Goal: Task Accomplishment & Management: Complete application form

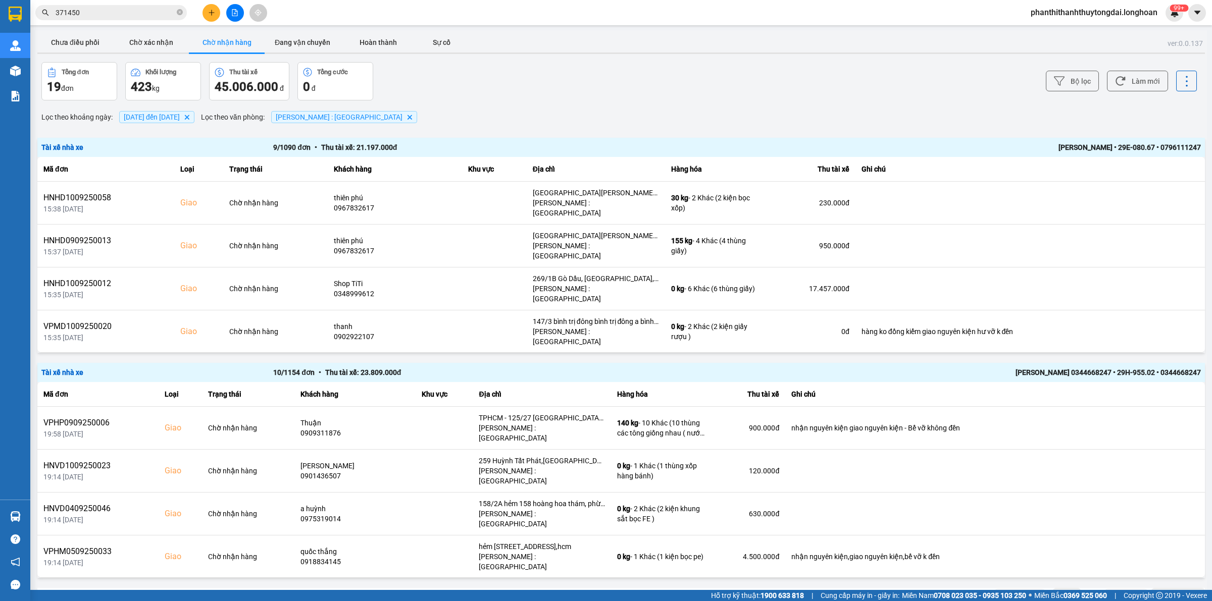
click at [131, 14] on input "371450" at bounding box center [115, 12] width 119 height 11
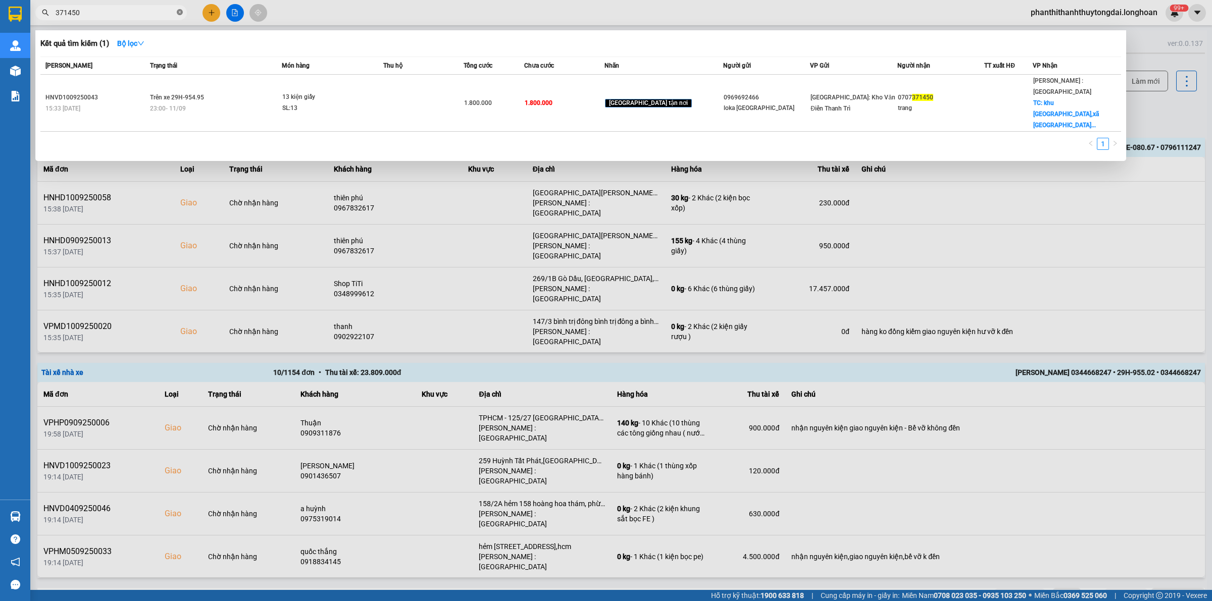
click at [179, 13] on icon "close-circle" at bounding box center [180, 12] width 6 height 6
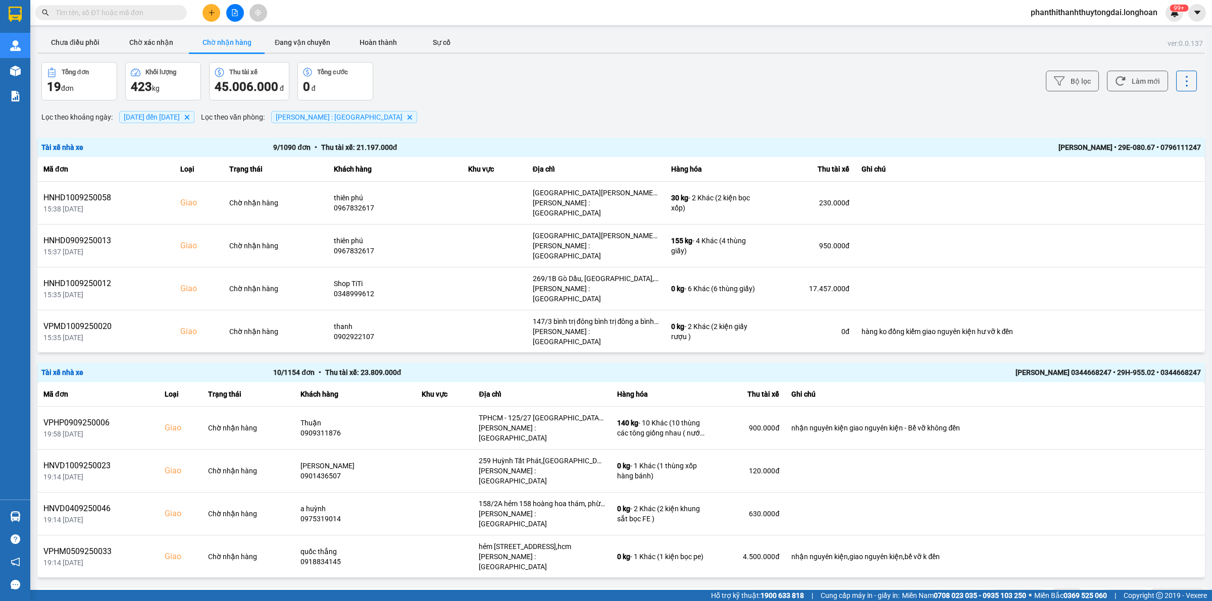
click at [137, 16] on input "text" at bounding box center [115, 12] width 119 height 11
paste input "0948578549"
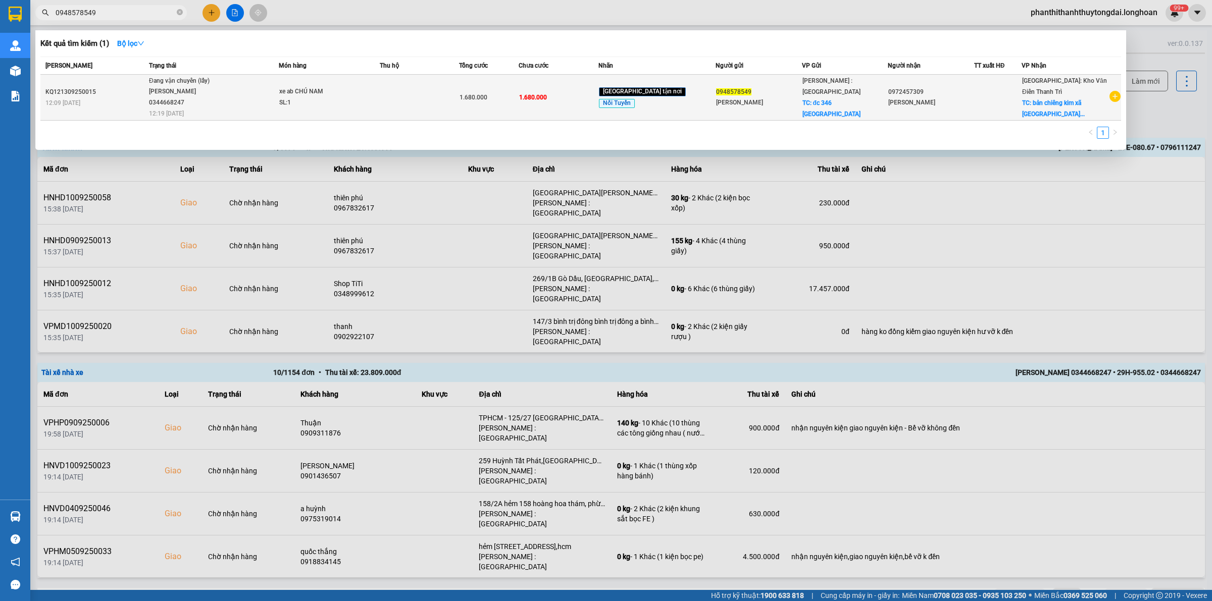
type input "0948578549"
click at [253, 95] on span "Đang vận chuyển (lấy) [GEOGRAPHIC_DATA] 0344668247 12:19 [DATE]" at bounding box center [213, 97] width 129 height 42
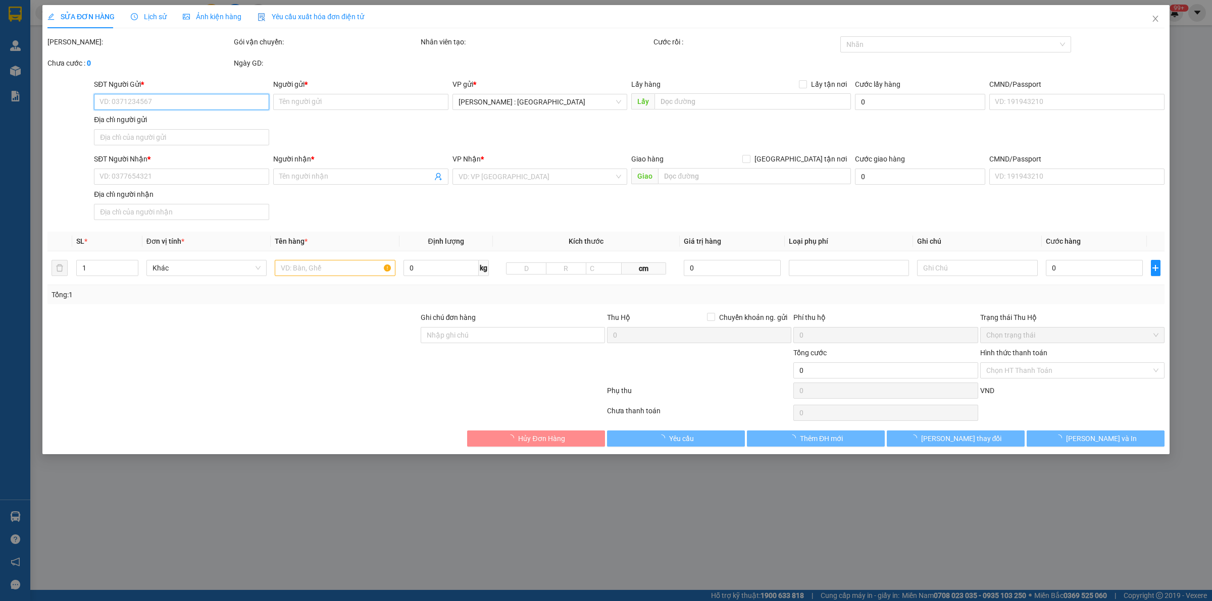
type input "0948578549"
type input "[PERSON_NAME]"
checkbox input "true"
type input "đc 346 bến Vân Đồn q4"
type input "0972457309"
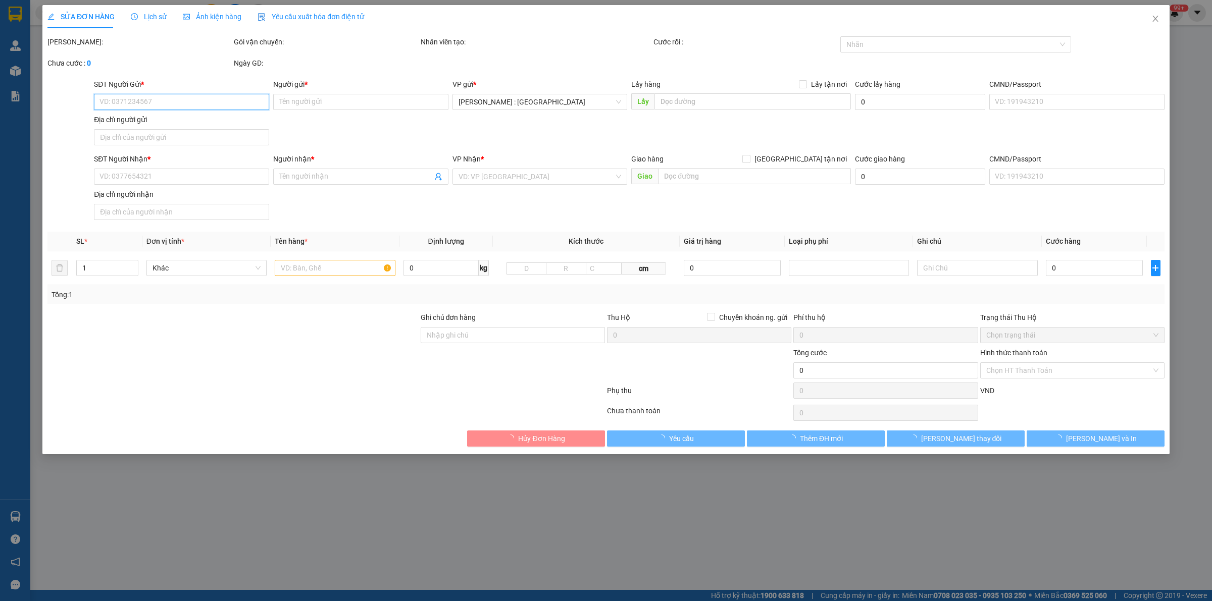
type input "[PERSON_NAME]"
checkbox input "true"
type input "bản chiêng kim xã yên châu, sơn la"
type input "1.680.000"
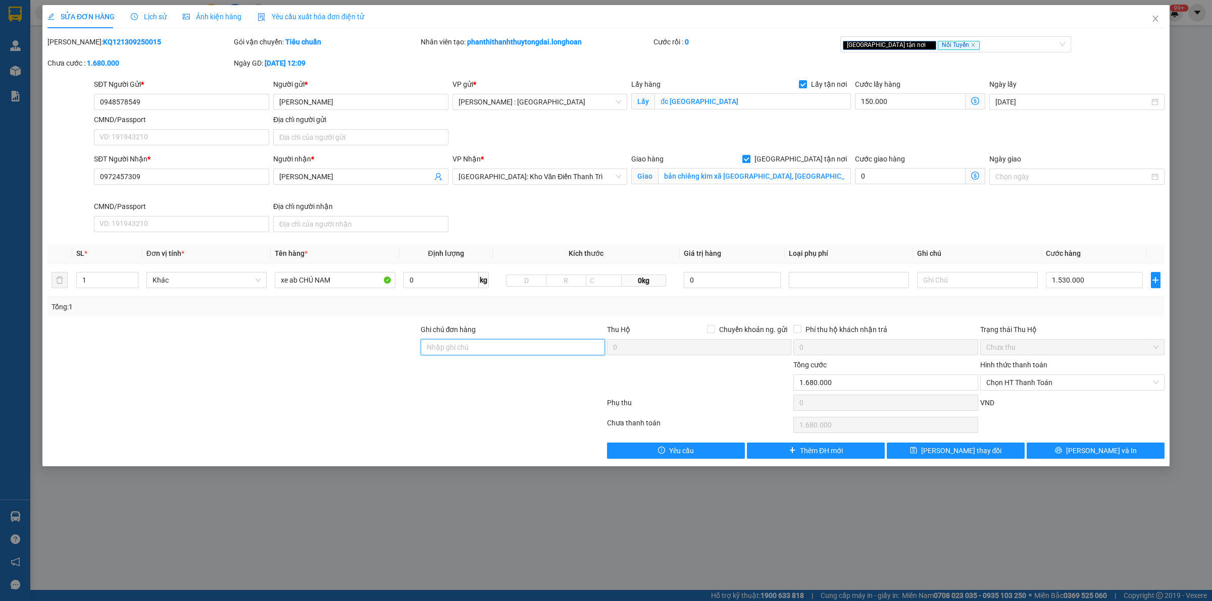
click at [561, 349] on input "Ghi chú đơn hàng" at bounding box center [513, 347] width 184 height 16
type input "KHÁCH RA VP GỬI"
click at [805, 80] on input "Lấy tận nơi" at bounding box center [802, 83] width 7 height 7
checkbox input "false"
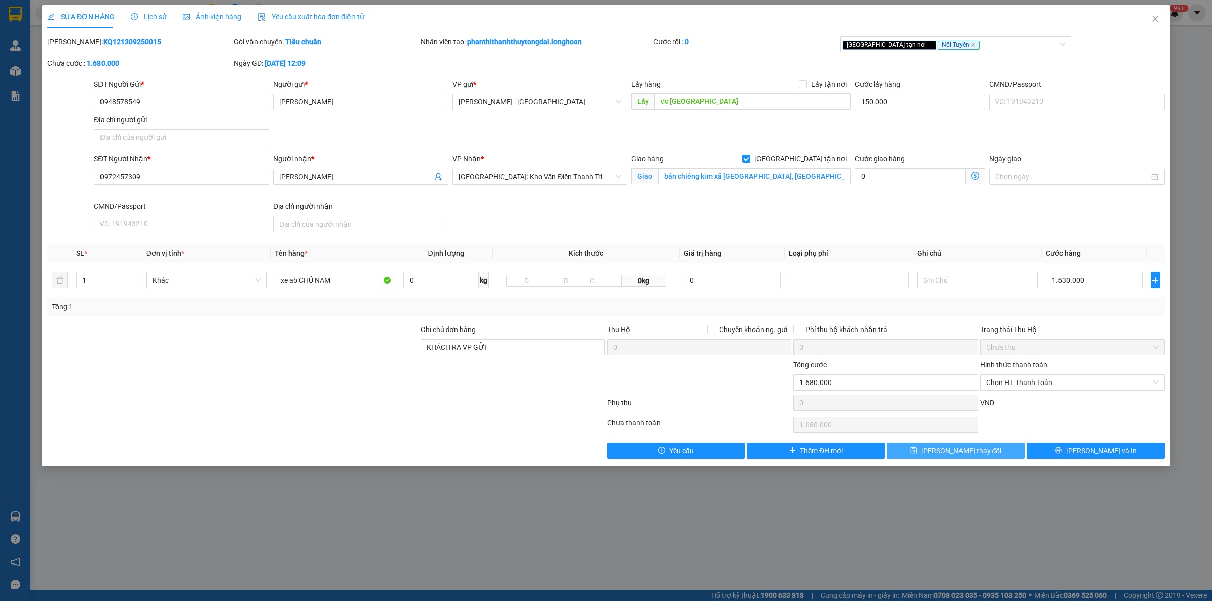
click at [975, 448] on span "[PERSON_NAME] thay đổi" at bounding box center [961, 450] width 81 height 11
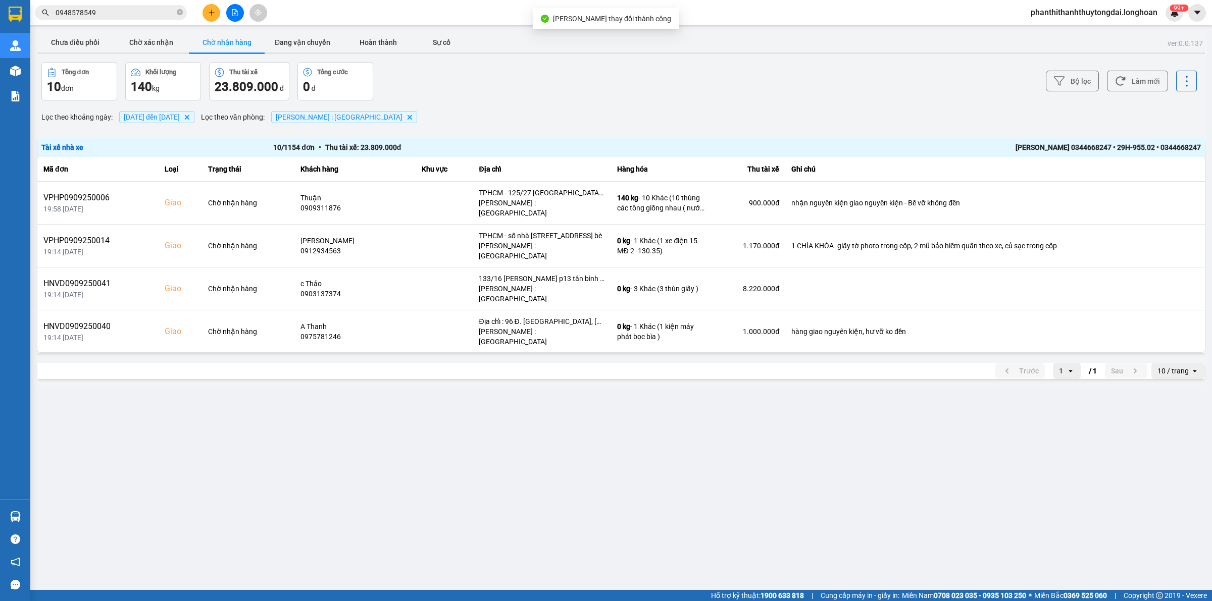
drag, startPoint x: 81, startPoint y: 42, endPoint x: 0, endPoint y: 66, distance: 84.8
click at [80, 41] on button "Chưa điều phối" at bounding box center [75, 42] width 76 height 20
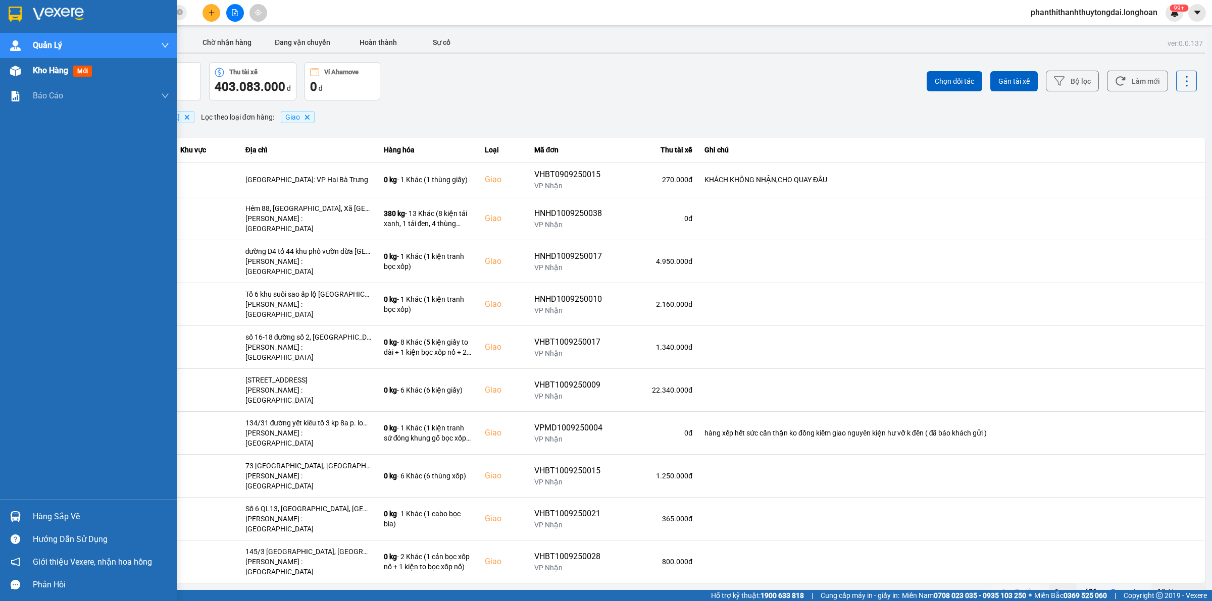
click at [61, 76] on div "Kho hàng mới" at bounding box center [64, 70] width 63 height 13
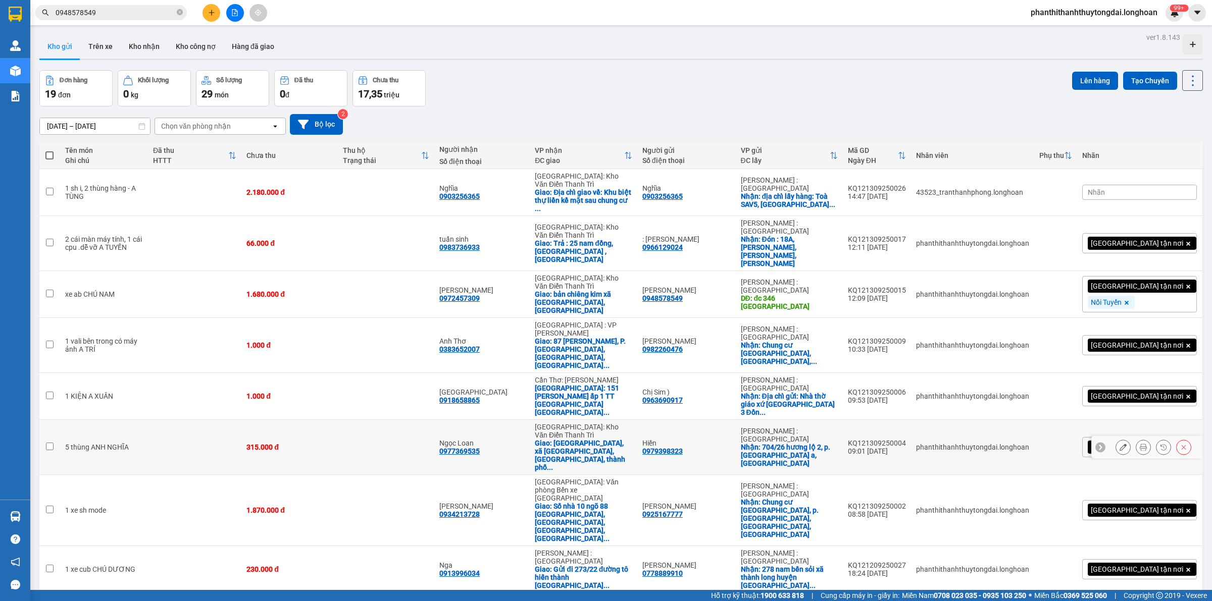
scroll to position [46, 0]
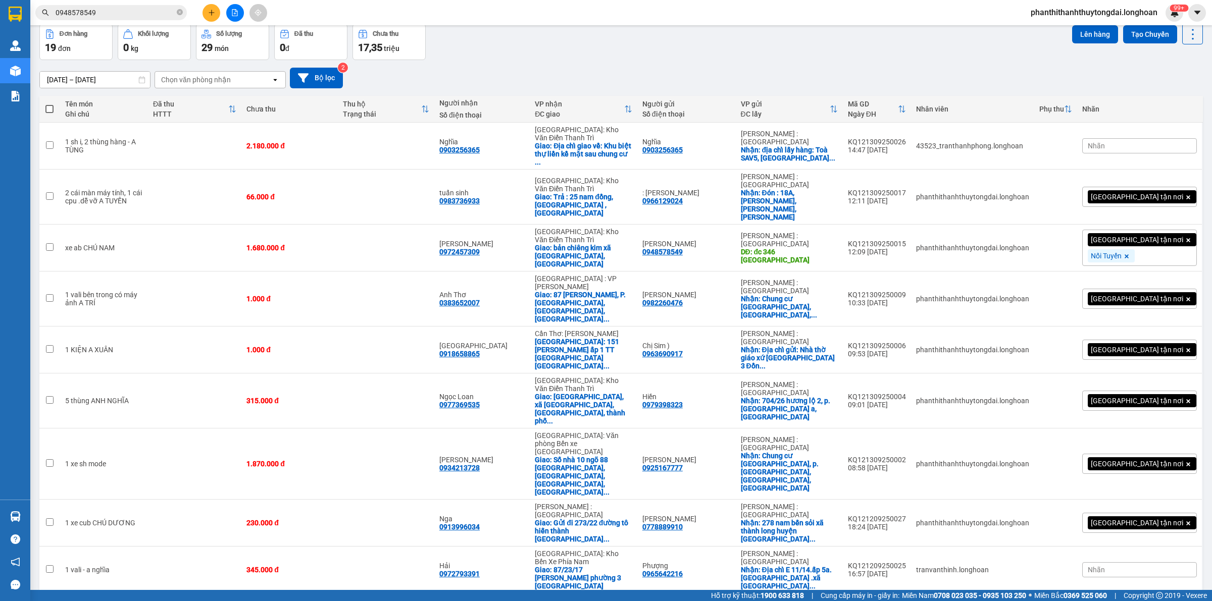
click at [226, 81] on div "Chọn văn phòng nhận" at bounding box center [196, 80] width 70 height 10
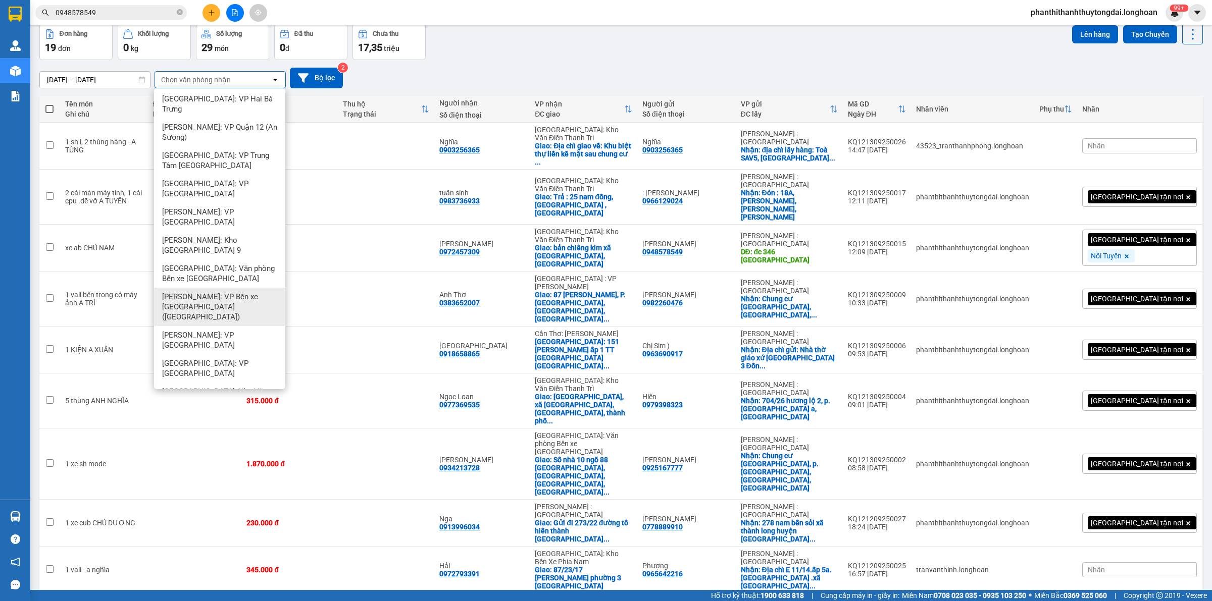
scroll to position [1398, 0]
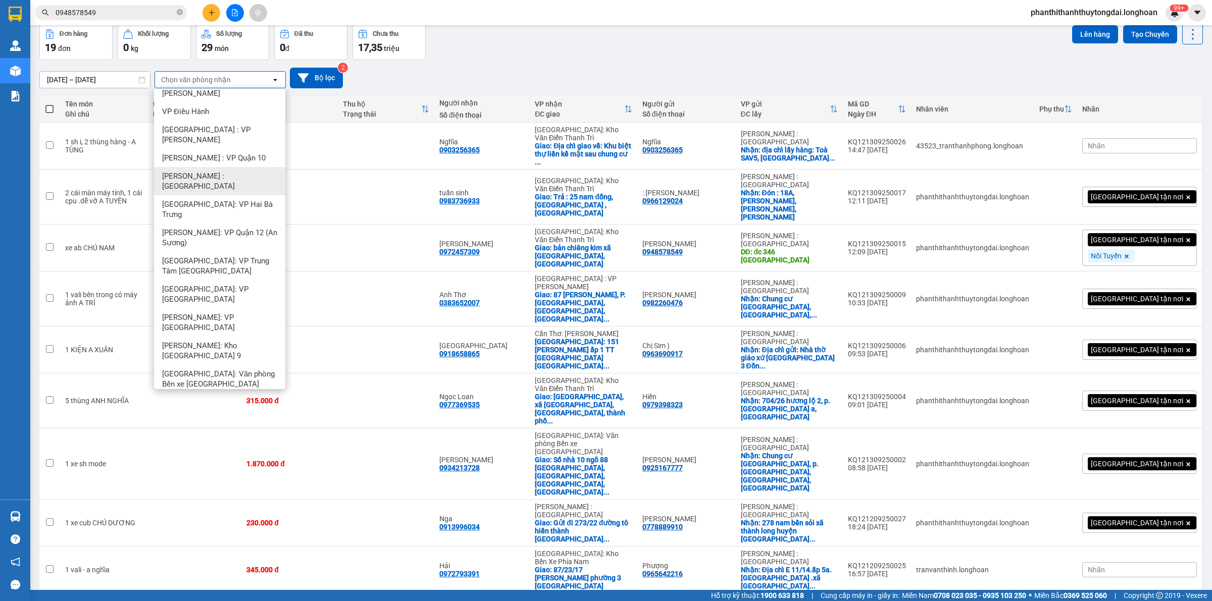
click at [242, 171] on span "[PERSON_NAME] : [GEOGRAPHIC_DATA]" at bounding box center [221, 181] width 119 height 20
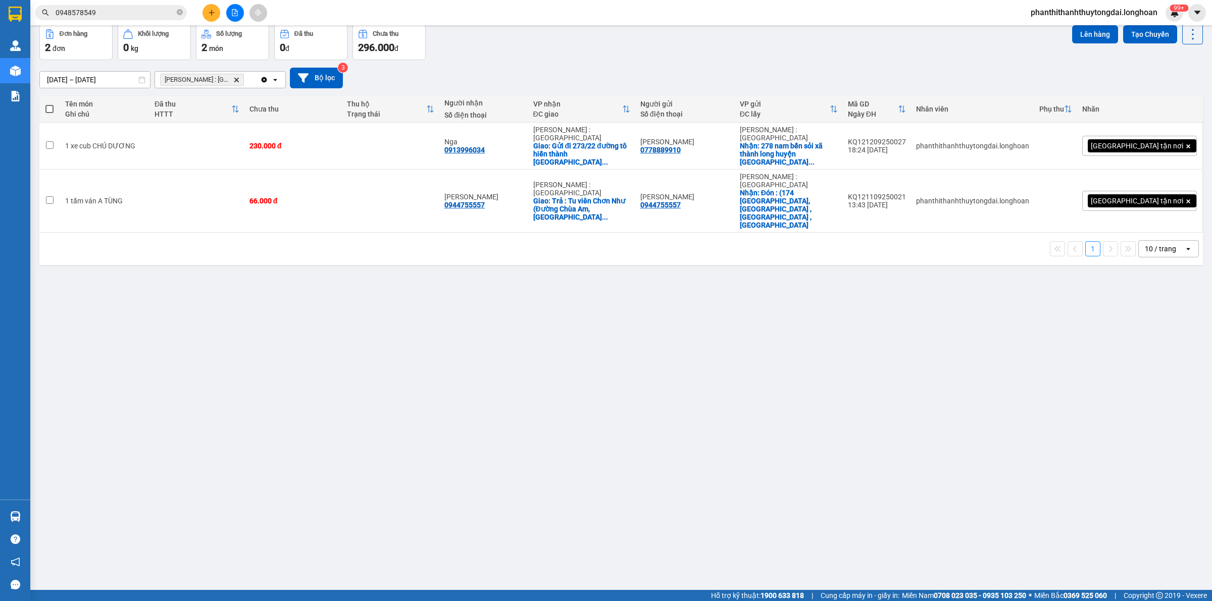
scroll to position [0, 0]
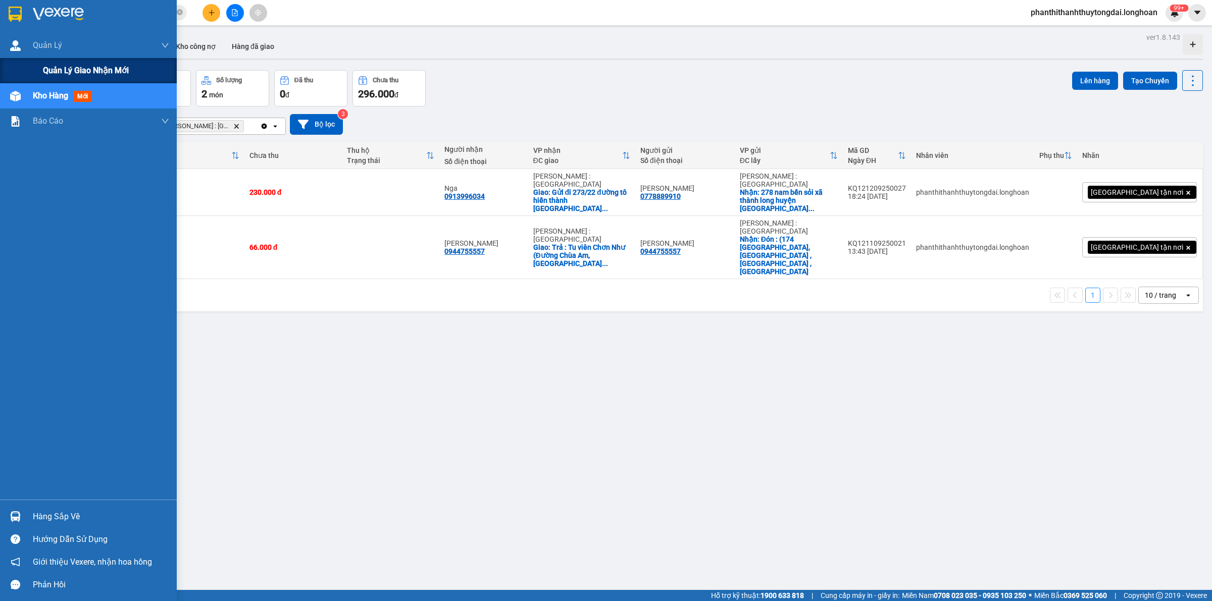
click at [61, 66] on span "Quản lý giao nhận mới" at bounding box center [86, 70] width 86 height 13
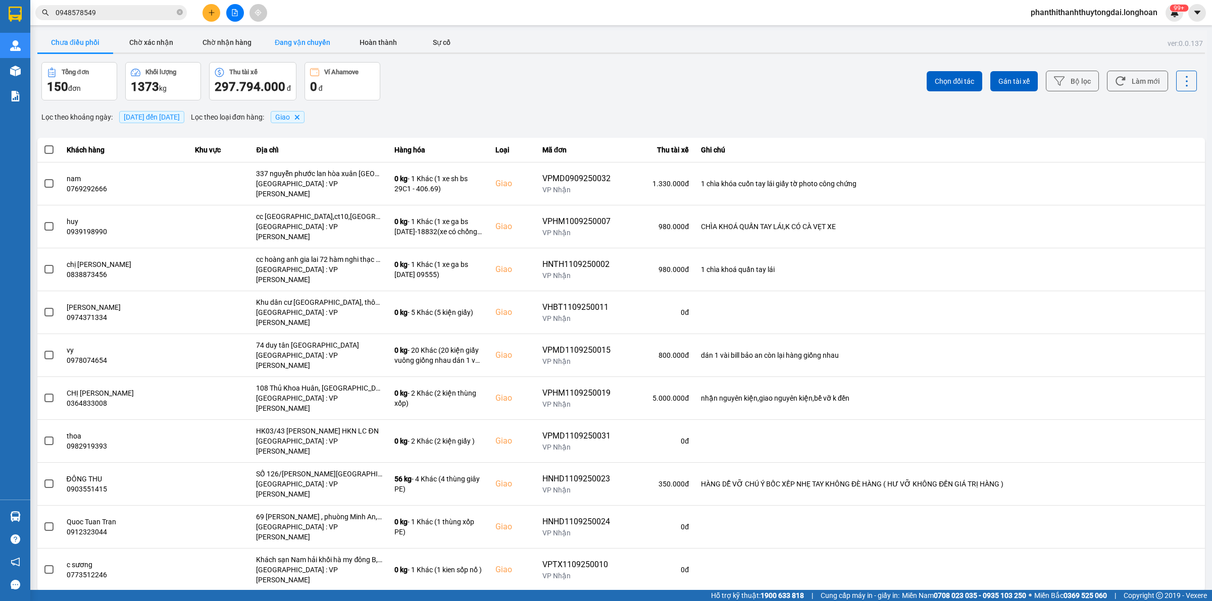
click at [309, 36] on button "Đang vận chuyển" at bounding box center [303, 42] width 76 height 20
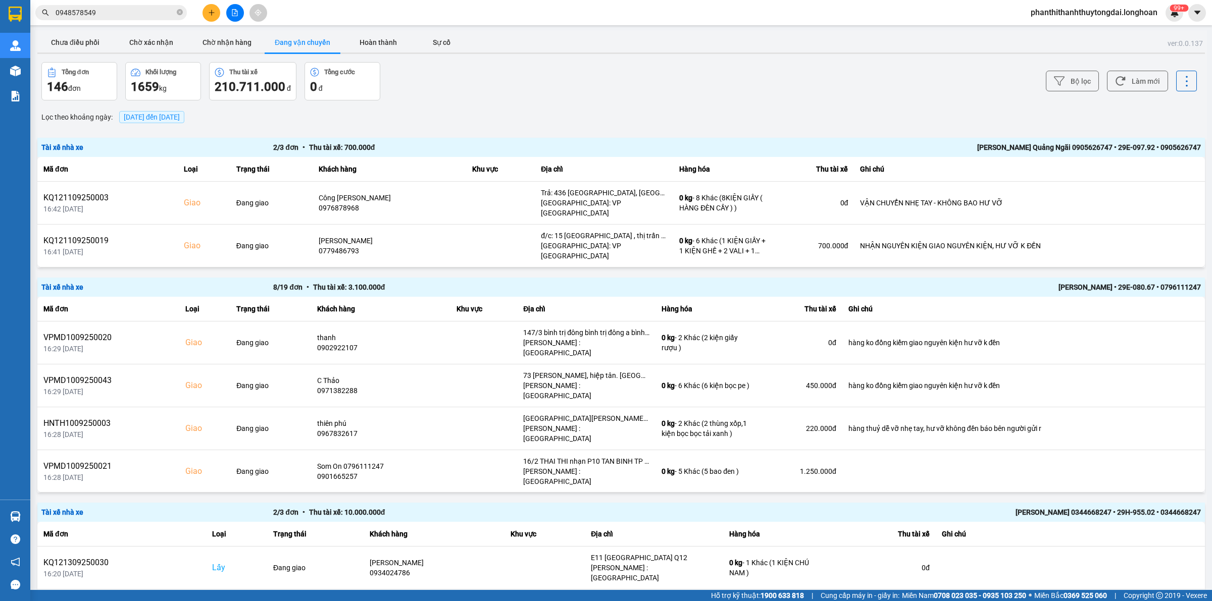
click at [180, 119] on span "13/09/2025 đến 13/09/2025" at bounding box center [152, 117] width 56 height 8
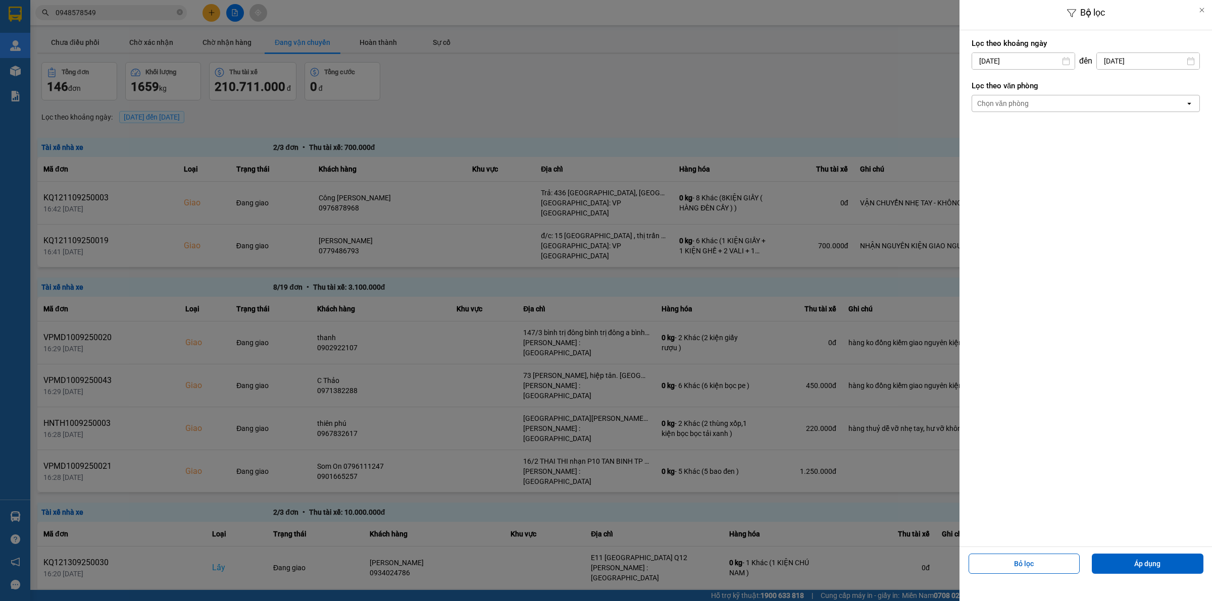
drag, startPoint x: 1018, startPoint y: 59, endPoint x: 1024, endPoint y: 62, distance: 7.2
click at [1021, 59] on input "13/09/2025" at bounding box center [1023, 61] width 103 height 16
click at [978, 134] on div "1" at bounding box center [978, 135] width 14 height 12
type input "01/09/2025"
click at [1044, 102] on div "Chọn văn phòng" at bounding box center [1078, 103] width 213 height 16
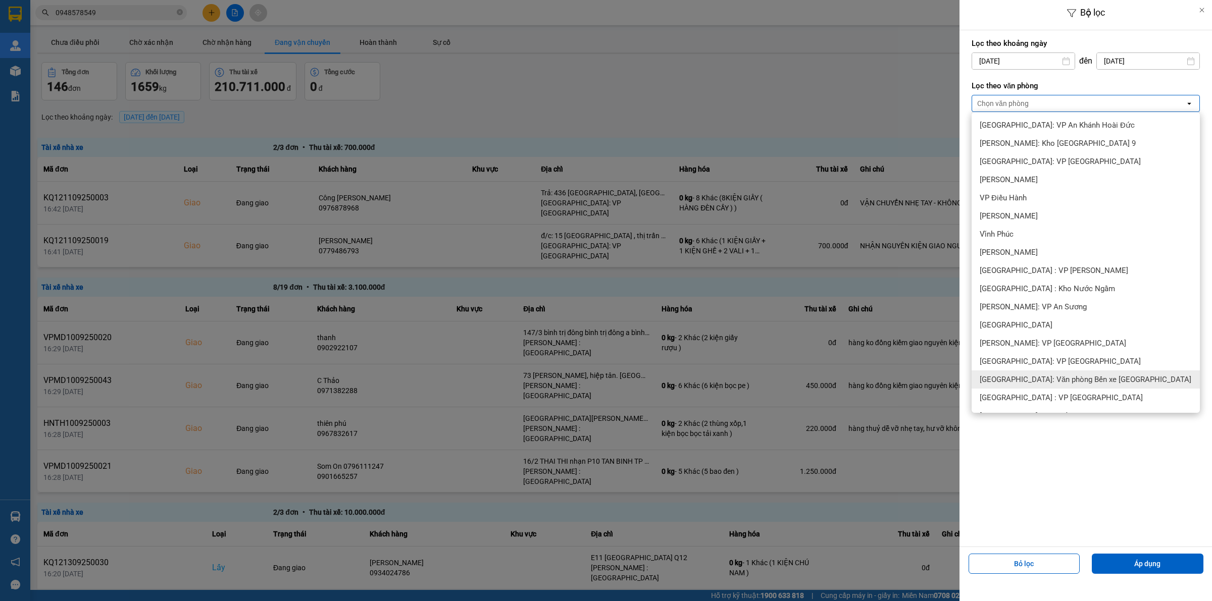
scroll to position [316, 0]
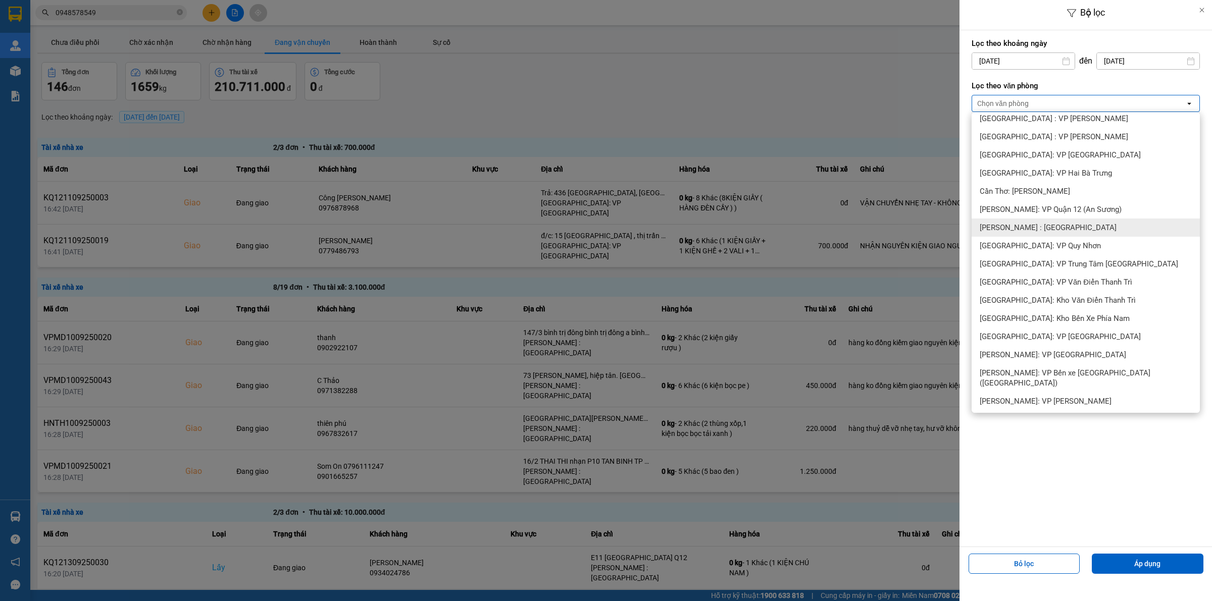
click at [1081, 223] on div "[PERSON_NAME] : [GEOGRAPHIC_DATA]" at bounding box center [1086, 228] width 228 height 18
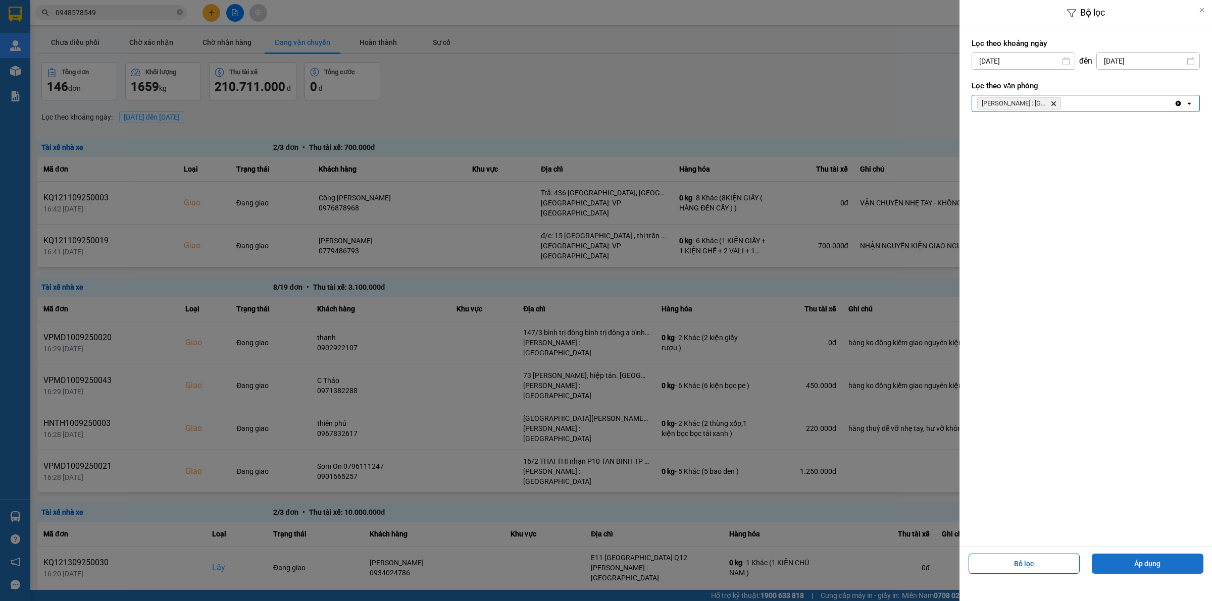
click at [1135, 562] on button "Áp dụng" at bounding box center [1148, 564] width 112 height 20
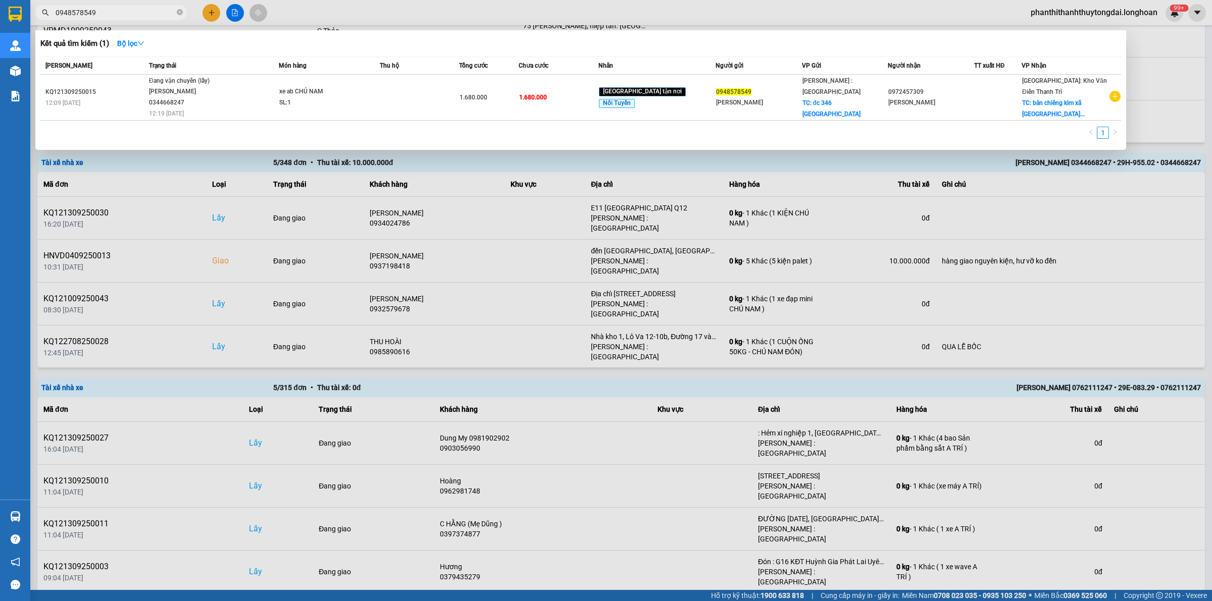
click at [119, 11] on input "0948578549" at bounding box center [115, 12] width 119 height 11
type input "094857854"
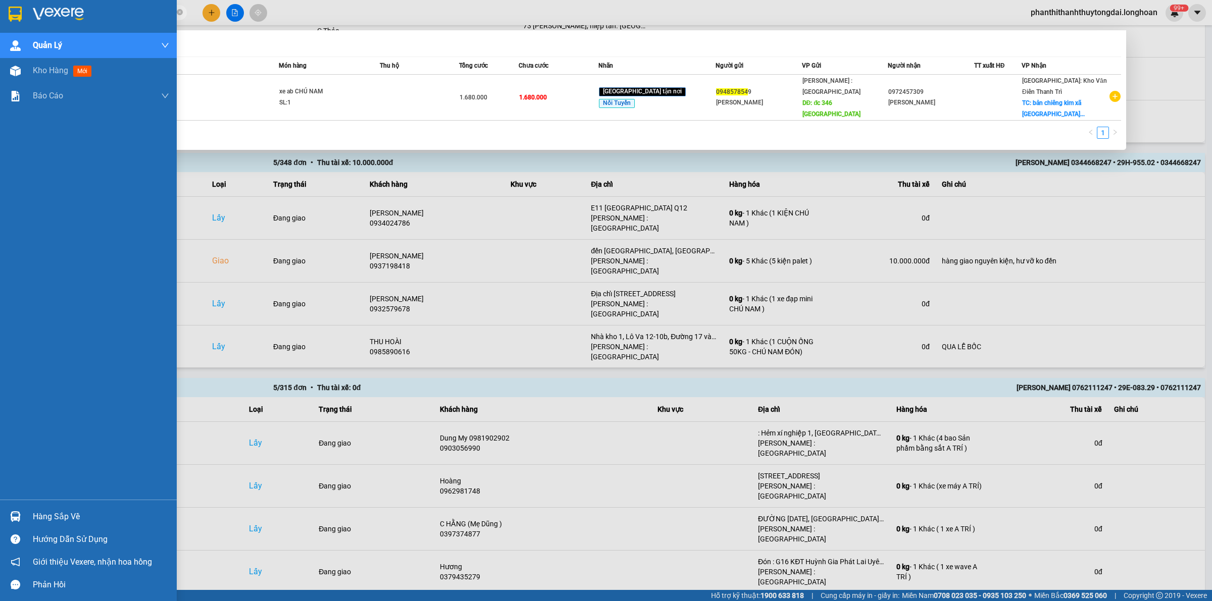
drag, startPoint x: 129, startPoint y: 16, endPoint x: 1, endPoint y: 18, distance: 128.8
click at [1, 18] on section "Kết quả tìm kiếm ( 1 ) Bộ lọc Mã ĐH Trạng thái Món hàng Thu hộ Tổng cước Chưa c…" at bounding box center [606, 300] width 1212 height 601
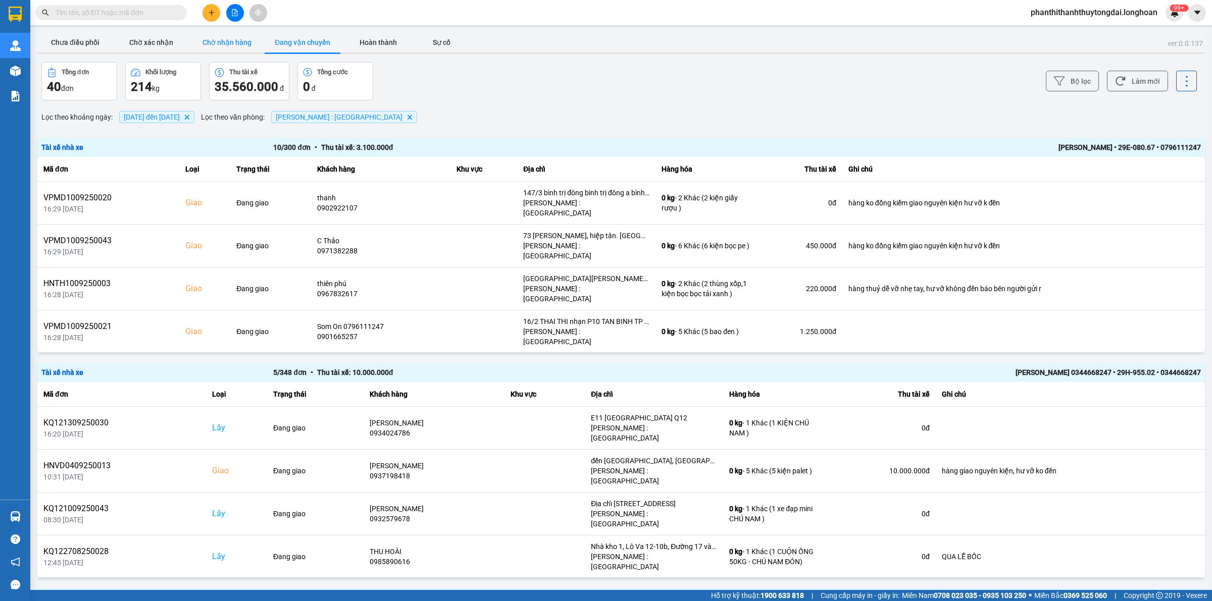
click at [231, 43] on button "Chờ nhận hàng" at bounding box center [227, 42] width 76 height 20
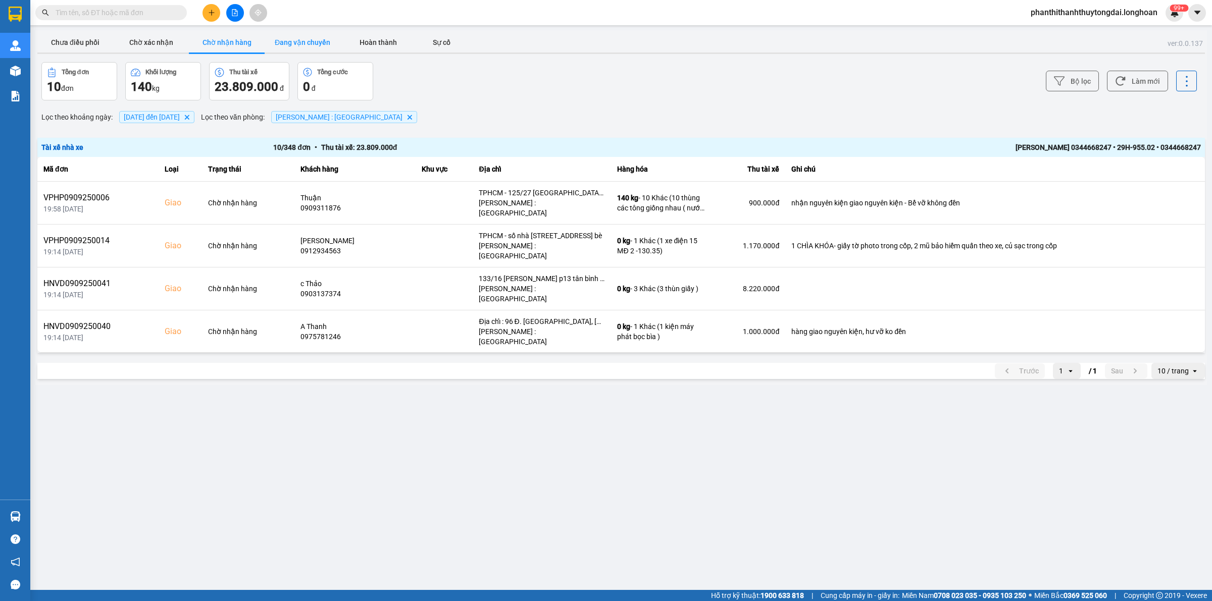
drag, startPoint x: 309, startPoint y: 39, endPoint x: 268, endPoint y: 49, distance: 42.3
click at [306, 39] on button "Đang vận chuyển" at bounding box center [303, 42] width 76 height 20
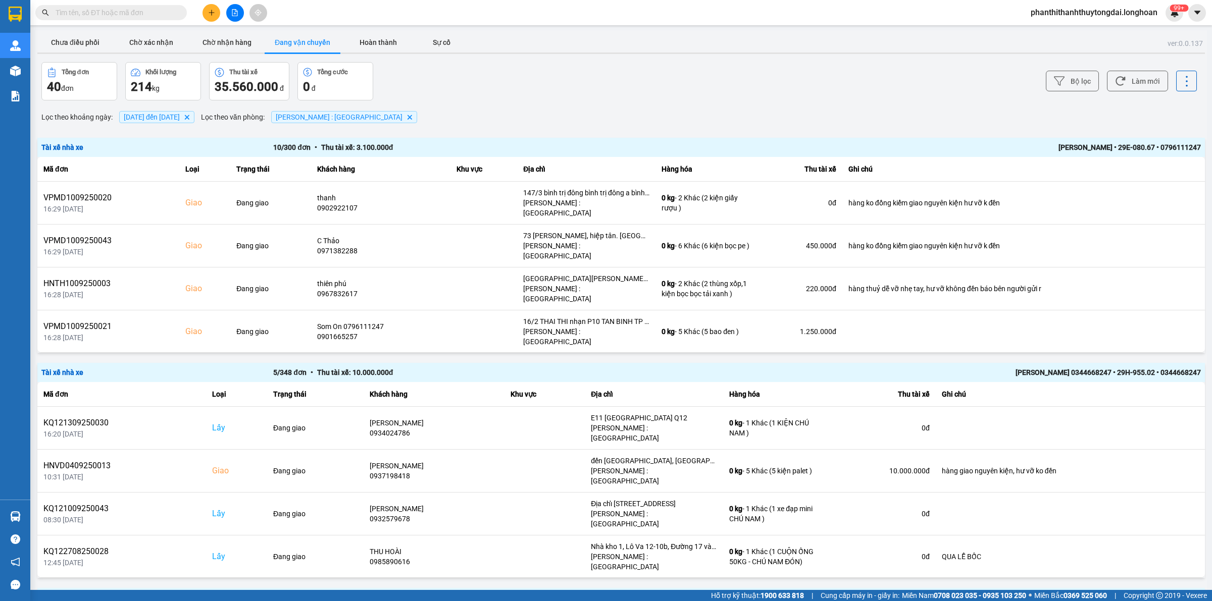
click at [207, 9] on button at bounding box center [212, 13] width 18 height 18
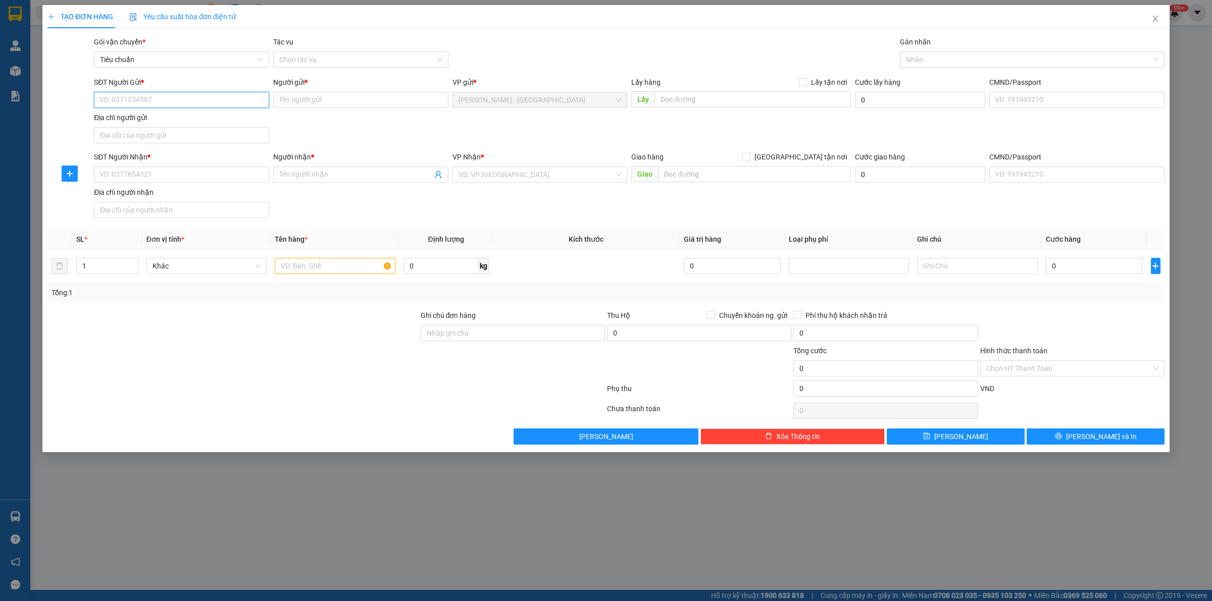
click at [221, 101] on input "SĐT Người Gửi *" at bounding box center [181, 100] width 175 height 16
paste input "0911092244"
type input "0911092244"
click at [370, 104] on input "Người gửi *" at bounding box center [360, 100] width 175 height 16
click at [758, 106] on input "text" at bounding box center [753, 99] width 196 height 16
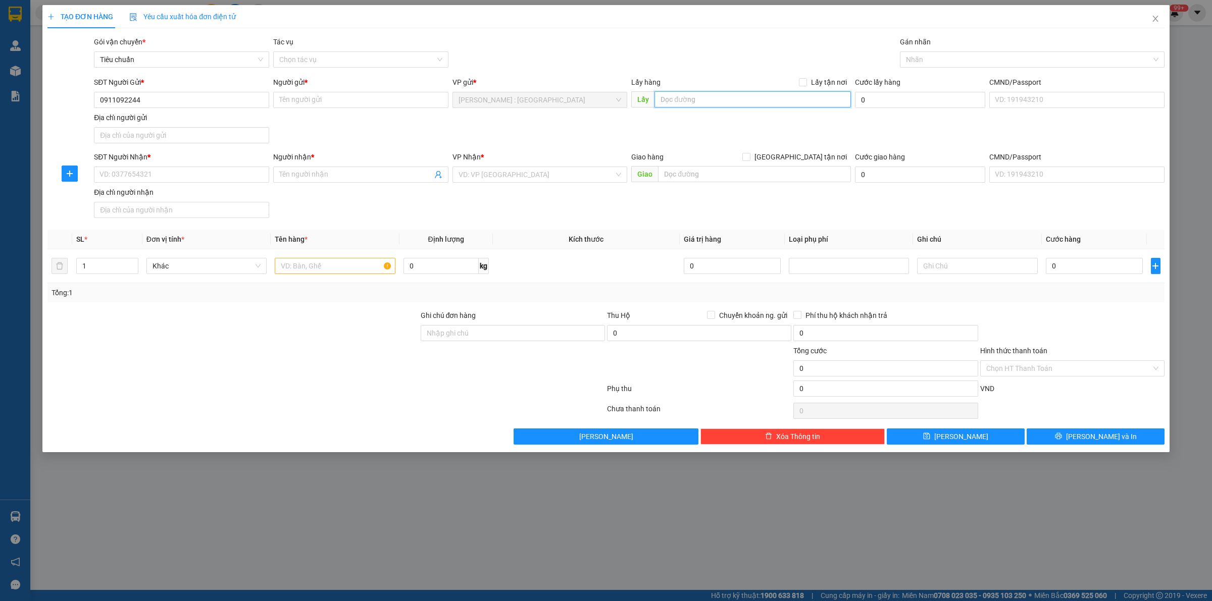
paste input "địa chỉ: 289/12 nguyễn thị tú , p. bình hưng hòa B, Q. bình tân. tphcm."
type input "địa chỉ: 289/12 nguyễn thị tú , p. bình hưng hòa B, Q. bình tân. tphcm."
click at [708, 175] on input "text" at bounding box center [754, 174] width 193 height 16
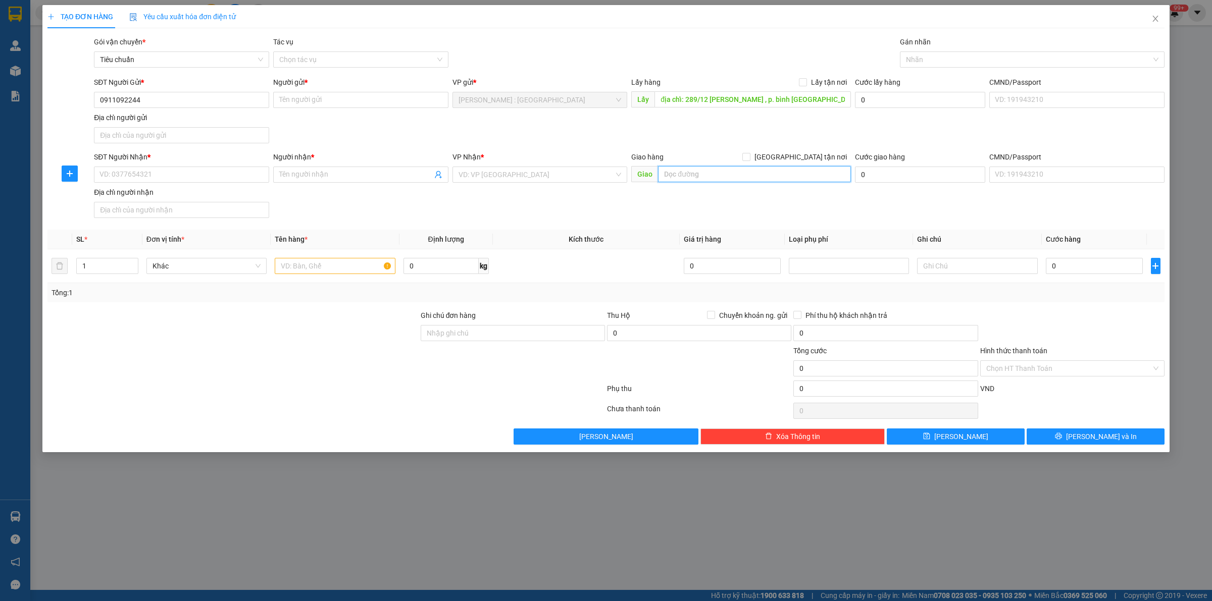
paste input "Đc nhận Đường32, khu 3, phường đại phúc, tp Bắc ninh"
type input "Đc nhận Đường32, khu 3, phường đại phúc, tp Bắc ninh"
click at [749, 158] on input "[GEOGRAPHIC_DATA] tận nơi" at bounding box center [745, 156] width 7 height 7
checkbox input "true"
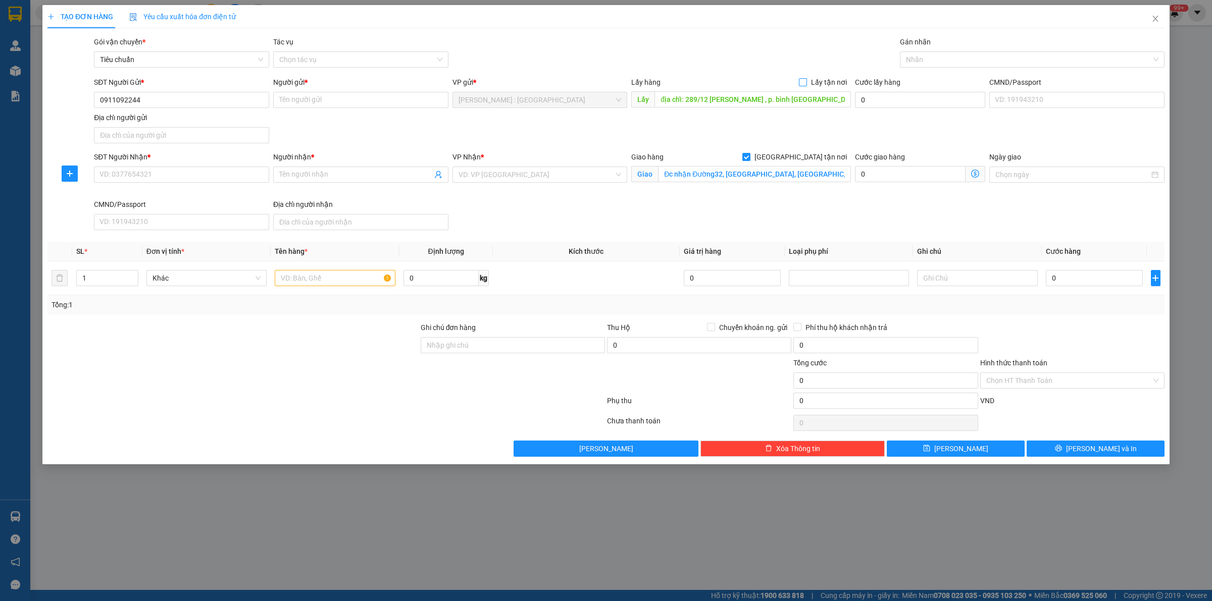
click at [801, 81] on input "Lấy tận nơi" at bounding box center [802, 81] width 7 height 7
checkbox input "true"
click at [333, 281] on input "text" at bounding box center [335, 278] width 120 height 16
paste input "đón 1 kiện"
type input "đón 1 kiện"
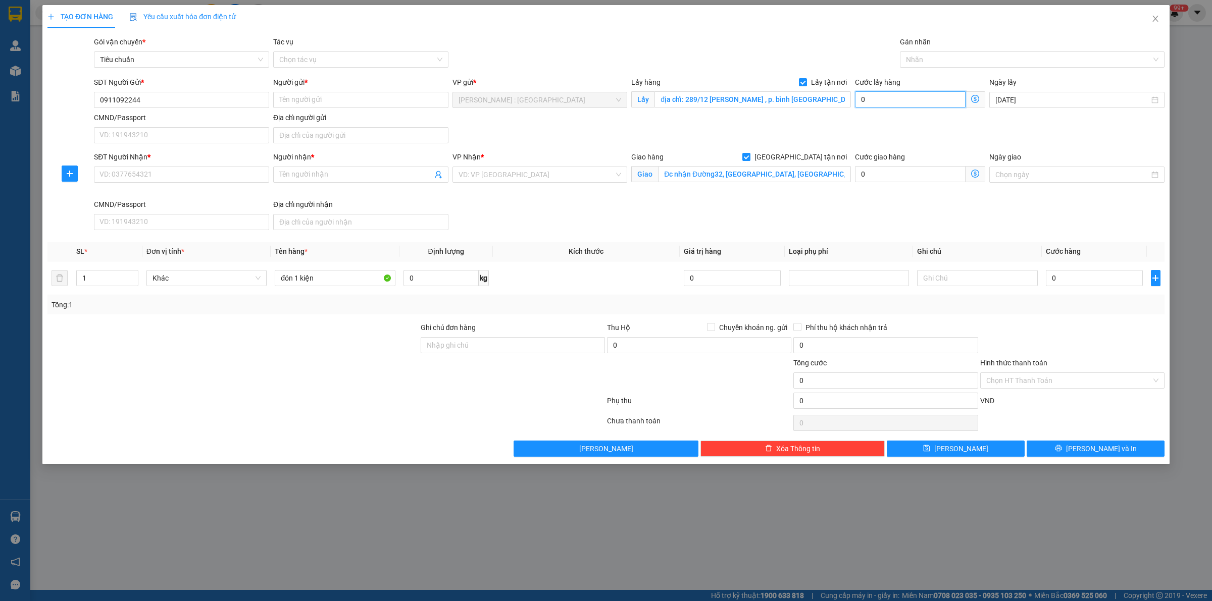
click at [947, 99] on input "0" at bounding box center [910, 99] width 111 height 16
type input "6"
type input "65"
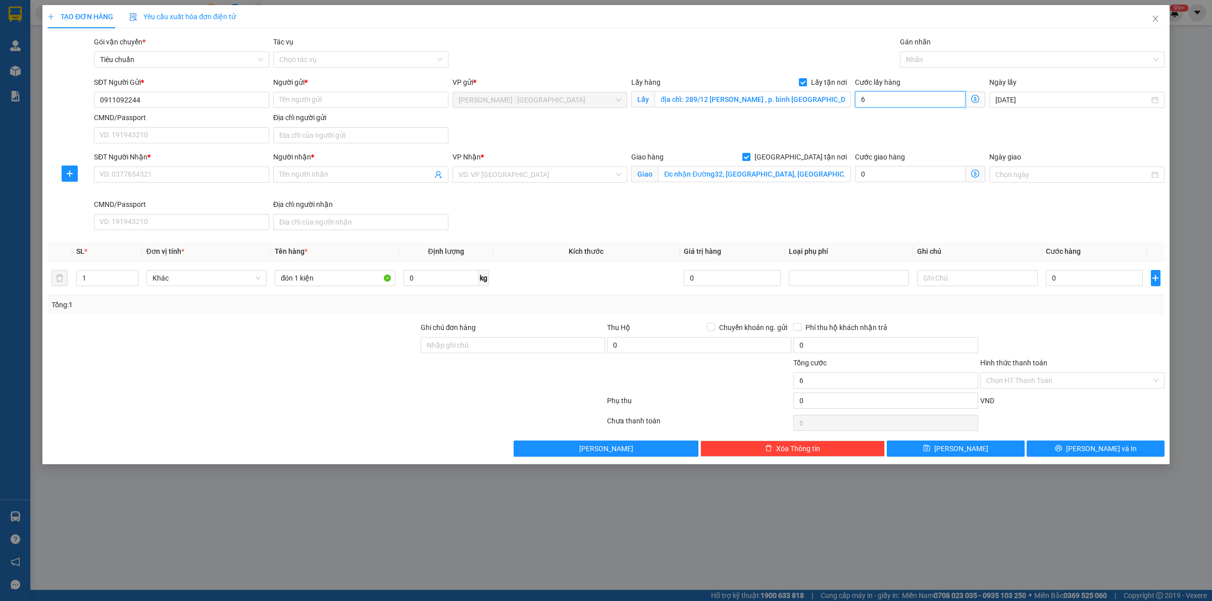
type input "65"
type input "65.000"
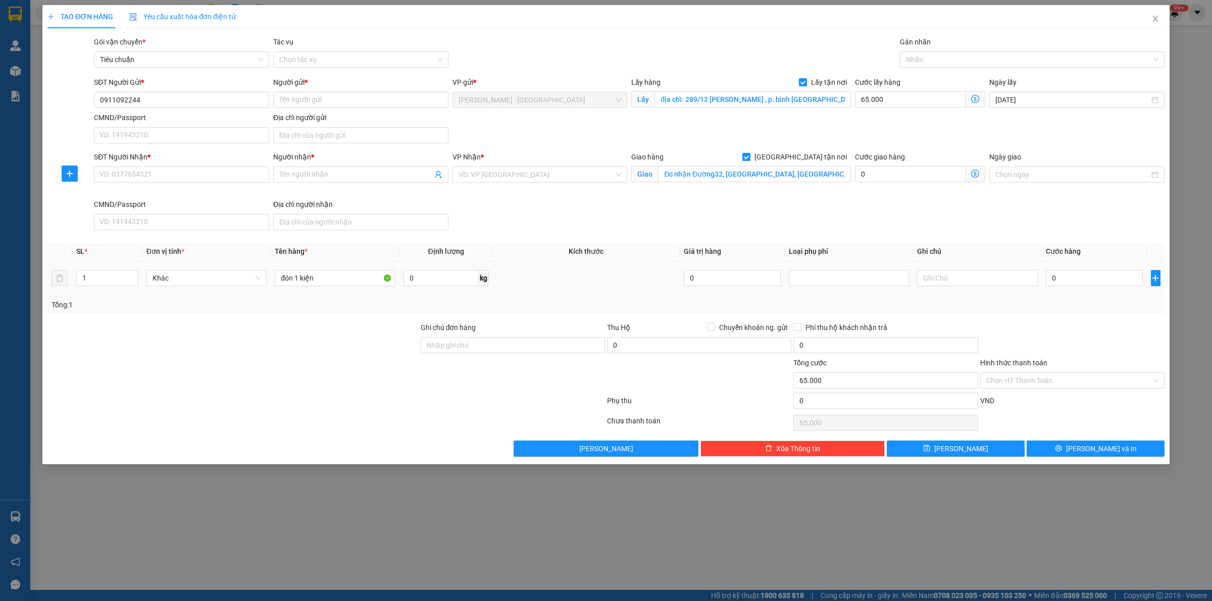
click at [1104, 288] on div "0" at bounding box center [1094, 278] width 97 height 20
click at [1102, 281] on input "0" at bounding box center [1094, 278] width 97 height 16
type input "2"
type input "65.002"
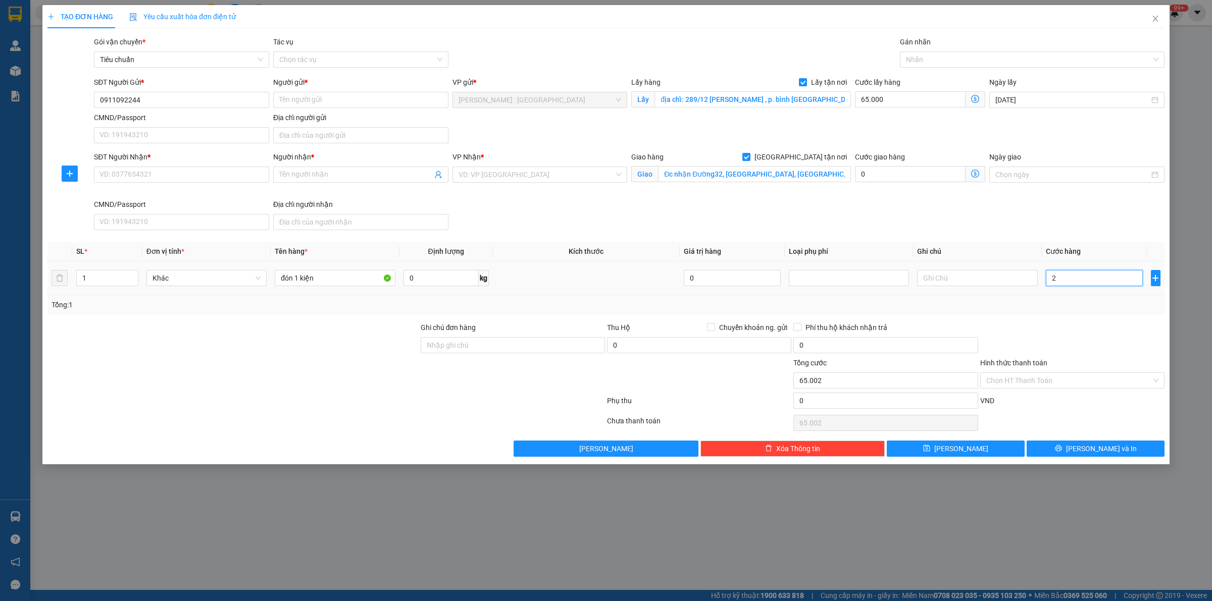
type input "25"
type input "65.025"
type input "250"
type input "65.250"
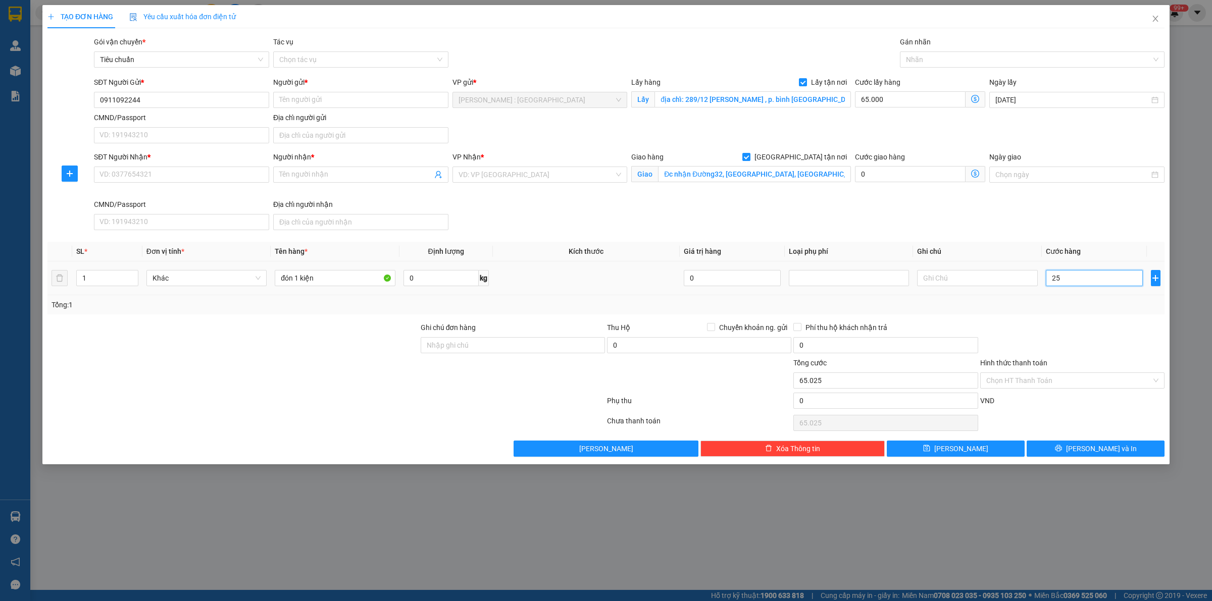
type input "65.250"
type input "250.000"
type input "315.000"
click at [680, 352] on input "0" at bounding box center [699, 345] width 184 height 16
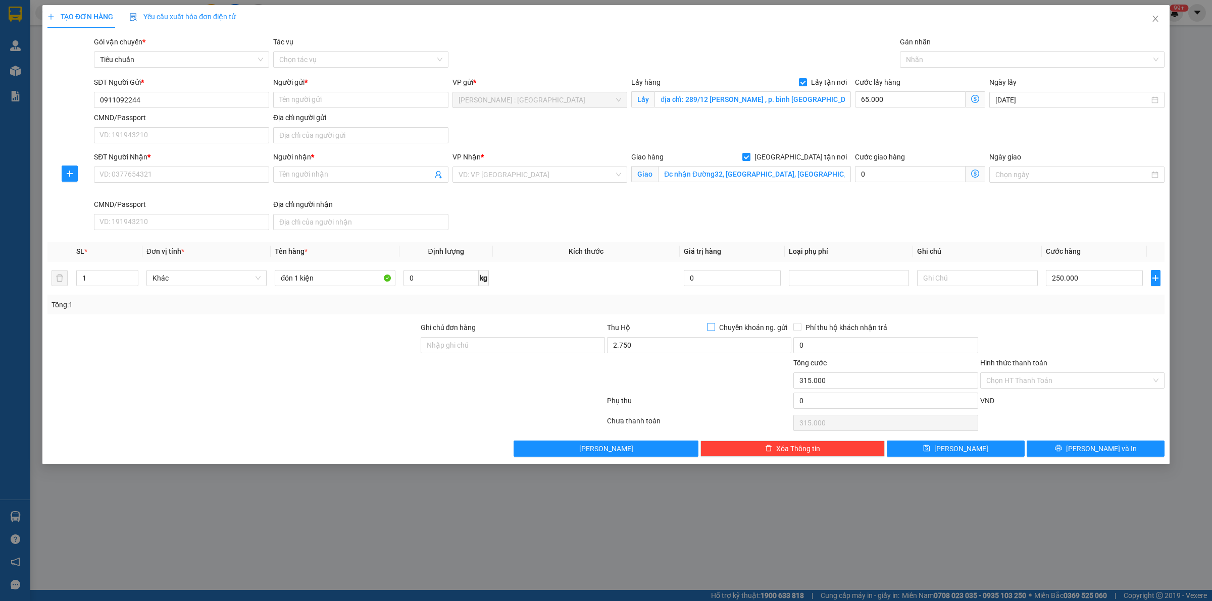
type input "2.750.000"
click at [714, 329] on input "Chuyển khoản ng. gửi" at bounding box center [710, 326] width 7 height 7
checkbox input "true"
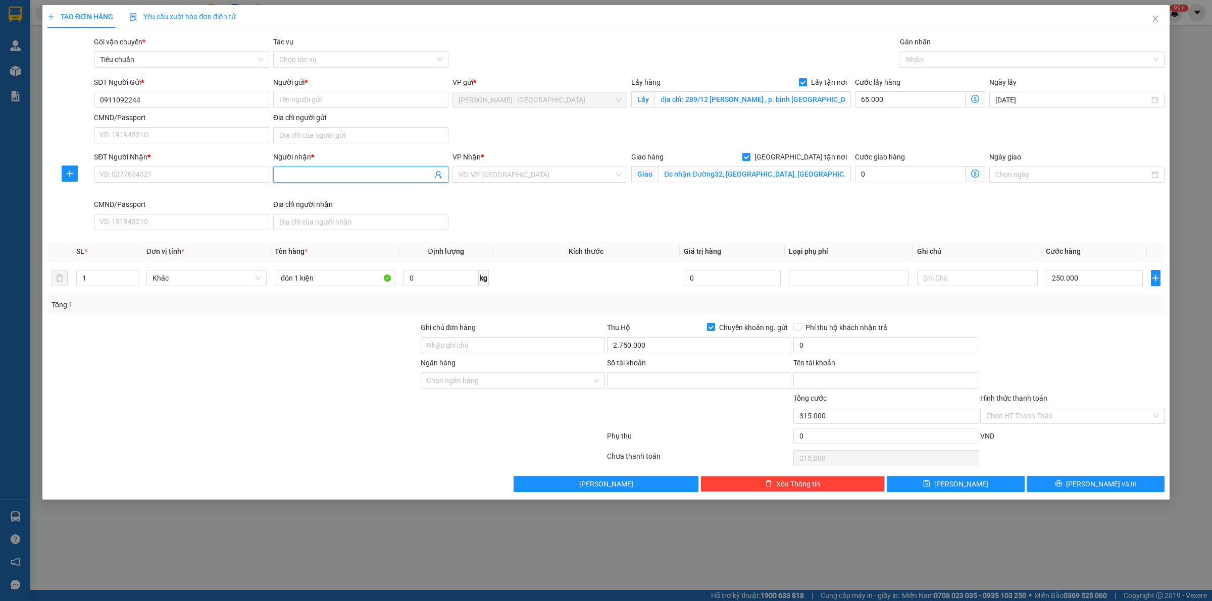
click at [331, 171] on input "Người nhận *" at bounding box center [355, 174] width 153 height 11
paste input "a duy"
type input "a duy"
click at [337, 104] on input "Người gửi *" at bounding box center [360, 100] width 175 height 16
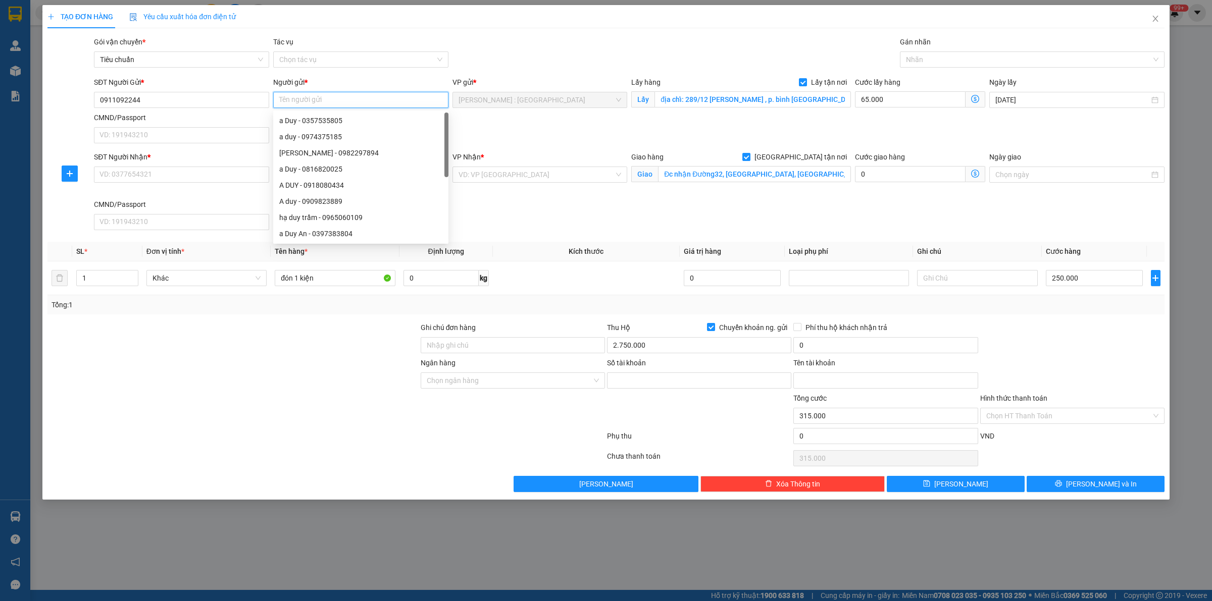
paste input "việt"
type input "việt"
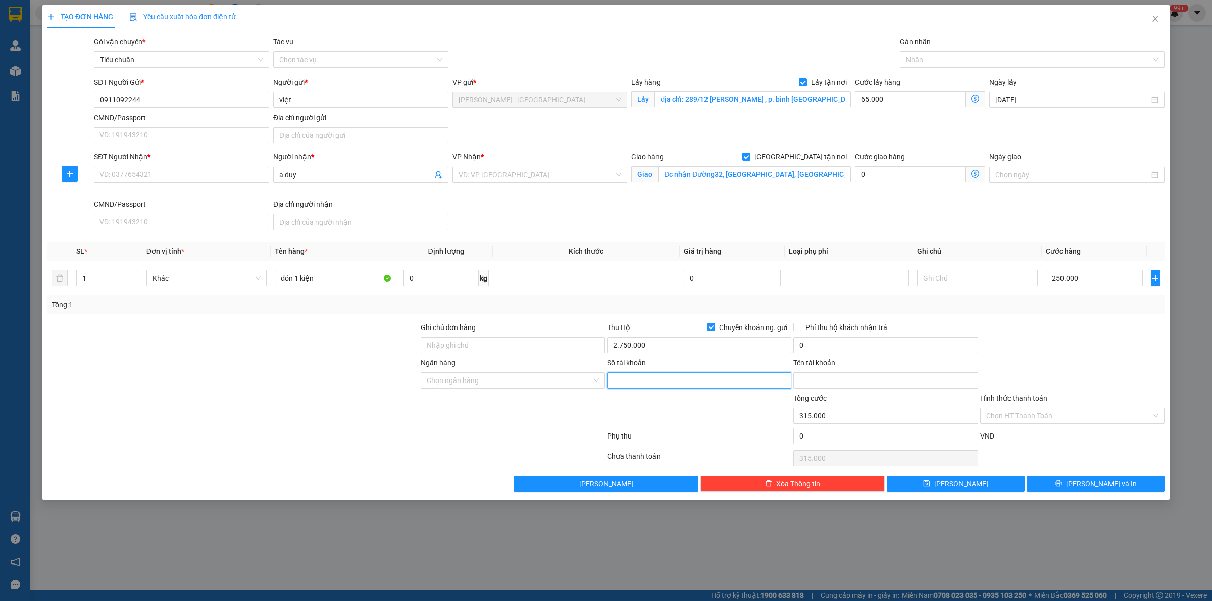
click at [673, 385] on input "Số tài khoản" at bounding box center [699, 381] width 184 height 16
paste input "0071000710218"
type input "0071000710218"
click at [836, 380] on input "Tên tài khoản" at bounding box center [885, 381] width 184 height 16
paste input "Trần xuân Việt."
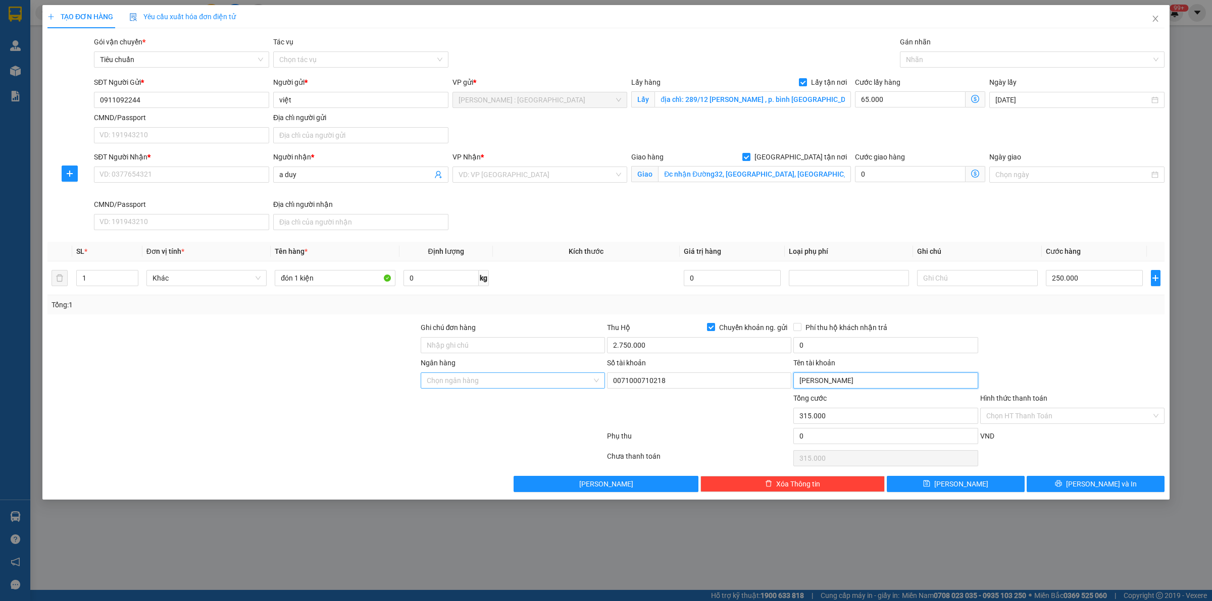
type input "Trần xuân Việt"
click at [546, 380] on input "Ngân hàng" at bounding box center [509, 380] width 165 height 15
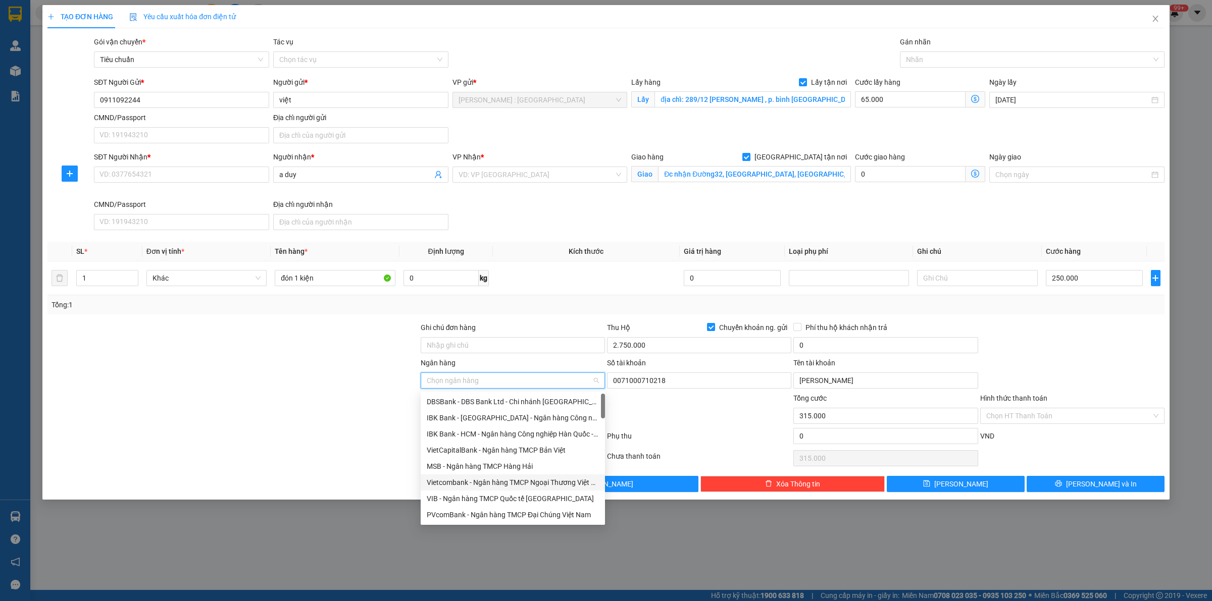
click at [557, 480] on div "Vietcombank - Ngân hàng TMCP Ngoại Thương Việt Nam" at bounding box center [513, 482] width 172 height 11
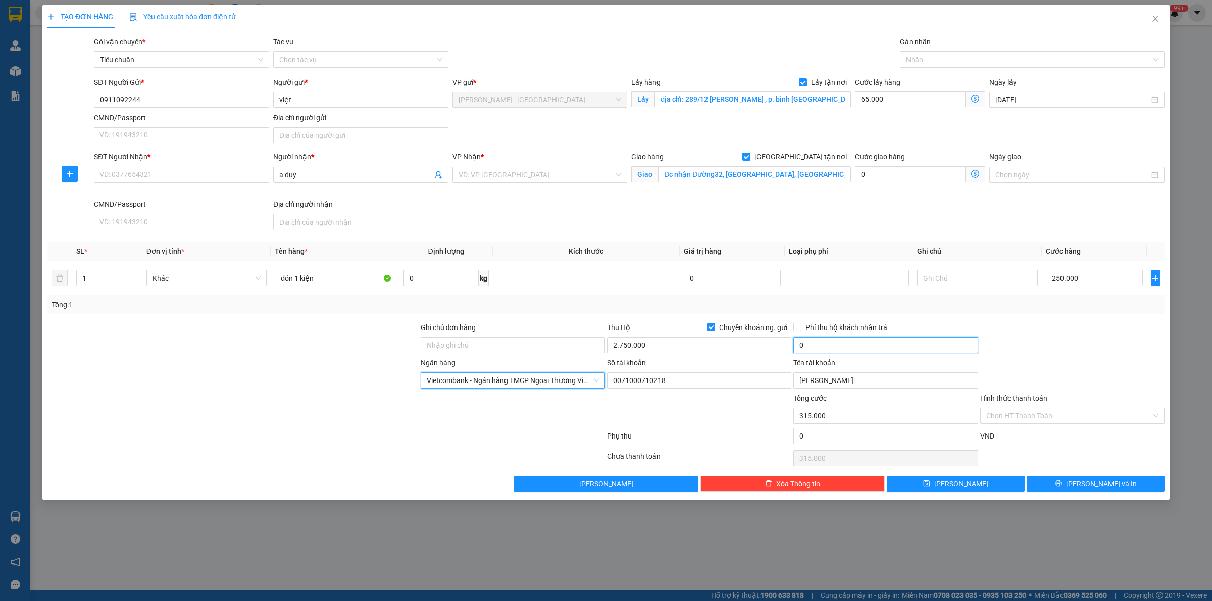
click at [824, 347] on input "0" at bounding box center [885, 345] width 184 height 16
type input "20.000"
click at [1038, 331] on div at bounding box center [1072, 339] width 186 height 35
click at [967, 61] on div at bounding box center [1026, 60] width 249 height 12
type input "GIAO"
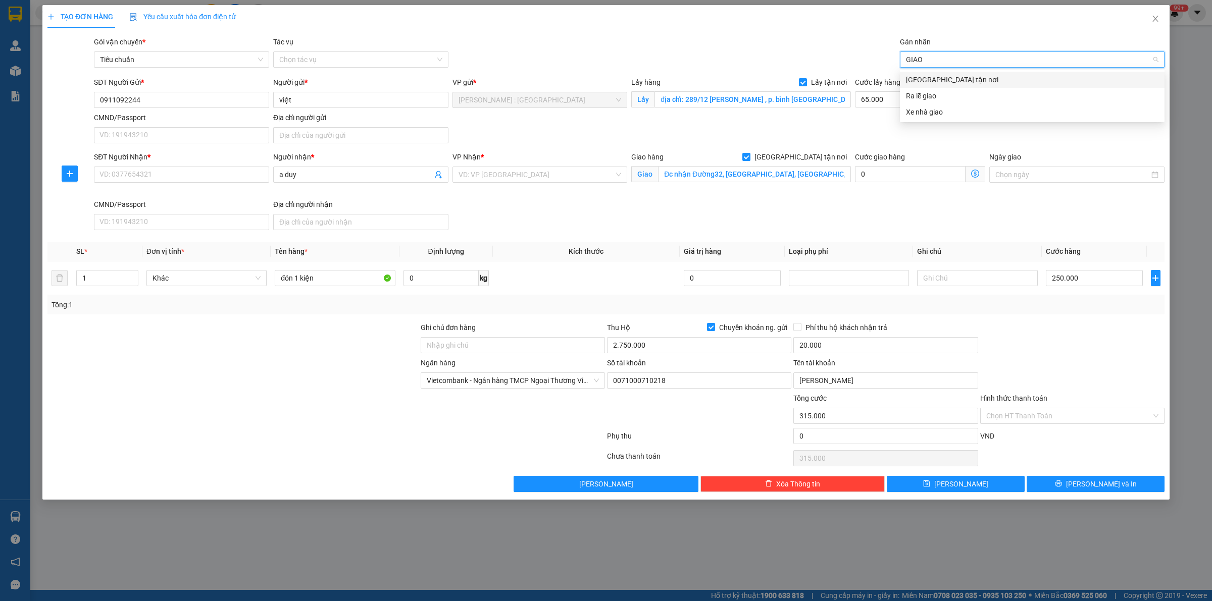
click at [986, 76] on div "[GEOGRAPHIC_DATA] tận nơi" at bounding box center [1032, 79] width 253 height 11
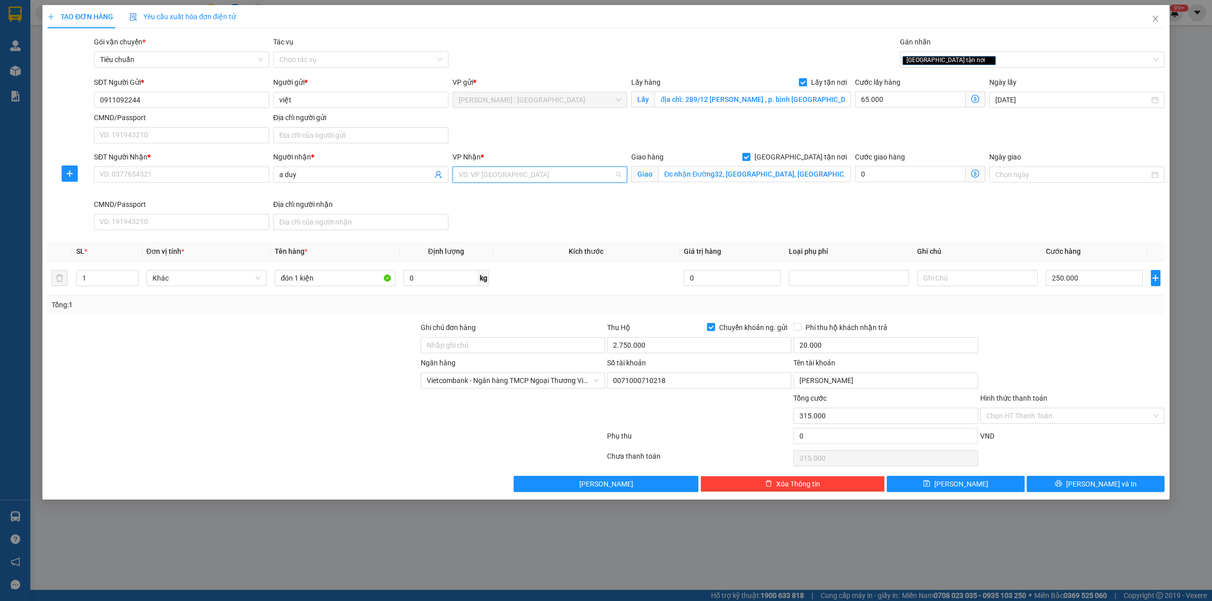
click at [557, 172] on input "search" at bounding box center [537, 174] width 156 height 15
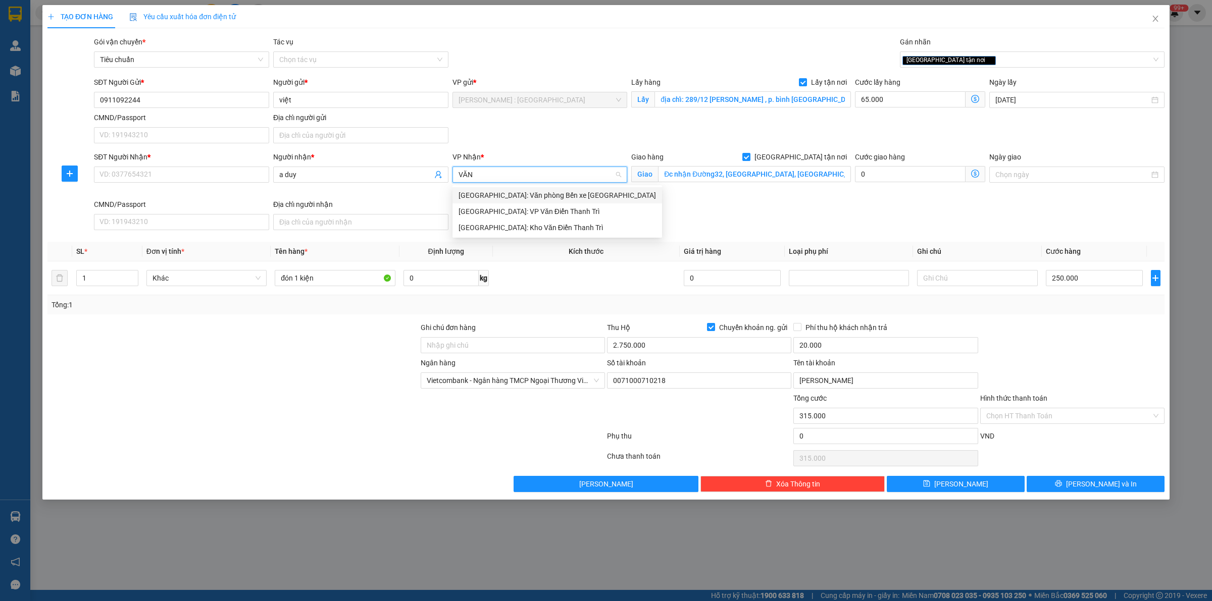
type input "VĂN"
click at [591, 232] on div "[GEOGRAPHIC_DATA]: Kho Văn Điển Thanh Trì" at bounding box center [557, 227] width 197 height 11
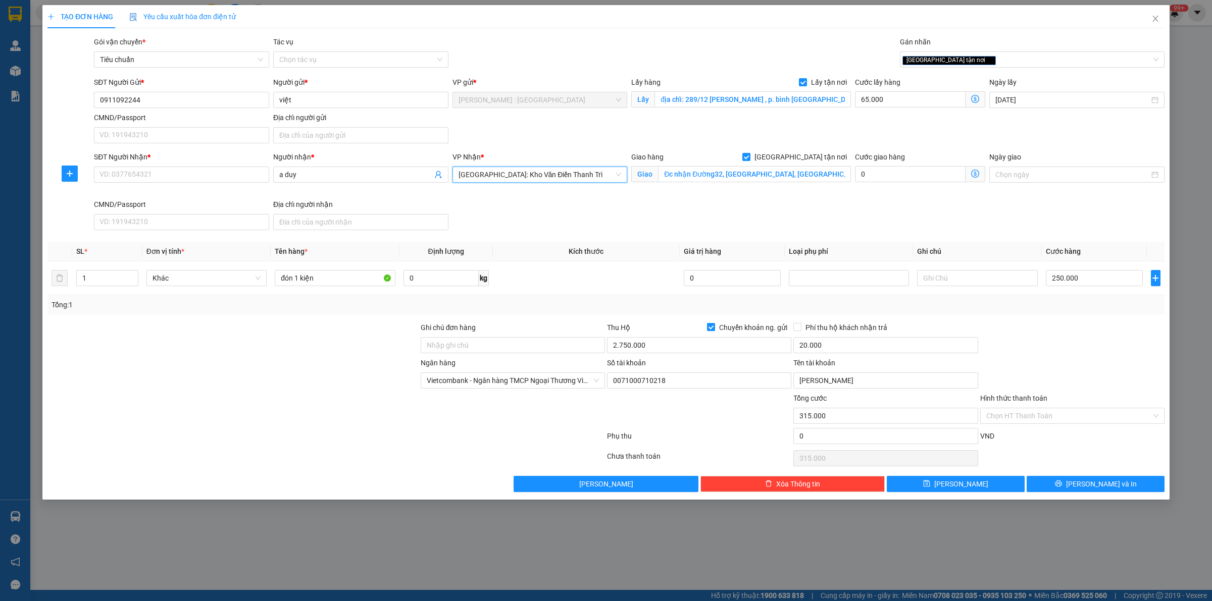
click at [842, 203] on div "SĐT Người Nhận * VD: 0377654321 Người nhận * a duy VP Nhận * Hà Nội: Kho Văn Đi…" at bounding box center [629, 193] width 1075 height 83
click at [519, 559] on div "TẠO ĐƠN HÀNG Yêu cầu xuất hóa đơn điện tử Transit Pickup Surcharge Ids Transit …" at bounding box center [606, 300] width 1212 height 601
click at [1210, 102] on div "TẠO ĐƠN HÀNG Yêu cầu xuất hóa đơn điện tử Transit Pickup Surcharge Ids Transit …" at bounding box center [606, 300] width 1212 height 601
click at [580, 559] on div "TẠO ĐƠN HÀNG Yêu cầu xuất hóa đơn điện tử Transit Pickup Surcharge Ids Transit …" at bounding box center [606, 300] width 1212 height 601
click at [1017, 179] on input "Ngày giao" at bounding box center [1072, 174] width 154 height 11
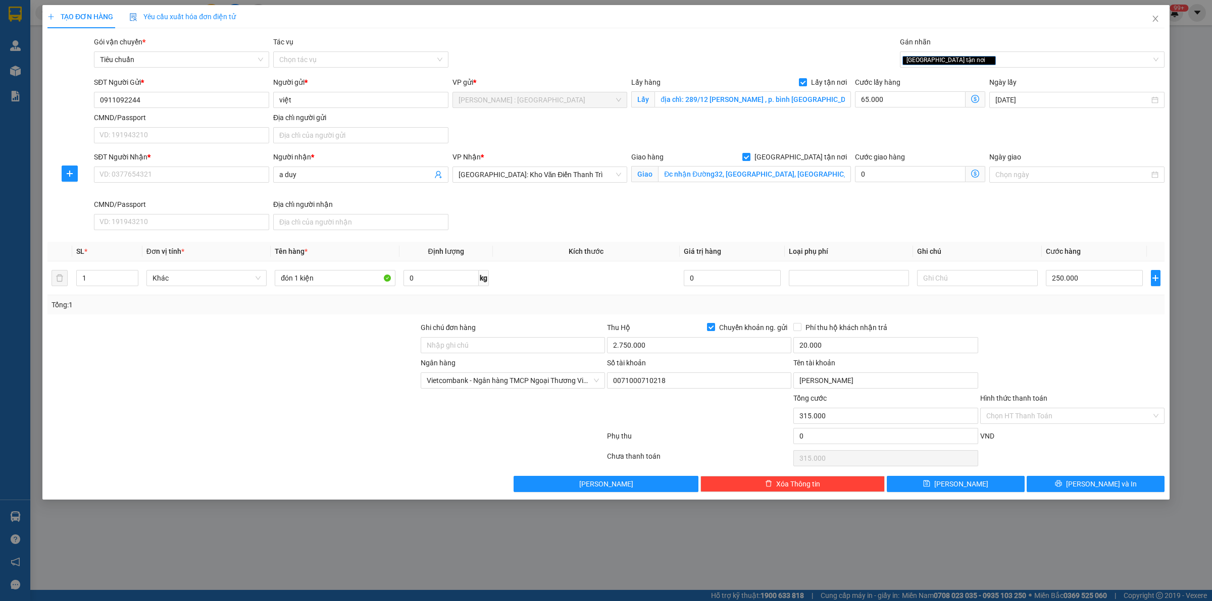
click at [952, 218] on div "SĐT Người Nhận * VD: 0377654321 Người nhận * a duy VP Nhận * Hà Nội: Kho Văn Đi…" at bounding box center [629, 193] width 1075 height 83
click at [837, 102] on input "địa chỉ: 289/12 nguyễn thị tú , p. bình hưng hòa B, Q. bình tân. tphcm." at bounding box center [753, 99] width 196 height 16
drag, startPoint x: 839, startPoint y: 102, endPoint x: 848, endPoint y: 100, distance: 9.2
click at [848, 100] on input "địa chỉ: 289/12 nguyễn thị tú , p. bình hưng hòa B, Q. bình tân. tphcm." at bounding box center [753, 99] width 196 height 16
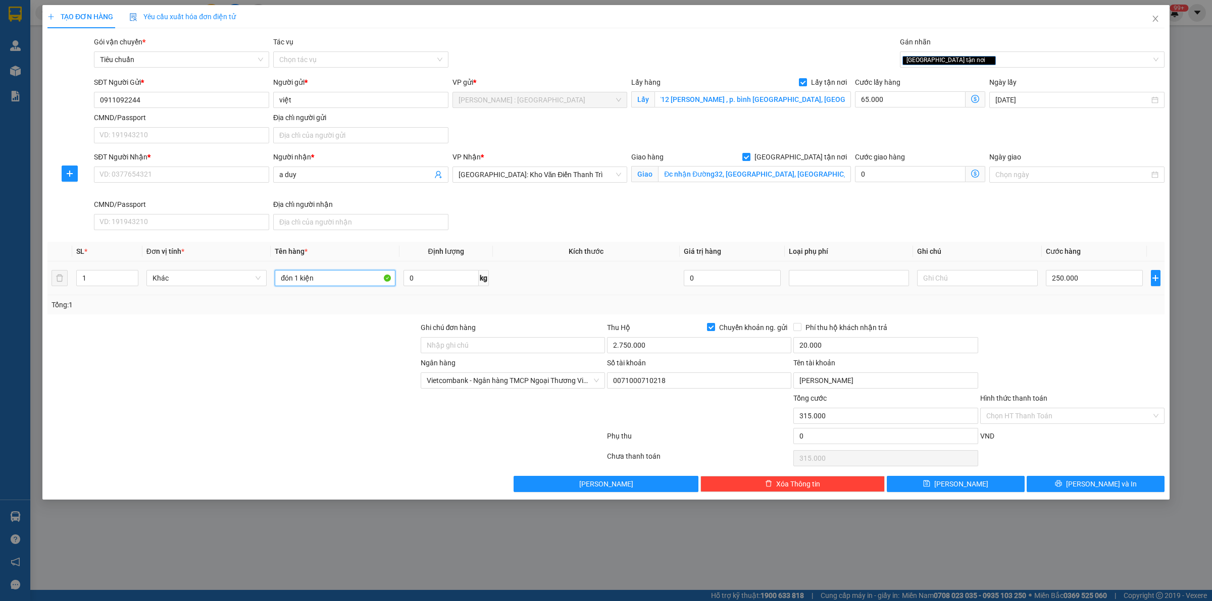
click at [353, 282] on input "đón 1 kiện" at bounding box center [335, 278] width 120 height 16
type input "đón 1 kiện A NGHĨA"
click at [984, 487] on button "Lưu" at bounding box center [956, 484] width 138 height 16
click at [230, 175] on input "SĐT Người Nhận *" at bounding box center [181, 175] width 175 height 16
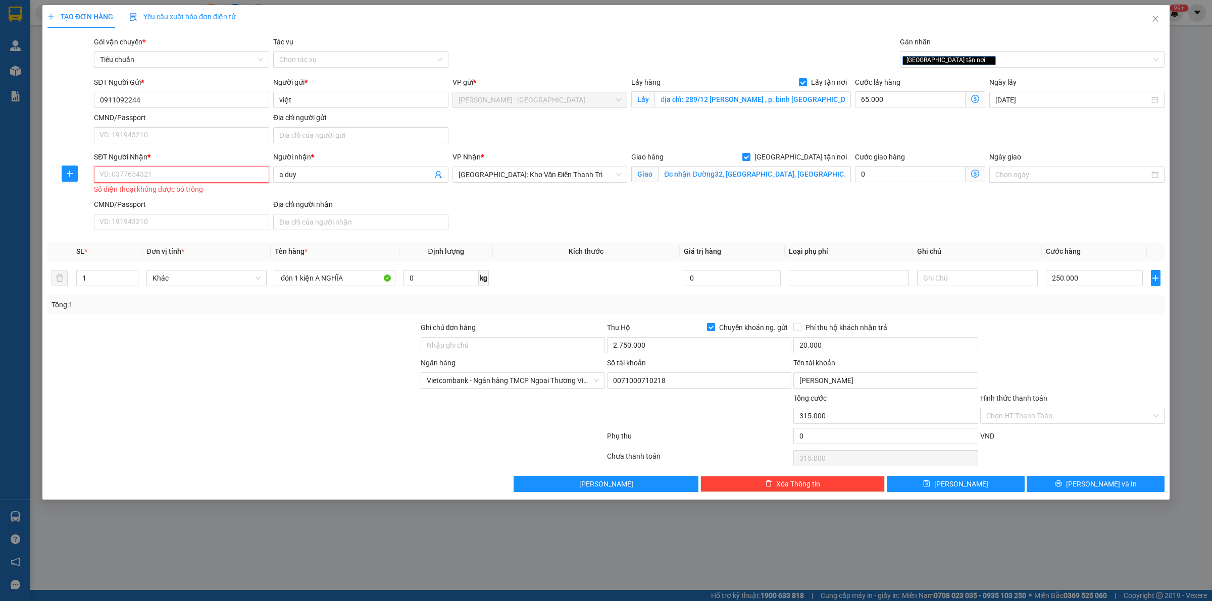
paste input "0982381304"
type input "0982381304"
click at [987, 488] on button "Lưu" at bounding box center [956, 484] width 138 height 16
checkbox input "false"
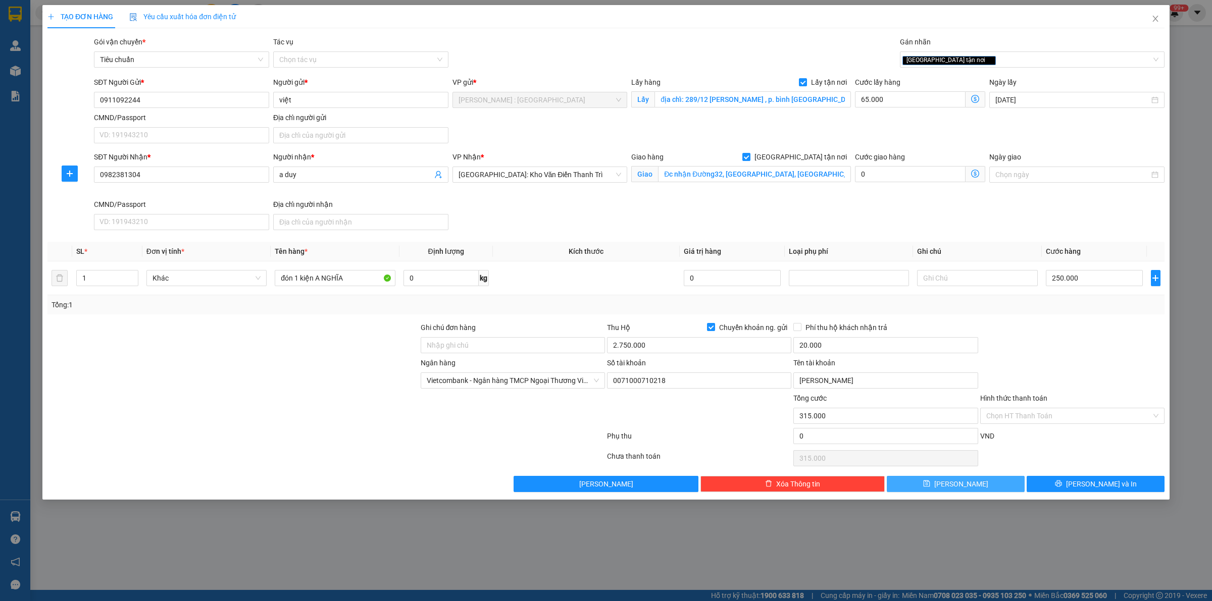
type input "0"
checkbox input "false"
type input "0"
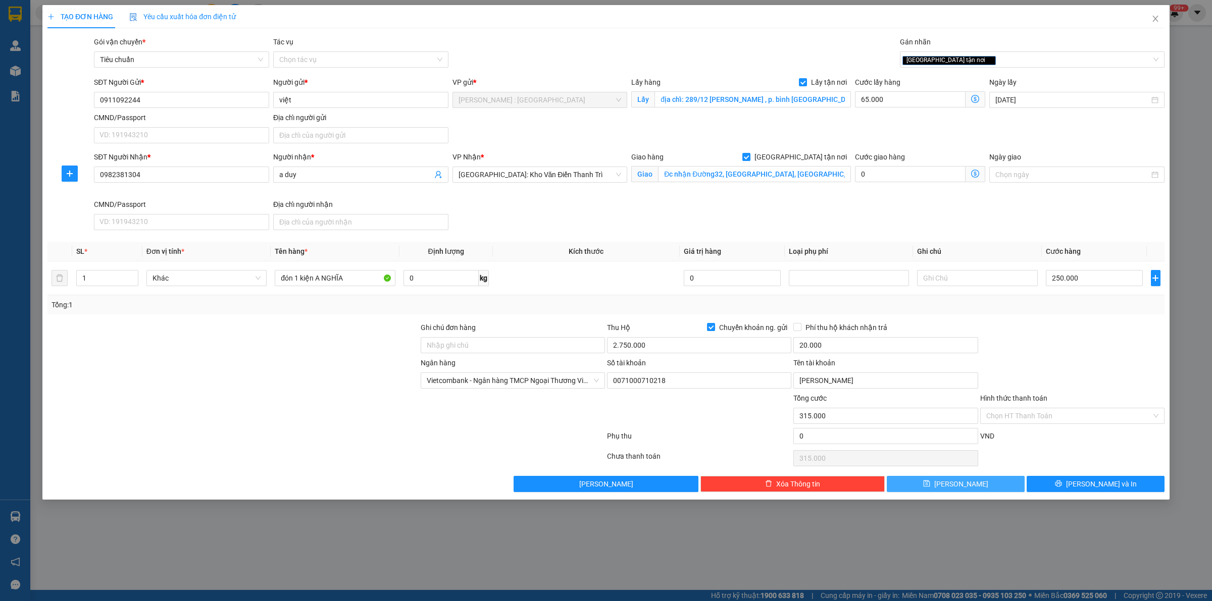
type input "0"
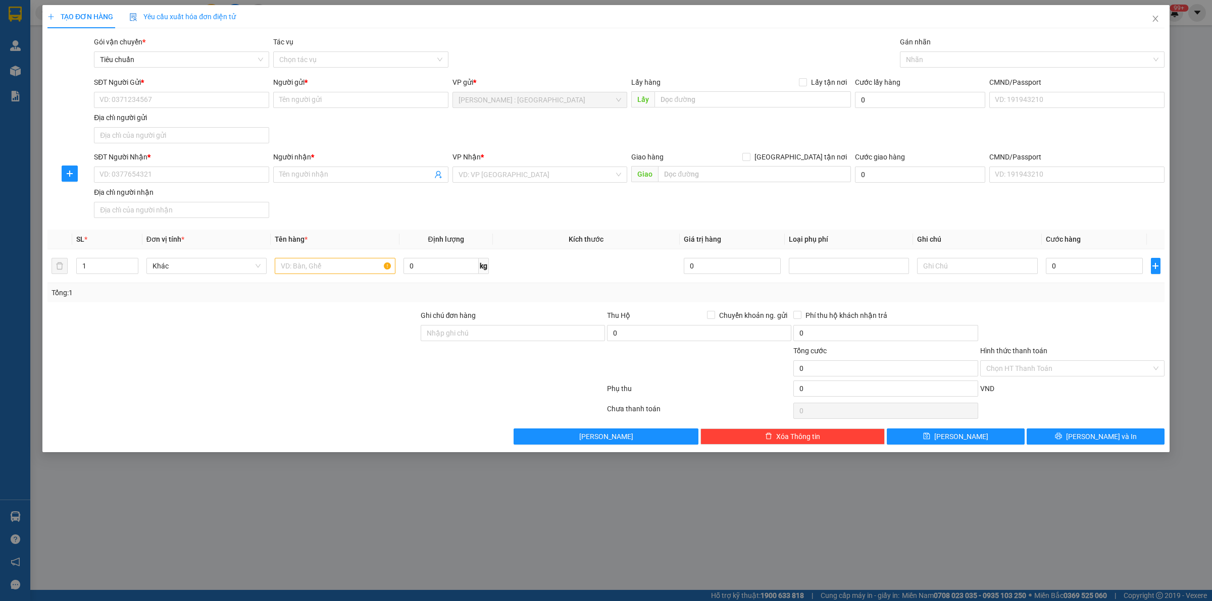
click at [233, 109] on div "SĐT Người Gửi * VD: 0371234567" at bounding box center [181, 94] width 175 height 35
click at [233, 103] on input "SĐT Người Gửi *" at bounding box center [181, 100] width 175 height 16
paste input "0934054766"
type input "0934054766"
click at [369, 97] on input "Người gửi *" at bounding box center [360, 100] width 175 height 16
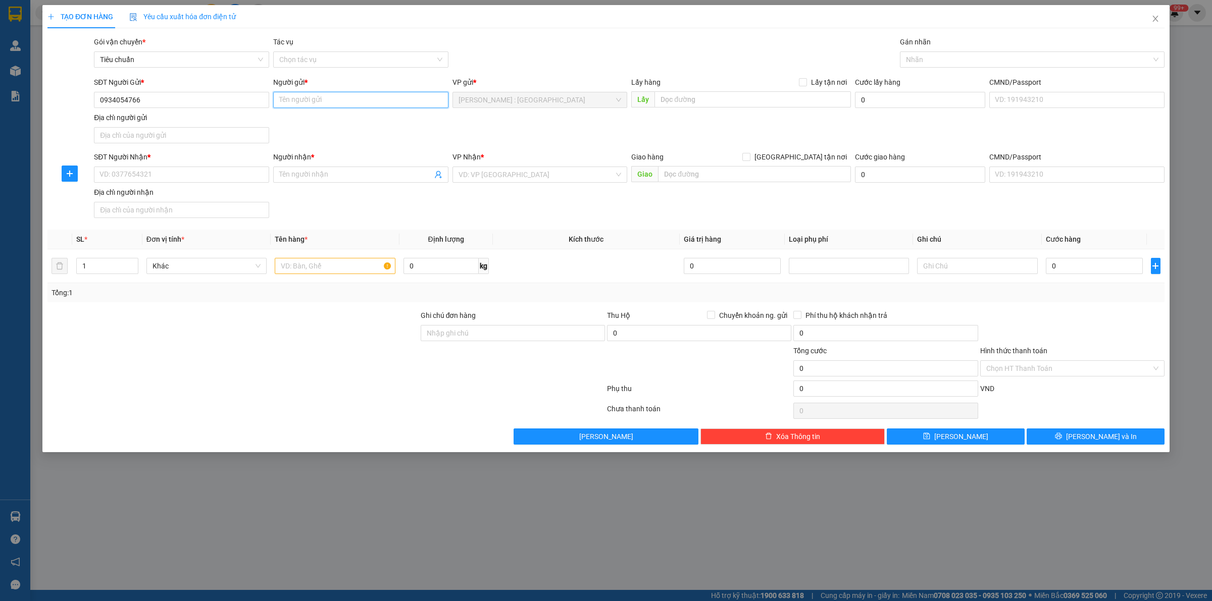
paste input "kiều oanh"
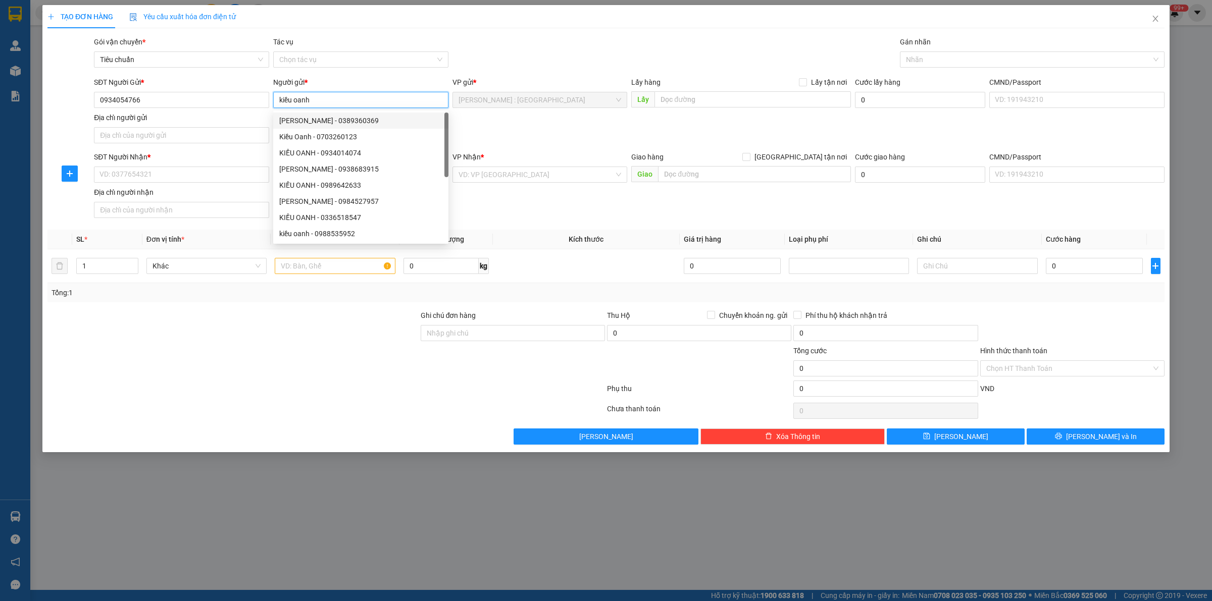
type input "kiều oanh"
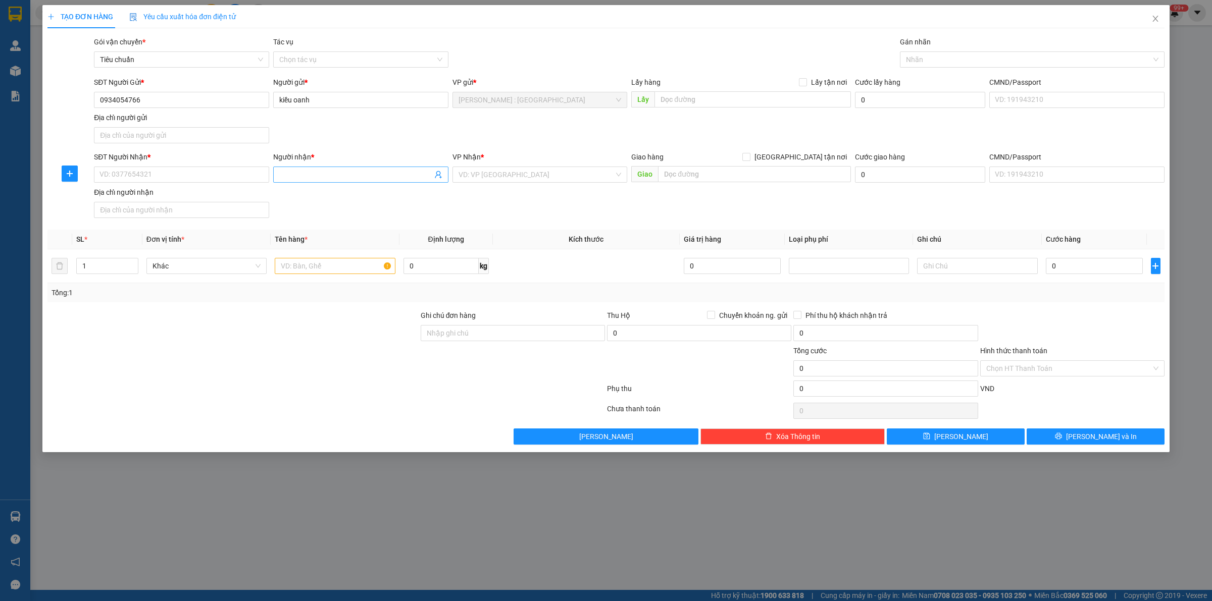
click at [396, 178] on input "Người nhận *" at bounding box center [355, 174] width 153 height 11
paste input "khánh vy"
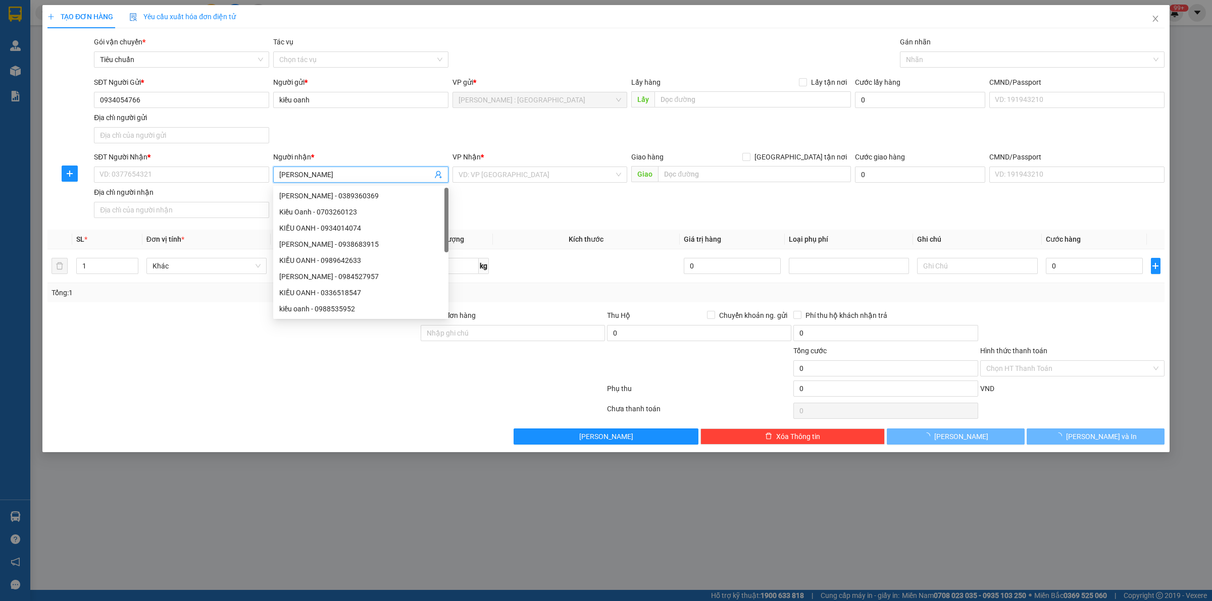
type input "khánh vy"
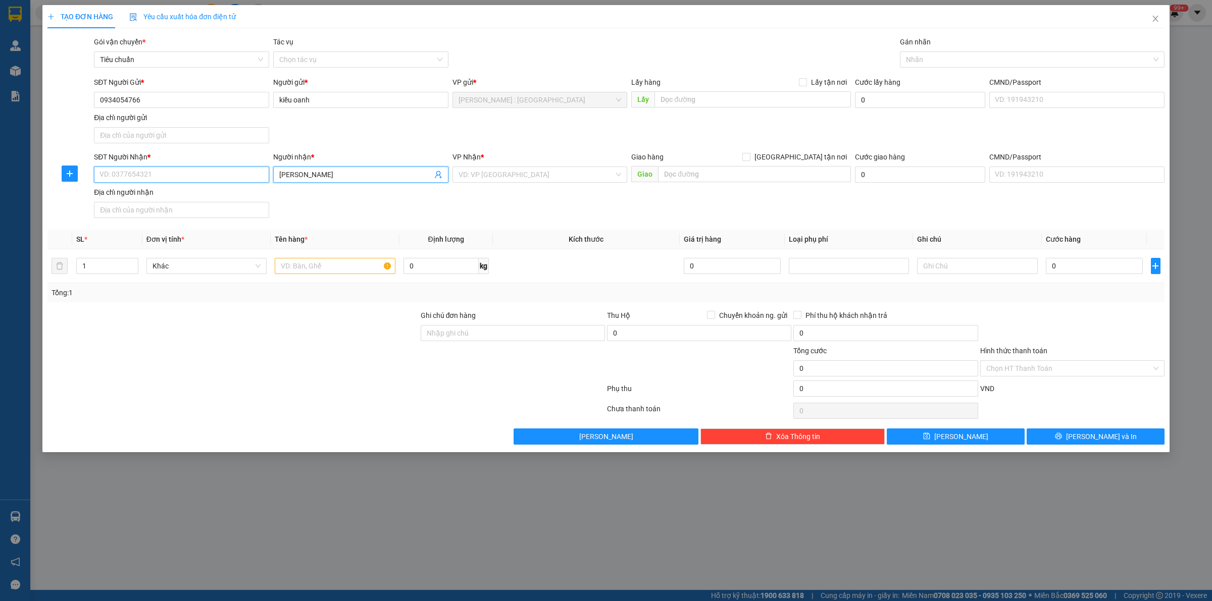
click at [205, 176] on input "SĐT Người Nhận *" at bounding box center [181, 175] width 175 height 16
paste input "0398628857"
type input "0398628857"
click at [757, 88] on div "Lấy hàng Lấy tận nơi" at bounding box center [741, 84] width 220 height 15
click at [743, 99] on input "text" at bounding box center [753, 99] width 196 height 16
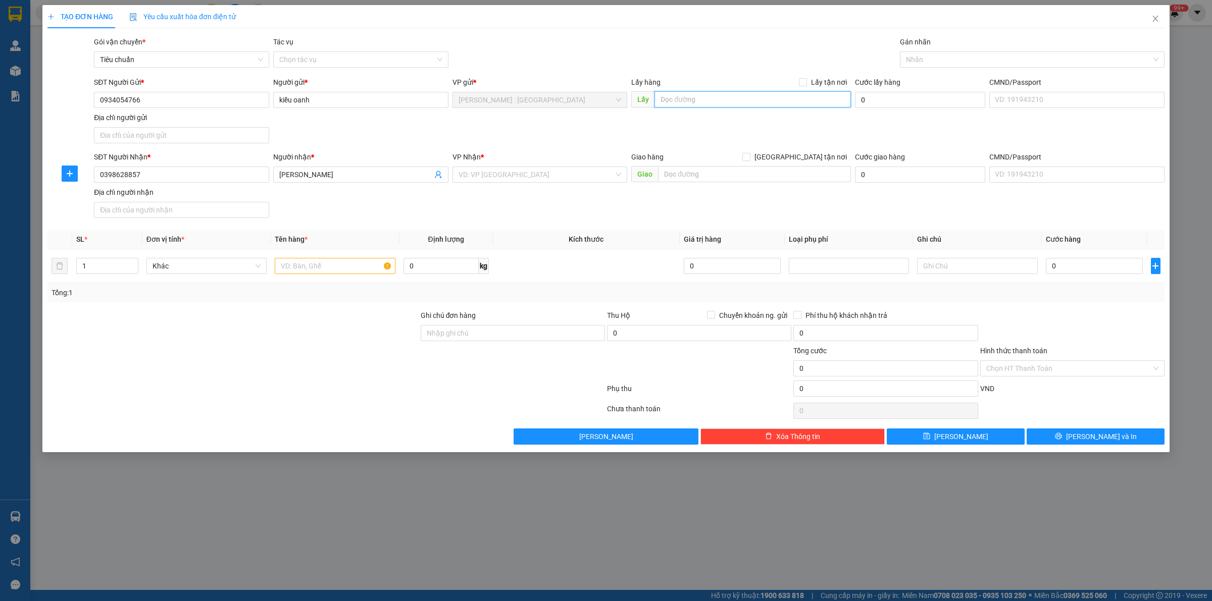
paste input "74,khu phố 4 , phường 4 , đường nguyễn văn rốp , hẻm 11 ,tp tây ninh"
type input "74,khu phố 4 , phường 4 , đường nguyễn văn rốp , hẻm 11 ,tp tây ninh"
click at [800, 83] on input "Lấy tận nơi" at bounding box center [802, 81] width 7 height 7
checkbox input "true"
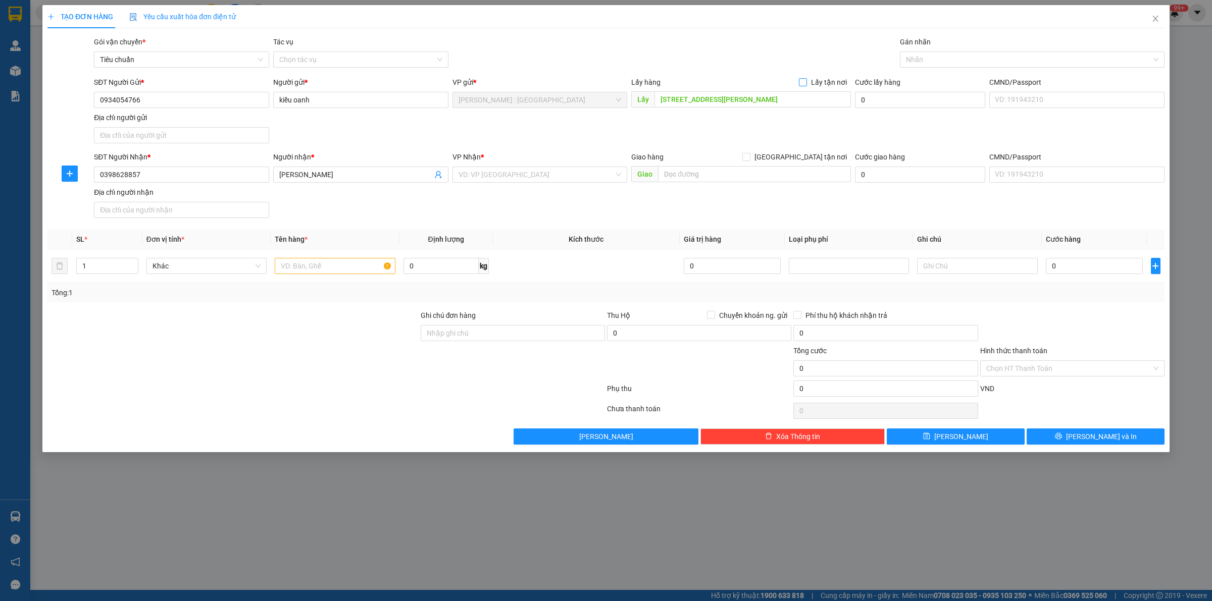
scroll to position [0, 0]
click at [670, 174] on input "text" at bounding box center [754, 174] width 193 height 16
paste input "Căn a2-7 khu nhà ở xã hội long Đức , phường long đức , tp trà vinh"
type input "Căn a2-7 khu nhà ở xã hội long Đức , phường long đức , tp trà vinh"
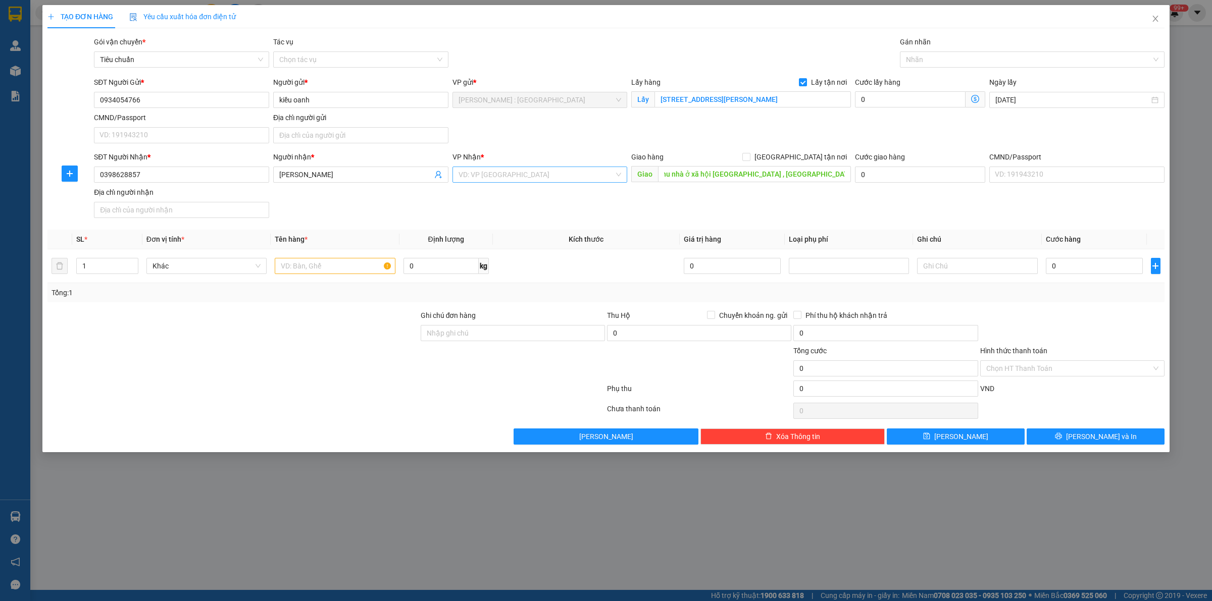
click at [559, 173] on input "search" at bounding box center [537, 174] width 156 height 15
type input "CẦN TH"
click at [564, 193] on div "Cần Thơ: Kho Ninh Kiều" at bounding box center [540, 195] width 163 height 11
drag, startPoint x: 805, startPoint y: 159, endPoint x: 824, endPoint y: 172, distance: 23.3
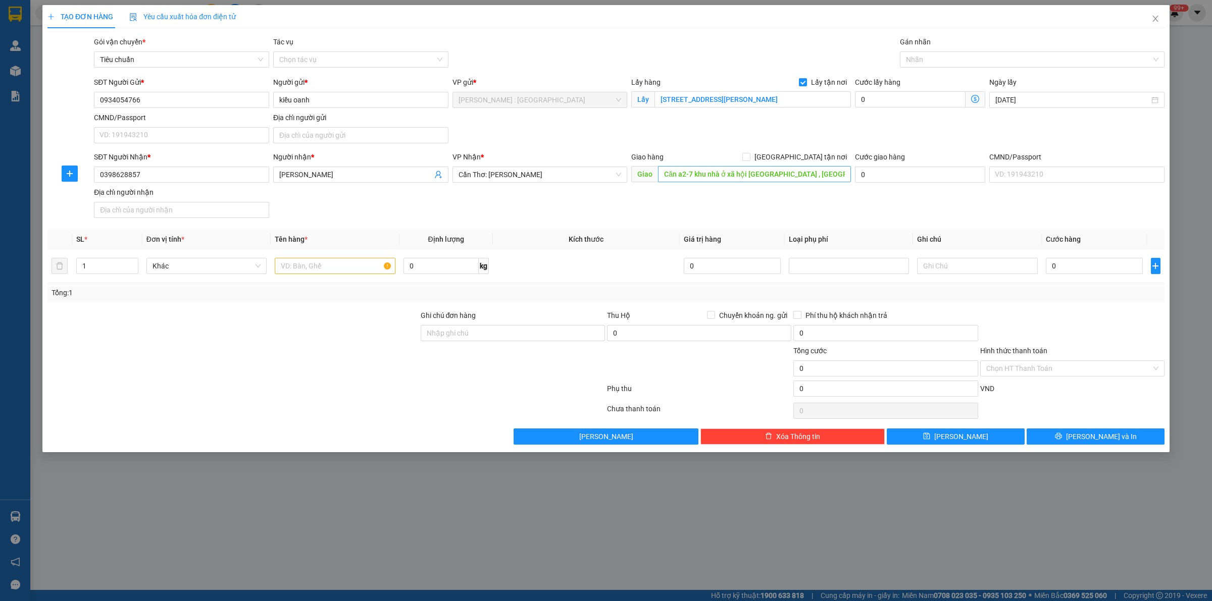
click at [750, 159] on span at bounding box center [746, 157] width 8 height 8
click at [749, 159] on input "[GEOGRAPHIC_DATA] tận nơi" at bounding box center [745, 156] width 7 height 7
checkbox input "true"
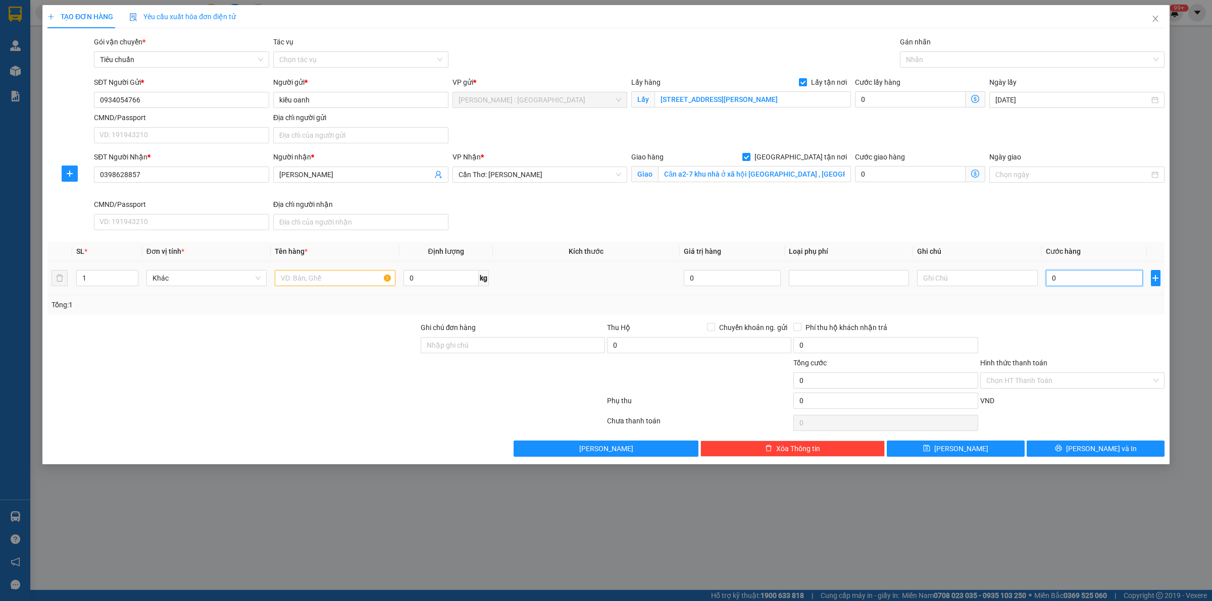
click at [1071, 282] on input "0" at bounding box center [1094, 278] width 97 height 16
type input "4"
type input "48"
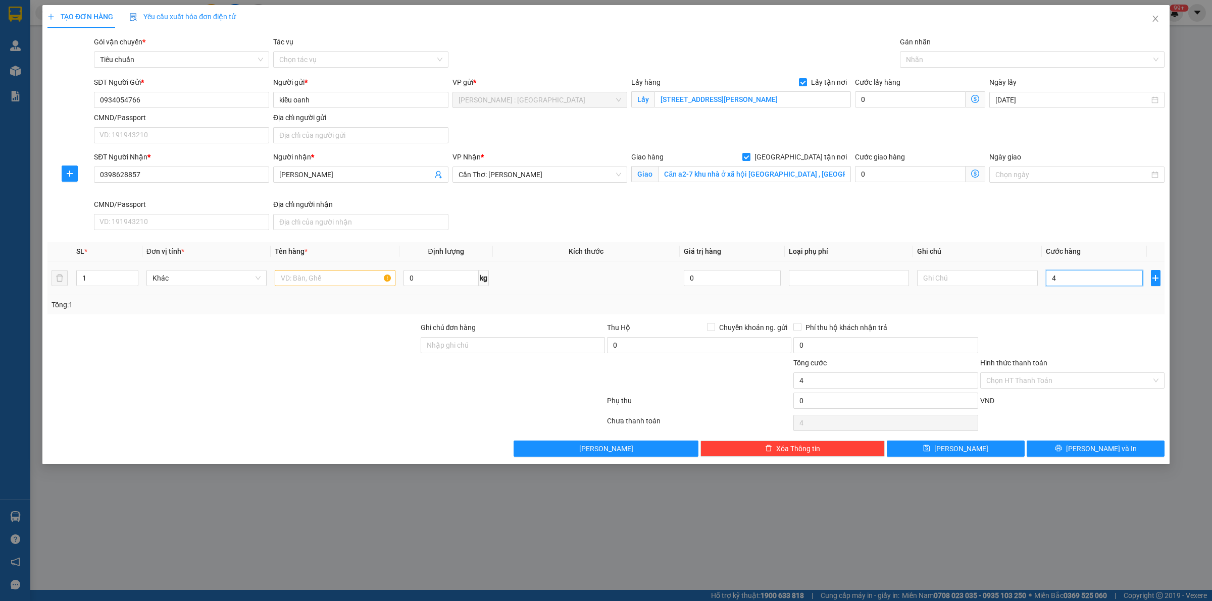
type input "48"
type input "480"
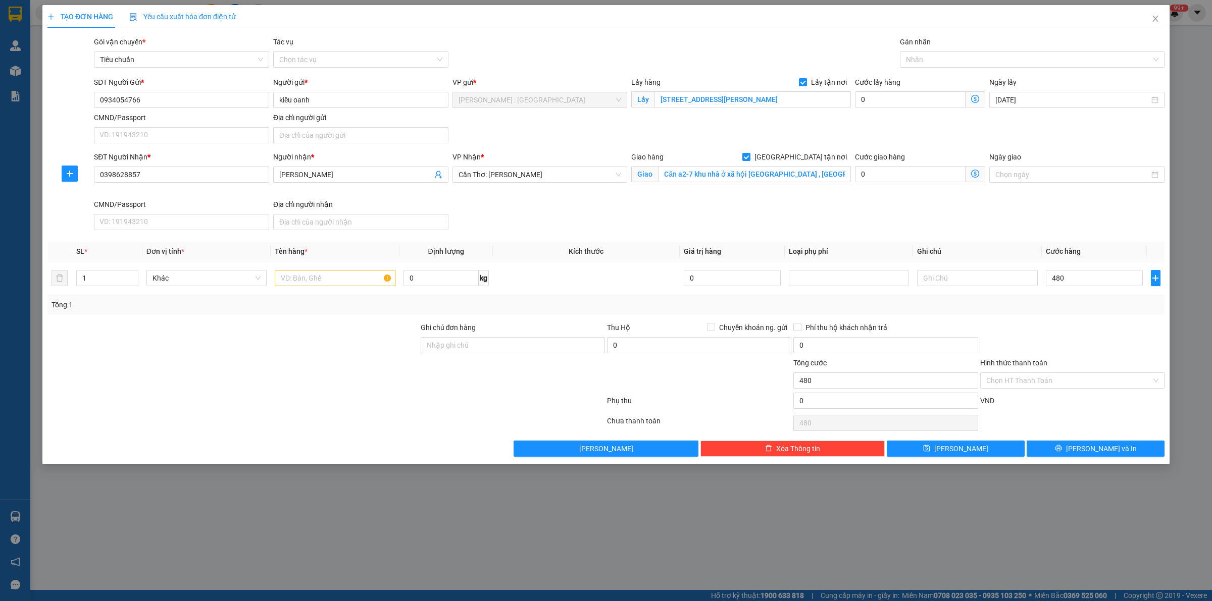
type input "480.000"
drag, startPoint x: 1057, startPoint y: 225, endPoint x: 1036, endPoint y: 233, distance: 21.8
click at [1055, 225] on div "SĐT Người Nhận * 0398628857 Người nhận * khánh vy VP Nhận * Cần Thơ: Kho Ninh K…" at bounding box center [629, 193] width 1075 height 83
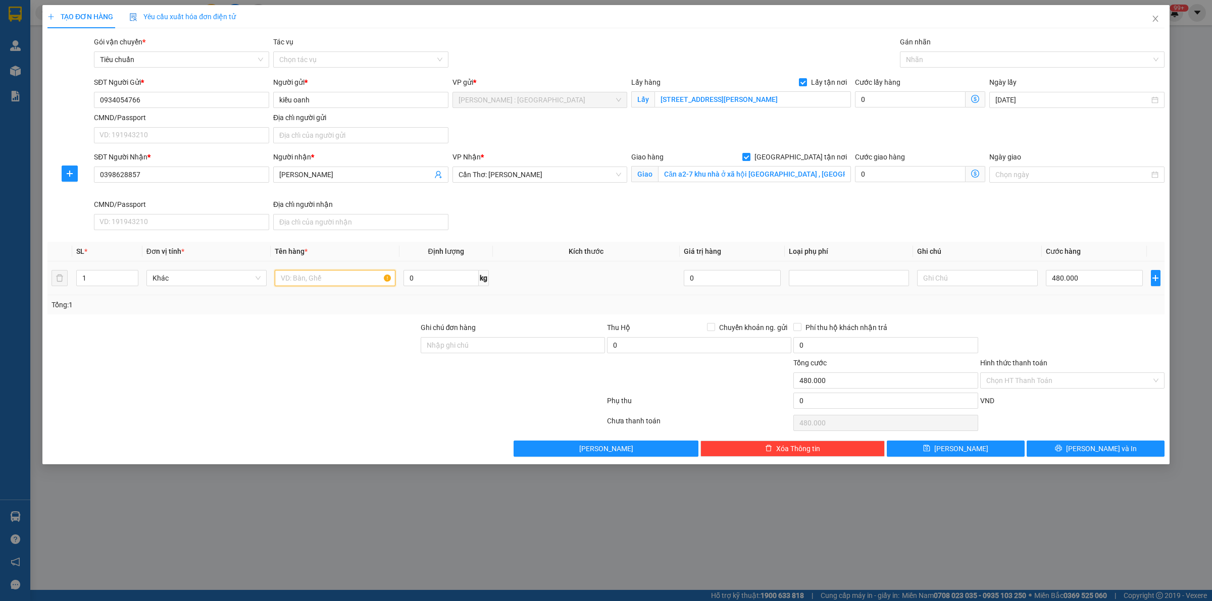
click at [349, 284] on input "text" at bounding box center [335, 278] width 120 height 16
paste input "1 xe vision"
click at [1004, 57] on div at bounding box center [1026, 60] width 249 height 12
type input "1 xe vision CHÚ DƯƠNG"
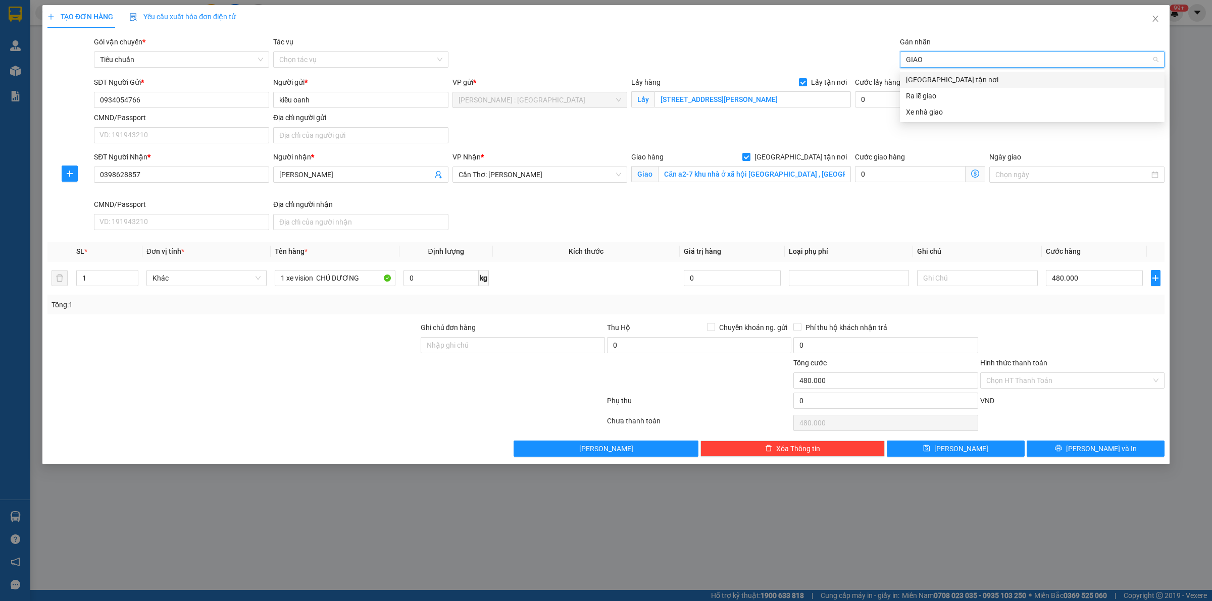
type input "GIAO"
click at [1029, 81] on div "[GEOGRAPHIC_DATA] tận nơi" at bounding box center [1032, 79] width 253 height 11
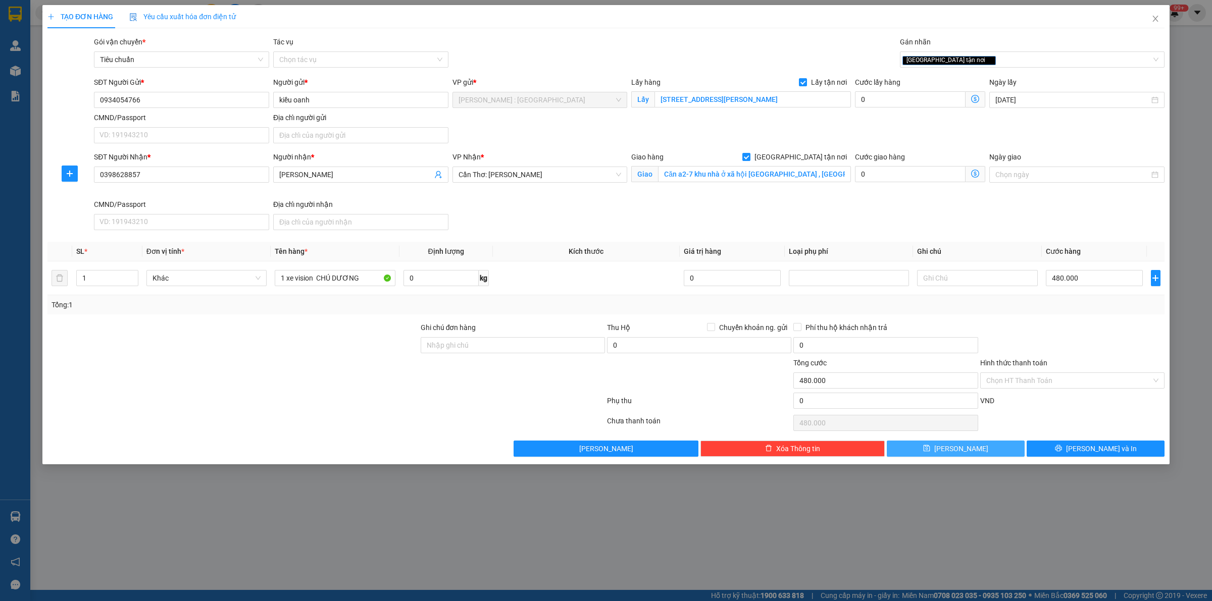
click at [930, 450] on icon "save" at bounding box center [926, 448] width 7 height 7
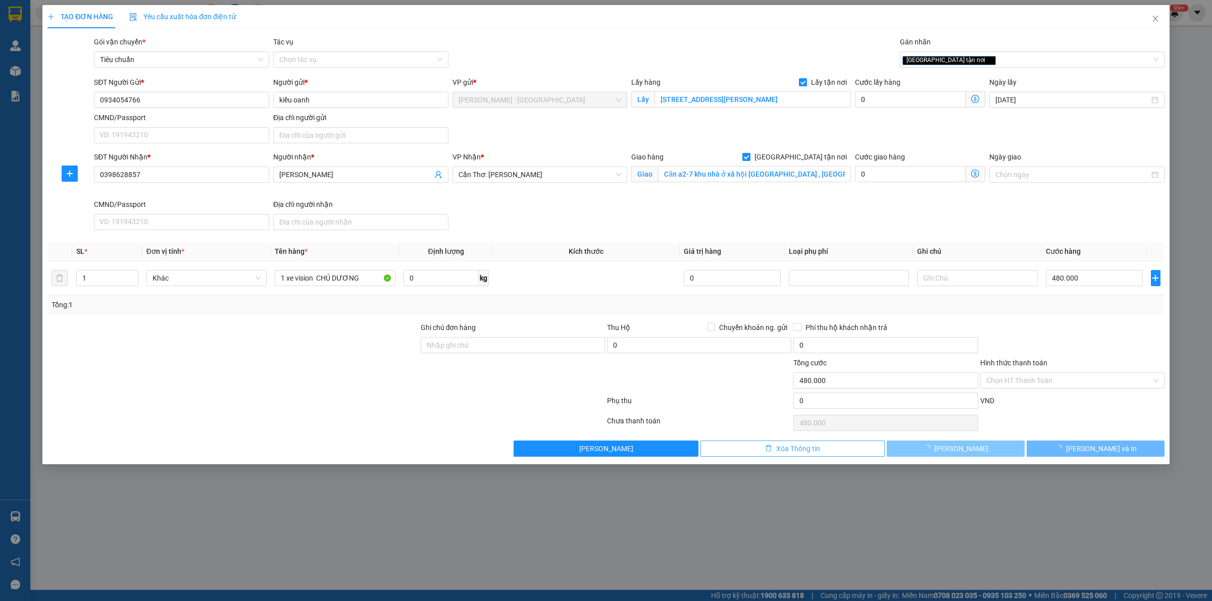
checkbox input "false"
type input "0"
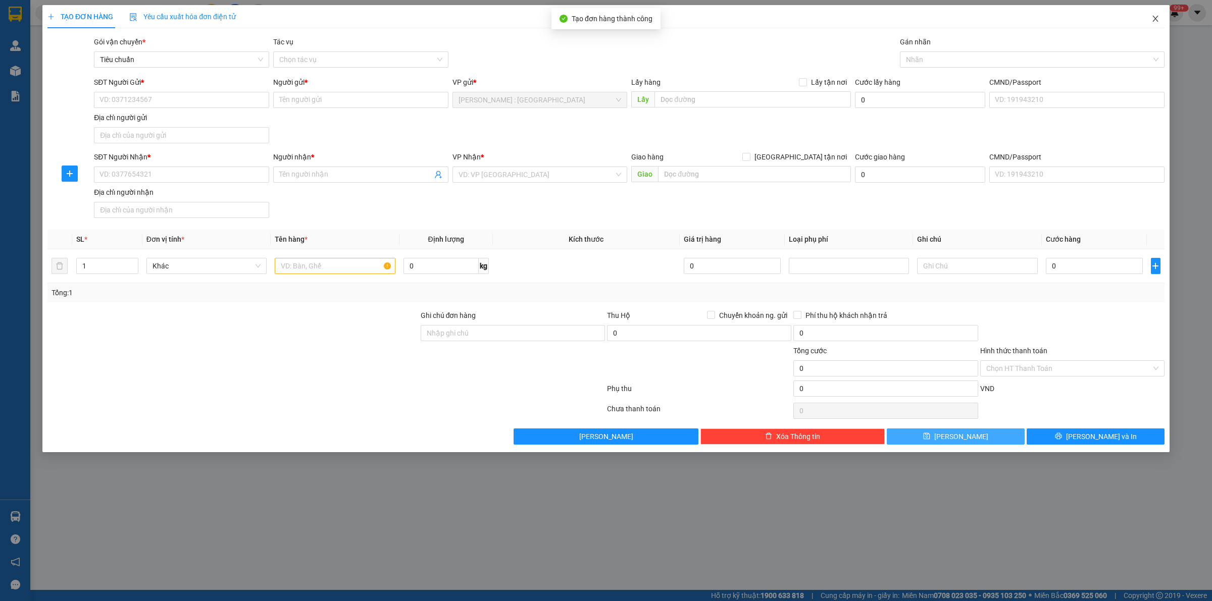
drag, startPoint x: 1152, startPoint y: 8, endPoint x: 1162, endPoint y: 17, distance: 13.3
click at [1154, 11] on span "Close" at bounding box center [1155, 19] width 28 height 28
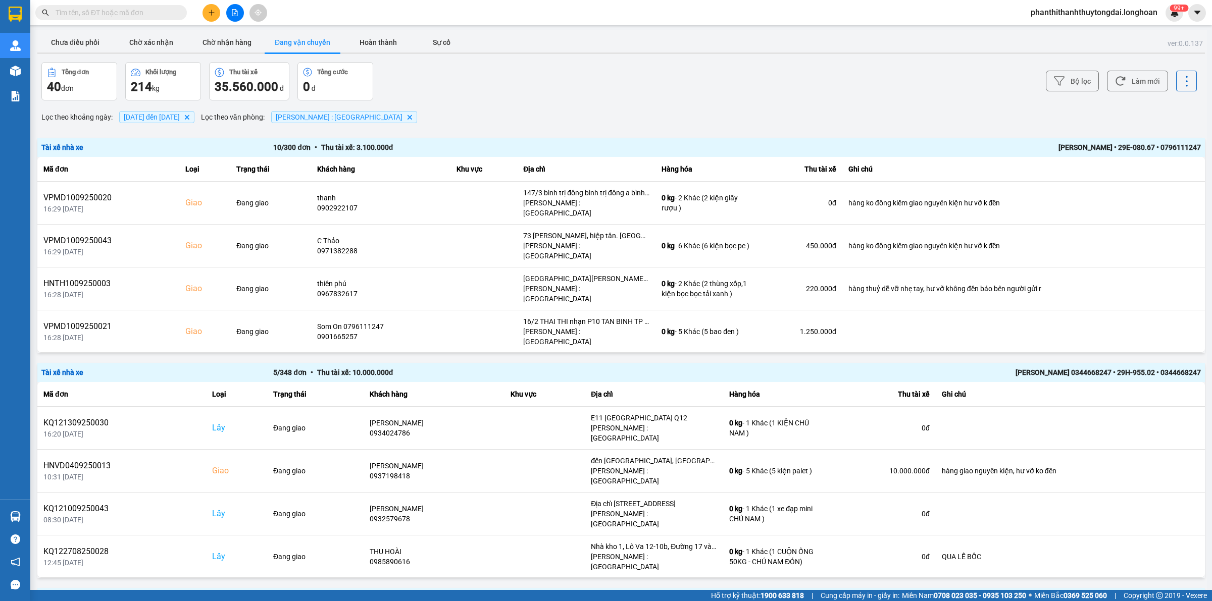
click at [139, 12] on input "text" at bounding box center [115, 12] width 119 height 11
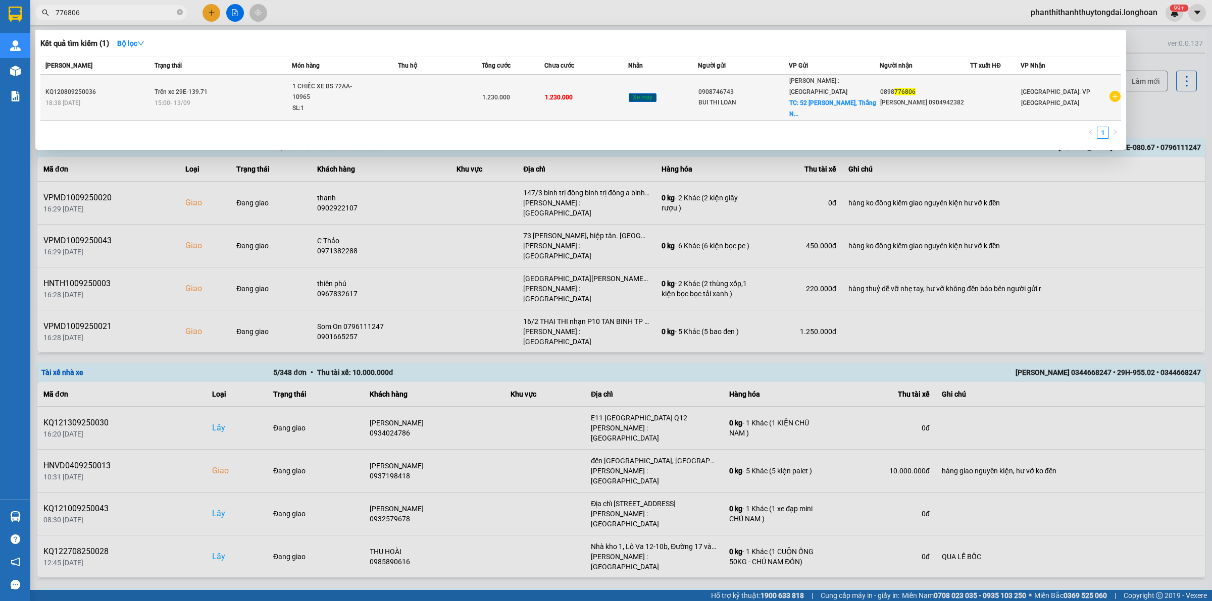
type input "776806"
click at [245, 89] on td "Trên xe 29E-139.71 15:00 - 13/09" at bounding box center [221, 98] width 139 height 46
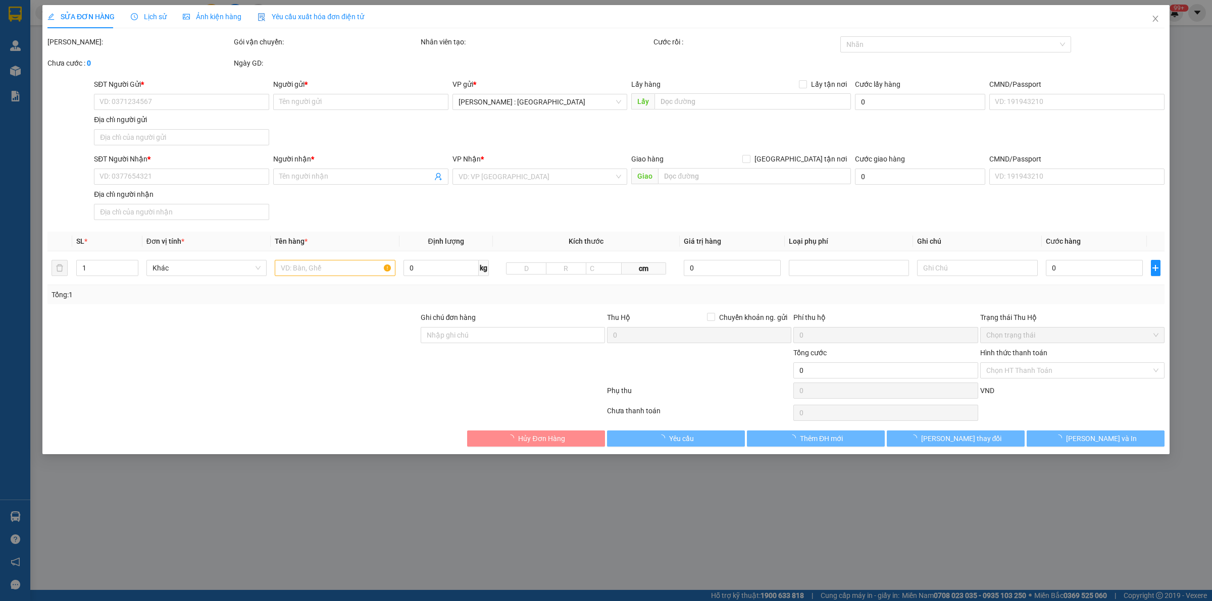
type input "0908746743"
type input "BUI THI LOAN"
checkbox input "true"
type input "52 Phạm Văn Dinh, Thắng Nhất, Vũng Tàu."
type input "0898776806"
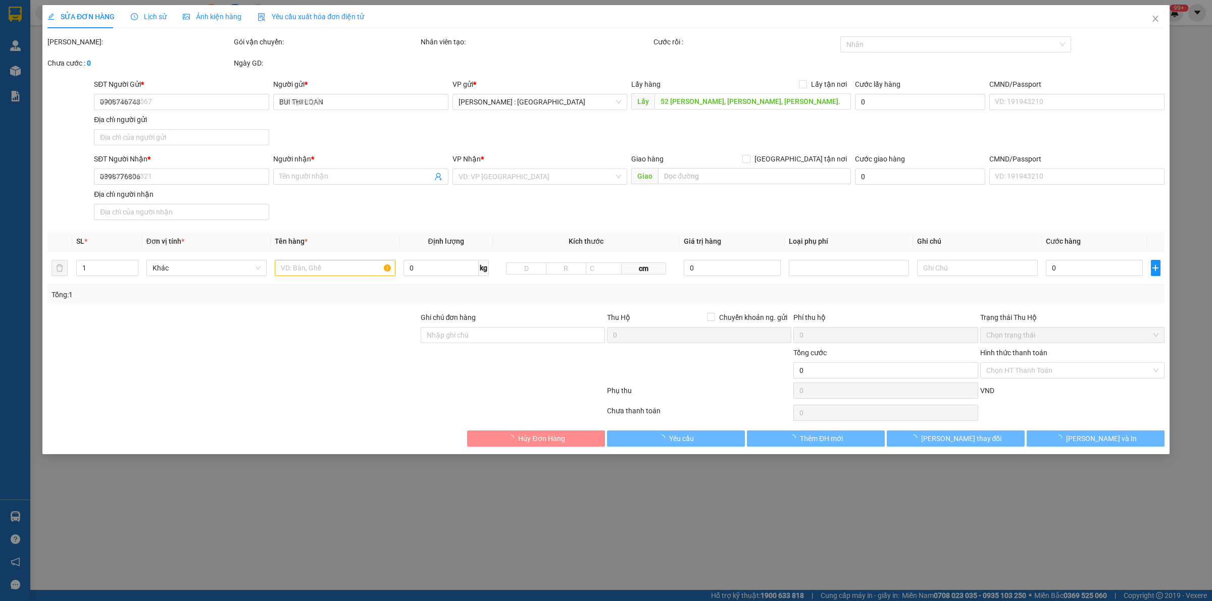
type input "NGÔ KHÁNH LINH 0904942382"
type input "CHÌA KHÓA QUẤN TAY LÁI - CAVET ĐỂ COP"
type input "1.230.000"
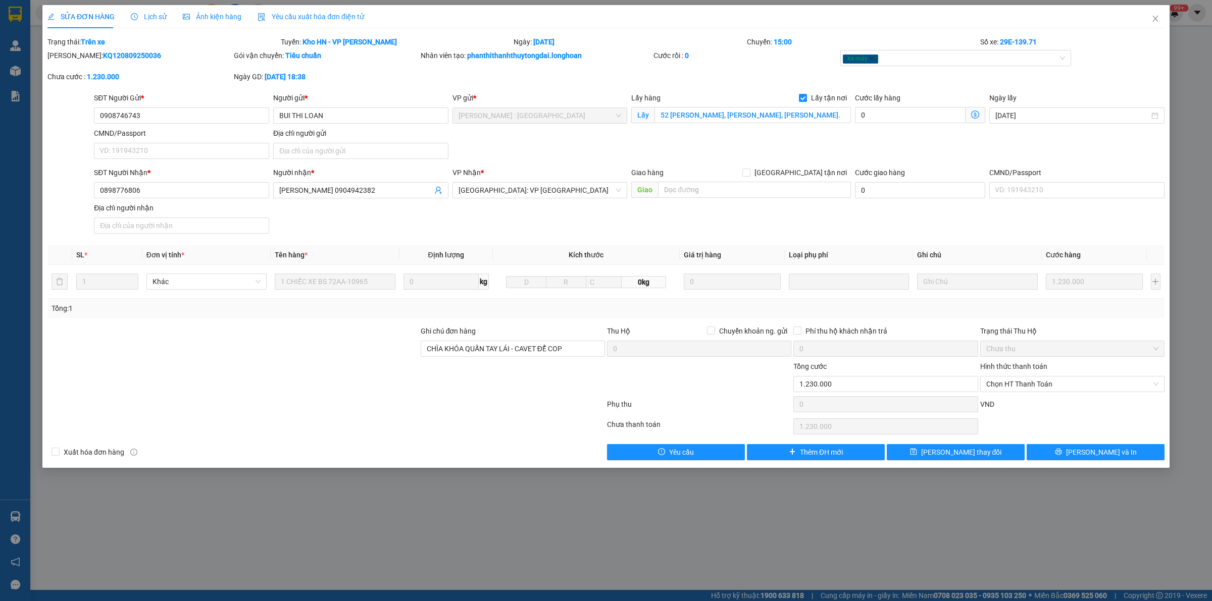
click at [151, 17] on span "Lịch sử" at bounding box center [149, 17] width 36 height 8
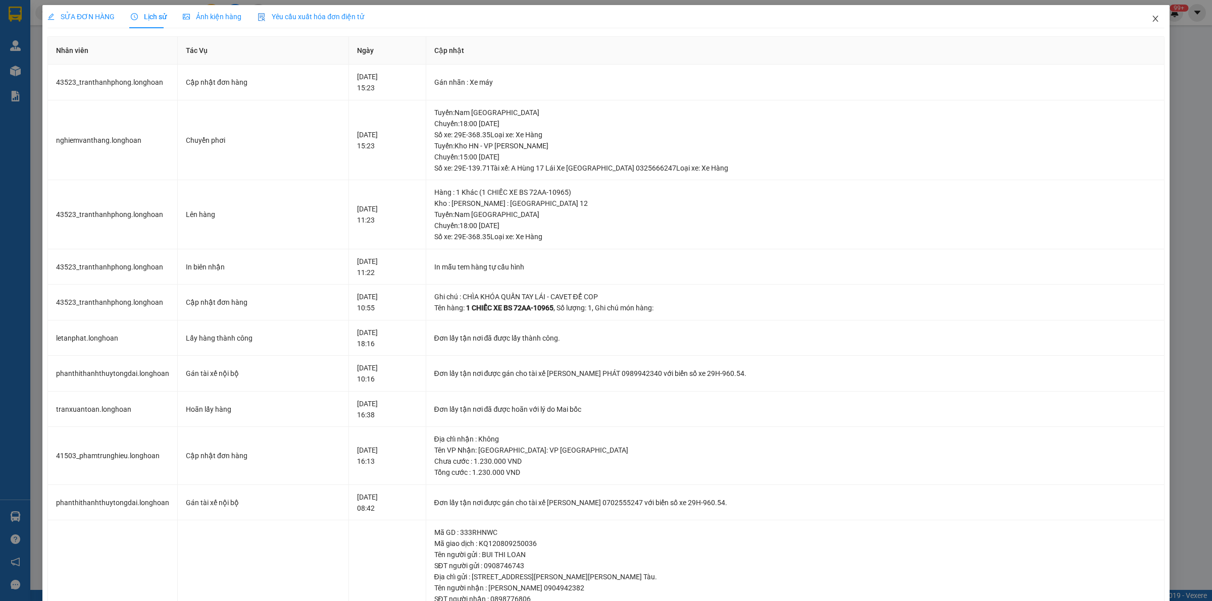
click at [1151, 16] on icon "close" at bounding box center [1155, 19] width 8 height 8
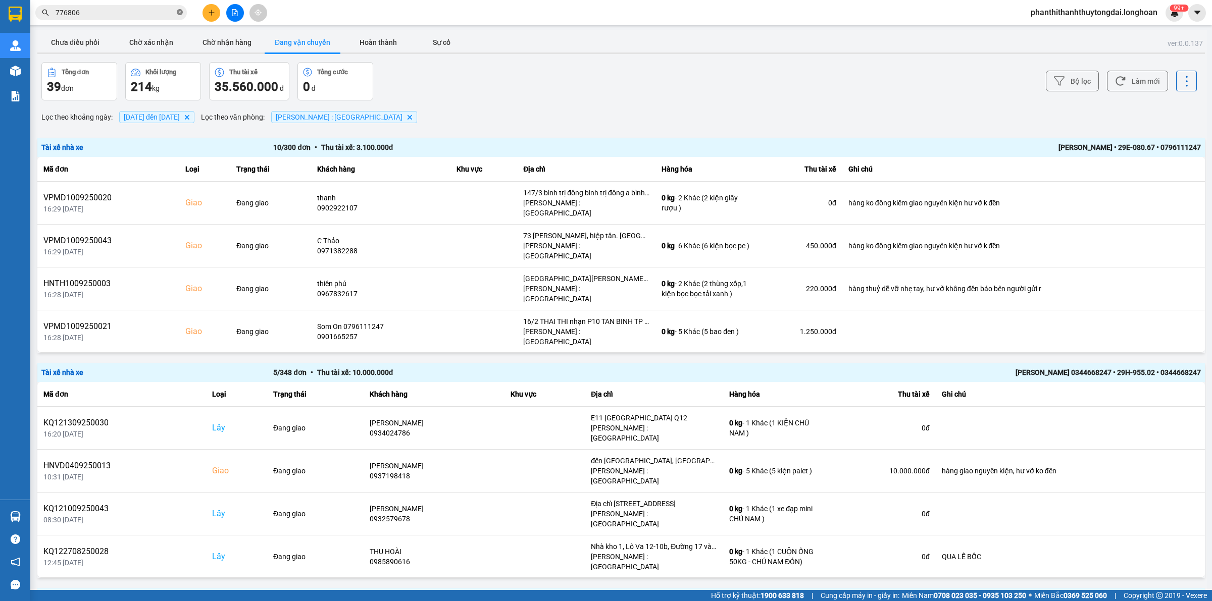
click at [182, 9] on icon "close-circle" at bounding box center [180, 12] width 6 height 6
click at [145, 13] on input "text" at bounding box center [115, 12] width 119 height 11
click at [171, 13] on input "text" at bounding box center [115, 12] width 119 height 11
paste input "KQ120809250003"
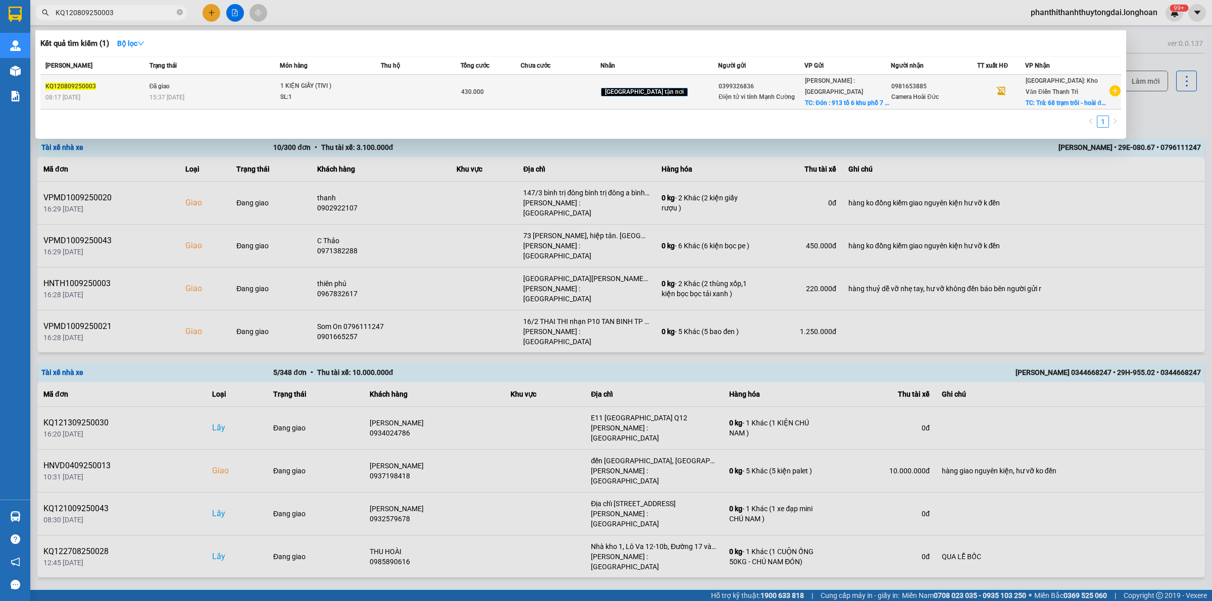
type input "KQ120809250003"
click at [256, 103] on div "15:37 - 12/09" at bounding box center [214, 97] width 130 height 11
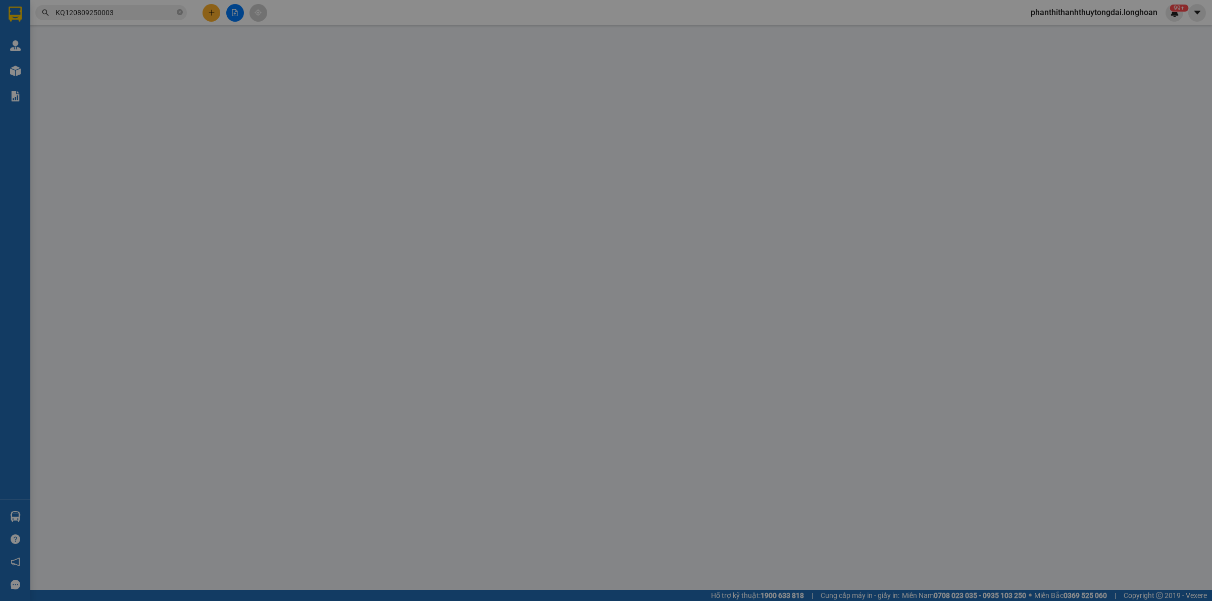
type input "0399326836"
type input "Điện tử vi tính Mạnh Cường"
checkbox input "true"
type input "Đón : 913 tổ 6 khu phố 7 phường Long Bình Biên Hòa Đồng Nai"
type input "0981653885"
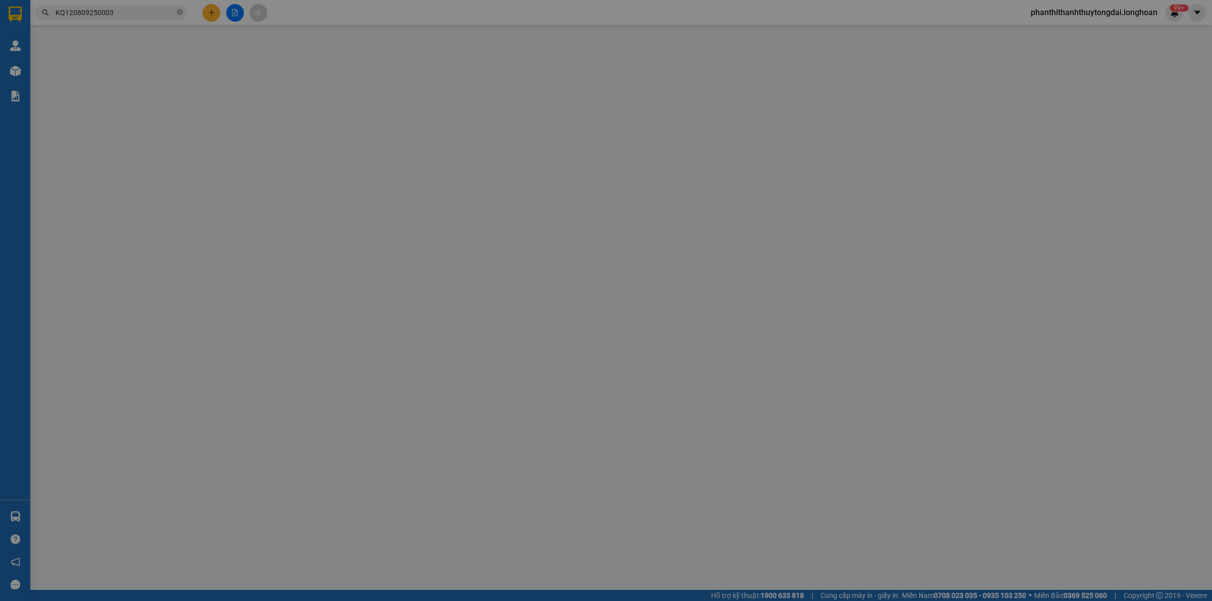
type input "Camera Hoài Đức"
checkbox input "true"
type input "Trả: 68 trạm trôi - hoài đức - HN"
type input "( NHẬN THEO KIỆN - GIAO THEO KIỆN - HƯ VỠ KHÔNG ĐỀN - ĐÃ BÁO KHÁCH GỬI )"
type input "430.000"
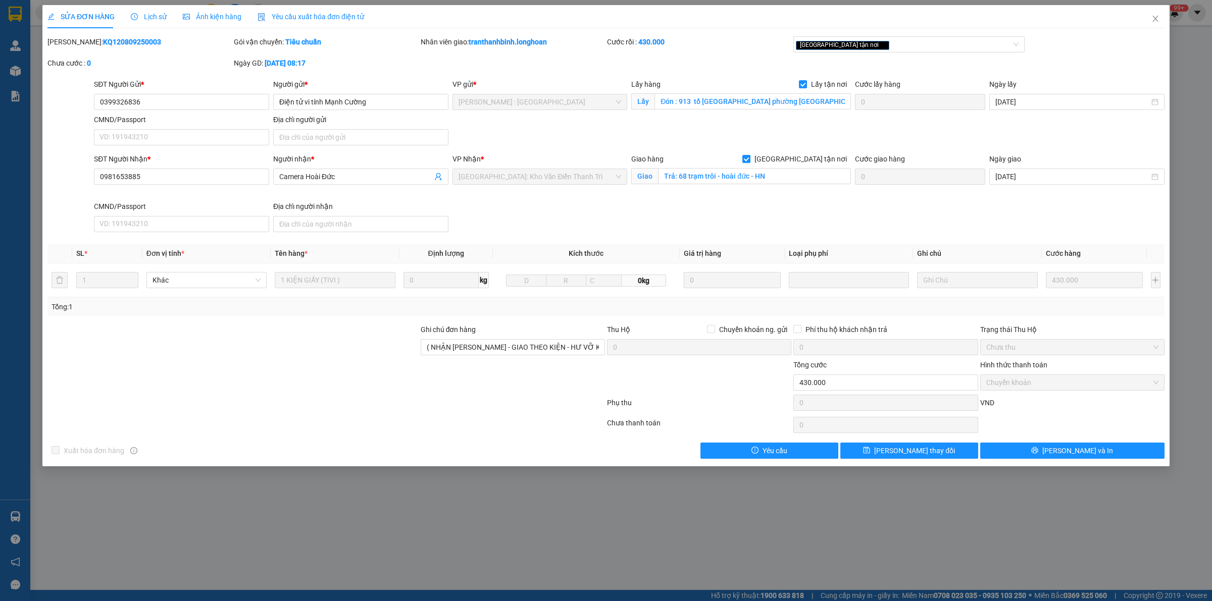
click at [147, 19] on span "Lịch sử" at bounding box center [149, 17] width 36 height 8
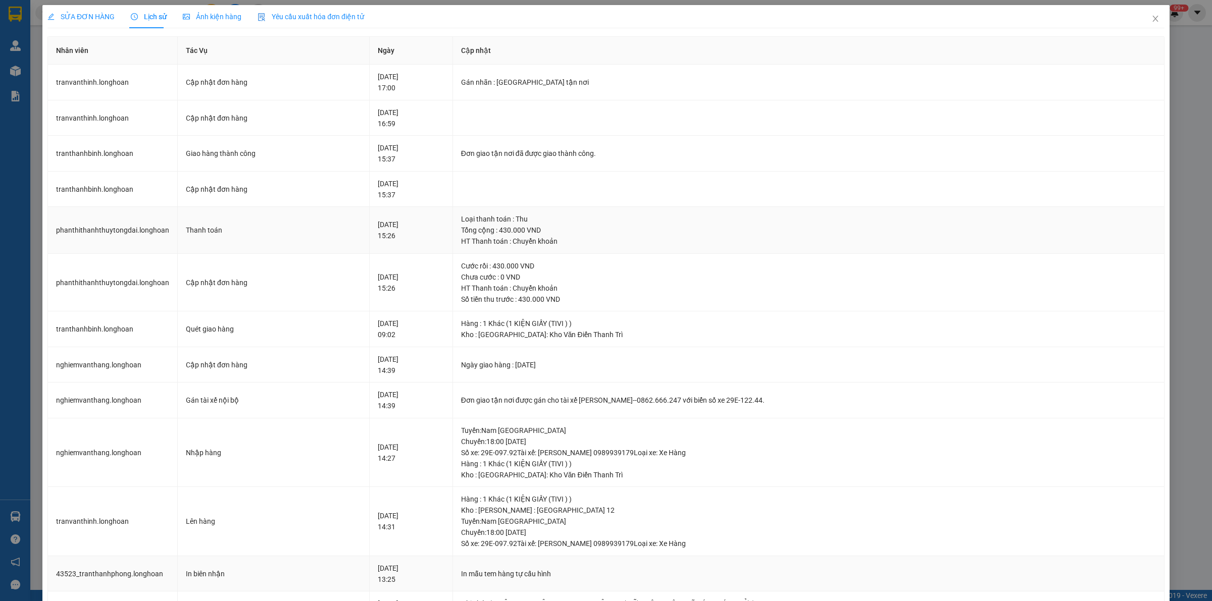
scroll to position [354, 0]
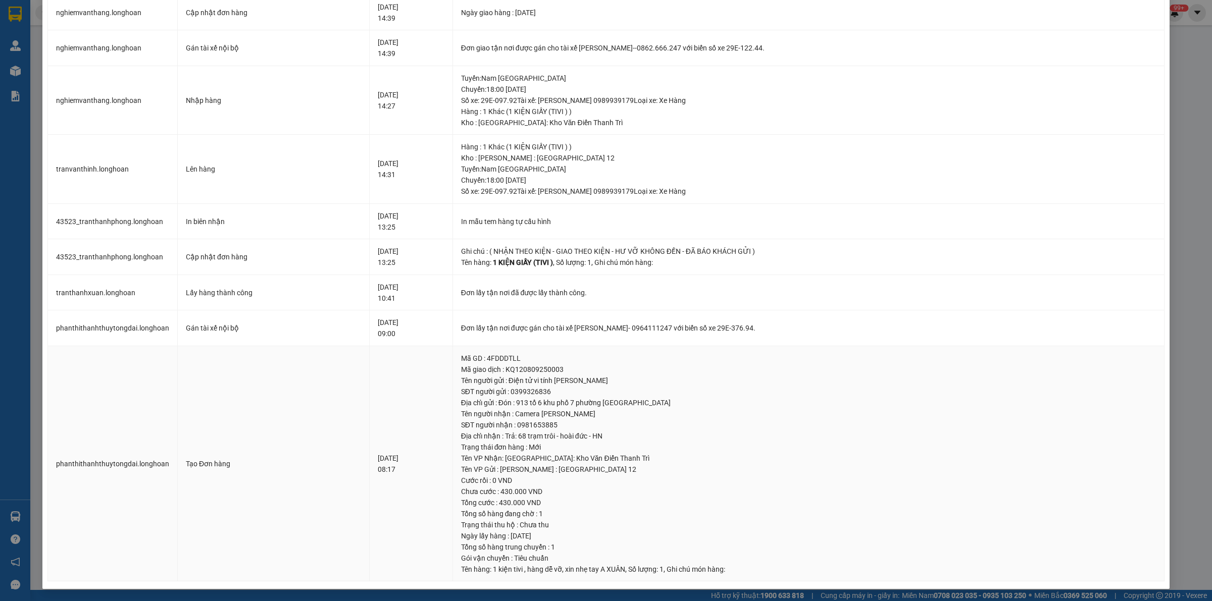
click at [548, 394] on div "SĐT người gửi : 0399326836" at bounding box center [808, 391] width 695 height 11
copy div "0399326836"
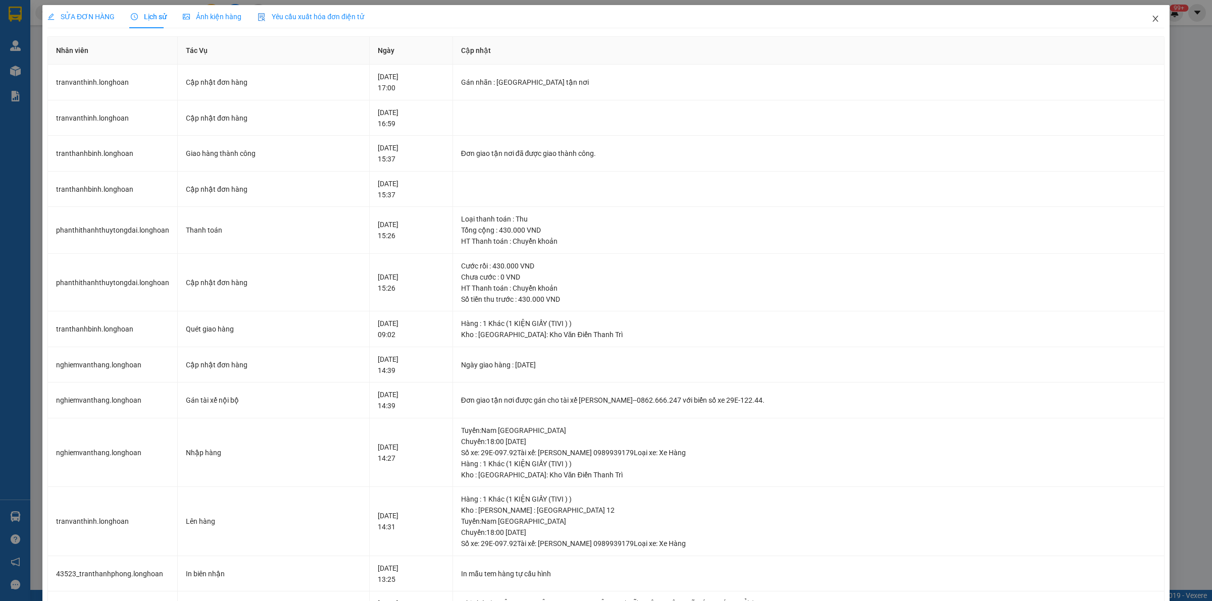
click at [1151, 23] on icon "close" at bounding box center [1155, 19] width 8 height 8
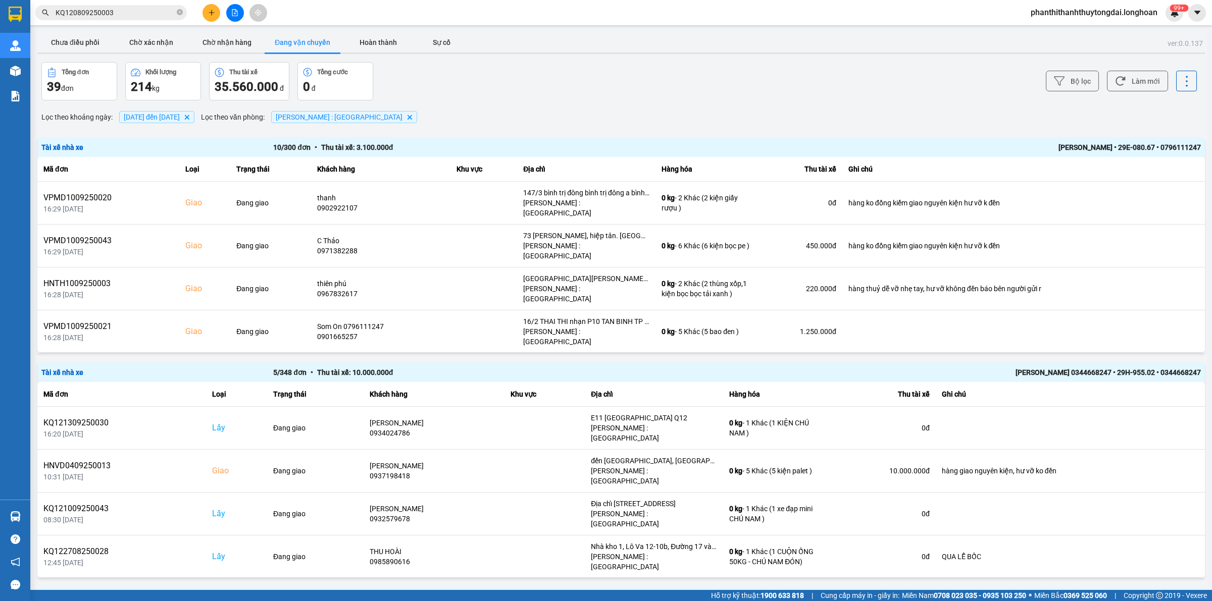
click at [178, 11] on icon "close-circle" at bounding box center [180, 12] width 6 height 6
paste input "0982641216"
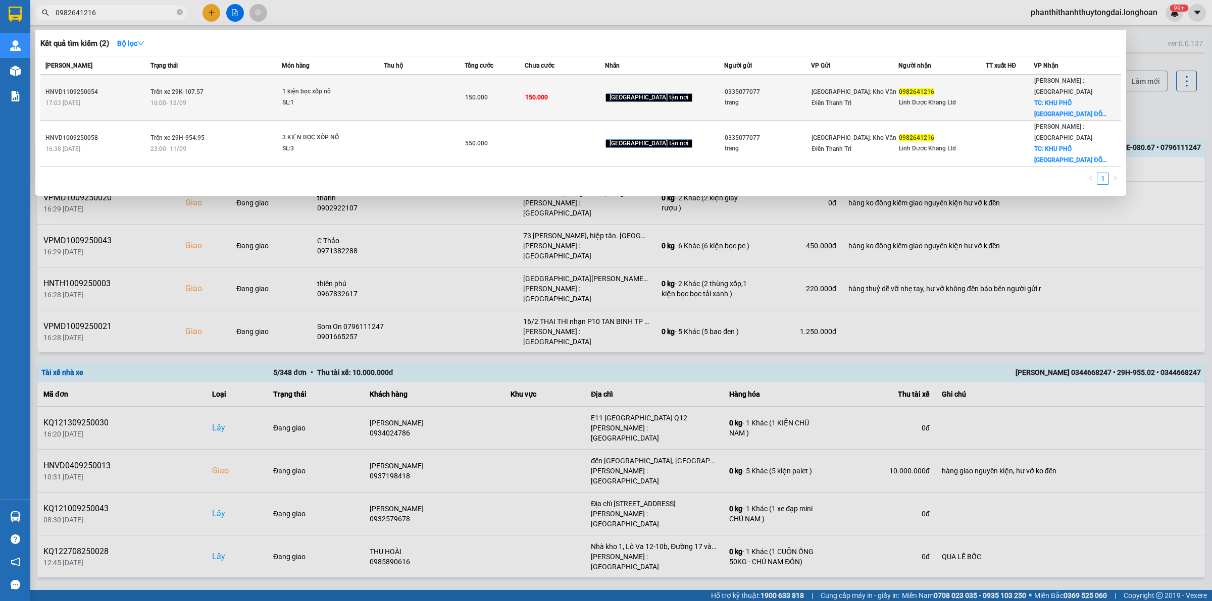
type input "0982641216"
click at [429, 92] on td at bounding box center [424, 98] width 80 height 46
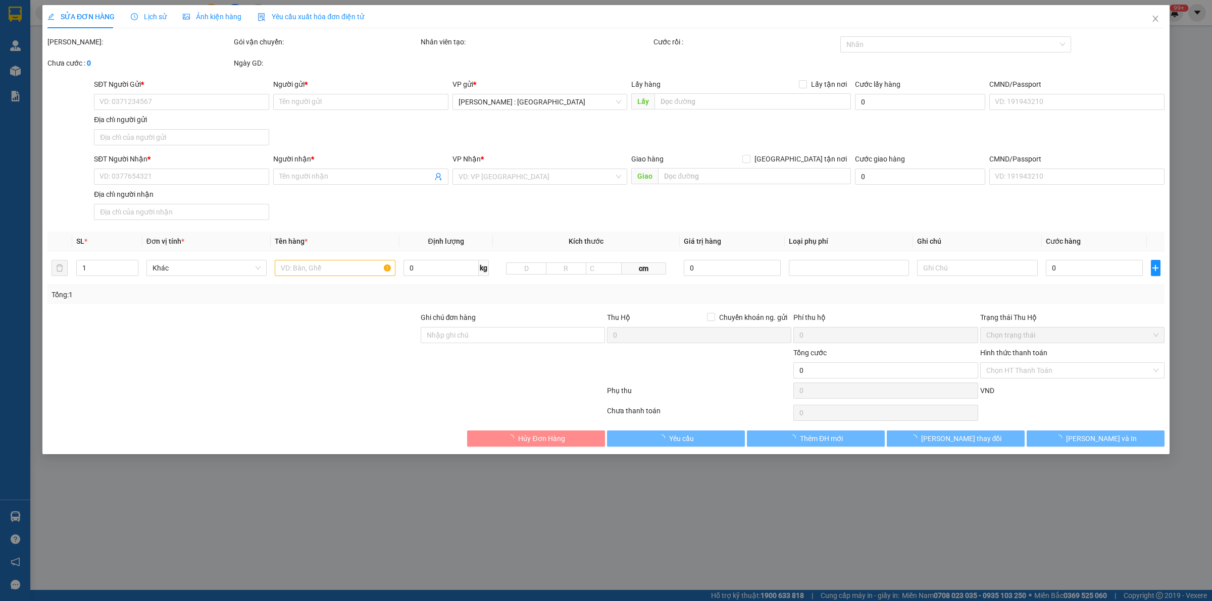
type input "0335077077"
type input "trang"
type input "0982641216"
type input "Linh Dược Khang Ltd"
checkbox input "true"
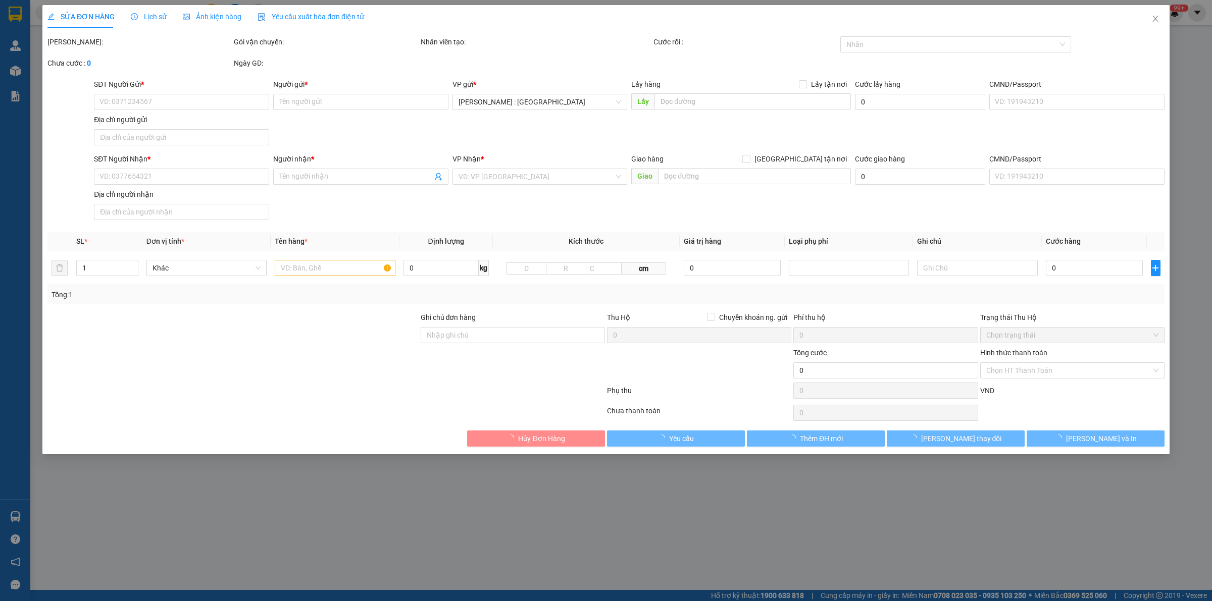
type input "KHU PHỐ PHÚ MỸ XUÂN LẬP ĐỒNG NAI"
type input "150.000"
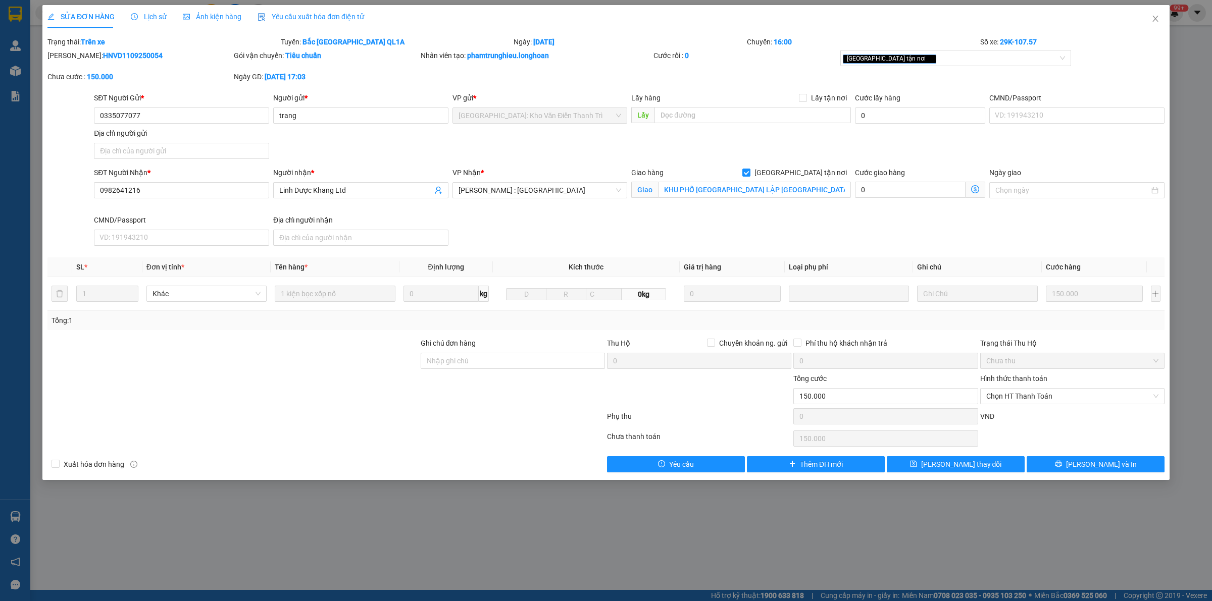
click at [143, 14] on span "Lịch sử" at bounding box center [149, 17] width 36 height 8
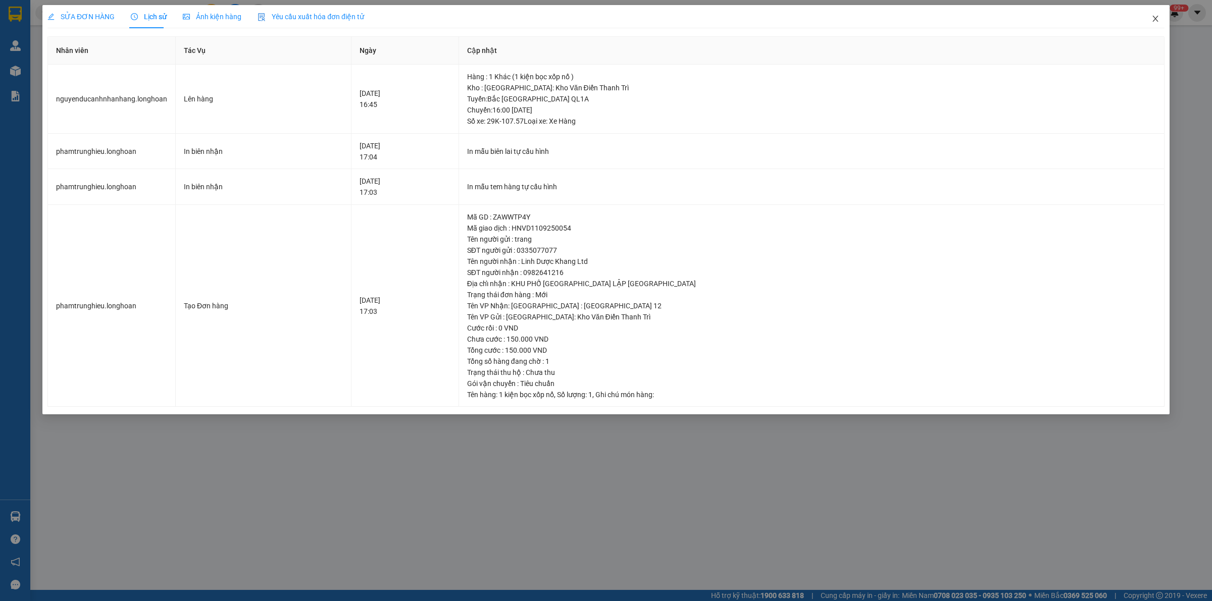
click at [1160, 19] on span "Close" at bounding box center [1155, 19] width 28 height 28
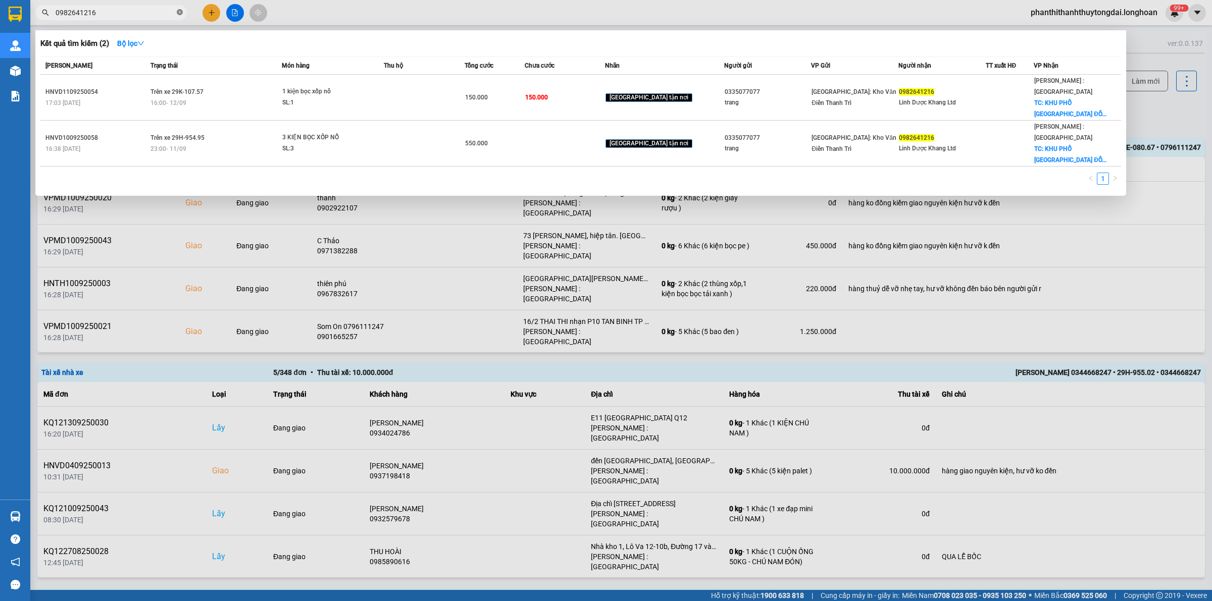
click at [180, 14] on icon "close-circle" at bounding box center [180, 12] width 6 height 6
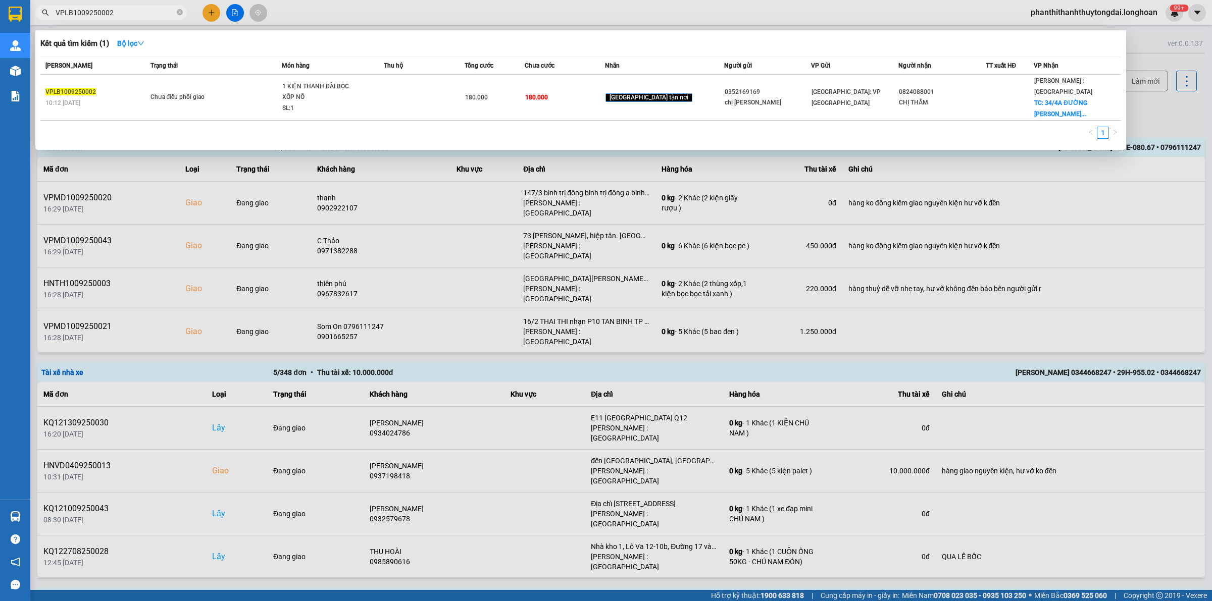
type input "VPLB1009250002"
click at [213, 12] on div at bounding box center [606, 300] width 1212 height 601
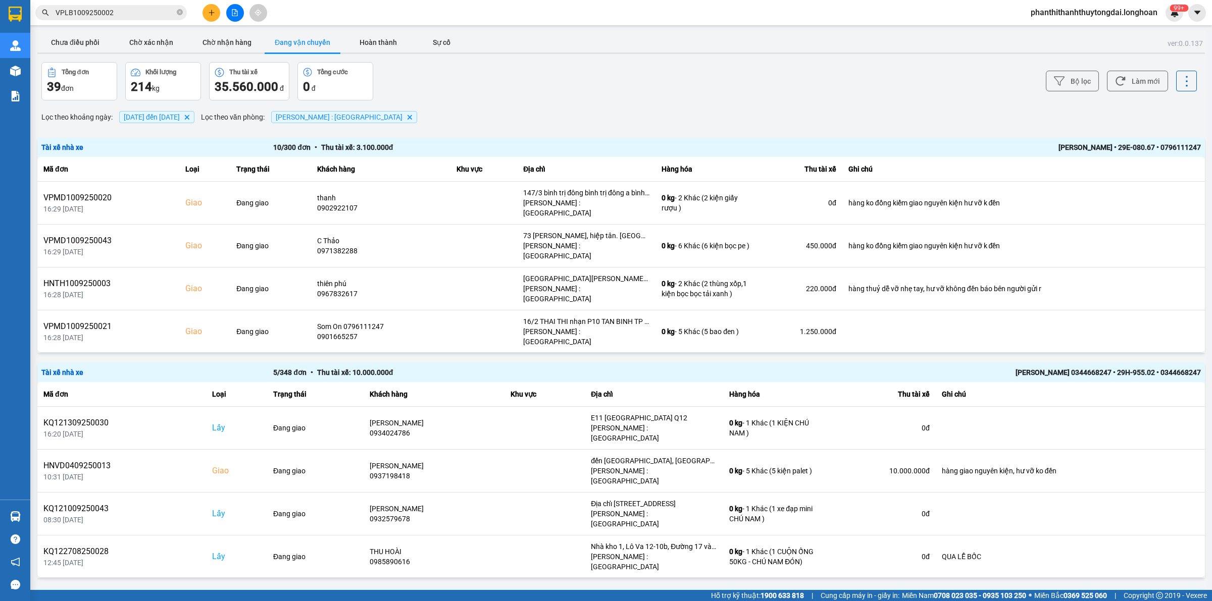
drag, startPoint x: 215, startPoint y: 3, endPoint x: 215, endPoint y: 10, distance: 7.6
click at [215, 4] on div "Kết quả tìm kiếm ( 1 ) Bộ lọc Mã ĐH Trạng thái Món hàng Thu hộ Tổng cước Chưa c…" at bounding box center [606, 12] width 1212 height 25
click at [214, 16] on icon "plus" at bounding box center [211, 12] width 7 height 7
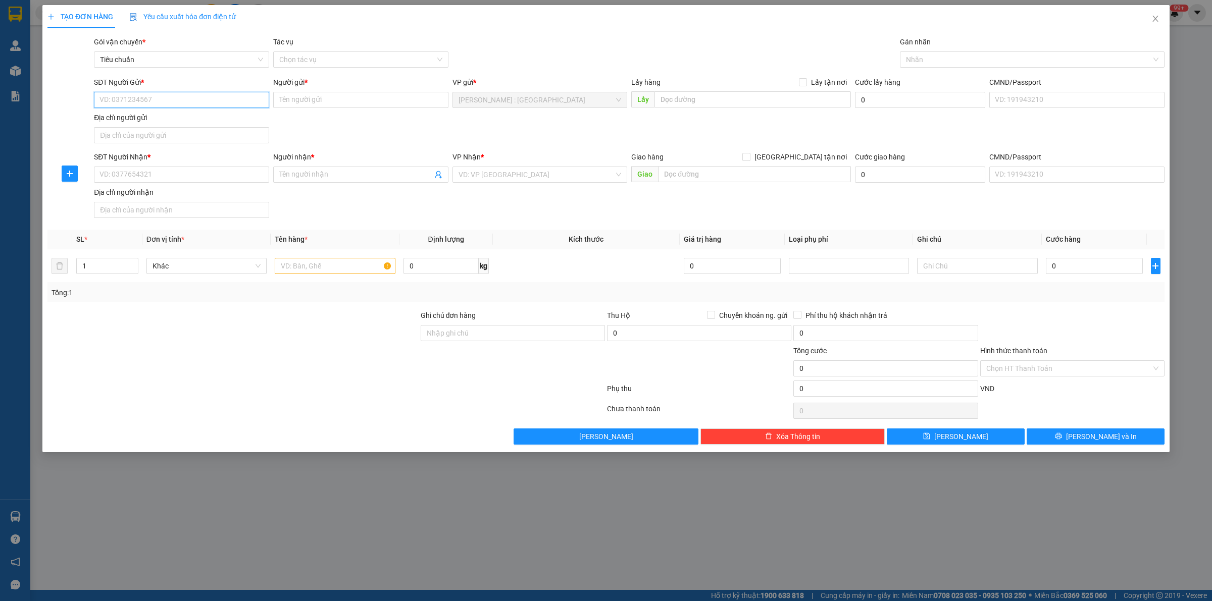
click at [206, 107] on input "SĐT Người Gửi *" at bounding box center [181, 100] width 175 height 16
paste input "0386057245"
type input "0386057245"
click at [230, 182] on input "SĐT Người Nhận *" at bounding box center [181, 175] width 175 height 16
paste input "0987849929"
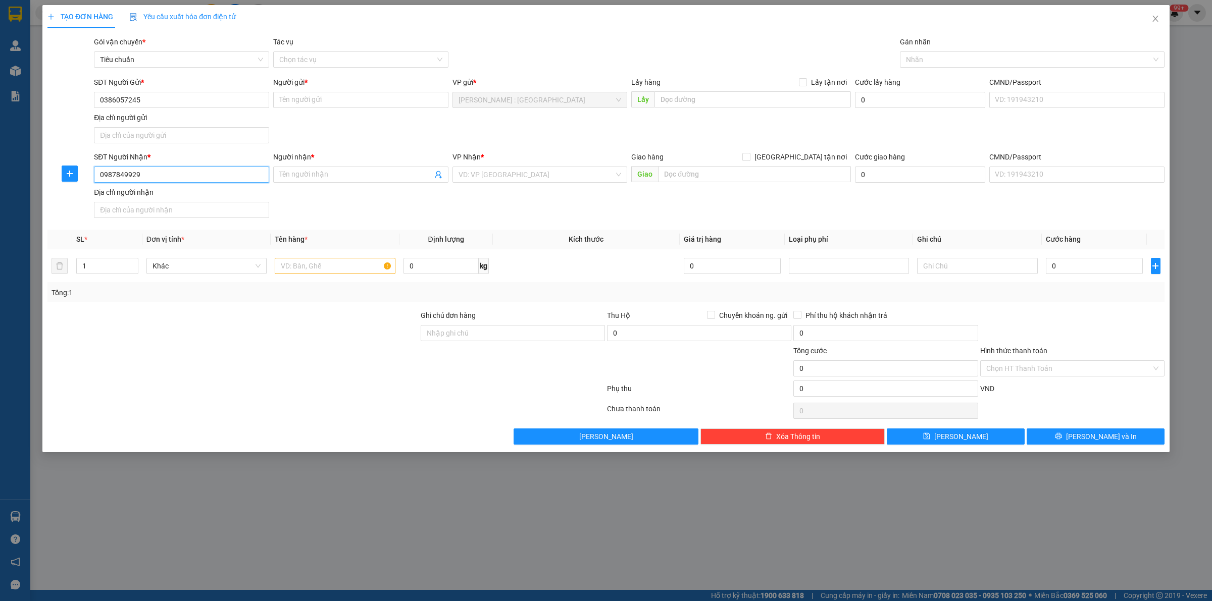
type input "0987849929"
click at [369, 95] on input "Người gửi *" at bounding box center [360, 100] width 175 height 16
paste input "Luận"
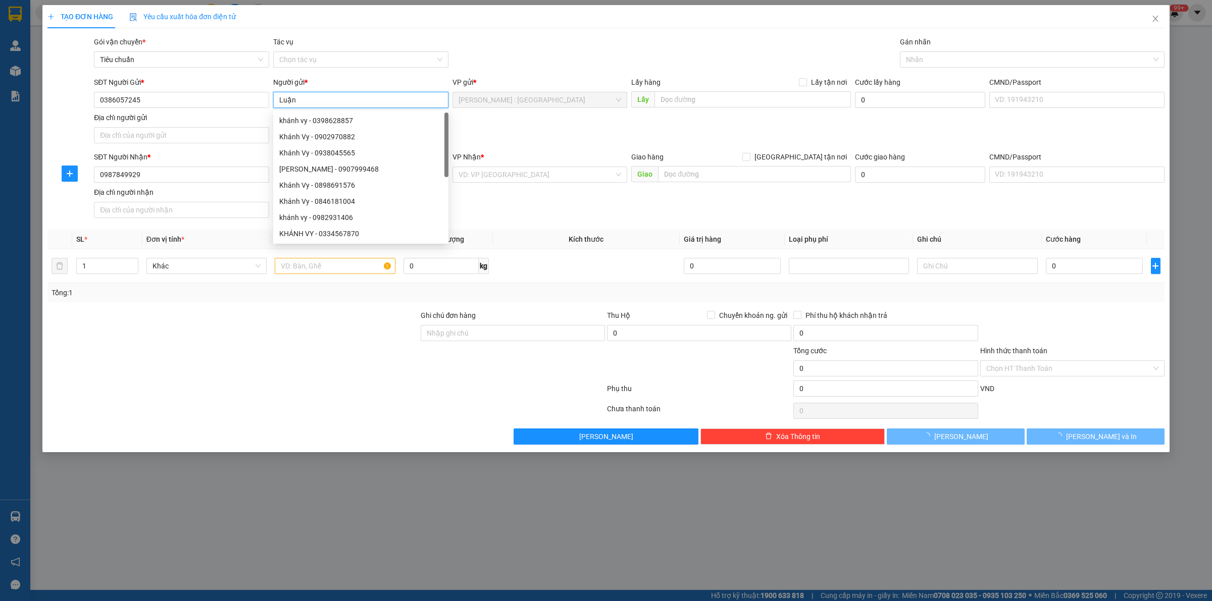
type input "Luận"
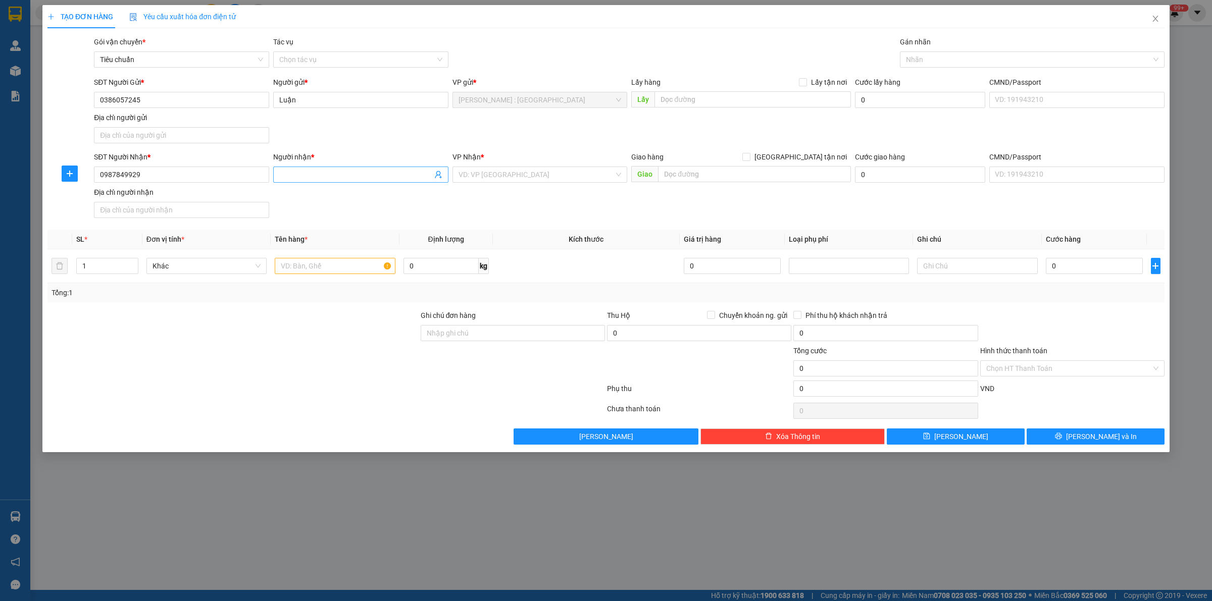
click at [395, 172] on input "Người nhận *" at bounding box center [355, 174] width 153 height 11
paste input "Quyết"
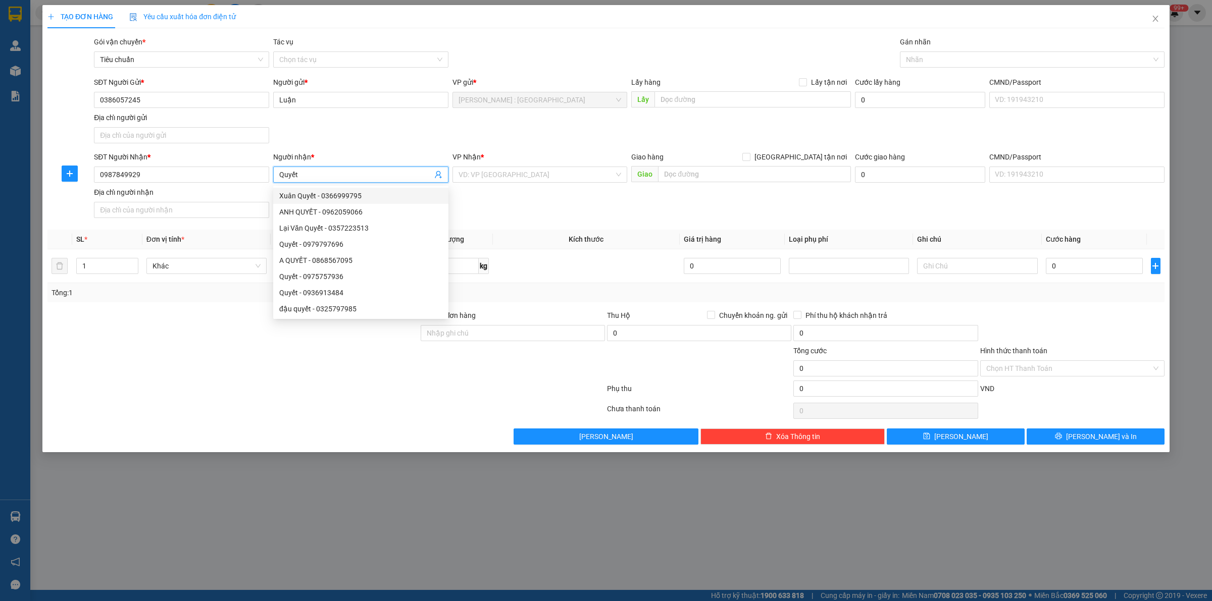
type input "Quyết"
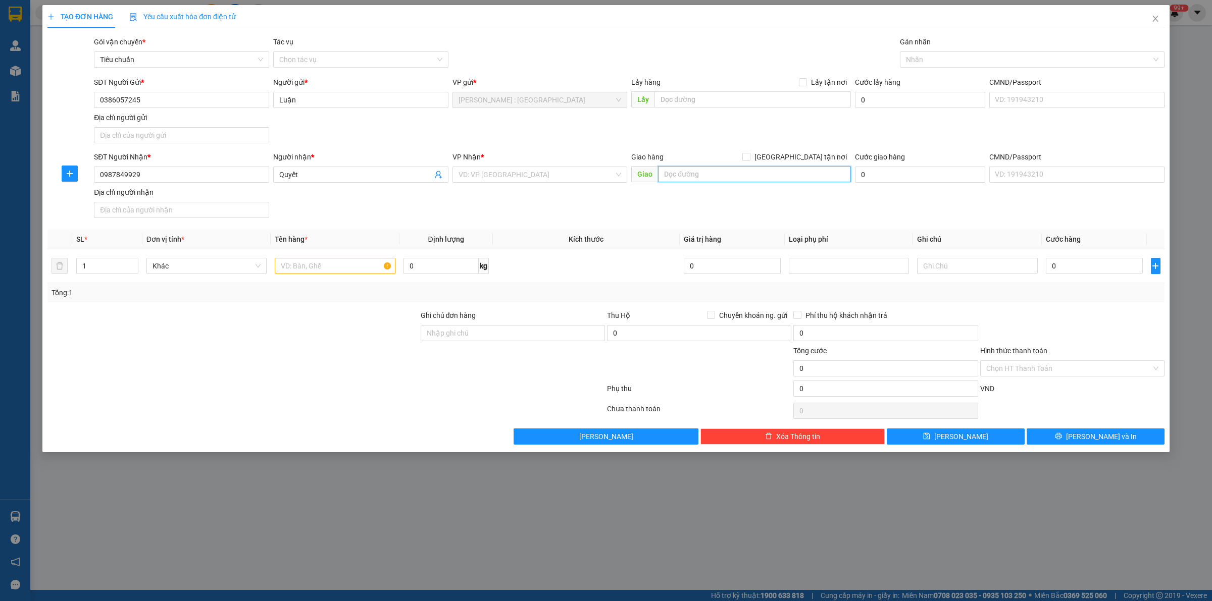
click at [731, 182] on input "text" at bounding box center [754, 174] width 193 height 16
click at [730, 178] on input "text" at bounding box center [754, 174] width 193 height 16
paste input "Trả : : 89 đường cao lừa, thị trấn trần cao, phù cừ, hưng yên"
type input "Trả : : 89 đường cao lừa, thị trấn trần cao, phù cừ, hưng yên"
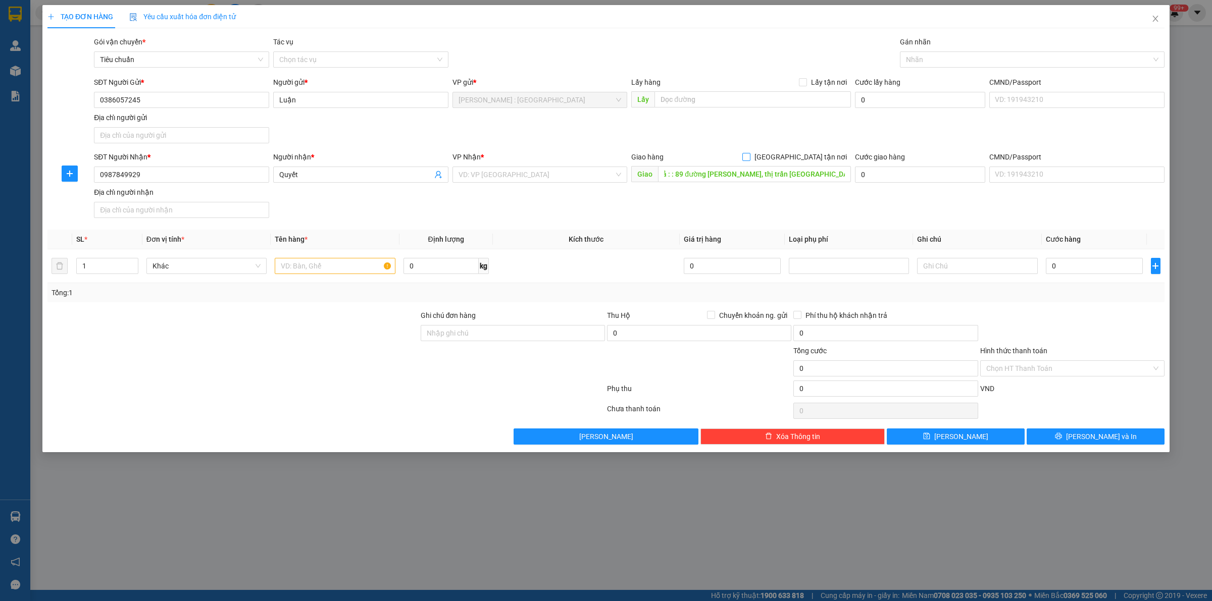
click at [749, 158] on input "[GEOGRAPHIC_DATA] tận nơi" at bounding box center [745, 156] width 7 height 7
checkbox input "true"
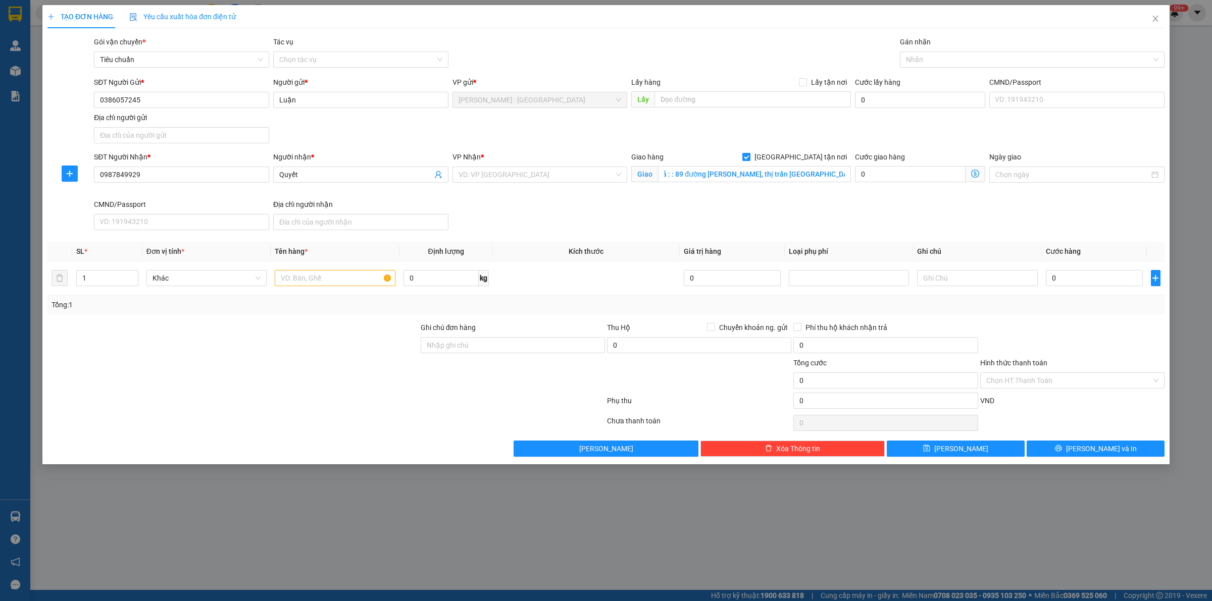
scroll to position [0, 0]
drag, startPoint x: 670, startPoint y: 98, endPoint x: 696, endPoint y: 104, distance: 26.3
click at [673, 96] on input "text" at bounding box center [753, 99] width 196 height 16
paste input "Đón : 2/8 khu 3 ấp Trung, Phường Vĩnh Phú, Thành phố Thuận An, Bình Dương"
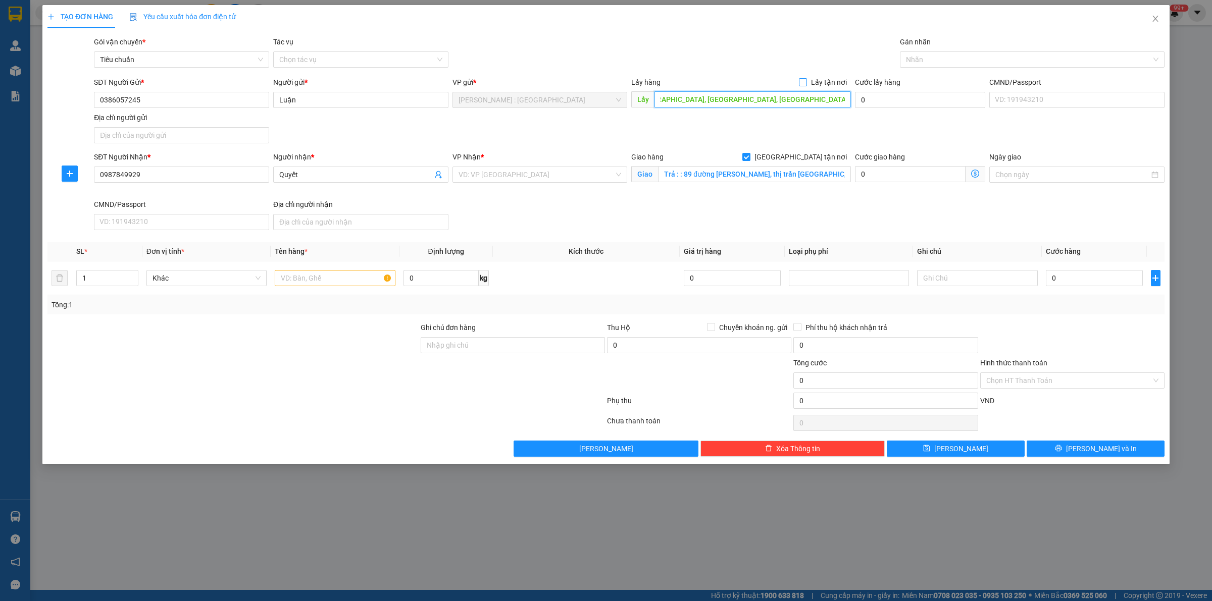
type input "Đón : 2/8 khu 3 ấp Trung, Phường Vĩnh Phú, Thành phố Thuận An, Bình Dương"
click at [805, 79] on input "Lấy tận nơi" at bounding box center [802, 81] width 7 height 7
checkbox input "true"
click at [1114, 280] on input "0" at bounding box center [1094, 278] width 97 height 16
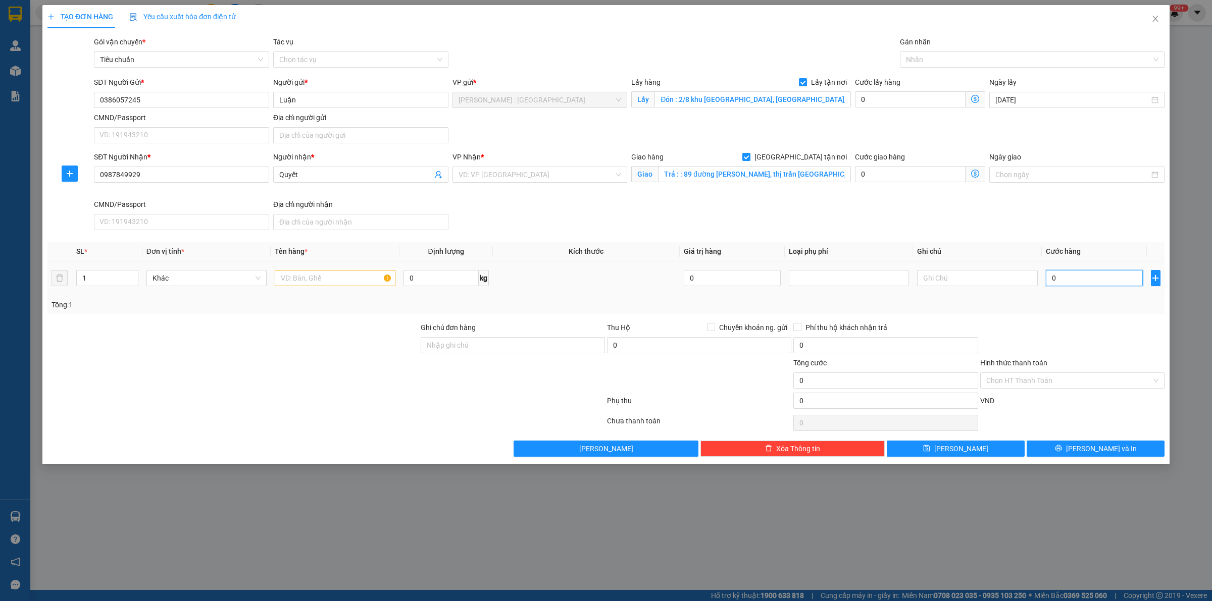
type input "1"
type input "19"
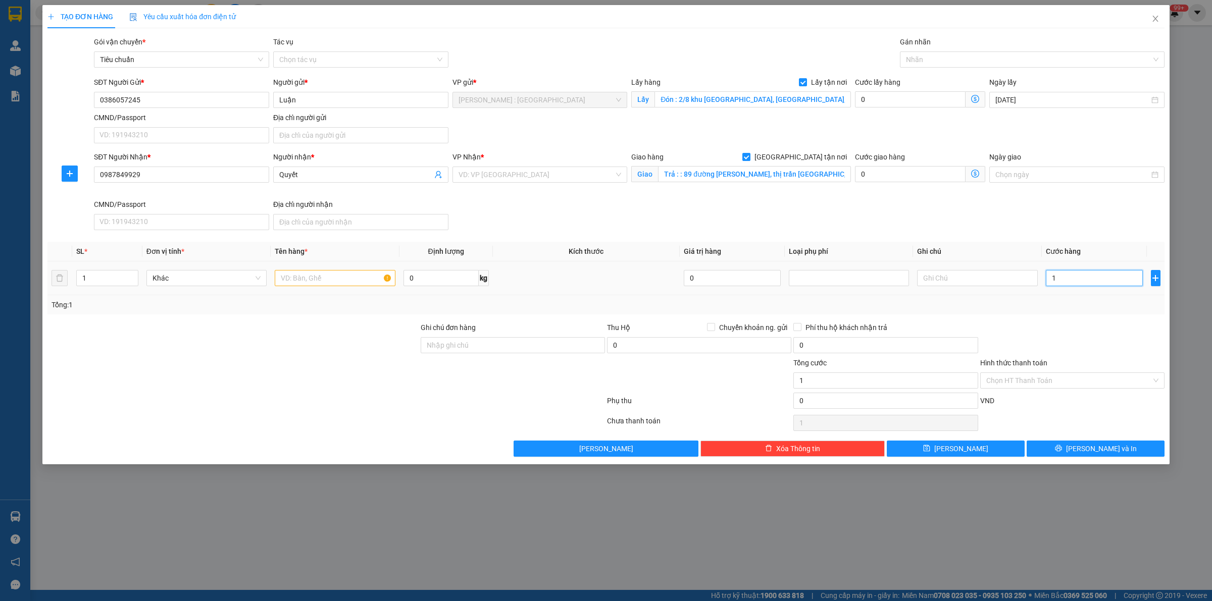
type input "19"
type input "196"
type input "1.960"
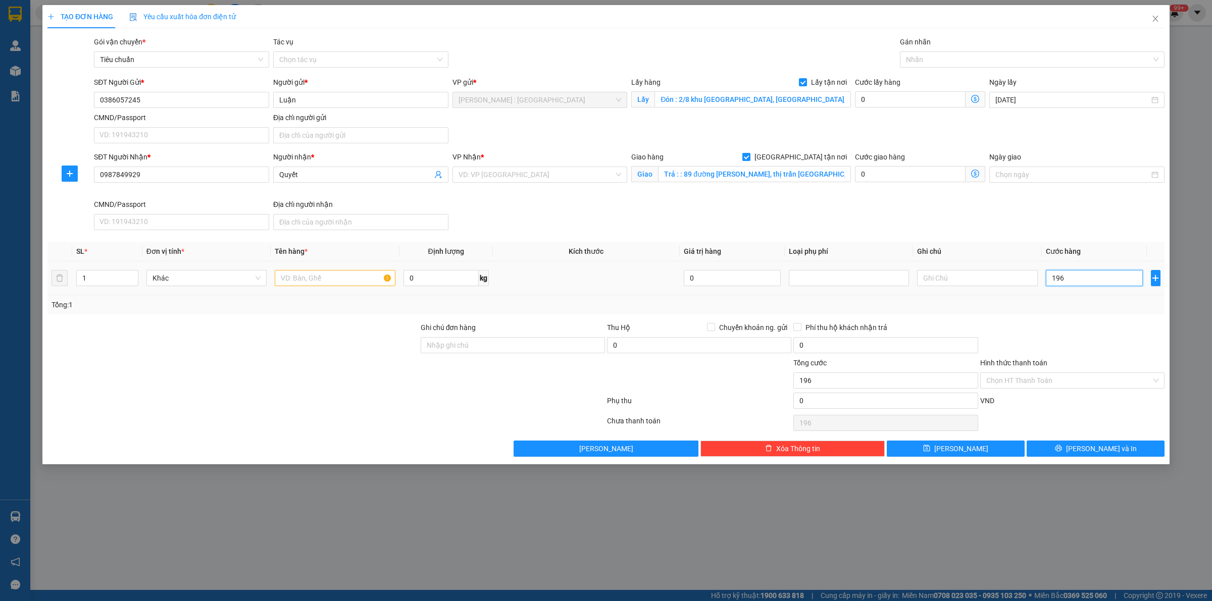
type input "1.960"
type input "1.960.000"
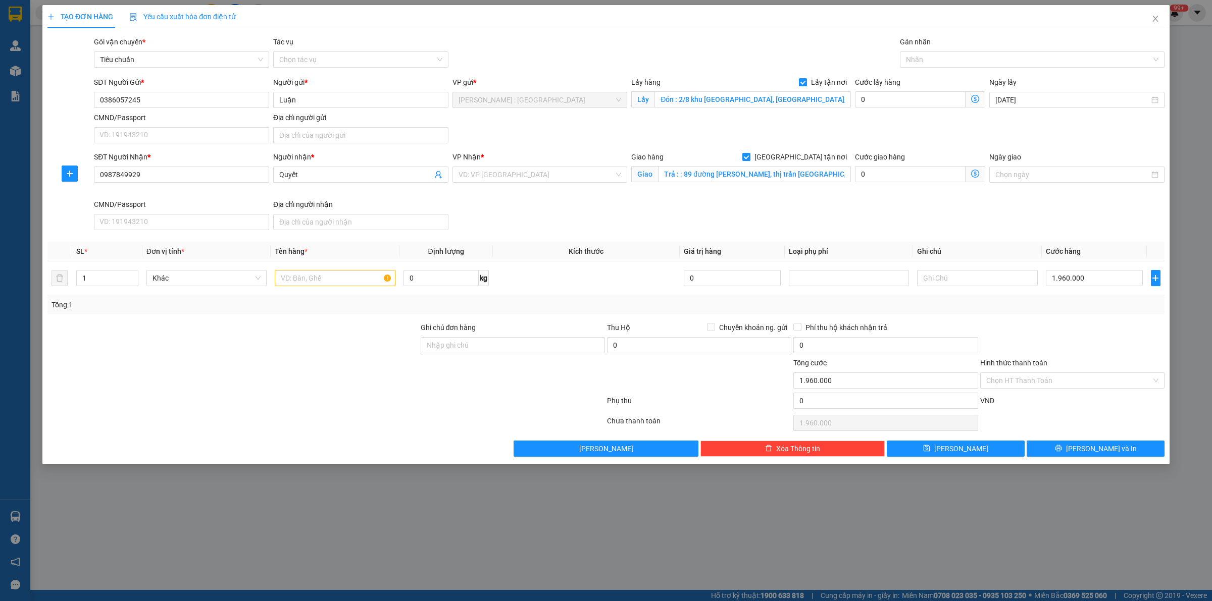
click at [1121, 343] on div at bounding box center [1072, 339] width 186 height 35
click at [519, 347] on input "Ghi chú đơn hàng" at bounding box center [513, 345] width 184 height 16
paste input "về gửi bill qua zalo số Thu Suba Cnc Vật Tư-0983766610 để tt nhé e"
type input "về gửi bill qua zalo số Thu Suba Cnc Vật Tư-0983766610 để tt nhé e"
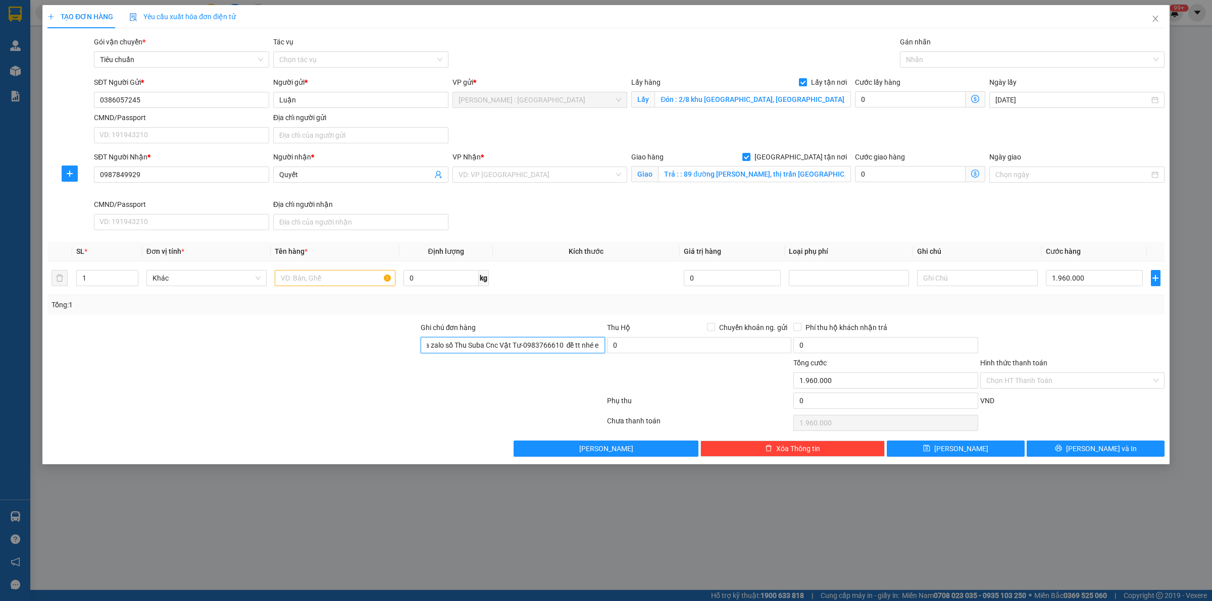
scroll to position [0, 0]
click at [351, 279] on input "text" at bounding box center [335, 278] width 120 height 16
paste input "1 kiện máy"
type input "1 kiện máy"
type input "0"
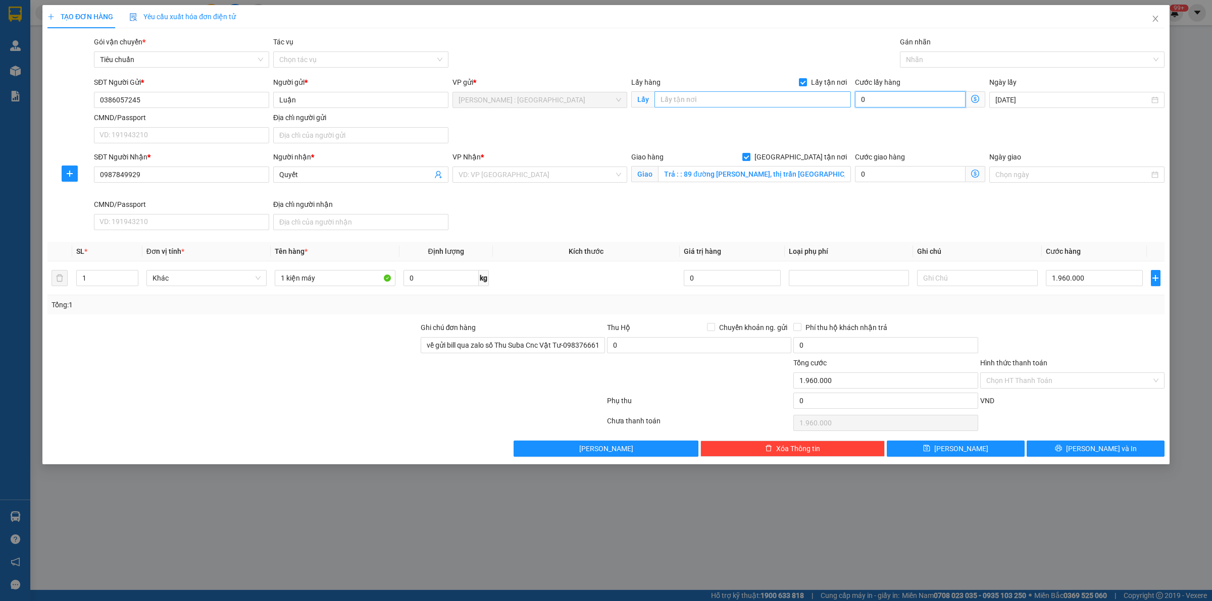
type input "0"
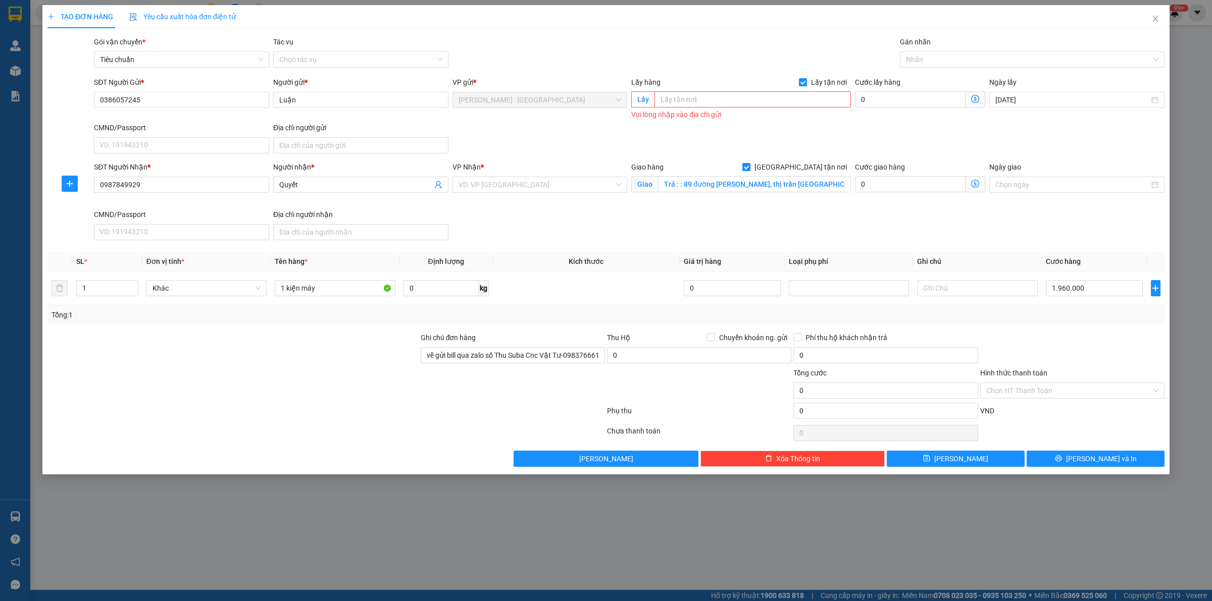
type input "1.960.000"
click at [730, 94] on input "text" at bounding box center [753, 99] width 196 height 16
paste input "Đón : 2/8 khu 3 ấp Trung, Phường Vĩnh Phú, Thành phố Thuận An, Bình Dương"
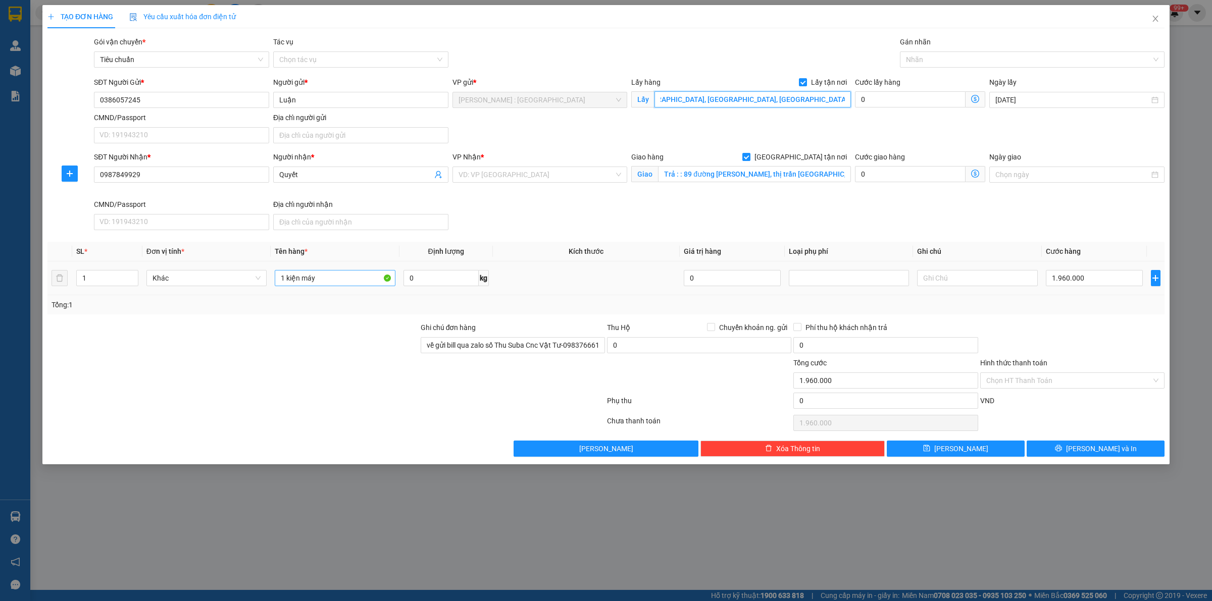
type input "Đón : 2/8 khu 3 ấp Trung, Phường Vĩnh Phú, Thành phố Thuận An, Bình Dương"
click at [344, 282] on input "1 kiện máy" at bounding box center [335, 278] width 120 height 16
click at [917, 56] on div at bounding box center [1026, 60] width 249 height 12
type input "1 kiện máy A TRÍ"
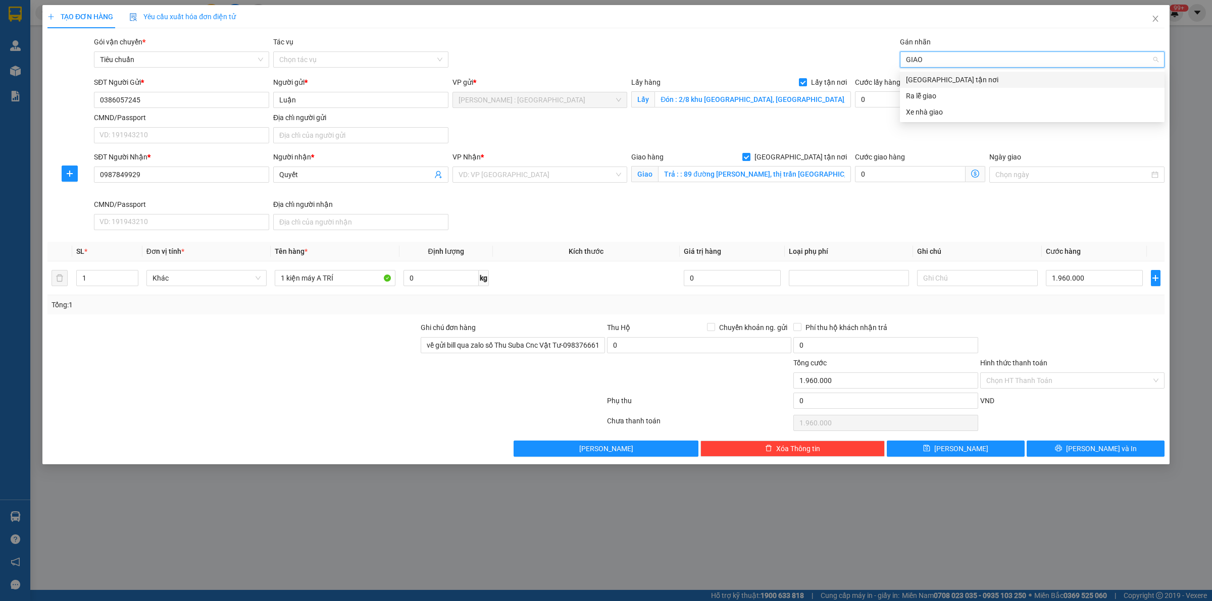
type input "GIAO"
click at [956, 85] on div "[GEOGRAPHIC_DATA] tận nơi" at bounding box center [1032, 79] width 253 height 11
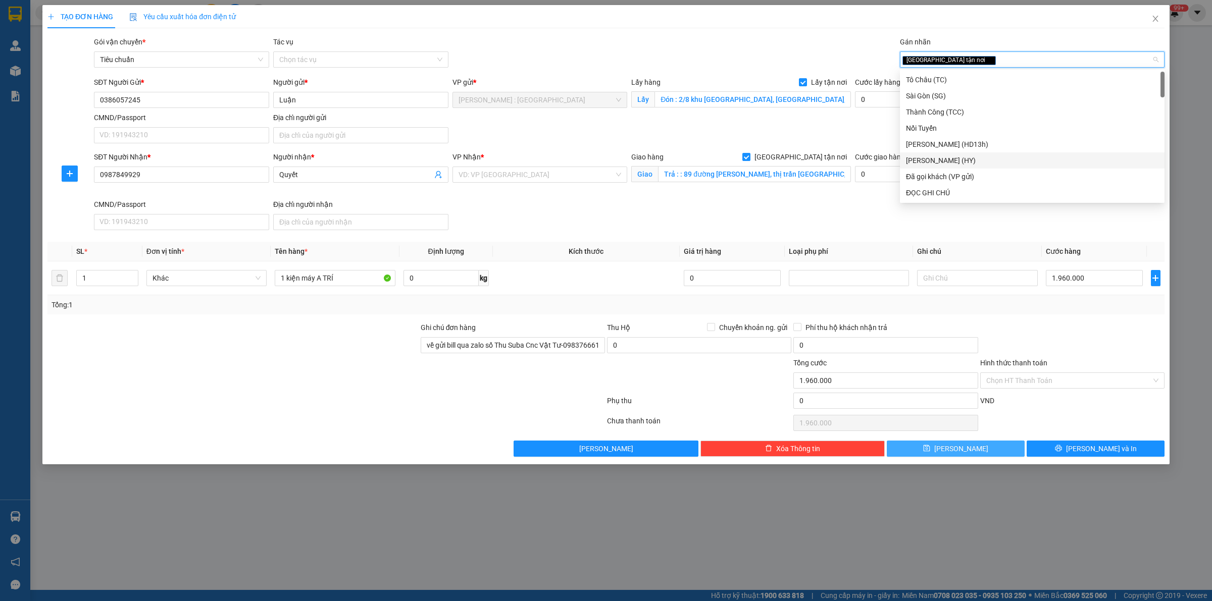
click at [973, 451] on button "Lưu" at bounding box center [956, 449] width 138 height 16
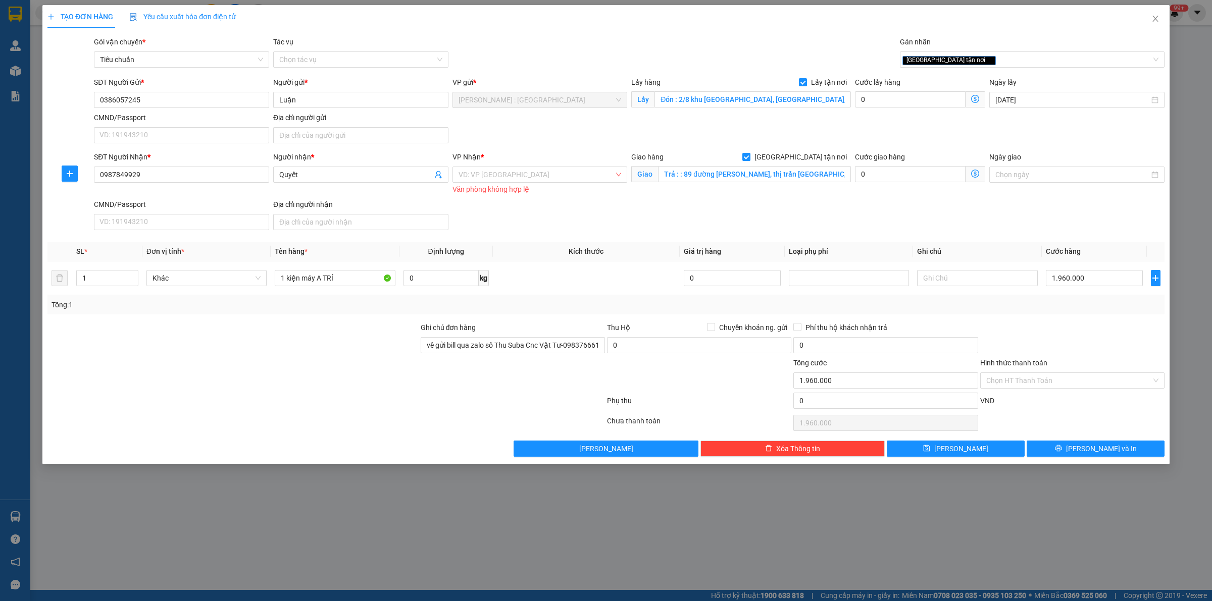
click at [561, 165] on div "VP Nhận *" at bounding box center [540, 159] width 175 height 15
click at [561, 173] on input "search" at bounding box center [537, 174] width 156 height 15
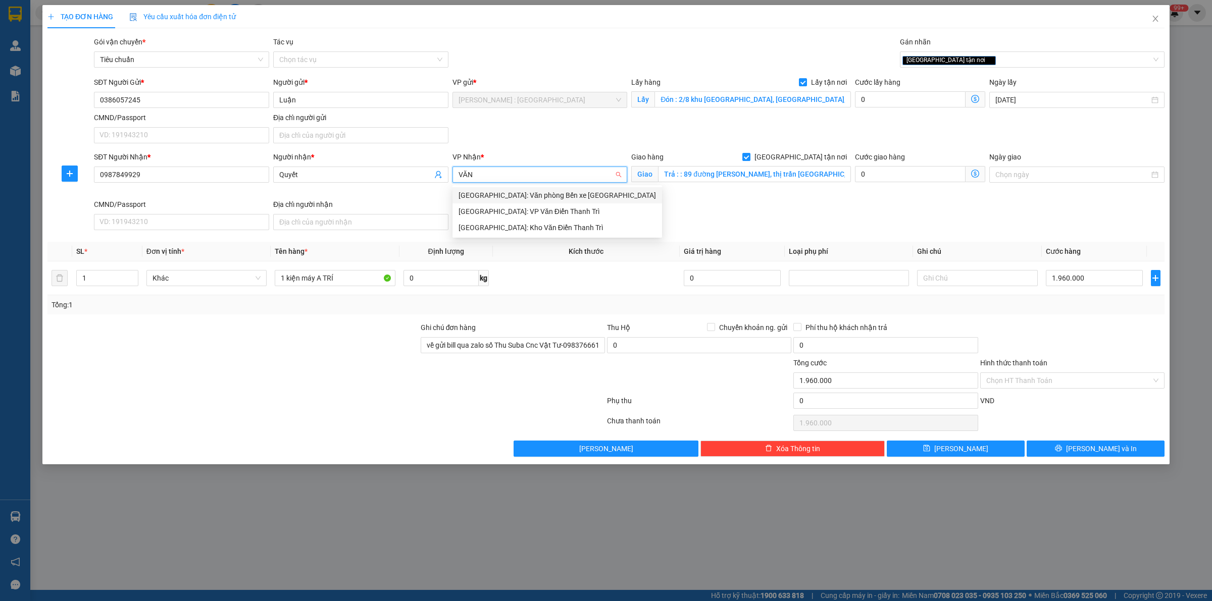
type input "VĂN"
click at [571, 222] on div "[GEOGRAPHIC_DATA]: Kho Văn Điển Thanh Trì" at bounding box center [557, 227] width 197 height 11
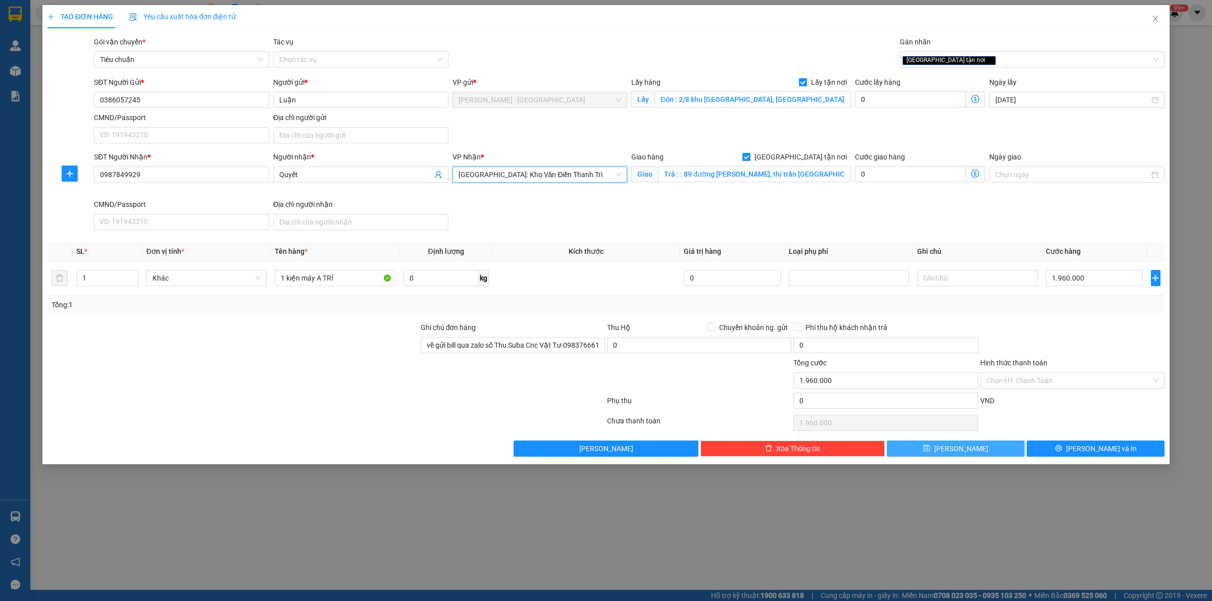
click at [967, 454] on button "Lưu" at bounding box center [956, 449] width 138 height 16
checkbox input "false"
type input "0"
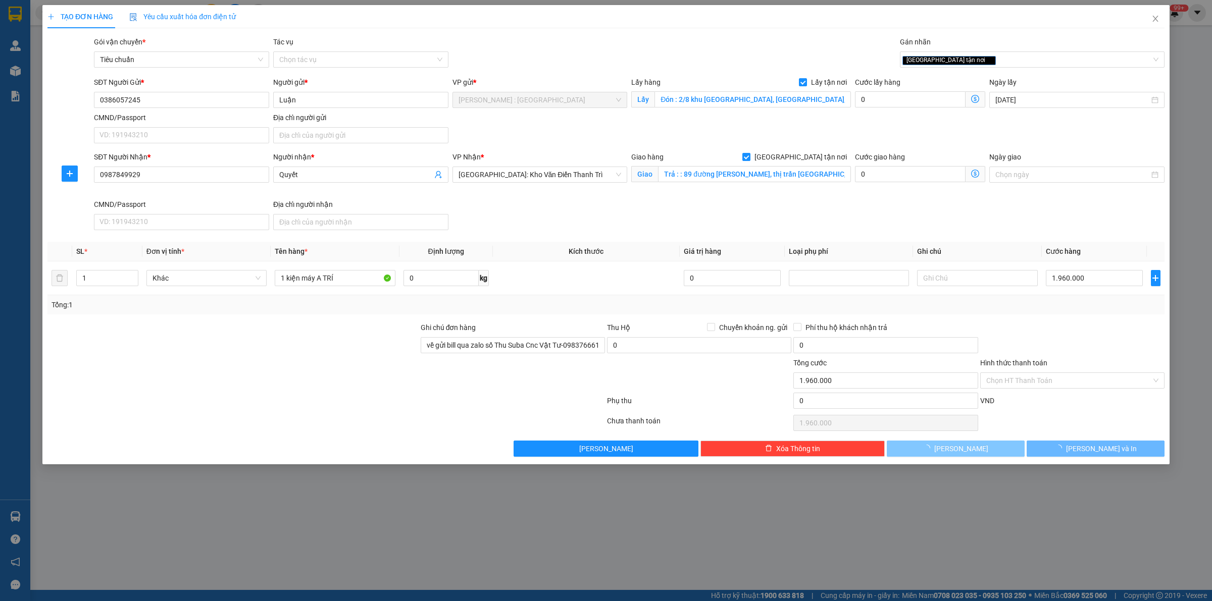
type input "0"
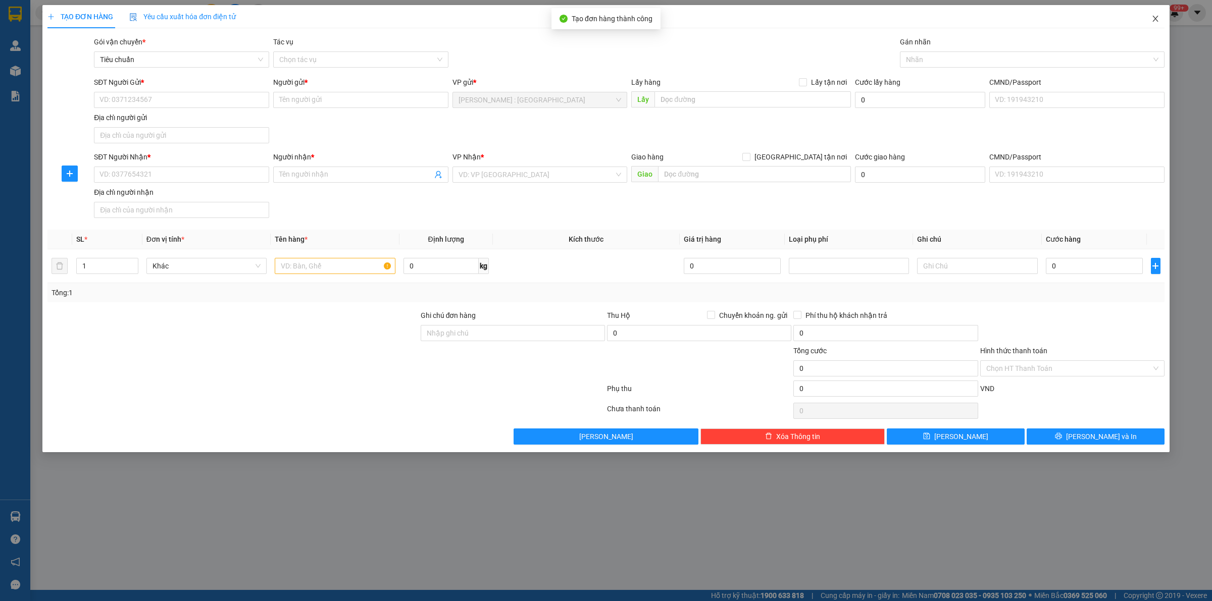
drag, startPoint x: 1153, startPoint y: 23, endPoint x: 1170, endPoint y: 28, distance: 17.9
click at [1155, 24] on span "Close" at bounding box center [1155, 19] width 28 height 28
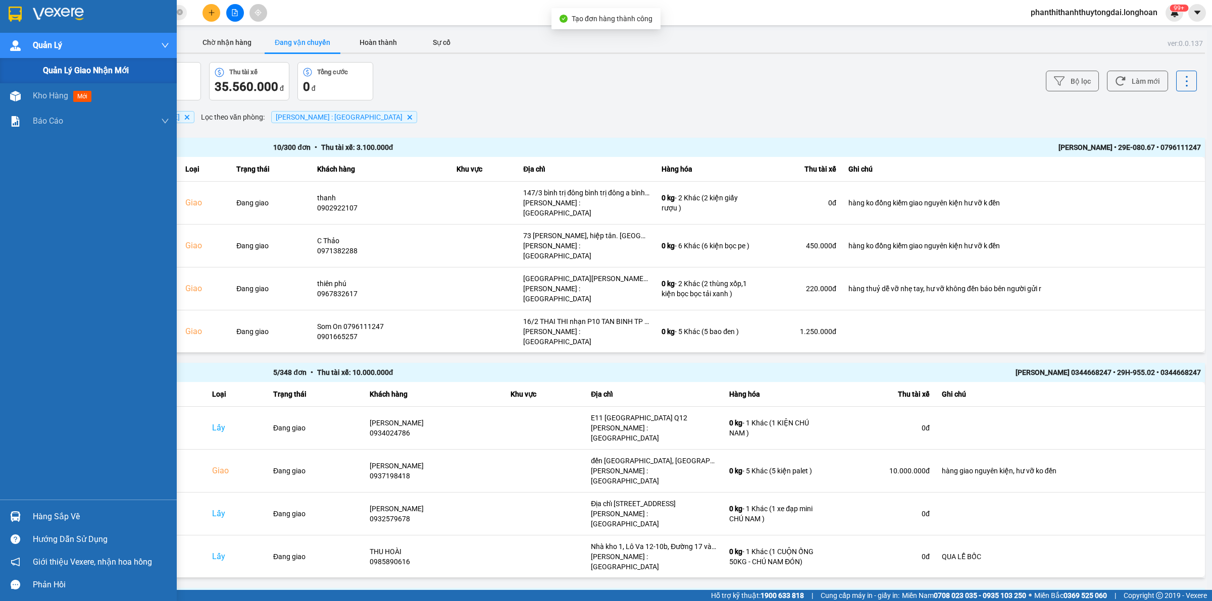
click at [29, 67] on div "Quản lý giao nhận mới" at bounding box center [88, 70] width 177 height 25
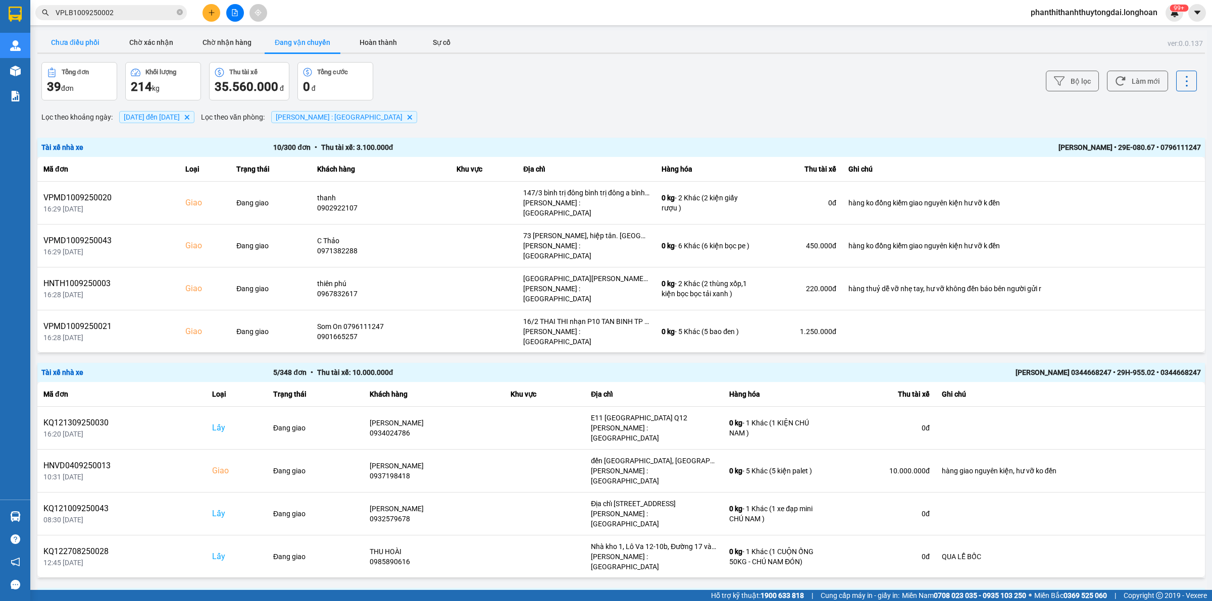
click at [60, 28] on main "ver: 0.0.137 Chưa điều phối Chờ xác nhận Chờ nhận hàng Đang vận chuyển Hoàn thà…" at bounding box center [606, 295] width 1212 height 590
click at [64, 39] on button "Chưa điều phối" at bounding box center [75, 42] width 76 height 20
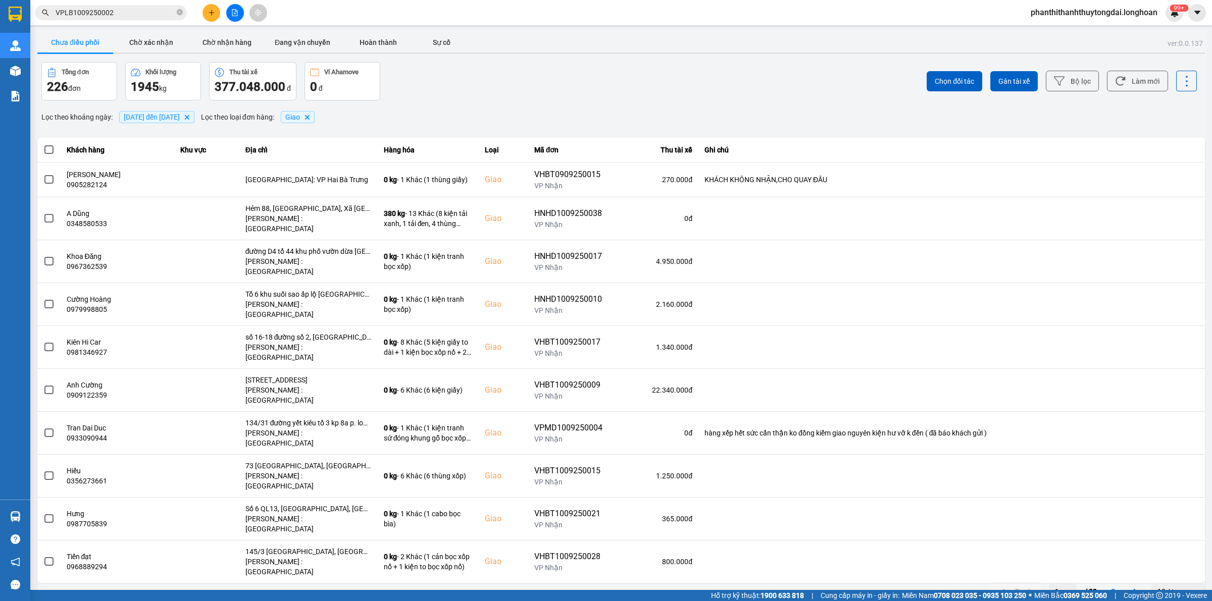
click at [310, 114] on icon "Delete" at bounding box center [307, 117] width 6 height 6
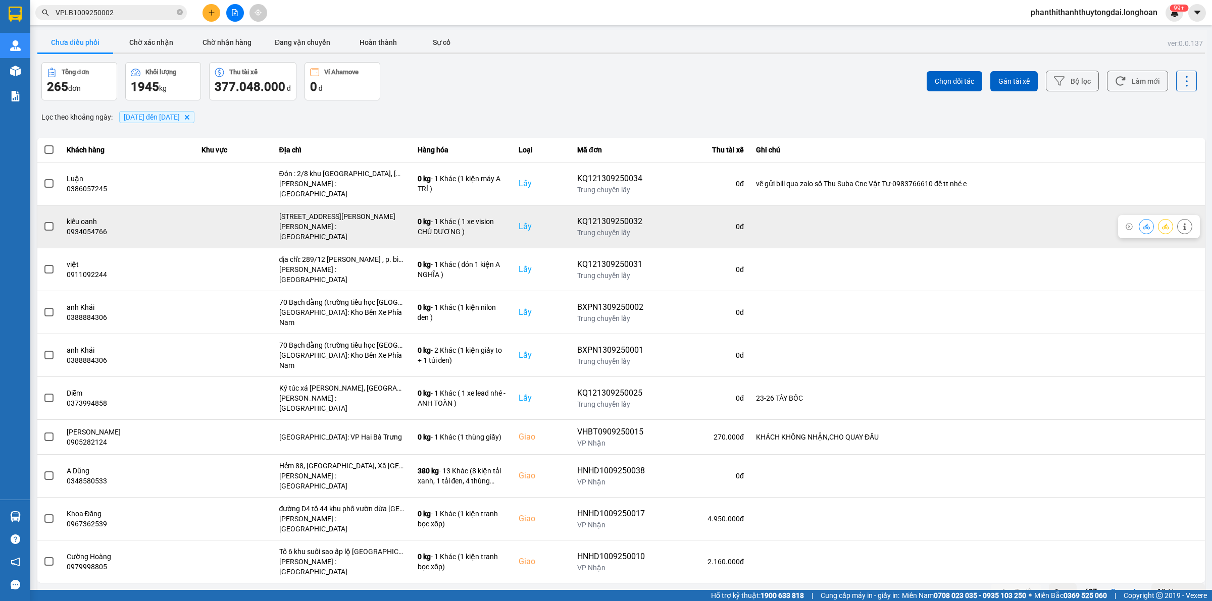
click at [1185, 223] on icon at bounding box center [1184, 226] width 7 height 7
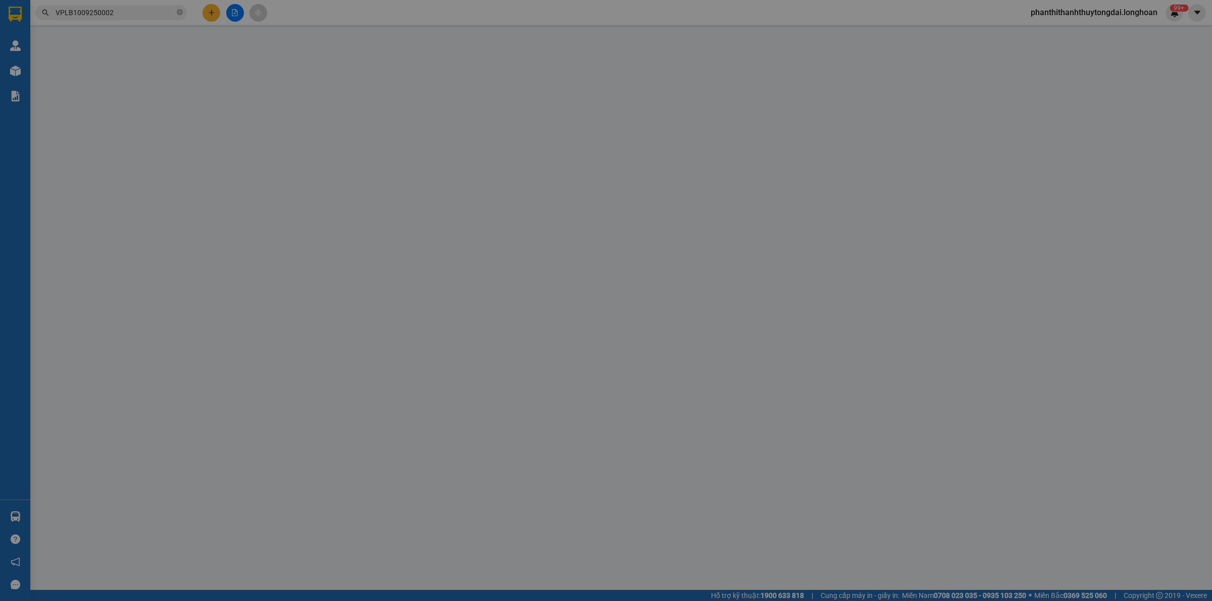
type input "0934054766"
type input "kiều oanh"
checkbox input "true"
type input "74,khu phố 4 , phường 4 , đường nguyễn văn rốp , hẻm 11 ,tp tây ninh"
type input "0398628857"
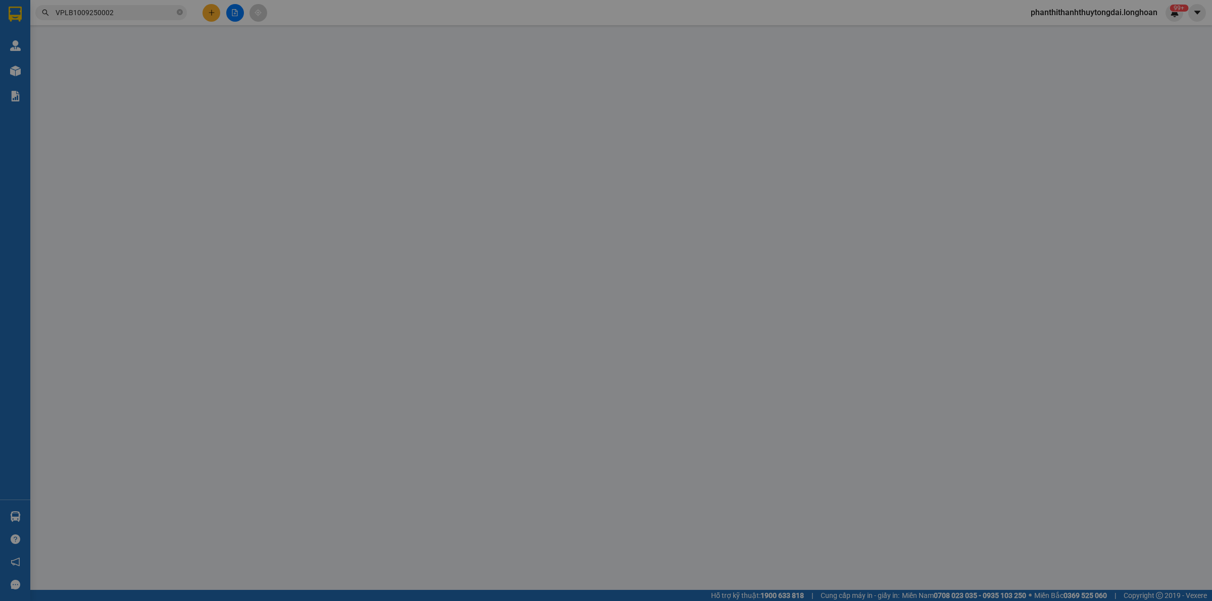
type input "khánh vy"
checkbox input "true"
type input "Căn a2-7 khu nhà ở xã hội long Đức , phường long đức , tp trà vinh"
type input "480.000"
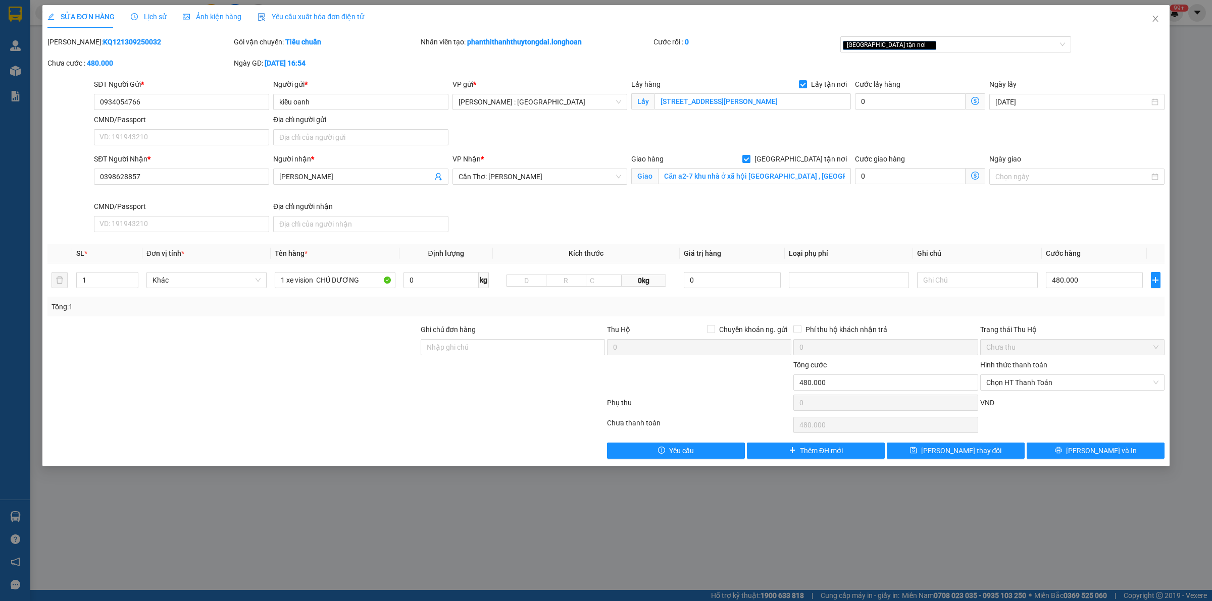
click at [152, 18] on span "Lịch sử" at bounding box center [149, 17] width 36 height 8
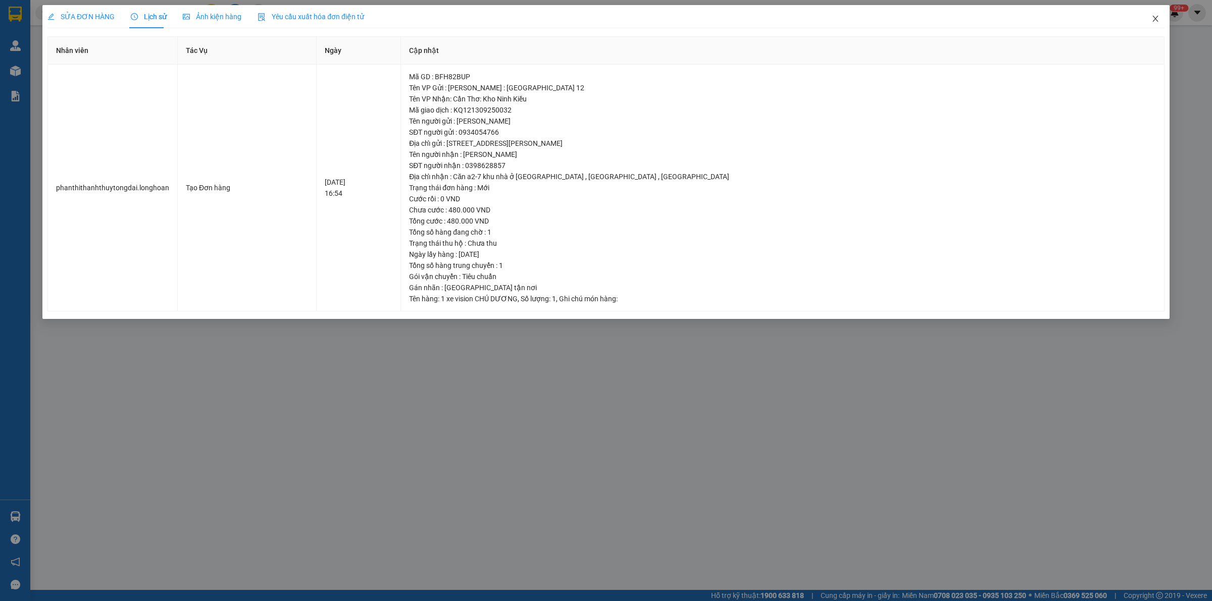
click at [1157, 19] on icon "close" at bounding box center [1155, 19] width 8 height 8
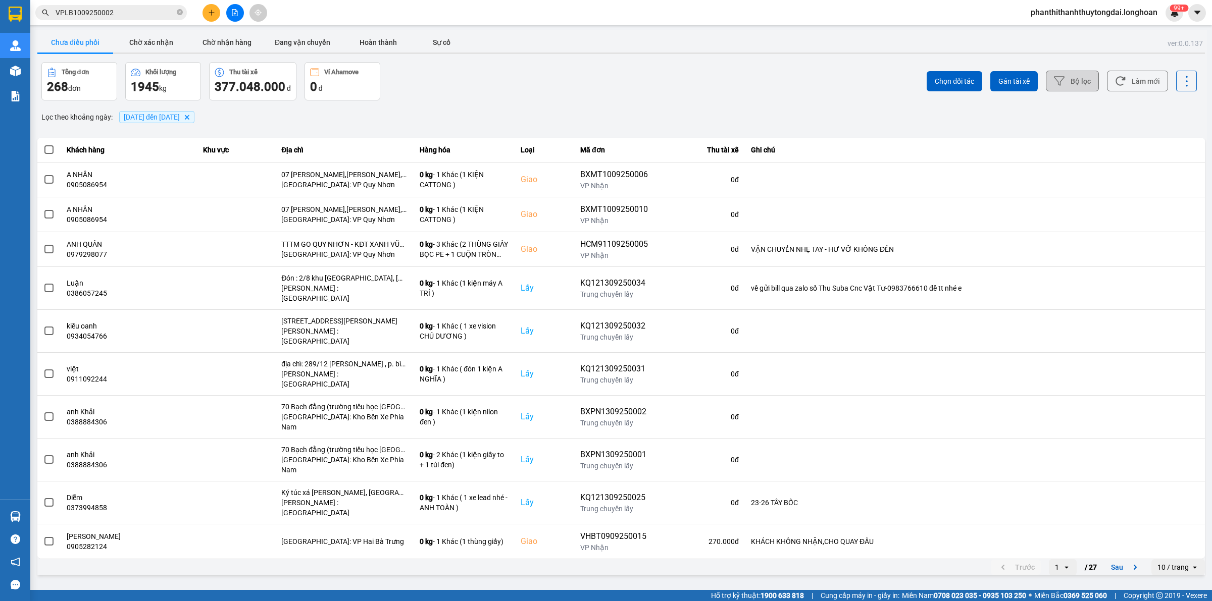
click at [1069, 81] on button "Bộ lọc" at bounding box center [1072, 81] width 53 height 21
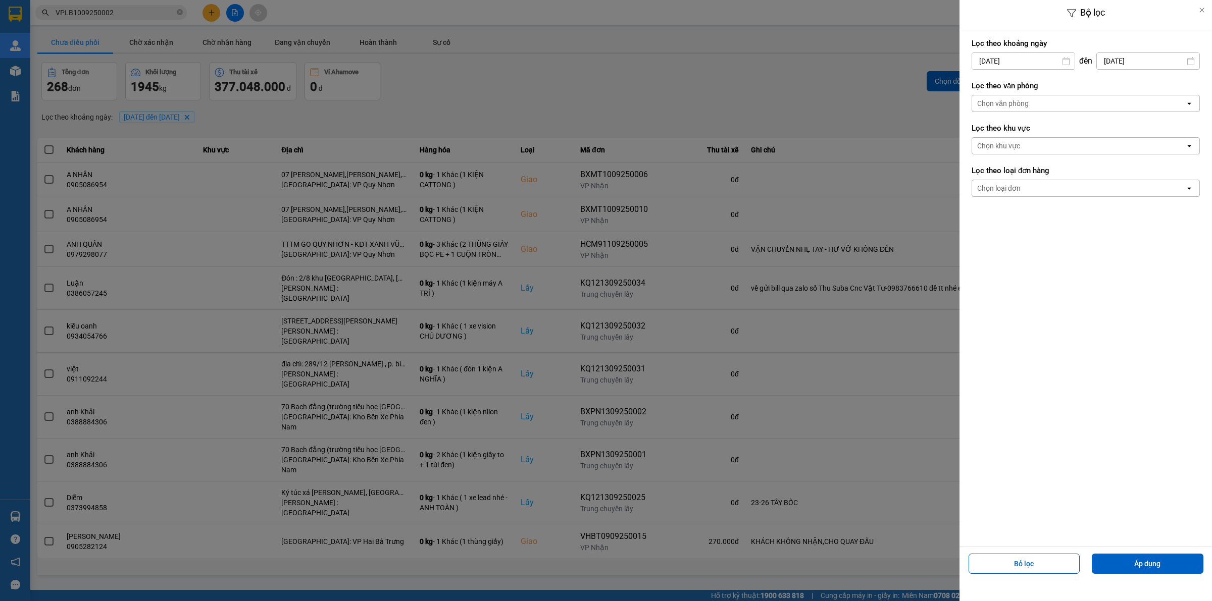
click at [1029, 187] on div "Chọn loại đơn" at bounding box center [1078, 188] width 213 height 16
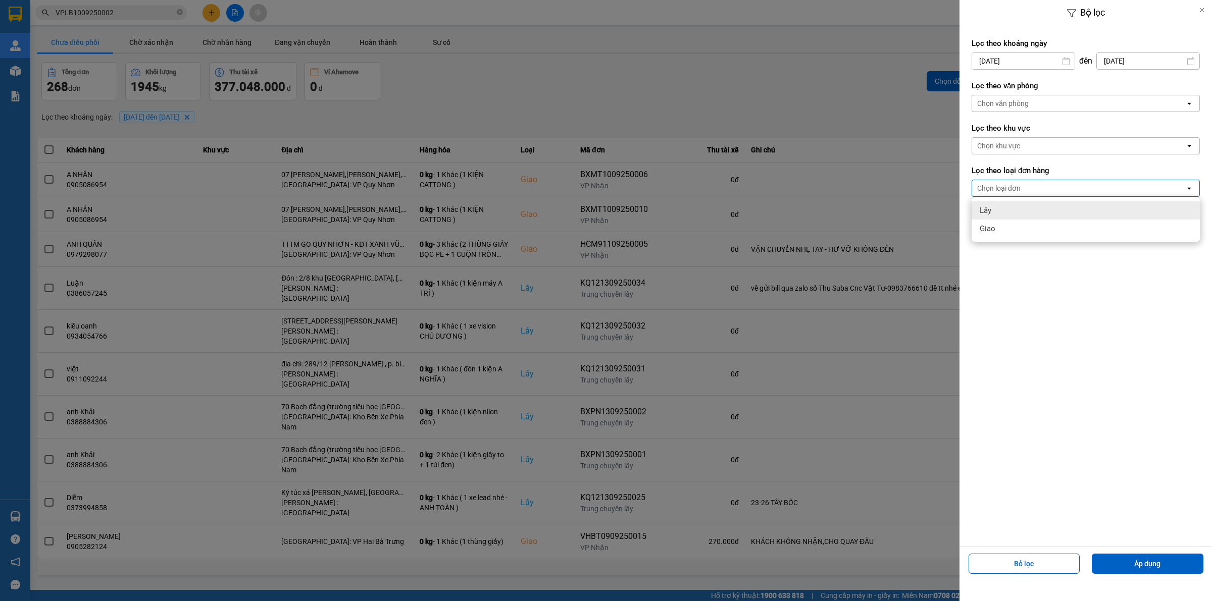
click at [1025, 206] on div "Lấy" at bounding box center [1086, 211] width 228 height 18
click at [1018, 105] on div "Chọn văn phòng" at bounding box center [1003, 103] width 52 height 10
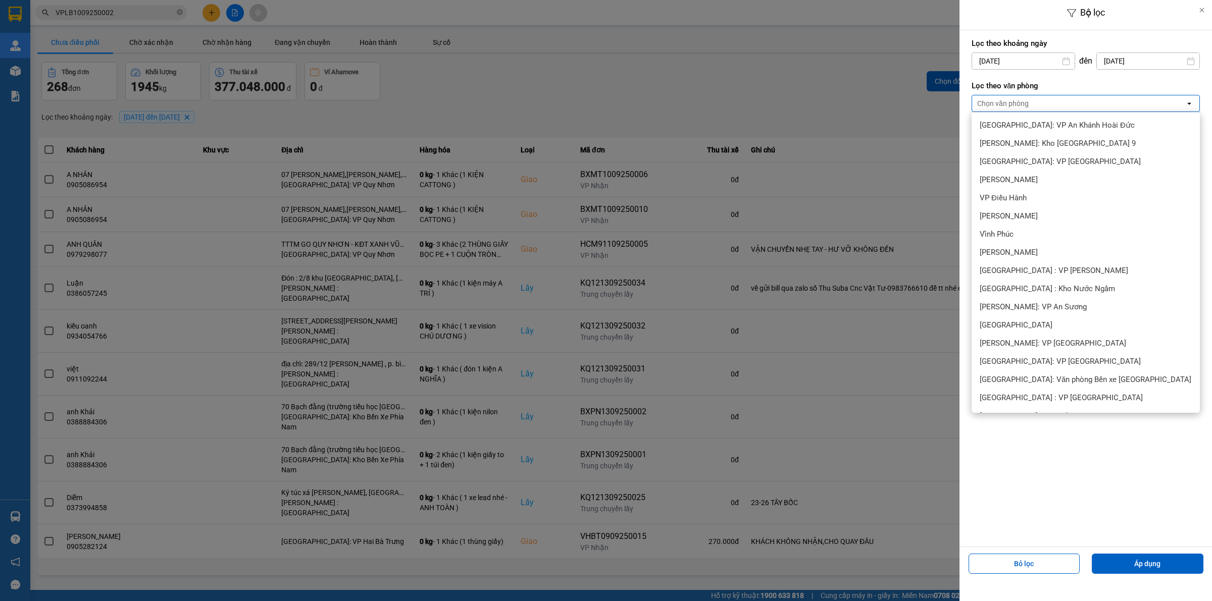
scroll to position [210, 0]
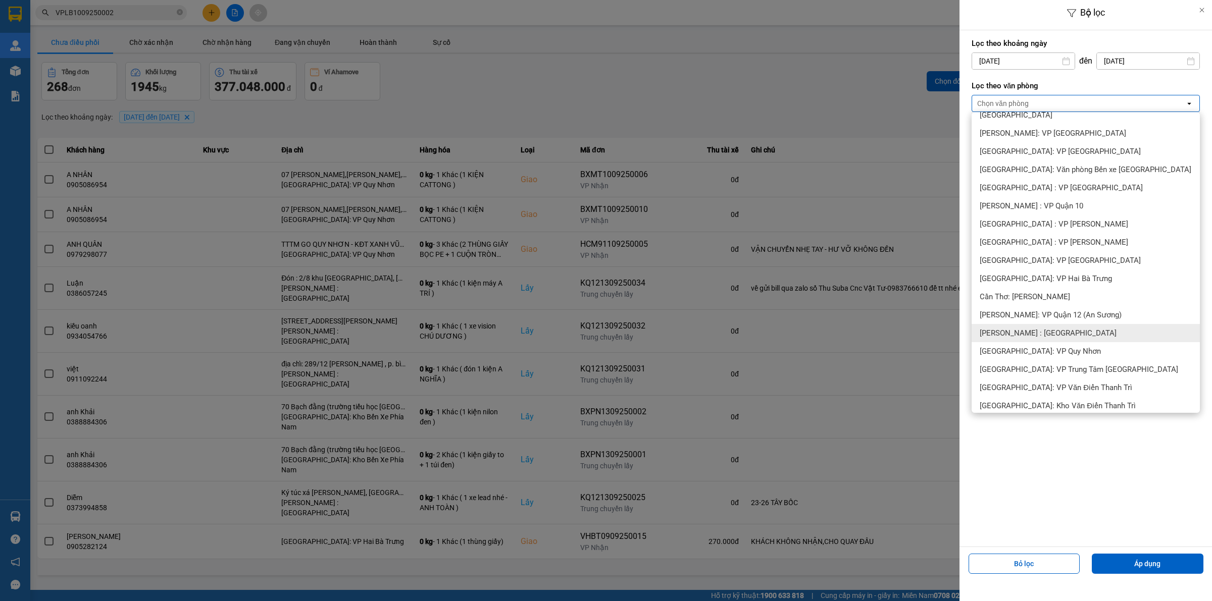
click at [1074, 332] on div "[PERSON_NAME] : [GEOGRAPHIC_DATA]" at bounding box center [1086, 333] width 228 height 18
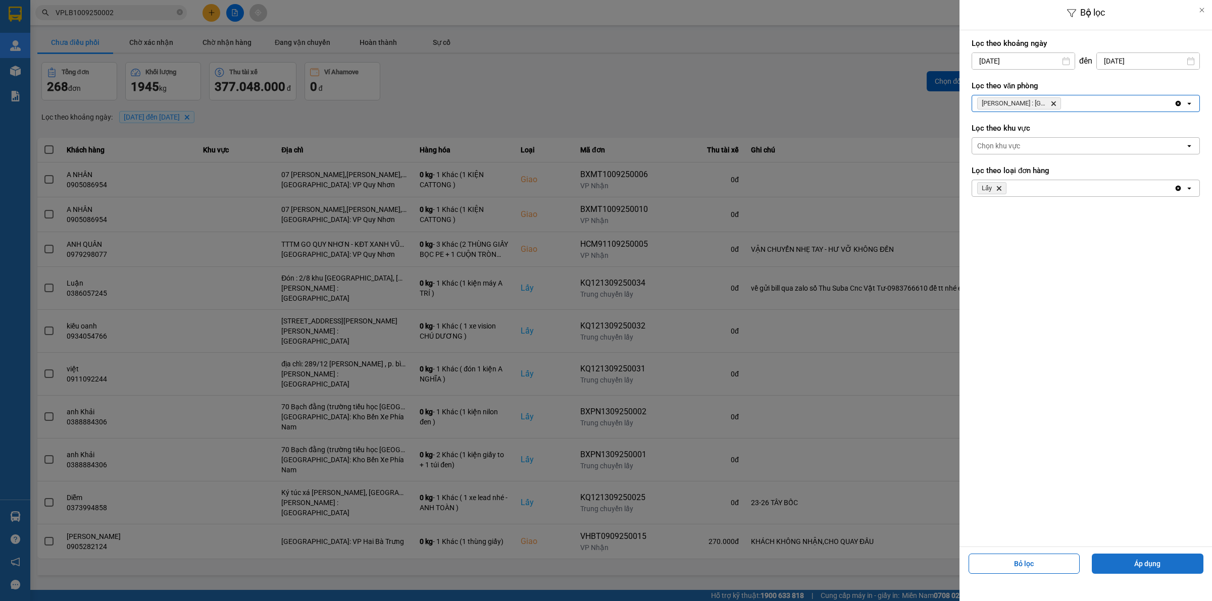
click at [1140, 565] on button "Áp dụng" at bounding box center [1148, 564] width 112 height 20
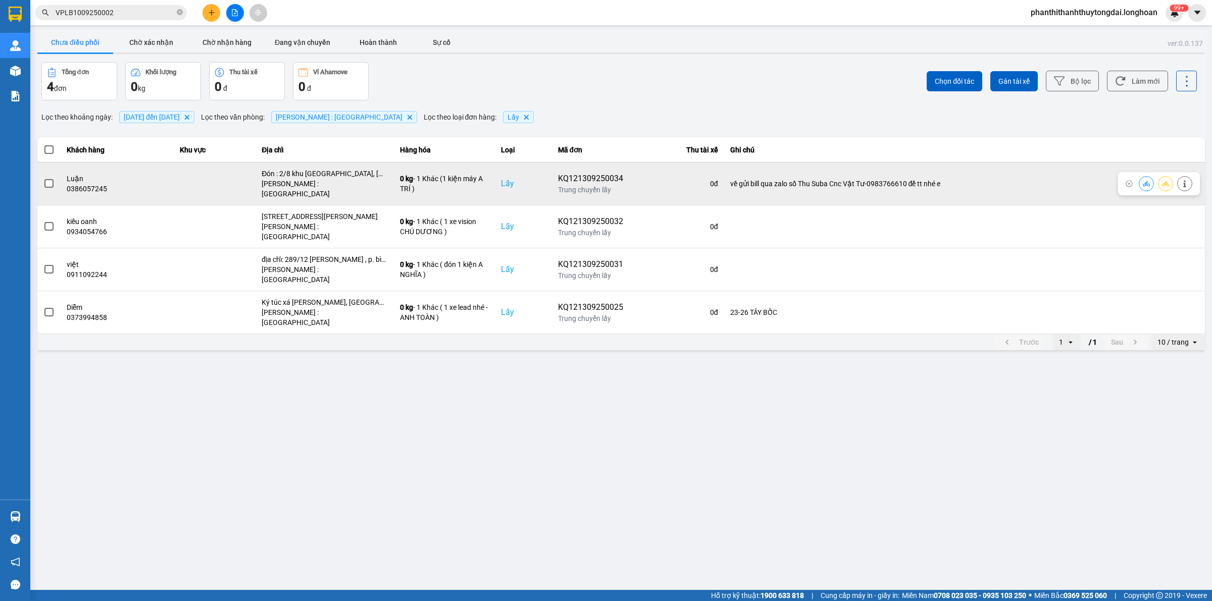
click at [47, 180] on span at bounding box center [48, 183] width 9 height 9
click at [43, 178] on input "checkbox" at bounding box center [43, 178] width 0 height 0
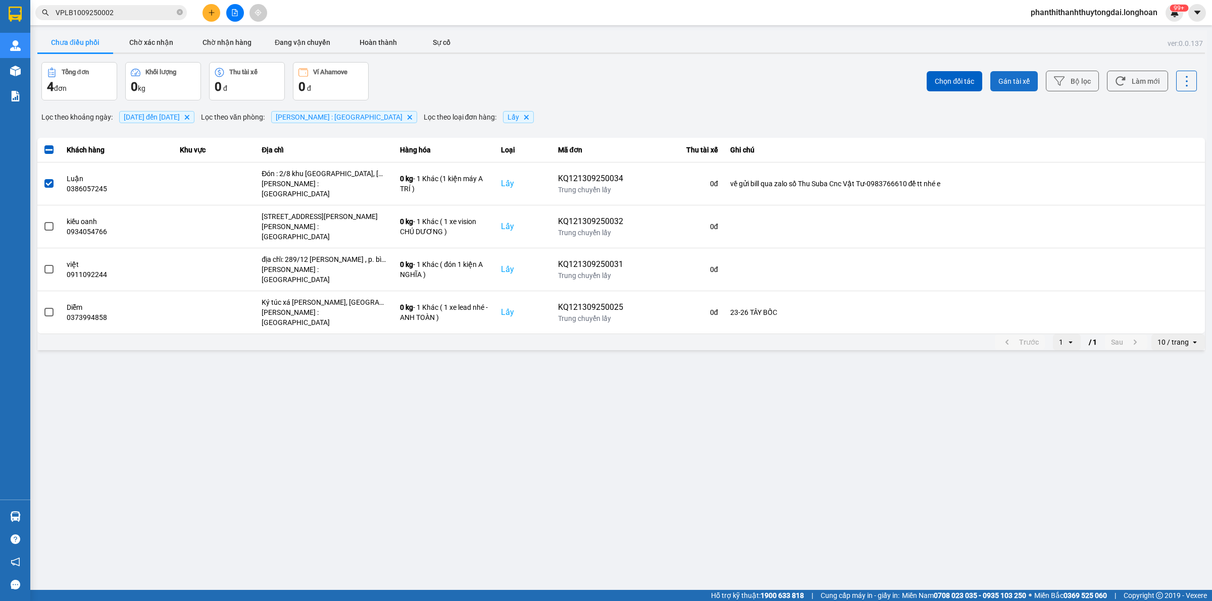
click at [1015, 85] on span "Gán tài xế" at bounding box center [1013, 81] width 31 height 10
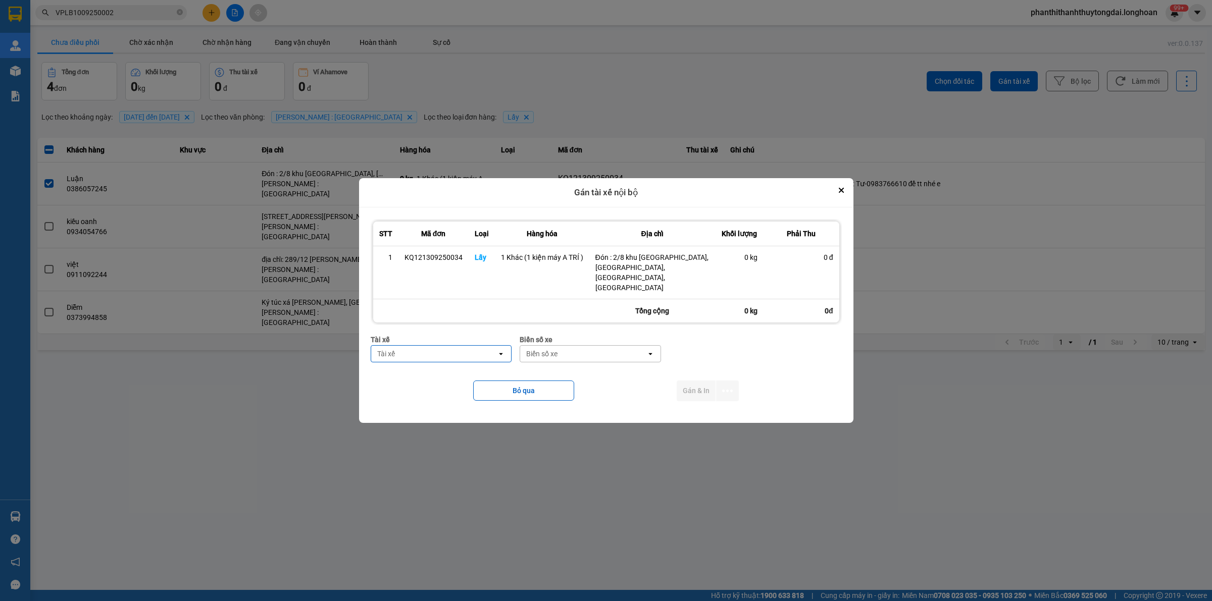
click at [467, 349] on div "Tài xế" at bounding box center [434, 354] width 126 height 16
type input "TRÍ"
click at [443, 394] on span "0762111247 - ĐINH HÒA TRÍ 0762111247" at bounding box center [443, 394] width 129 height 20
click at [638, 352] on div "Biển số xe" at bounding box center [618, 354] width 126 height 16
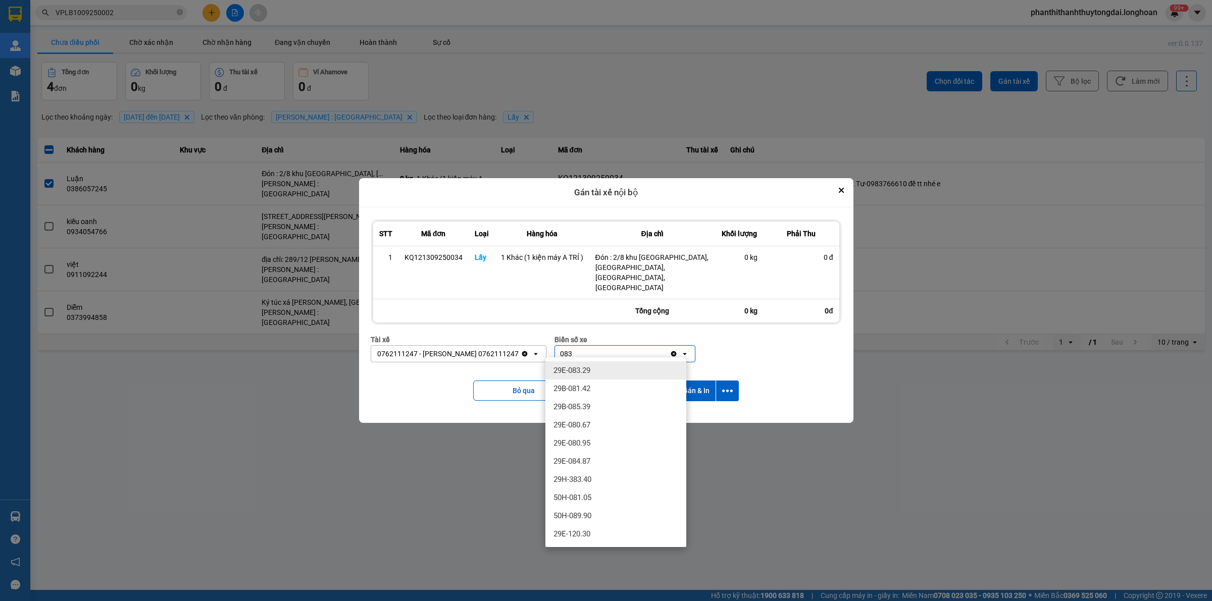
click at [631, 370] on div "29E-083.29" at bounding box center [615, 371] width 141 height 18
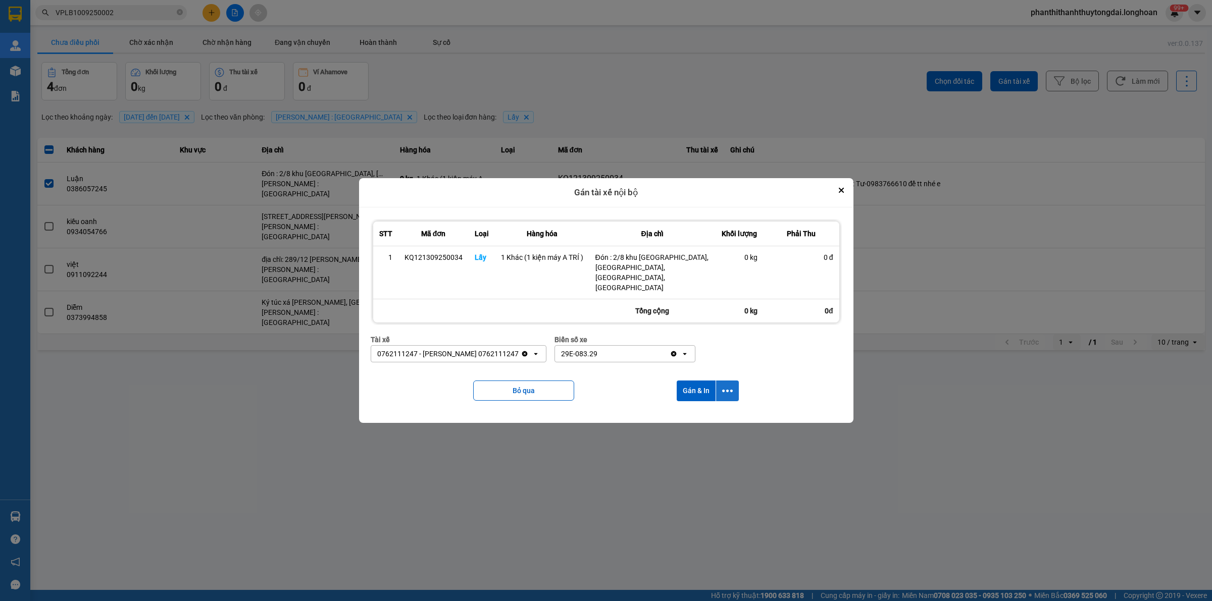
click at [736, 390] on button "dialog" at bounding box center [727, 391] width 23 height 21
click at [703, 421] on li "Chỉ gán tài" at bounding box center [701, 414] width 76 height 18
click at [722, 384] on button "dialog" at bounding box center [727, 391] width 23 height 21
click at [718, 412] on div "Chỉ gán tài" at bounding box center [701, 414] width 60 height 10
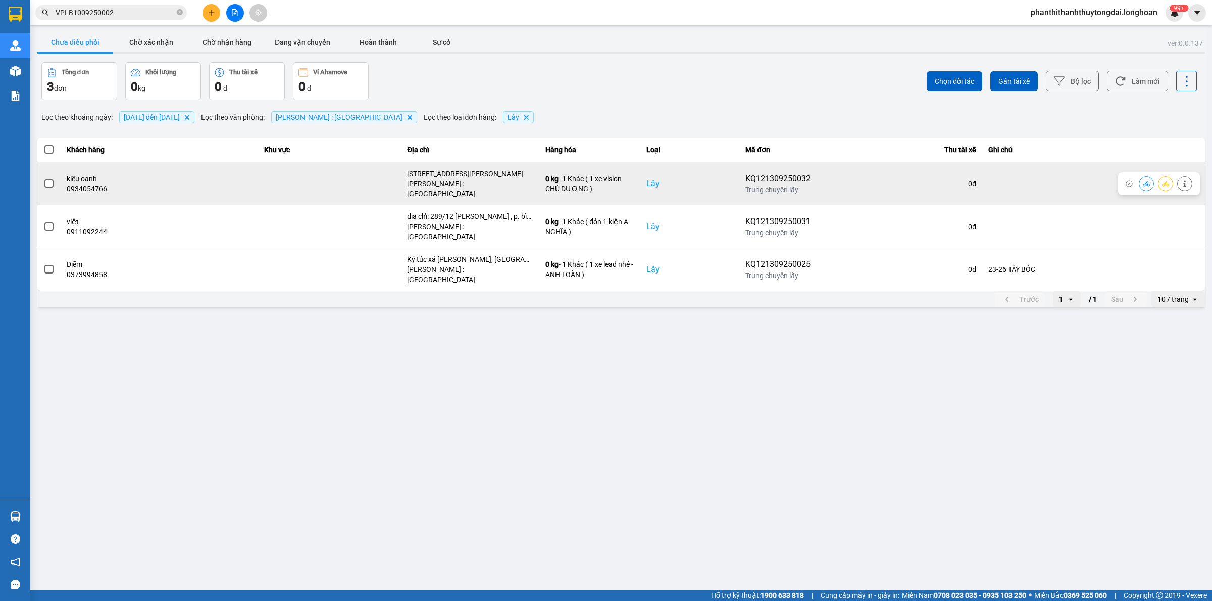
click at [1185, 175] on button at bounding box center [1185, 184] width 14 height 18
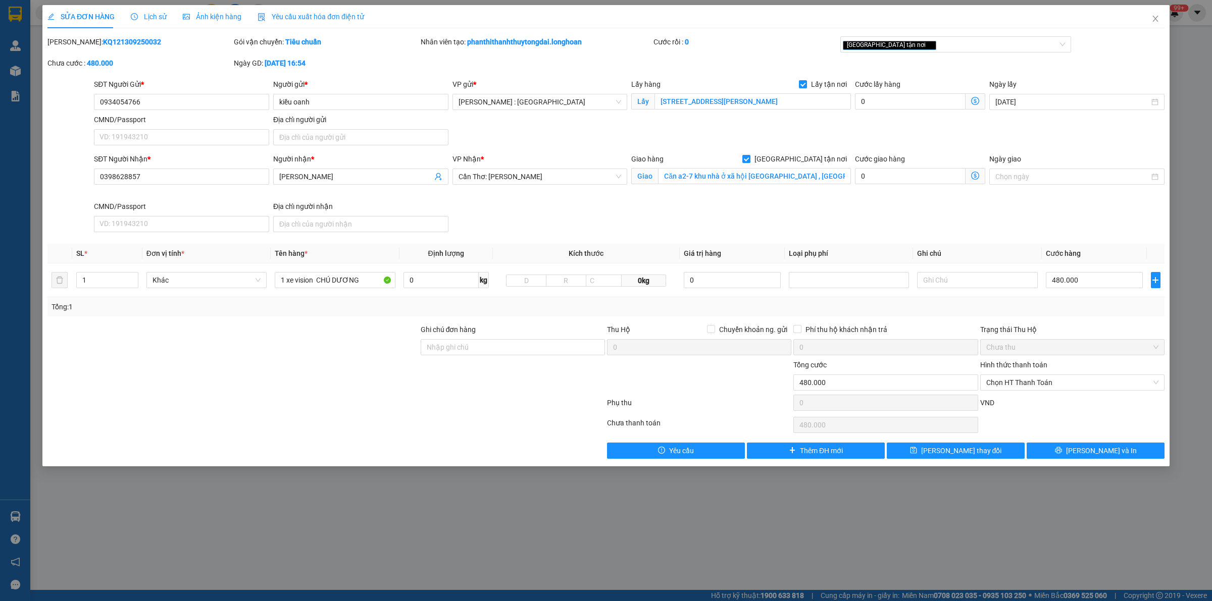
click at [153, 21] on span "Lịch sử" at bounding box center [149, 17] width 36 height 8
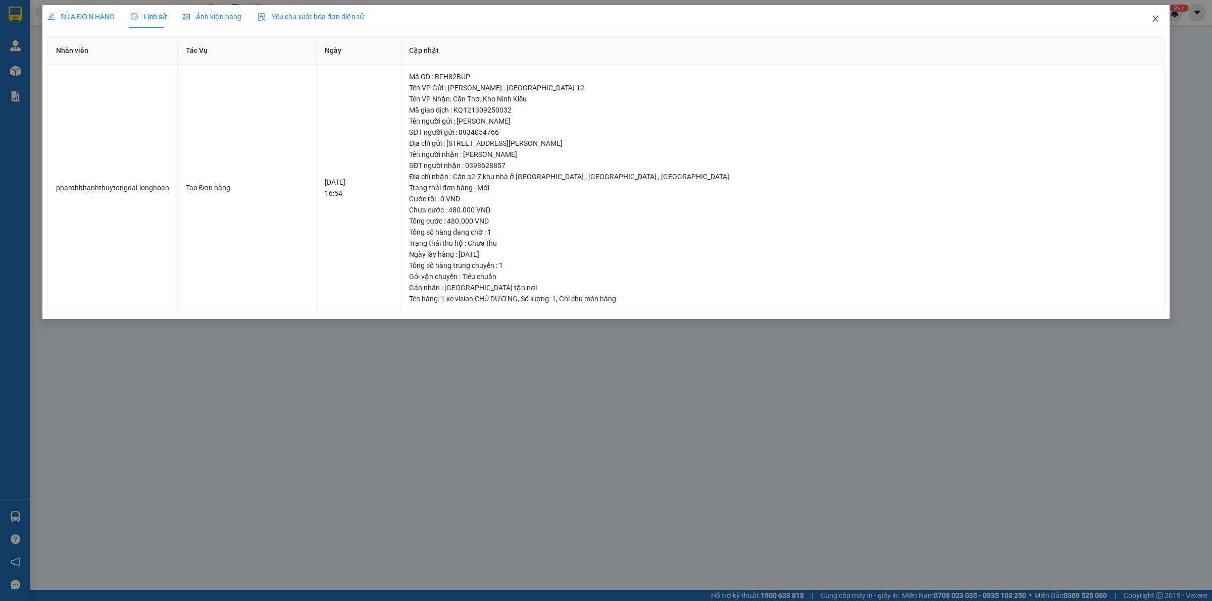
drag, startPoint x: 1158, startPoint y: 18, endPoint x: 1154, endPoint y: 23, distance: 6.2
click at [1157, 18] on icon "close" at bounding box center [1155, 19] width 8 height 8
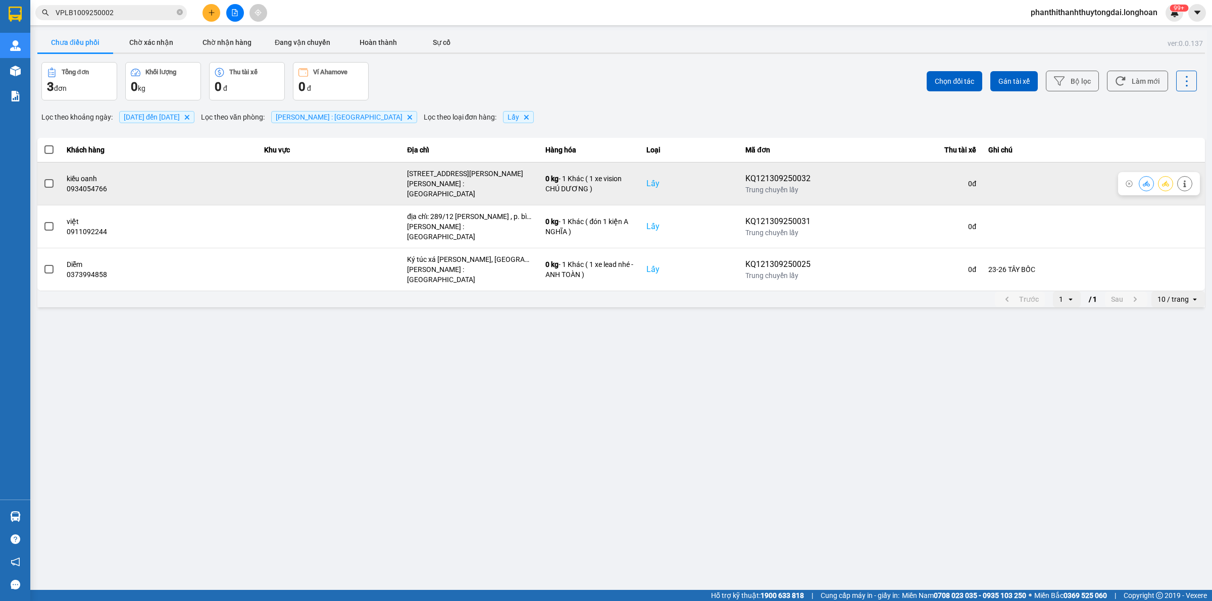
click at [45, 182] on span at bounding box center [48, 183] width 9 height 9
click at [43, 178] on input "checkbox" at bounding box center [43, 178] width 0 height 0
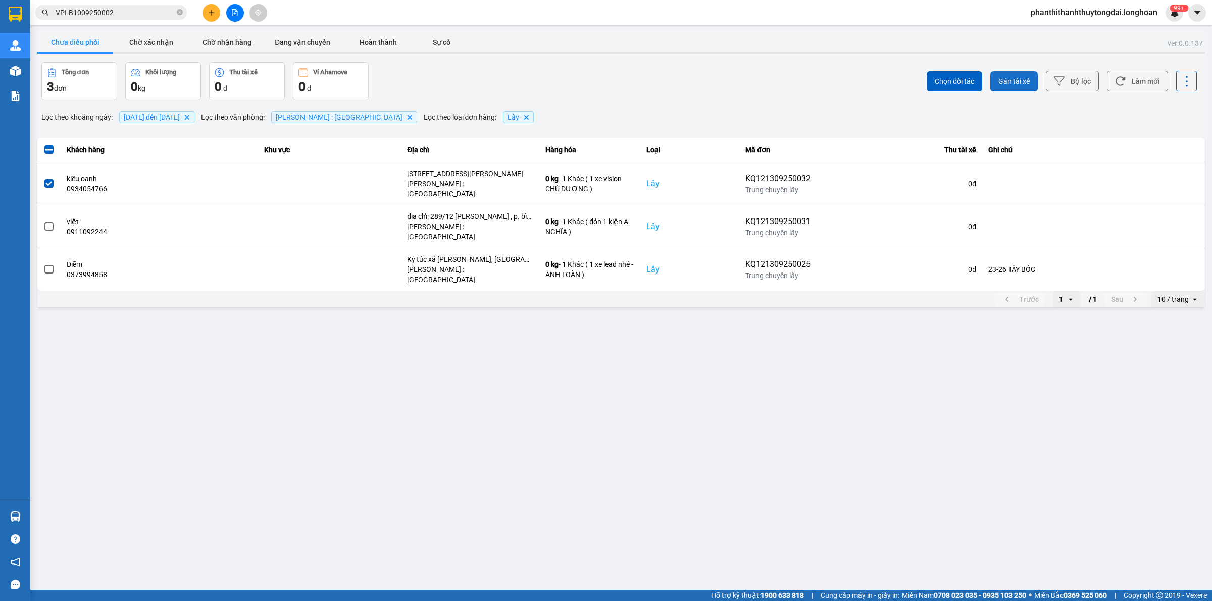
click at [1013, 79] on span "Gán tài xế" at bounding box center [1013, 81] width 31 height 10
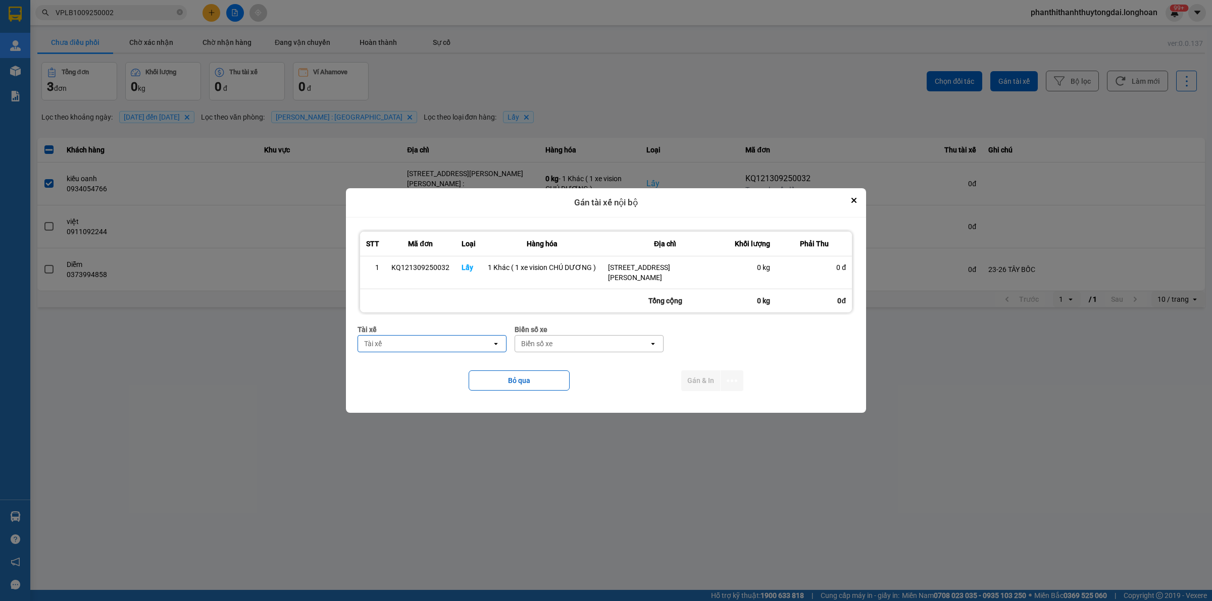
click at [473, 346] on div "Tài xế" at bounding box center [425, 344] width 134 height 16
click at [462, 363] on span "0774555247 - TRƯƠNG DUY DƯƠNG 0774555247" at bounding box center [435, 371] width 136 height 20
click at [602, 341] on div "Biển số xe" at bounding box center [609, 344] width 134 height 16
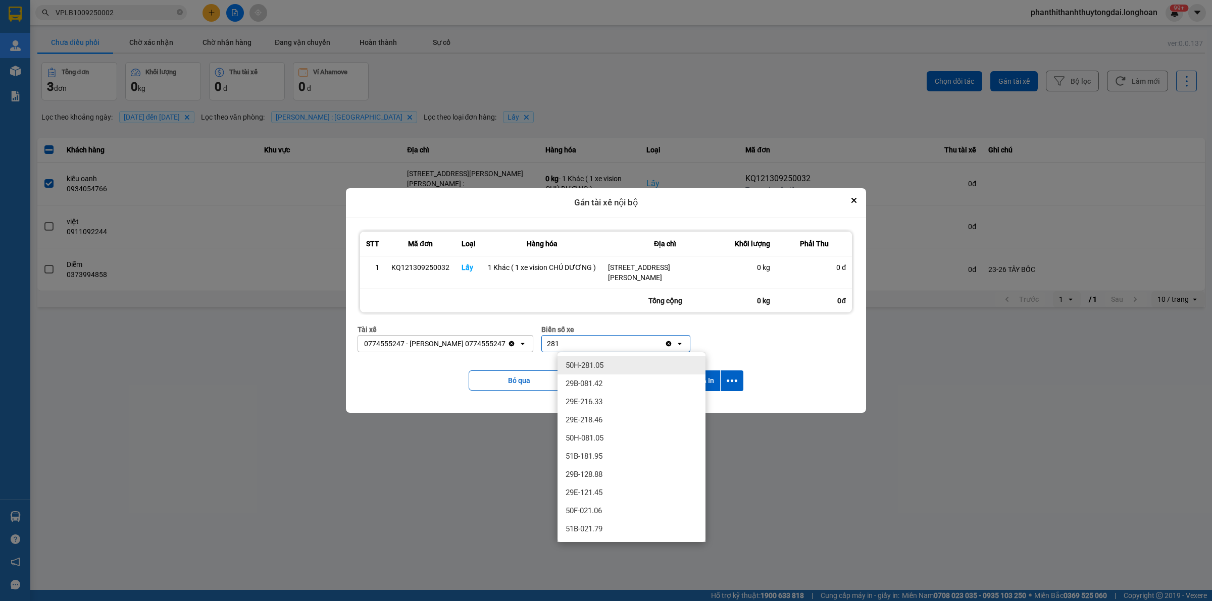
click at [653, 364] on div "50H-281.05" at bounding box center [632, 366] width 148 height 18
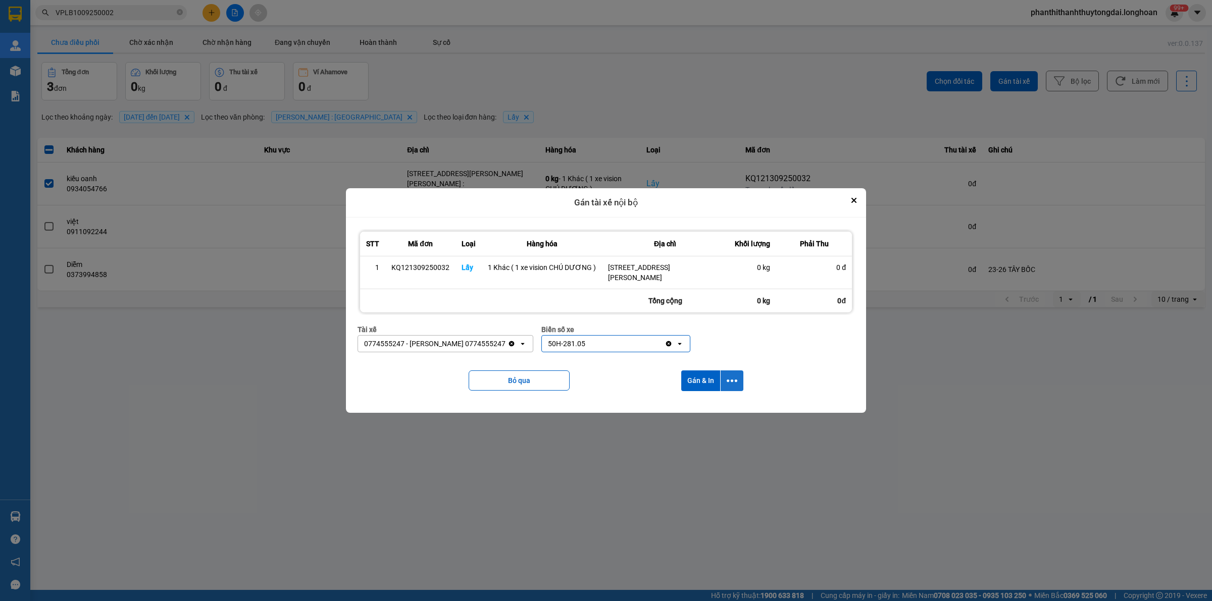
click at [730, 382] on icon "dialog" at bounding box center [732, 381] width 11 height 11
click at [706, 404] on span "Chỉ gán tài" at bounding box center [691, 409] width 33 height 10
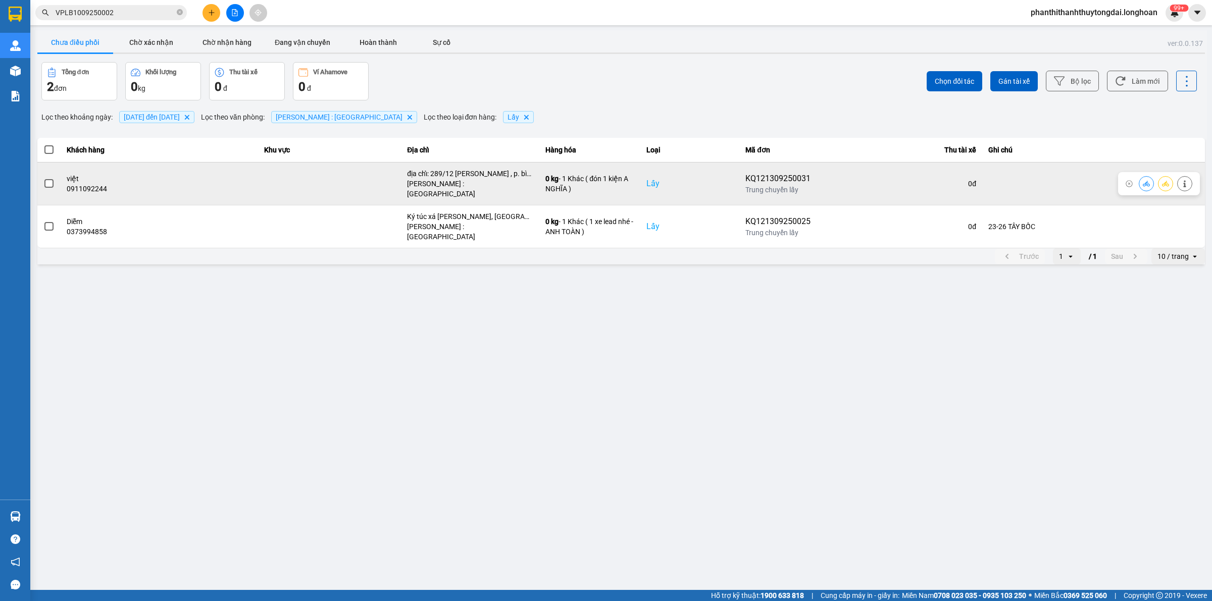
click at [47, 179] on span at bounding box center [48, 183] width 9 height 9
click at [43, 178] on input "checkbox" at bounding box center [43, 178] width 0 height 0
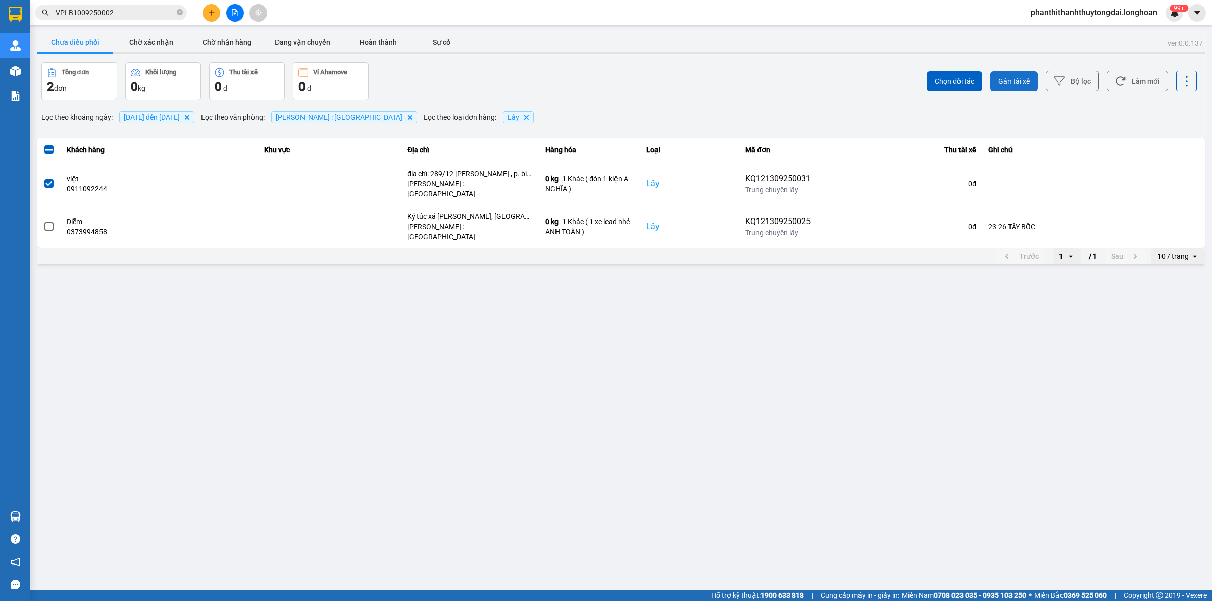
click at [1008, 73] on button "Gán tài xế" at bounding box center [1013, 81] width 47 height 20
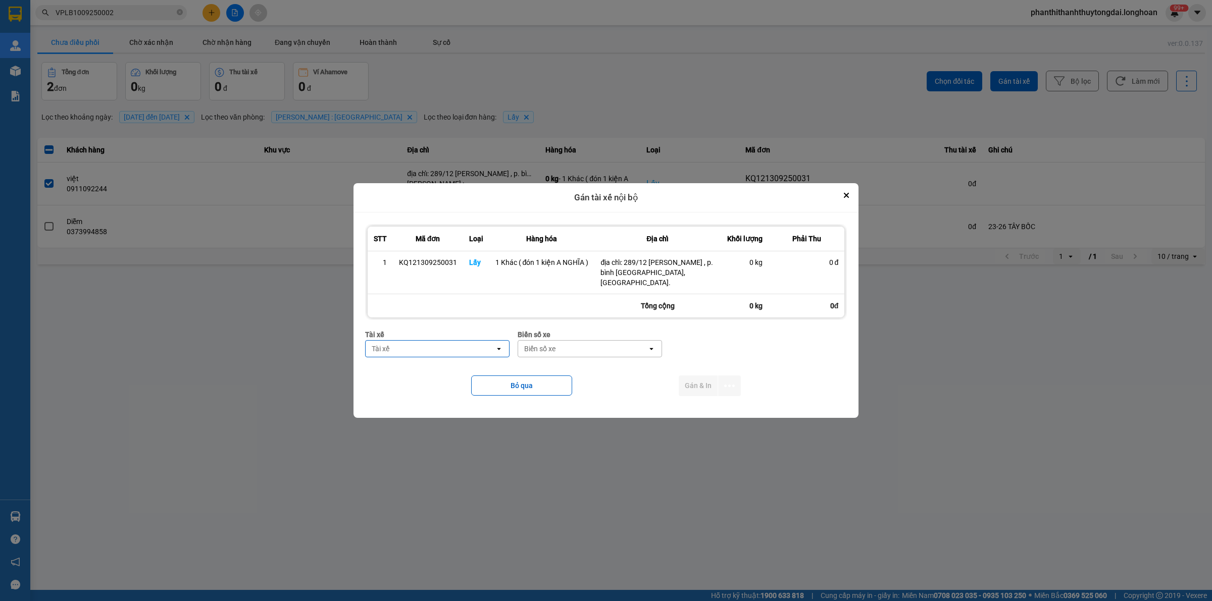
click at [475, 349] on div "Tài xế" at bounding box center [430, 349] width 129 height 16
click at [475, 369] on span "0796111247 - Nguyễn Văn Nghĩa" at bounding box center [425, 366] width 105 height 10
click at [534, 346] on div "Biển số xe" at bounding box center [539, 349] width 31 height 10
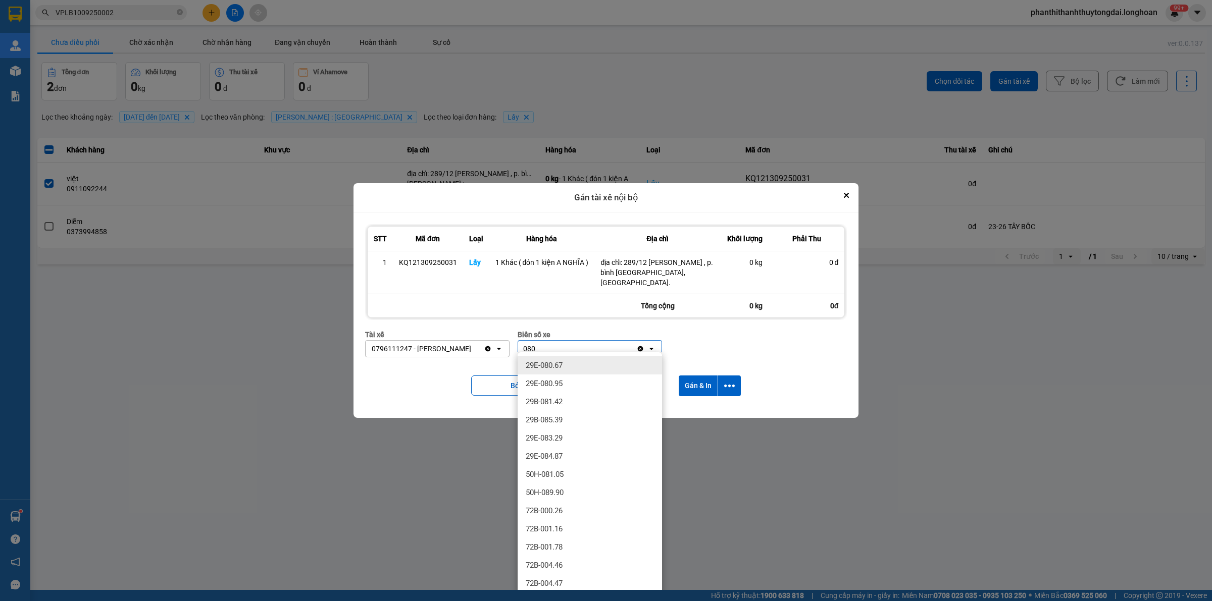
click at [546, 364] on span "29E-080.67" at bounding box center [544, 366] width 37 height 10
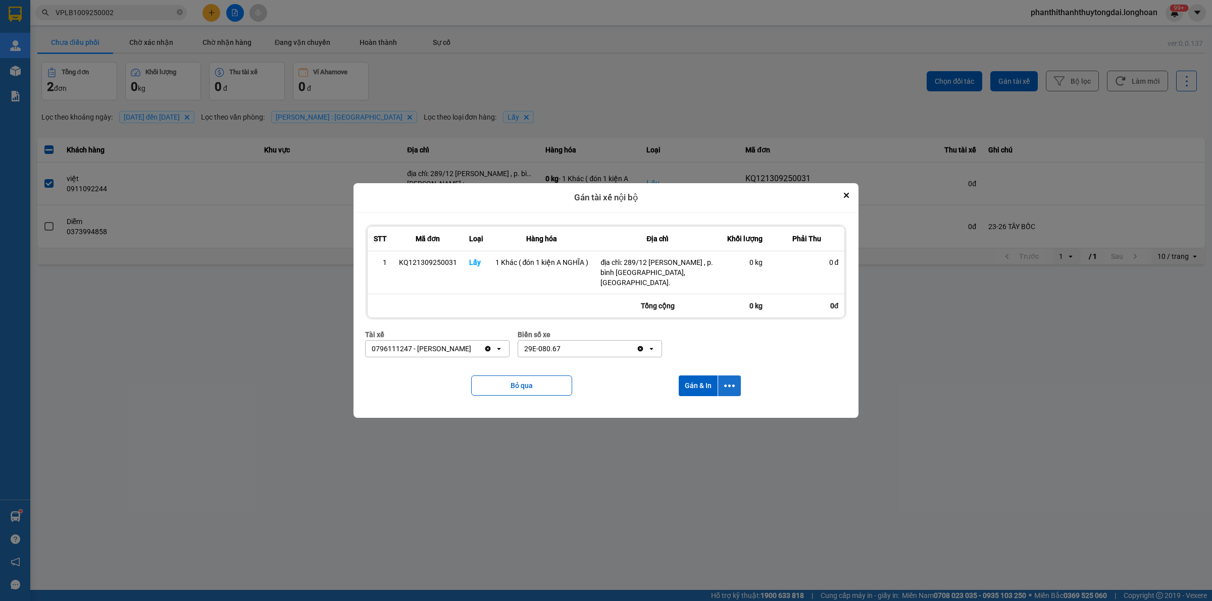
drag, startPoint x: 735, startPoint y: 380, endPoint x: 731, endPoint y: 389, distance: 9.5
click at [735, 381] on button "dialog" at bounding box center [729, 386] width 23 height 21
click at [717, 412] on div "Chỉ gán tài" at bounding box center [703, 409] width 60 height 10
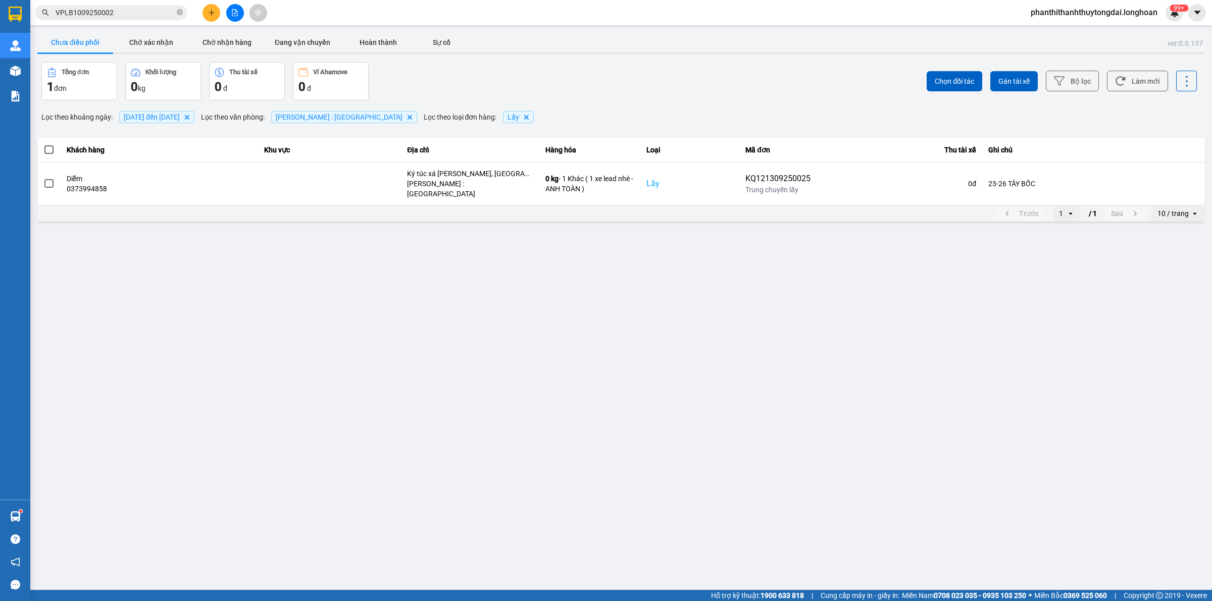
click at [176, 14] on span "VPLB1009250002" at bounding box center [111, 12] width 152 height 15
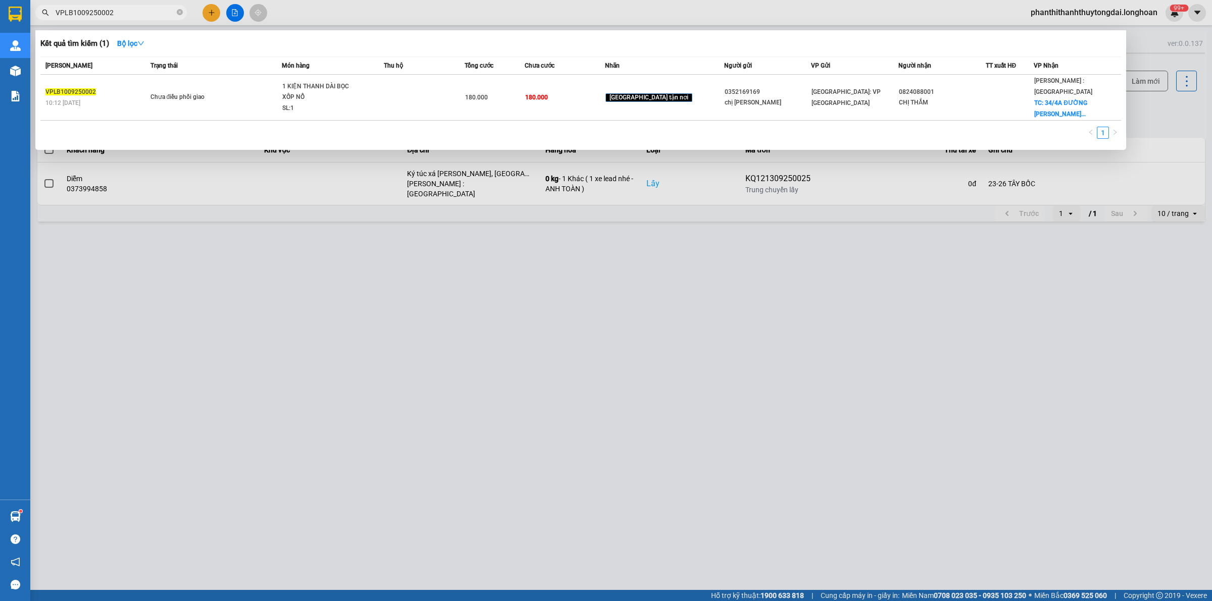
click at [176, 13] on span "VPLB1009250002" at bounding box center [111, 12] width 152 height 15
click at [179, 12] on icon "close-circle" at bounding box center [180, 12] width 6 height 6
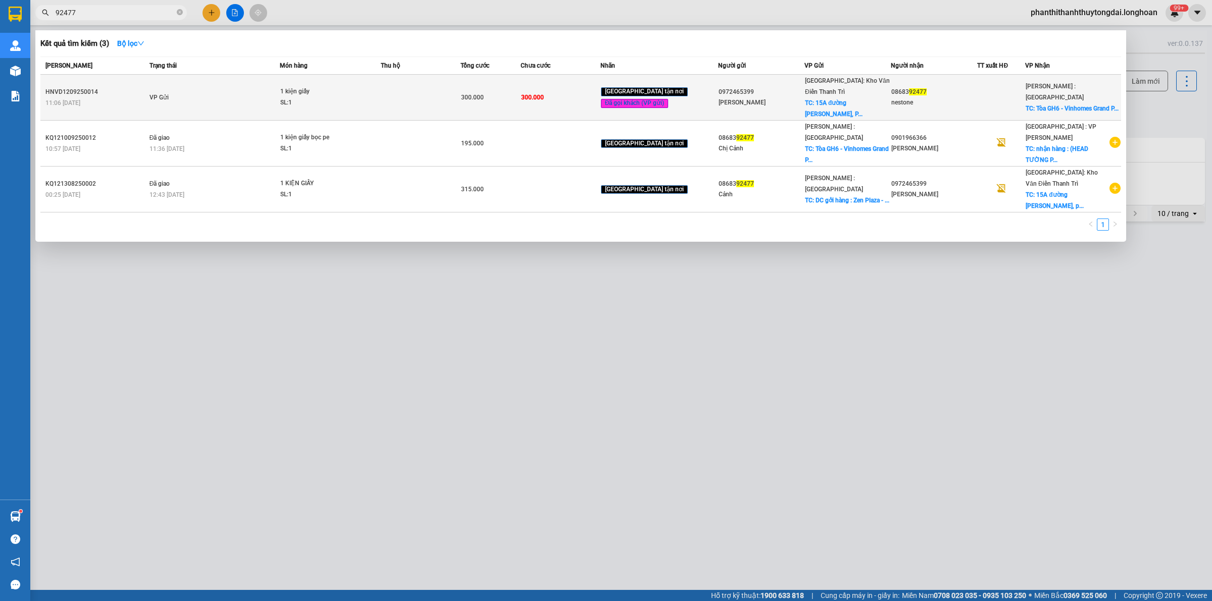
click at [259, 95] on td "VP Gửi" at bounding box center [213, 98] width 133 height 46
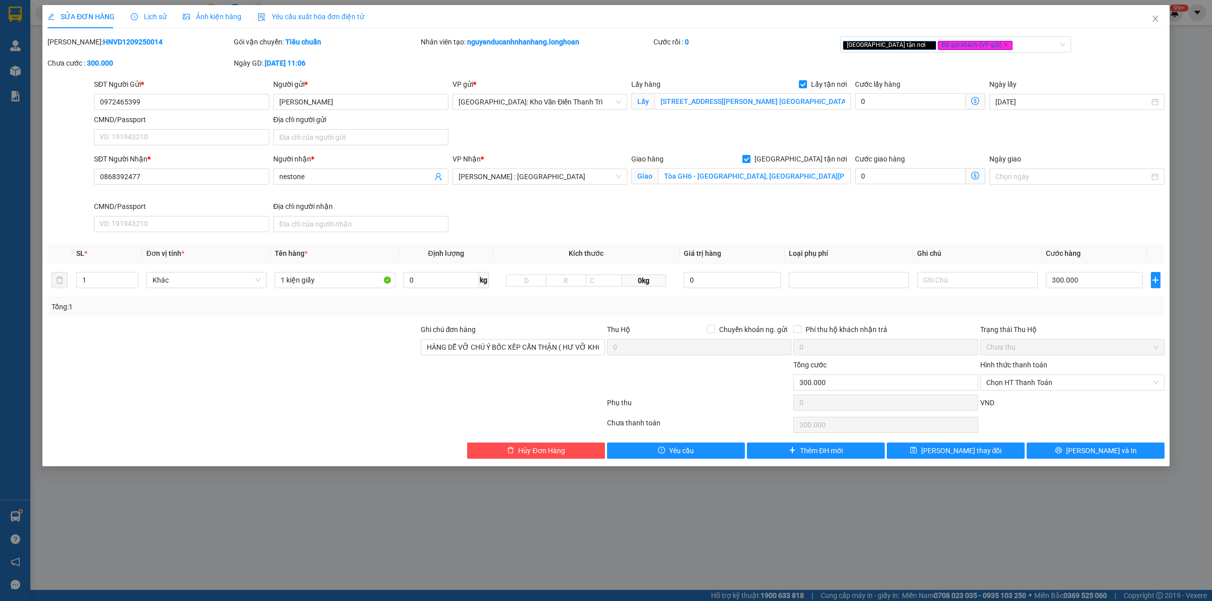
click at [139, 22] on div "Lịch sử" at bounding box center [149, 16] width 36 height 11
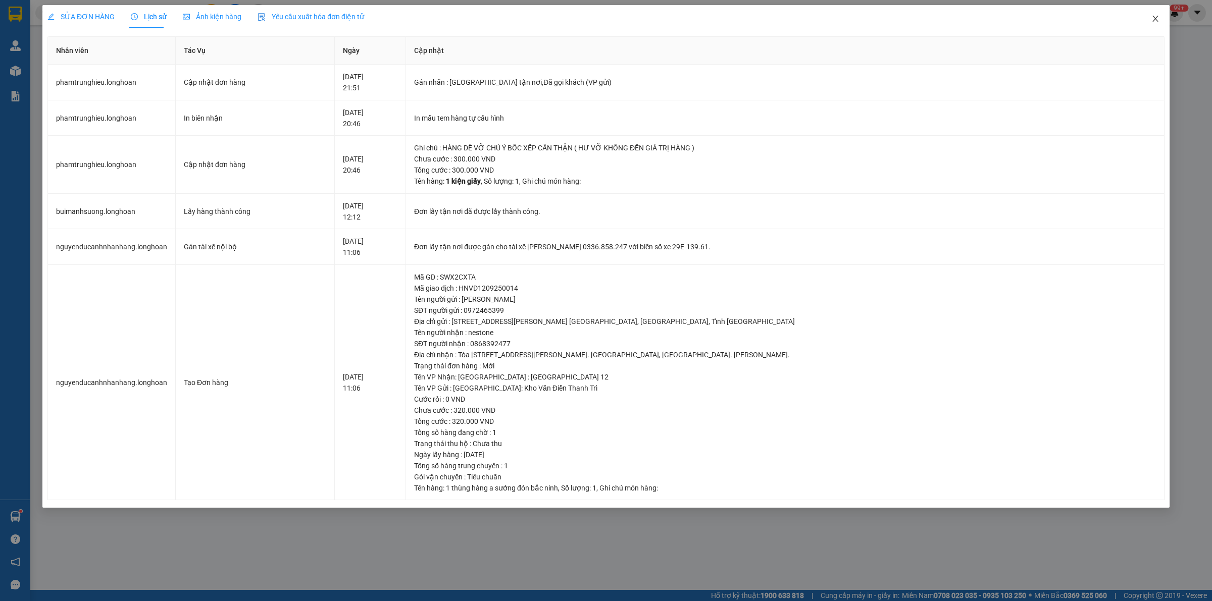
click at [1162, 15] on span "Close" at bounding box center [1155, 19] width 28 height 28
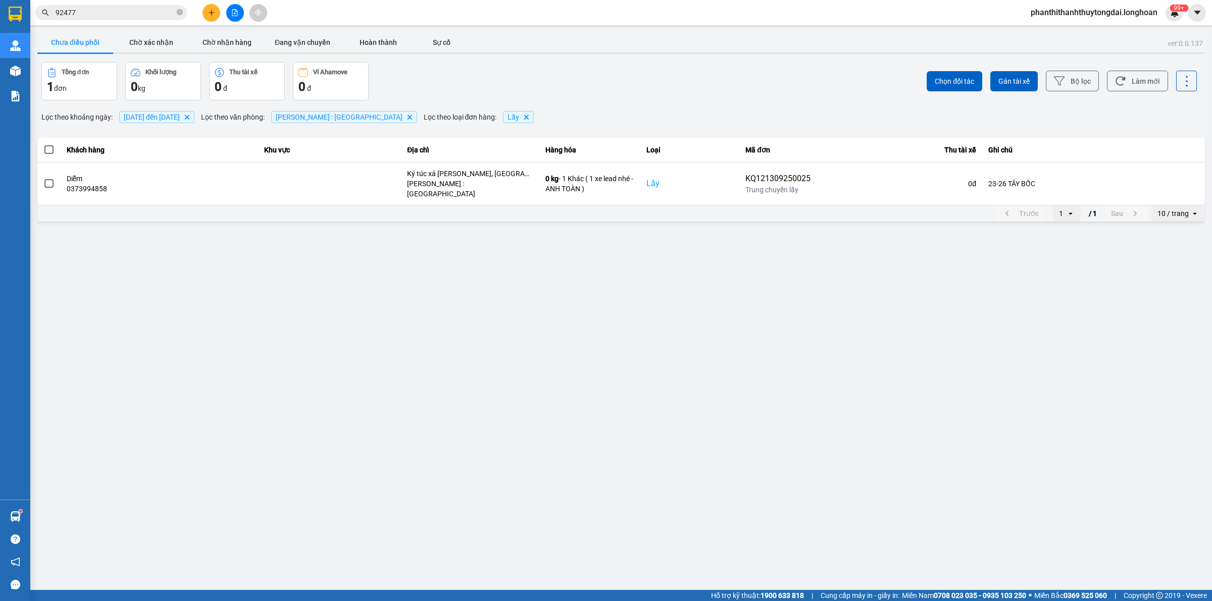
click at [140, 12] on input "92477" at bounding box center [115, 12] width 119 height 11
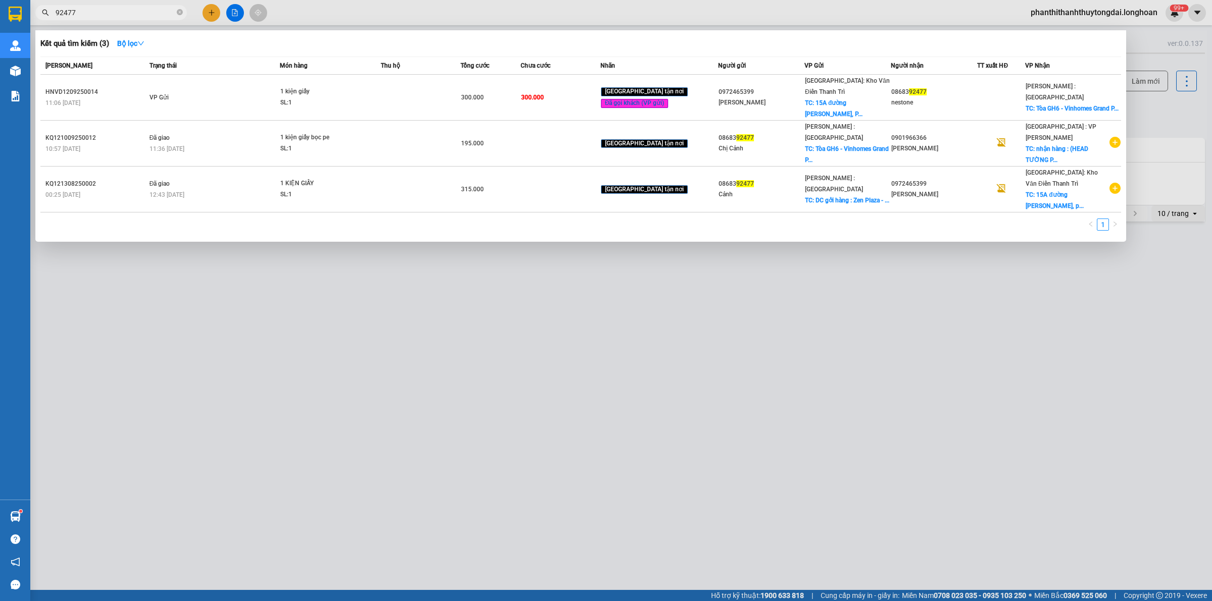
drag, startPoint x: 212, startPoint y: 6, endPoint x: 216, endPoint y: 30, distance: 24.6
click at [211, 7] on div at bounding box center [606, 300] width 1212 height 601
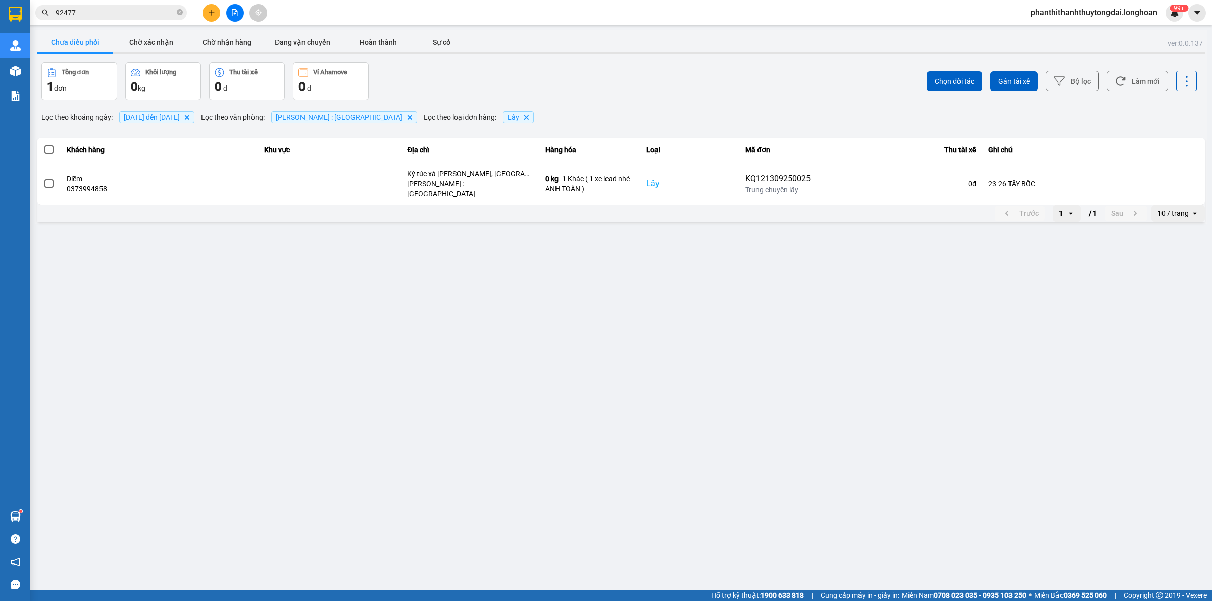
click at [212, 11] on icon "plus" at bounding box center [211, 12] width 7 height 7
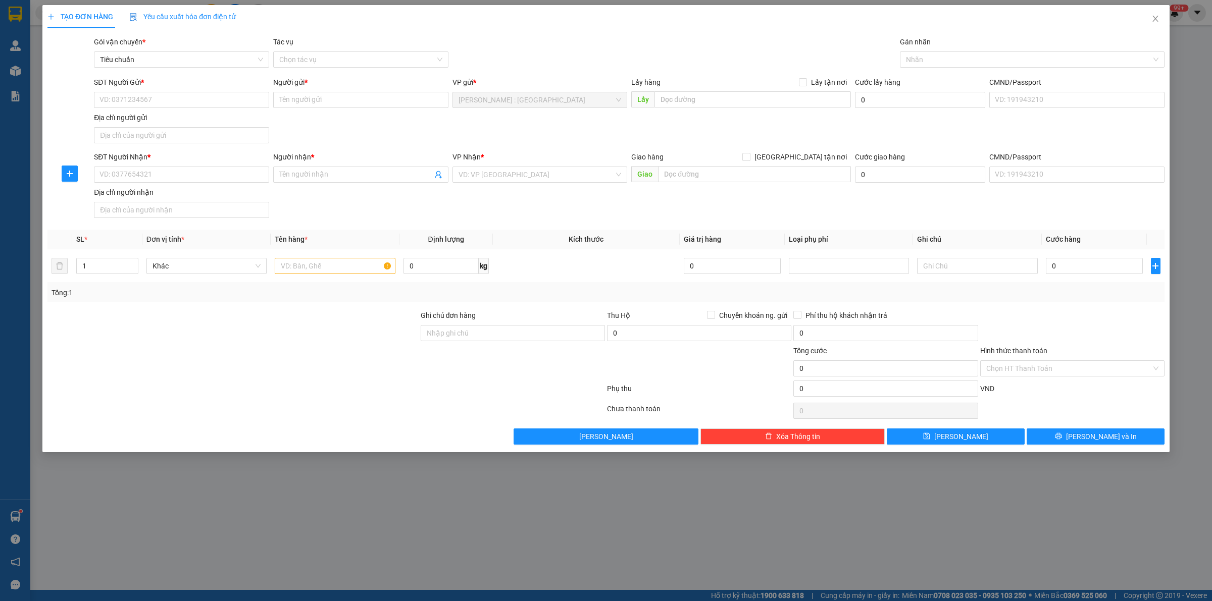
click at [223, 109] on div "SĐT Người Gửi * VD: 0371234567" at bounding box center [181, 94] width 175 height 35
click at [223, 103] on input "SĐT Người Gửi *" at bounding box center [181, 100] width 175 height 16
paste input "0333 594933"
click at [234, 180] on input "SĐT Người Nhận *" at bounding box center [181, 175] width 175 height 16
paste input "0949455588"
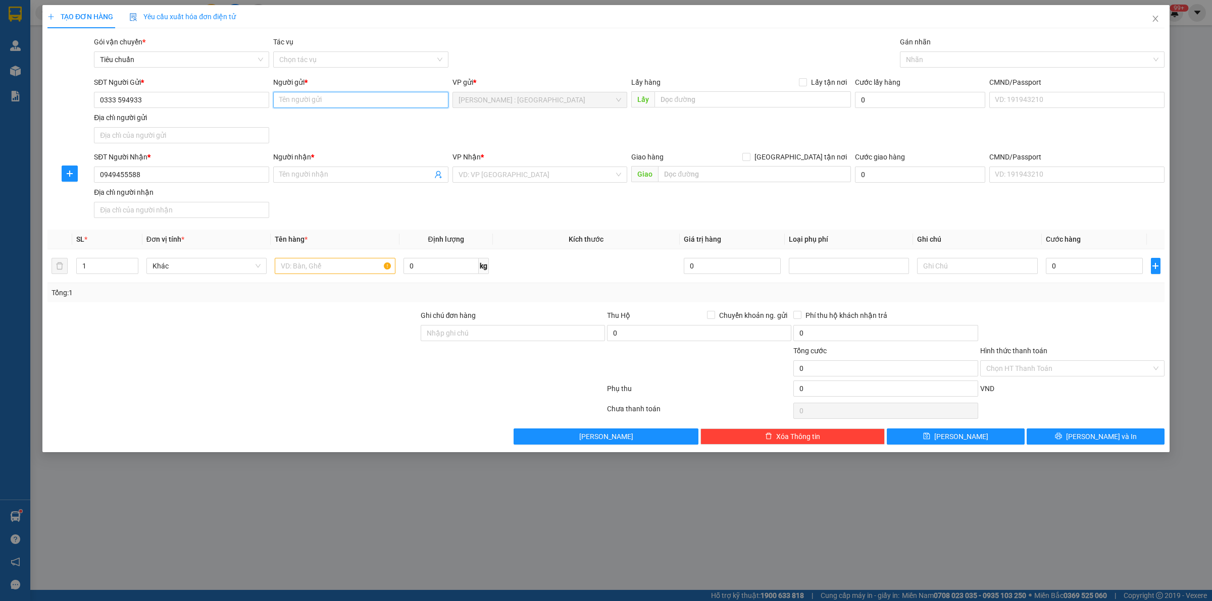
click at [336, 105] on input "Người gửi *" at bounding box center [360, 100] width 175 height 16
paste input "Hồng Hòa"
click at [345, 170] on input "Người nhận *" at bounding box center [355, 174] width 153 height 11
paste input "Anh Đức"
click at [768, 100] on input "text" at bounding box center [753, 99] width 196 height 16
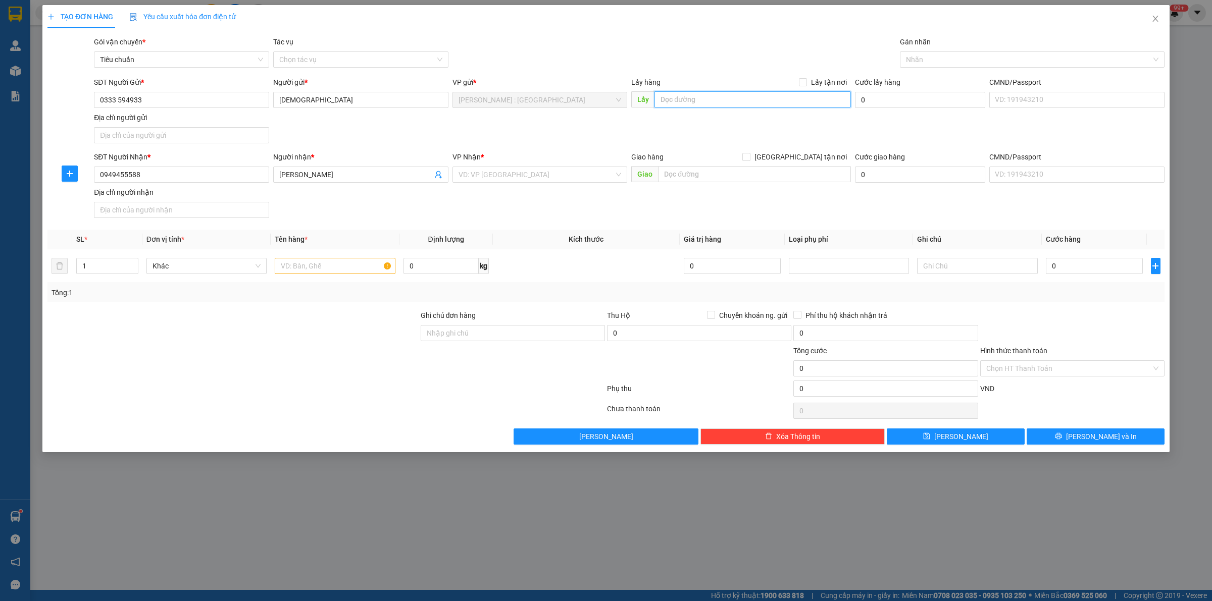
paste input "CỤM KCN HOÀNG GIA Mỹ Hạnh Nam, Đức Hòa, Long An, Việt Nam"
click at [804, 84] on input "Lấy tận nơi" at bounding box center [802, 81] width 7 height 7
click at [706, 182] on input "text" at bounding box center [754, 174] width 193 height 16
paste input "NHÀ HÀNG FOR YOU PALACE Công viên trung tâm đường 2 tháng 9 For You Palace, Hải…"
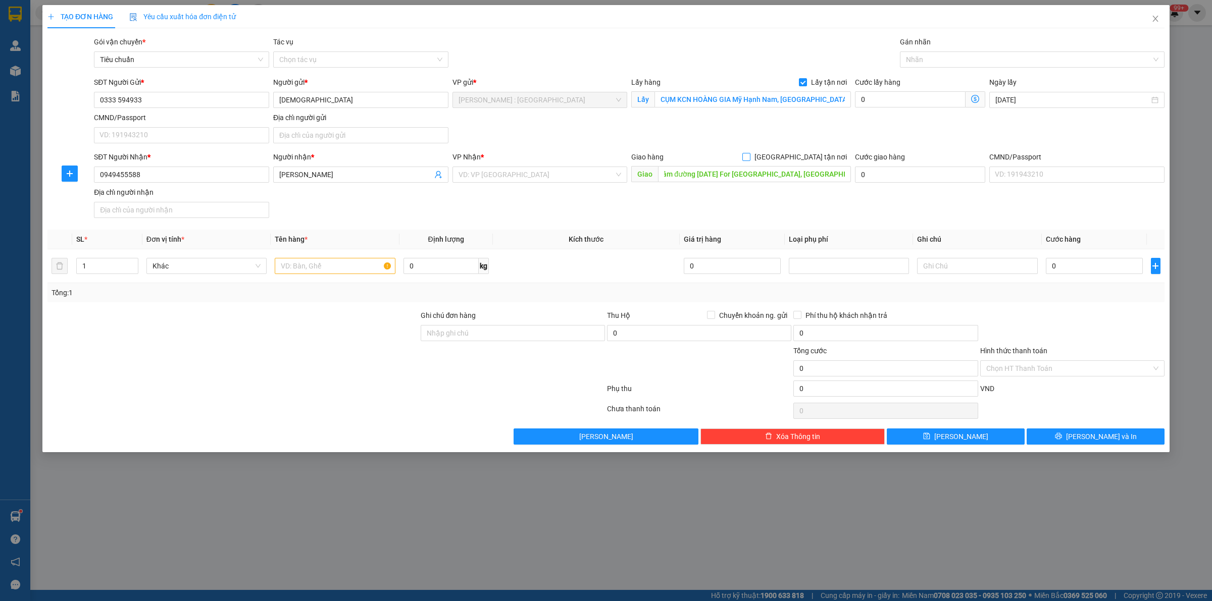
click at [749, 157] on input "[GEOGRAPHIC_DATA] tận nơi" at bounding box center [745, 156] width 7 height 7
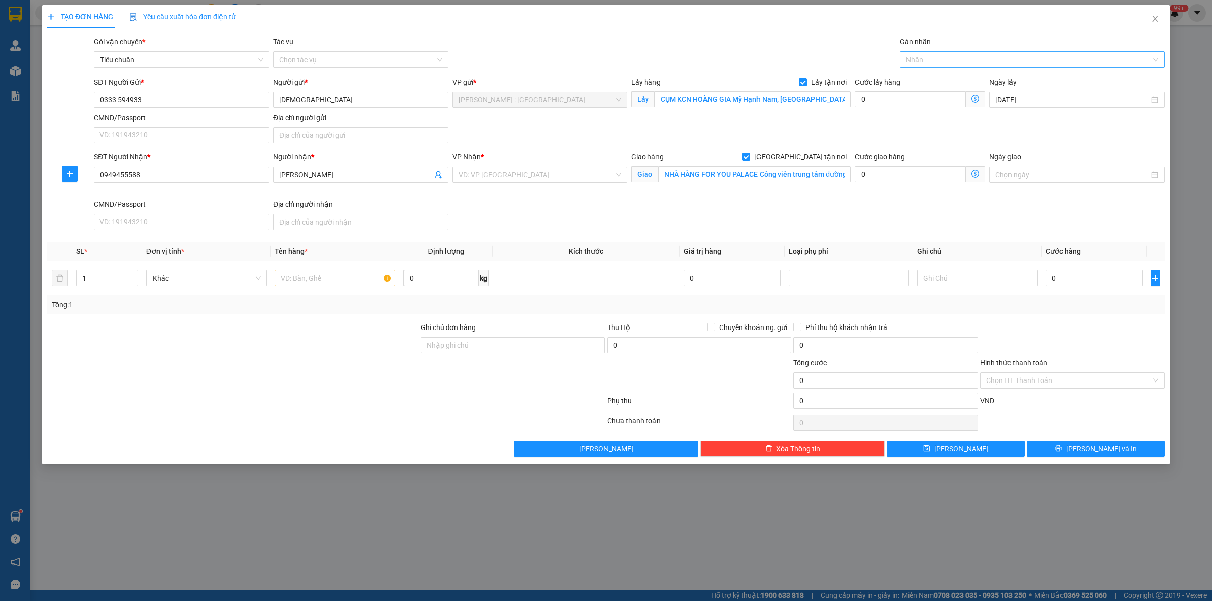
click at [939, 59] on div at bounding box center [1026, 60] width 249 height 12
click at [955, 77] on div "[GEOGRAPHIC_DATA] tận nơi" at bounding box center [1032, 79] width 253 height 11
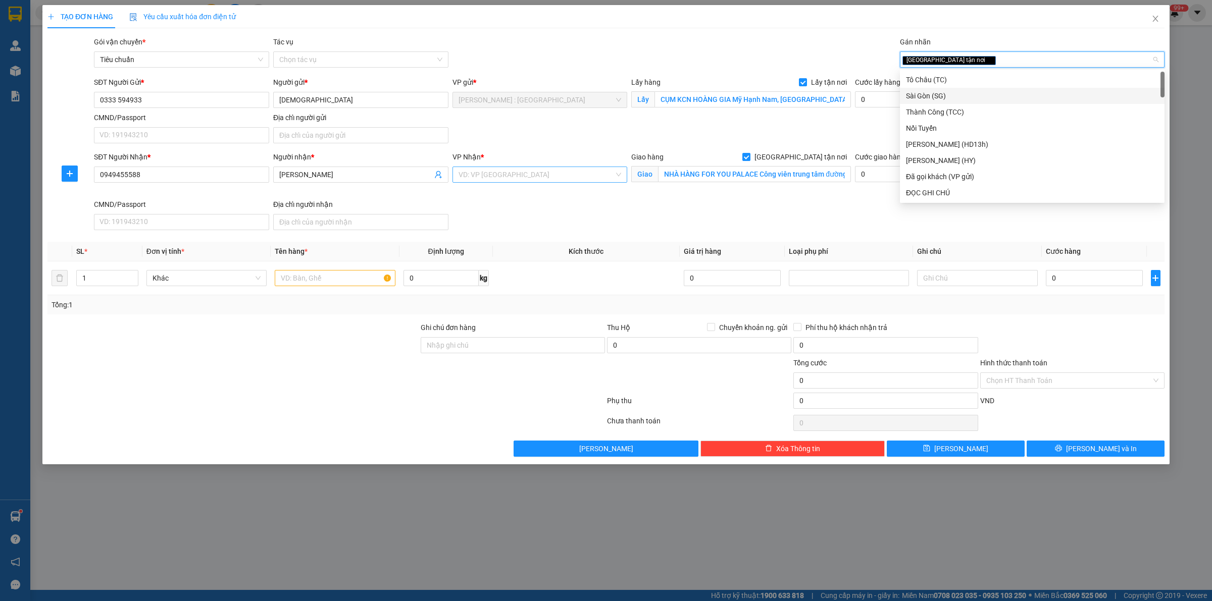
click at [567, 175] on input "search" at bounding box center [537, 174] width 156 height 15
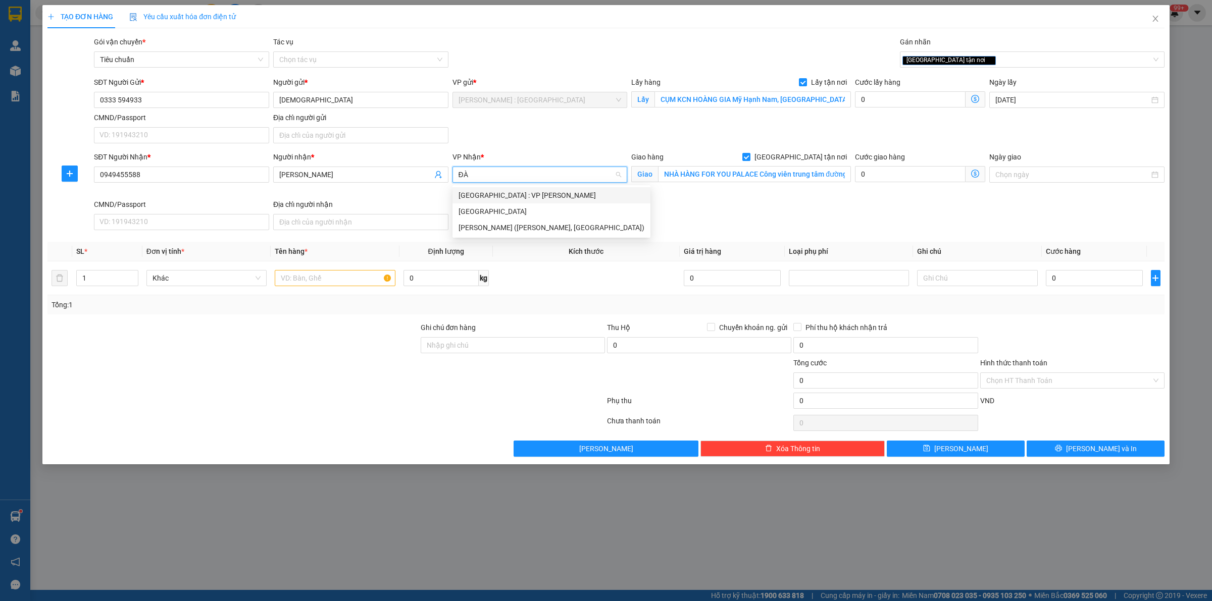
click at [581, 195] on div "Đà Nẵng : VP Thanh Khê" at bounding box center [552, 195] width 186 height 11
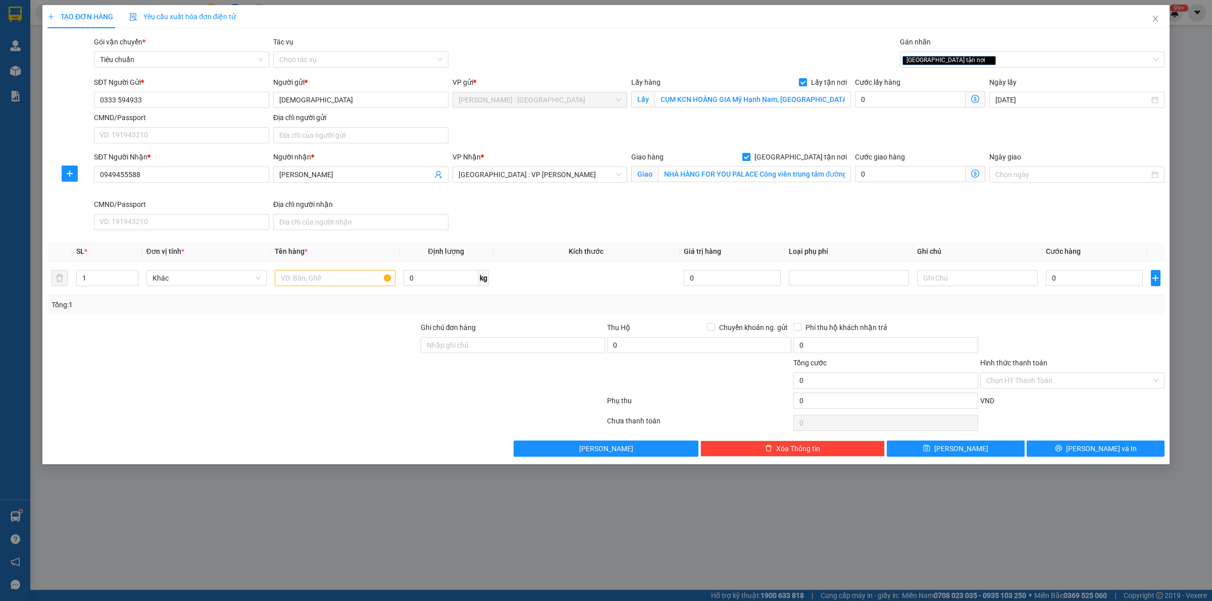
scroll to position [16, 0]
click at [1091, 274] on input "0" at bounding box center [1094, 278] width 97 height 16
click at [1092, 336] on div at bounding box center [1072, 339] width 186 height 35
click at [344, 271] on input "text" at bounding box center [335, 278] width 120 height 16
paste input "1 cuộn tròn"
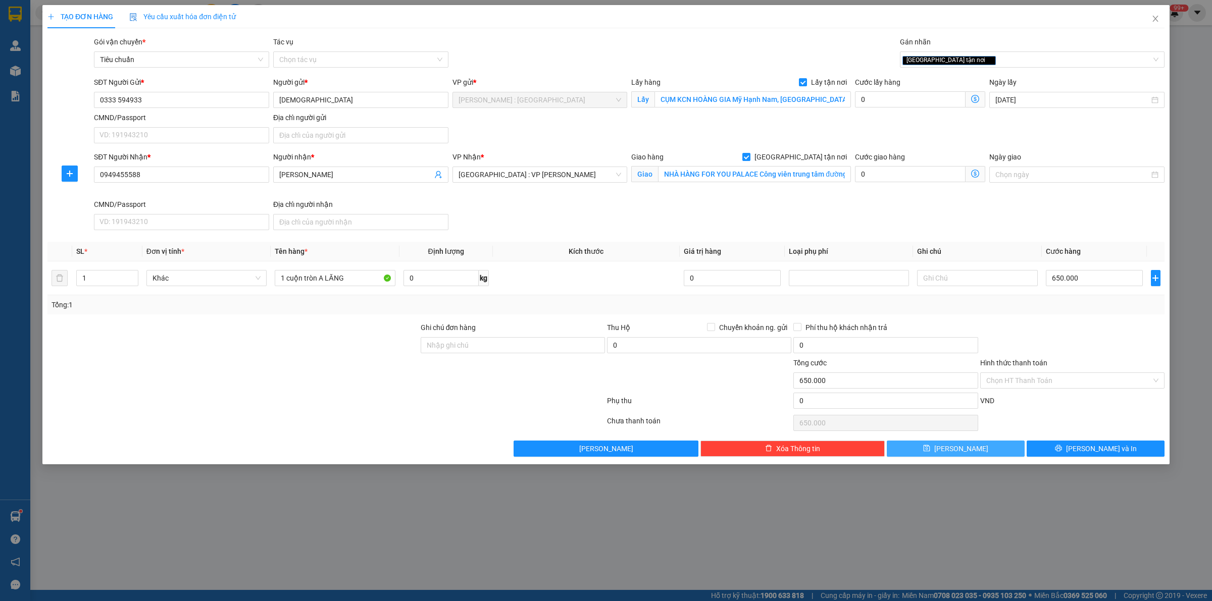
click at [979, 450] on button "Lưu" at bounding box center [956, 449] width 138 height 16
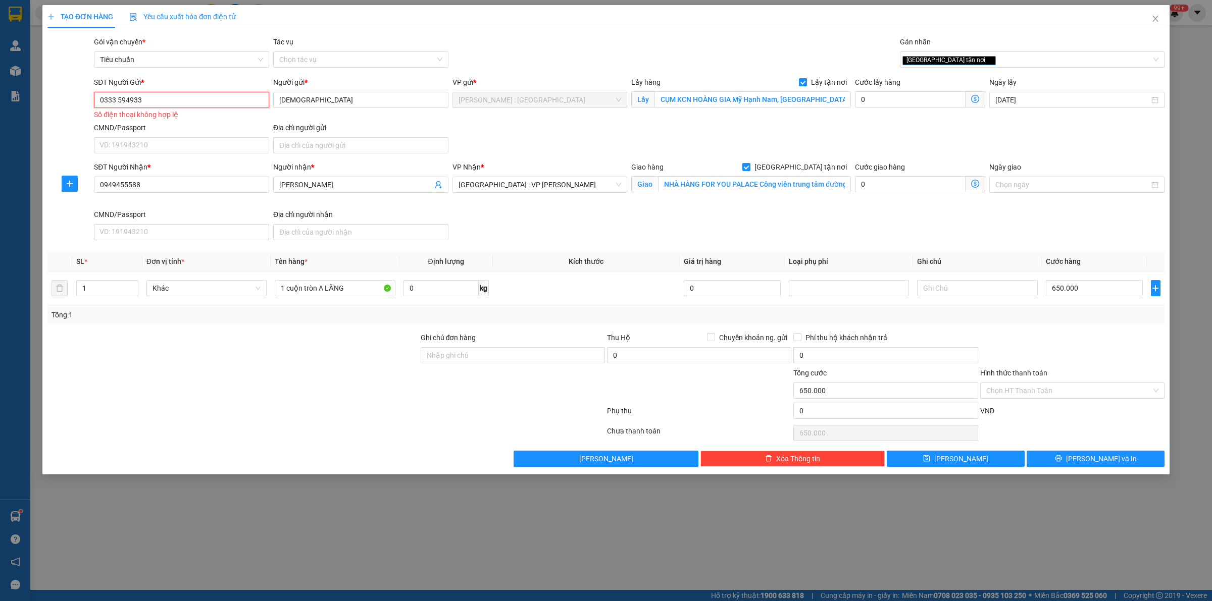
click at [120, 102] on input "0333 594933" at bounding box center [181, 100] width 175 height 16
click at [116, 99] on input "0333 594933" at bounding box center [181, 100] width 175 height 16
click at [118, 102] on input "0333 594933" at bounding box center [181, 100] width 175 height 16
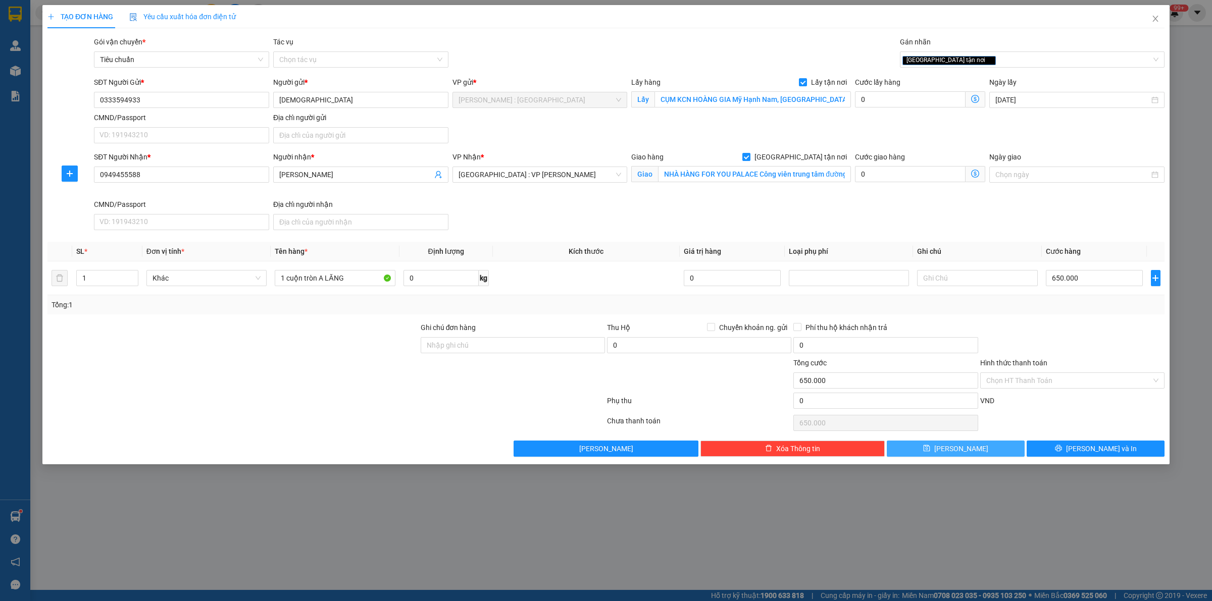
click at [960, 447] on span "Lưu" at bounding box center [961, 448] width 54 height 11
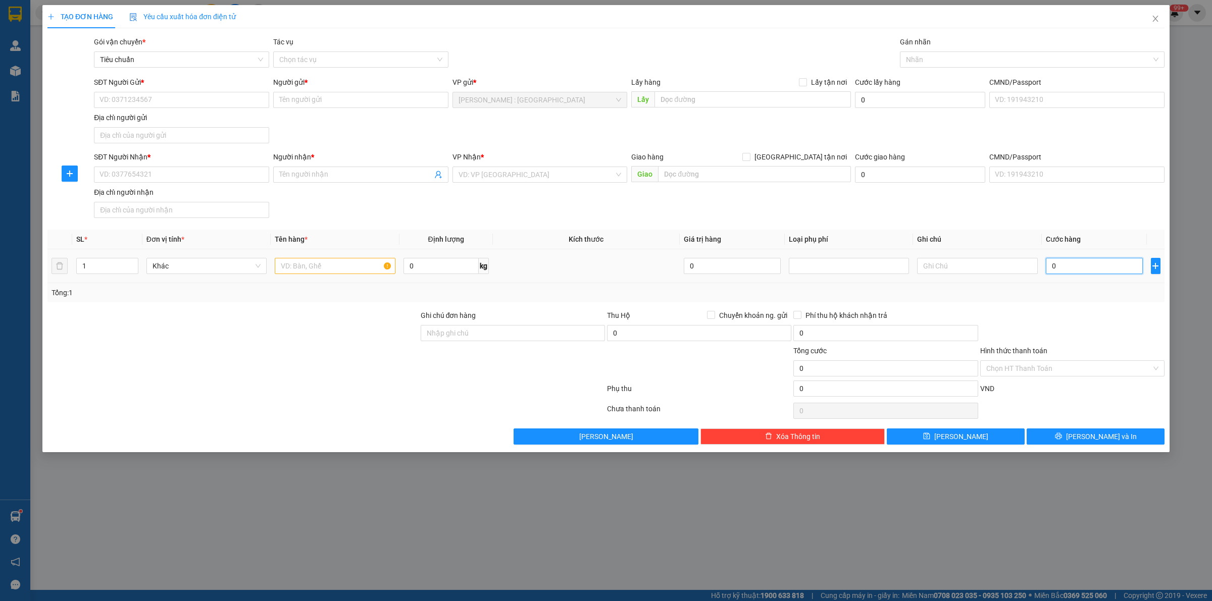
click at [1080, 260] on input "0" at bounding box center [1094, 266] width 97 height 16
click at [1157, 15] on icon "close" at bounding box center [1155, 19] width 8 height 8
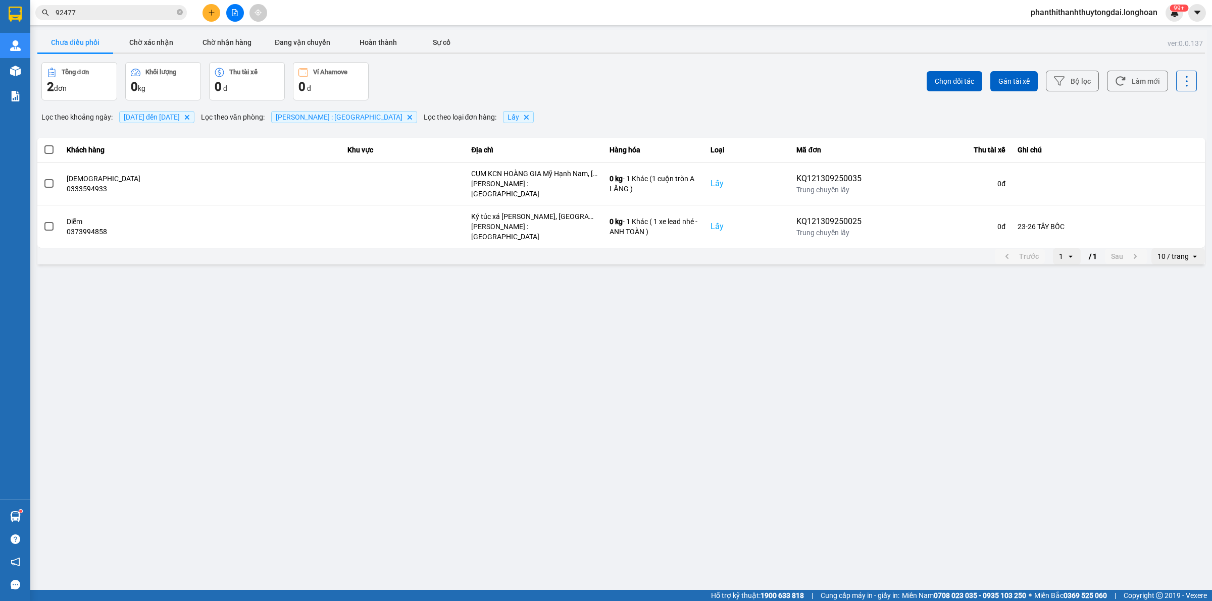
drag, startPoint x: 487, startPoint y: 395, endPoint x: 495, endPoint y: 418, distance: 24.1
click at [487, 396] on main "ver: 0.0.137 Chưa điều phối Chờ xác nhận Chờ nhận hàng Đang vận chuyển Hoàn thà…" at bounding box center [606, 295] width 1212 height 590
click at [210, 11] on icon "plus" at bounding box center [211, 12] width 7 height 7
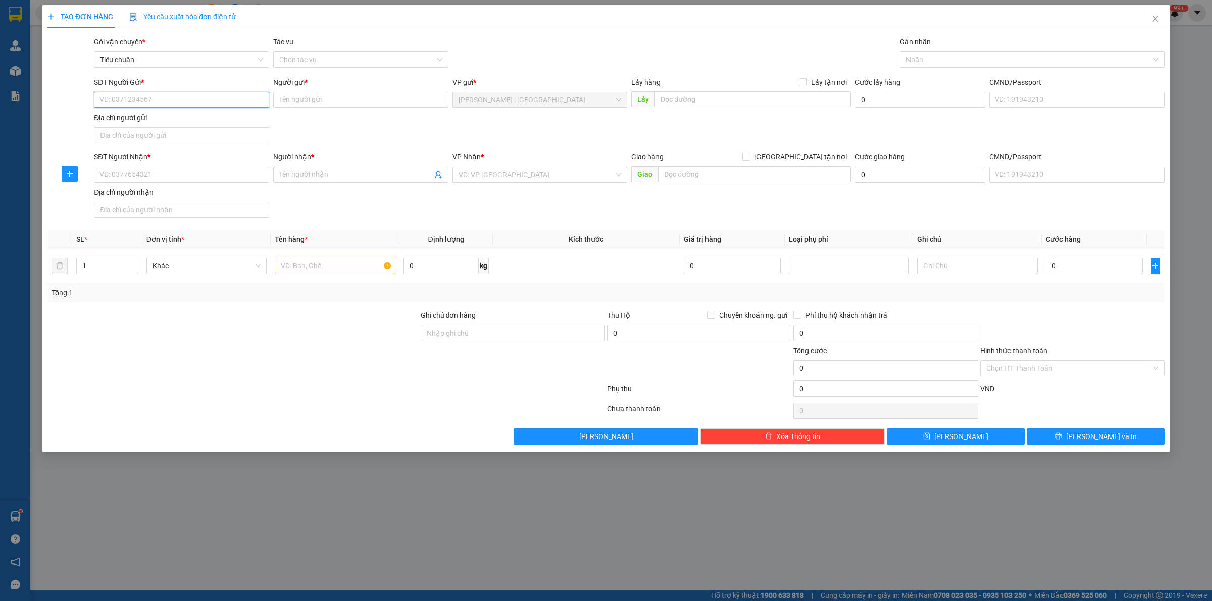
click at [172, 101] on input "SĐT Người Gửi *" at bounding box center [181, 100] width 175 height 16
click at [211, 120] on div "0867355144 - TIÊN" at bounding box center [181, 120] width 163 height 11
click at [211, 178] on input "SĐT Người Nhận *" at bounding box center [181, 175] width 175 height 16
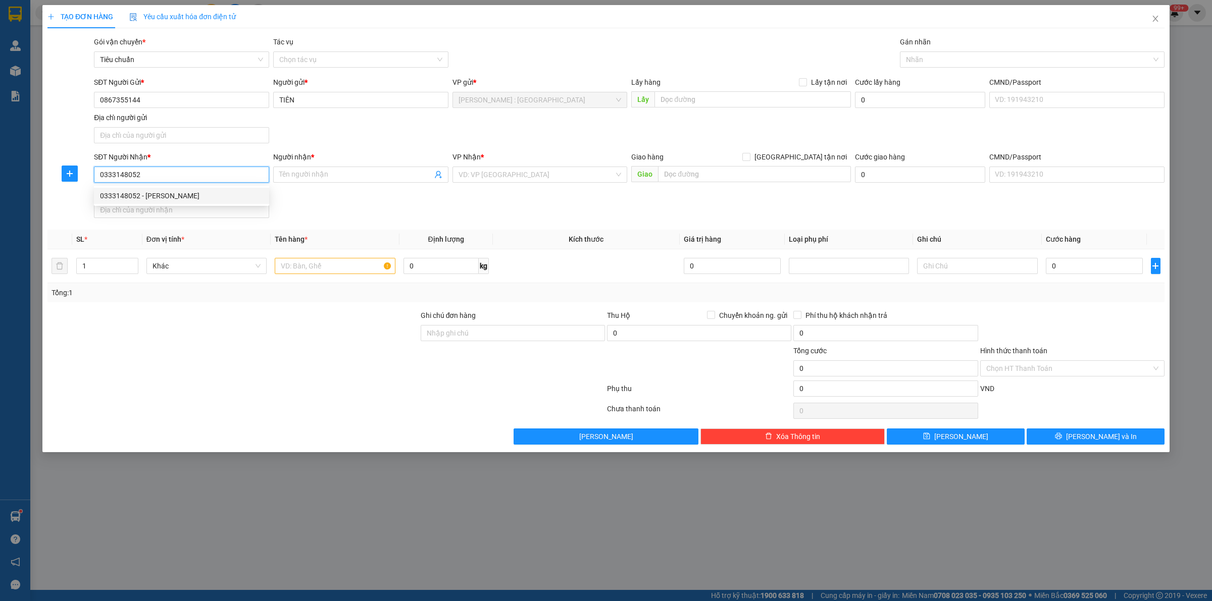
click at [218, 195] on div "0333148052 - NGỌC QUỲNH" at bounding box center [181, 195] width 163 height 11
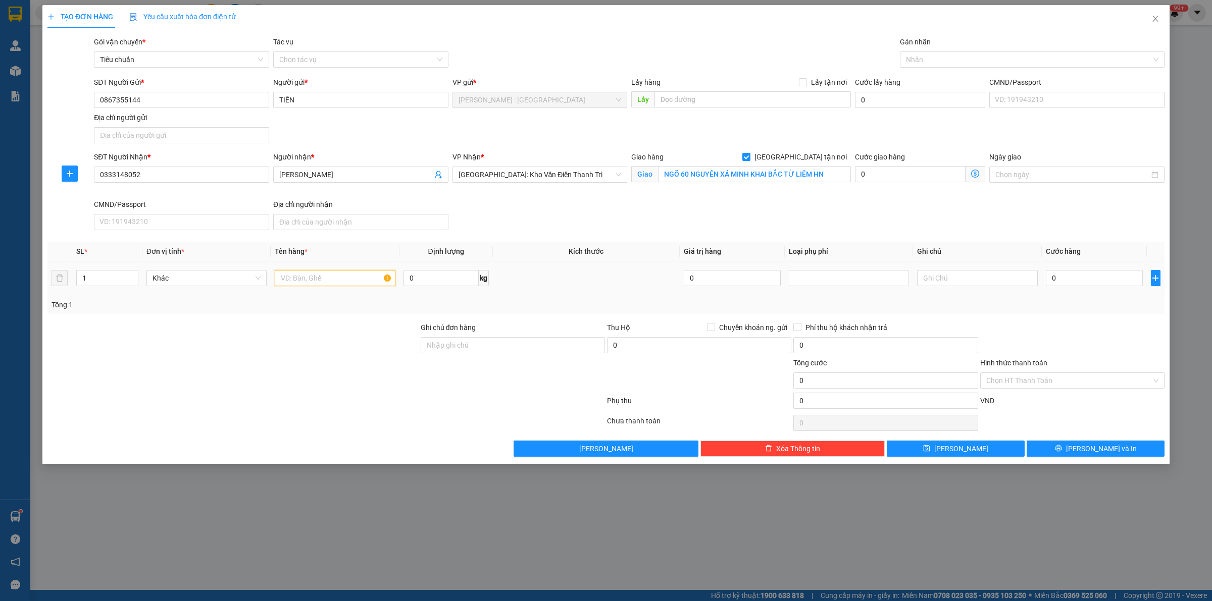
click at [341, 278] on input "text" at bounding box center [335, 278] width 120 height 16
drag, startPoint x: 370, startPoint y: 278, endPoint x: 306, endPoint y: 286, distance: 64.1
click at [306, 286] on input "1 thùng phụ kiện gỗ bọc" at bounding box center [335, 278] width 120 height 16
click at [523, 346] on input "Ghi chú đơn hàng" at bounding box center [513, 345] width 184 height 16
click at [958, 62] on div at bounding box center [1026, 60] width 249 height 12
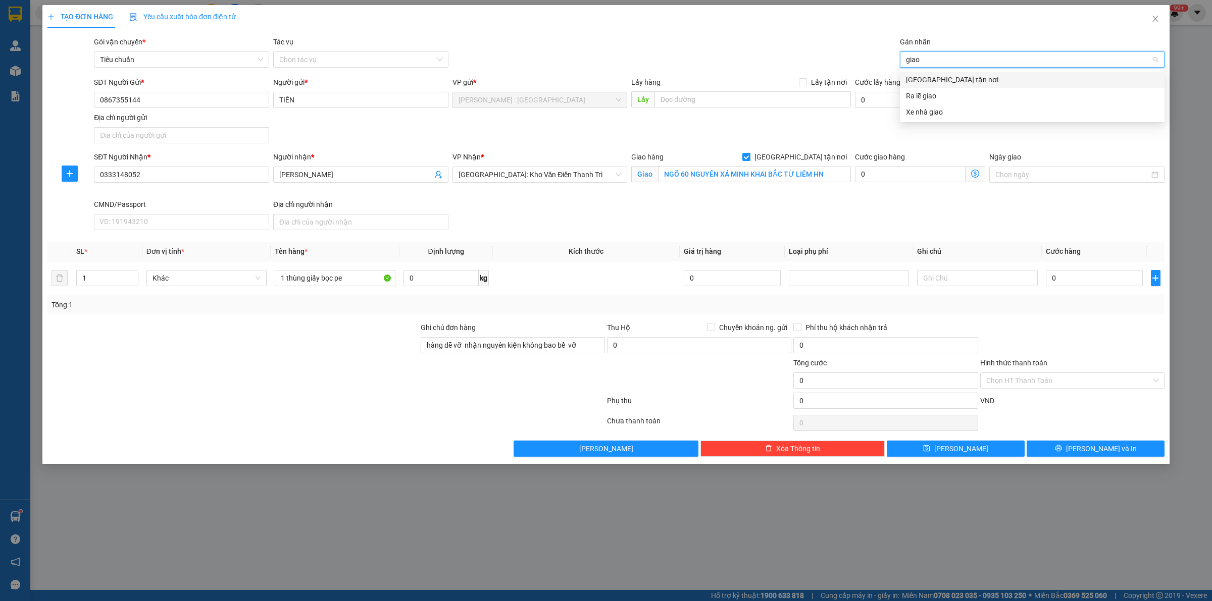
click at [1004, 79] on div "[GEOGRAPHIC_DATA] tận nơi" at bounding box center [1032, 79] width 253 height 11
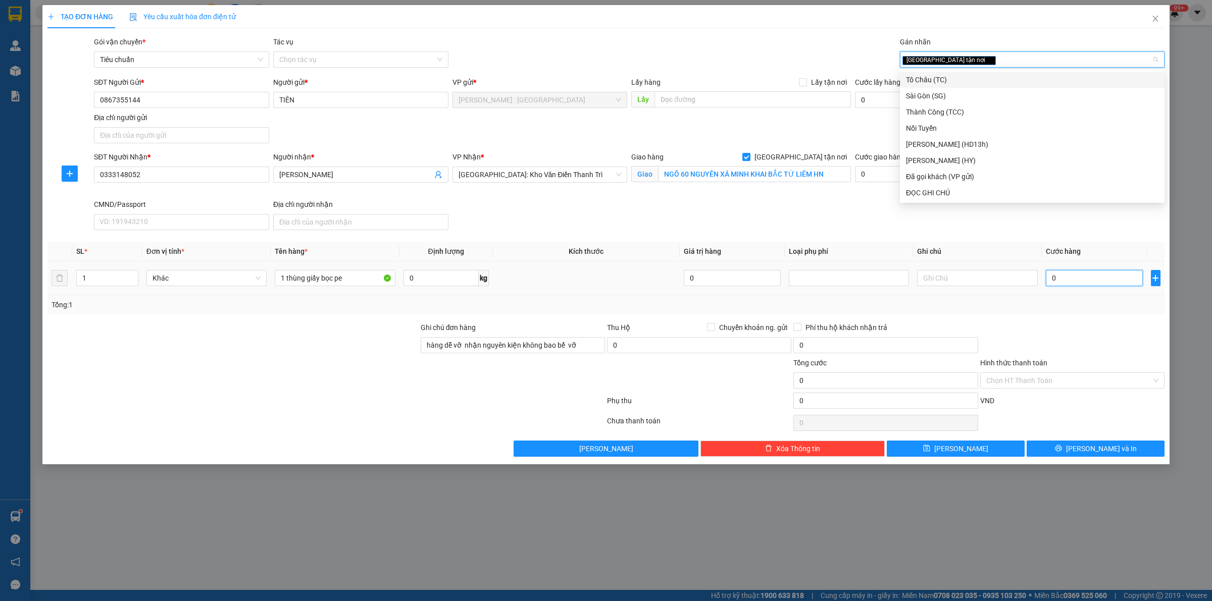
click at [1084, 273] on input "0" at bounding box center [1094, 278] width 97 height 16
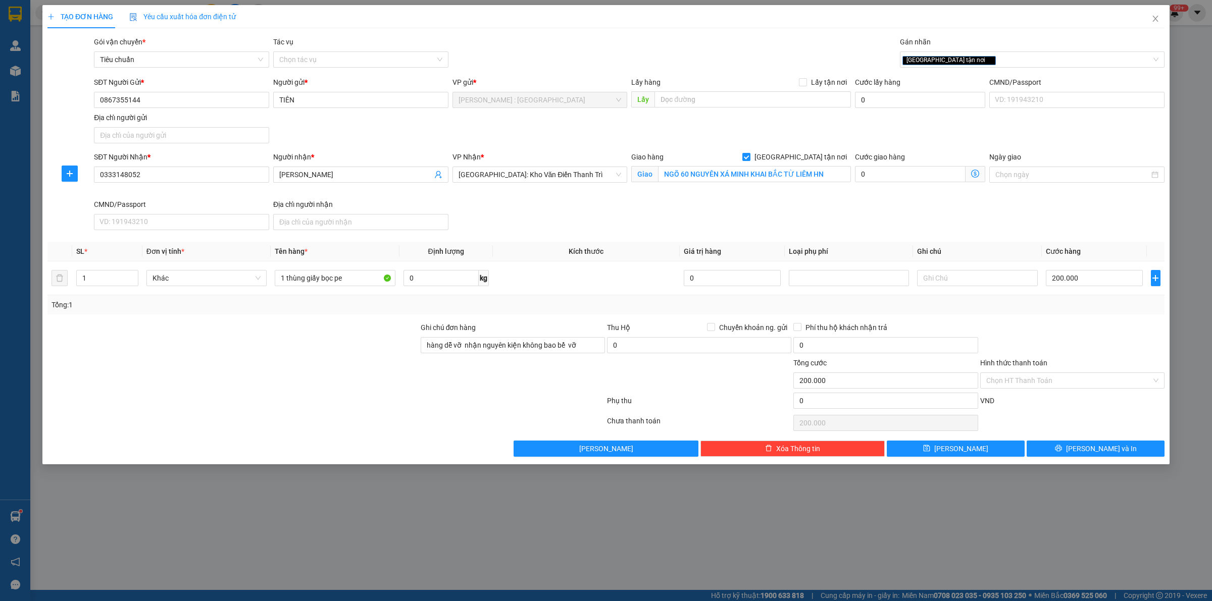
click at [1035, 216] on div "SĐT Người Nhận * 0333148052 Người nhận * NGỌC QUỲNH VP Nhận * Hà Nội: Kho Văn Đ…" at bounding box center [629, 193] width 1075 height 83
click at [183, 104] on input "0867355144" at bounding box center [181, 100] width 175 height 16
click at [1086, 446] on button "[PERSON_NAME] và In" at bounding box center [1096, 449] width 138 height 16
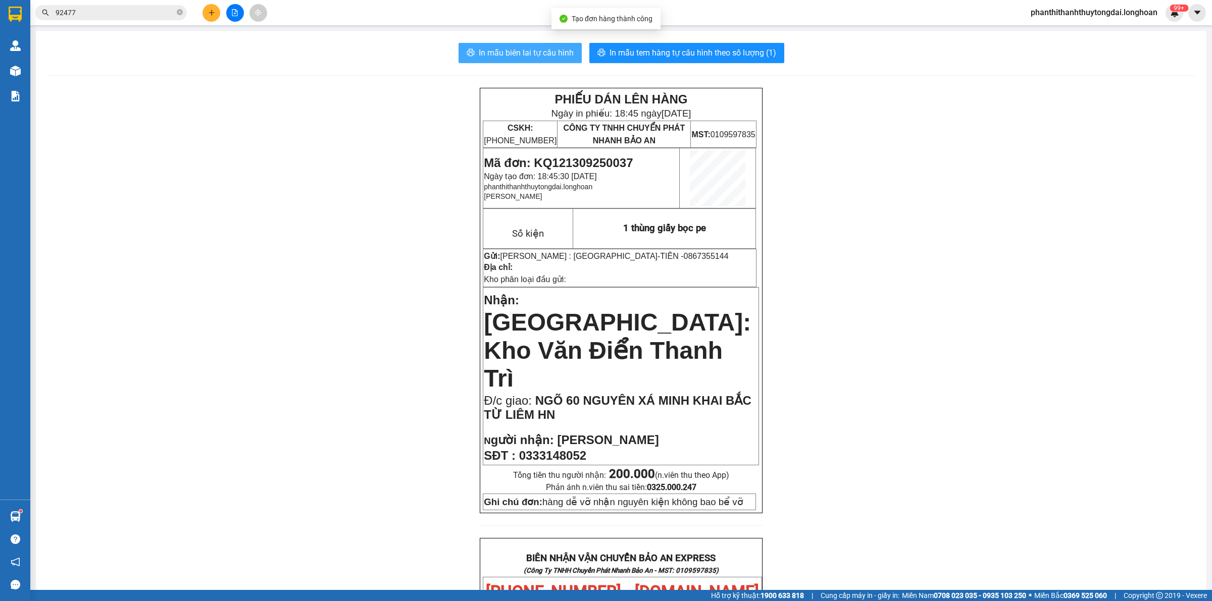
click at [503, 47] on span "In mẫu biên lai tự cấu hình" at bounding box center [526, 52] width 95 height 13
click at [577, 163] on span "Mã đơn: KQ121309250037" at bounding box center [558, 163] width 149 height 14
copy span "KQ121309250037"
click at [212, 11] on icon "plus" at bounding box center [211, 12] width 7 height 7
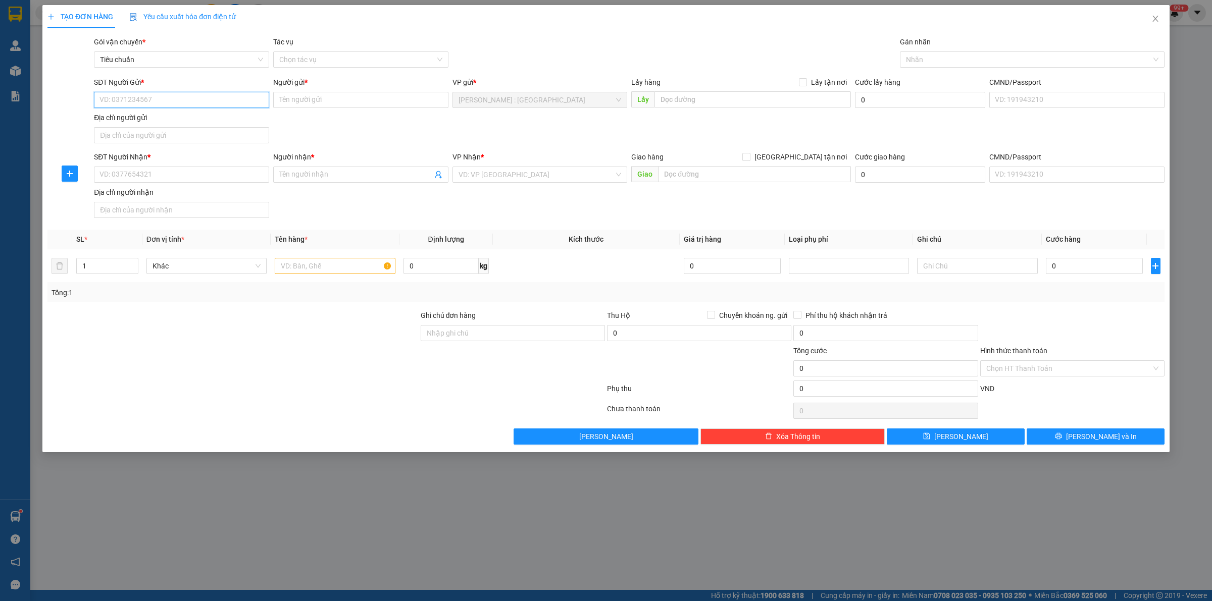
click at [165, 104] on input "SĐT Người Gửi *" at bounding box center [181, 100] width 175 height 16
paste input "0832340075"
click at [197, 181] on input "SĐT Người Nhận *" at bounding box center [181, 175] width 175 height 16
paste input "091 4506328"
click at [115, 176] on input "091 4506328" at bounding box center [181, 175] width 175 height 16
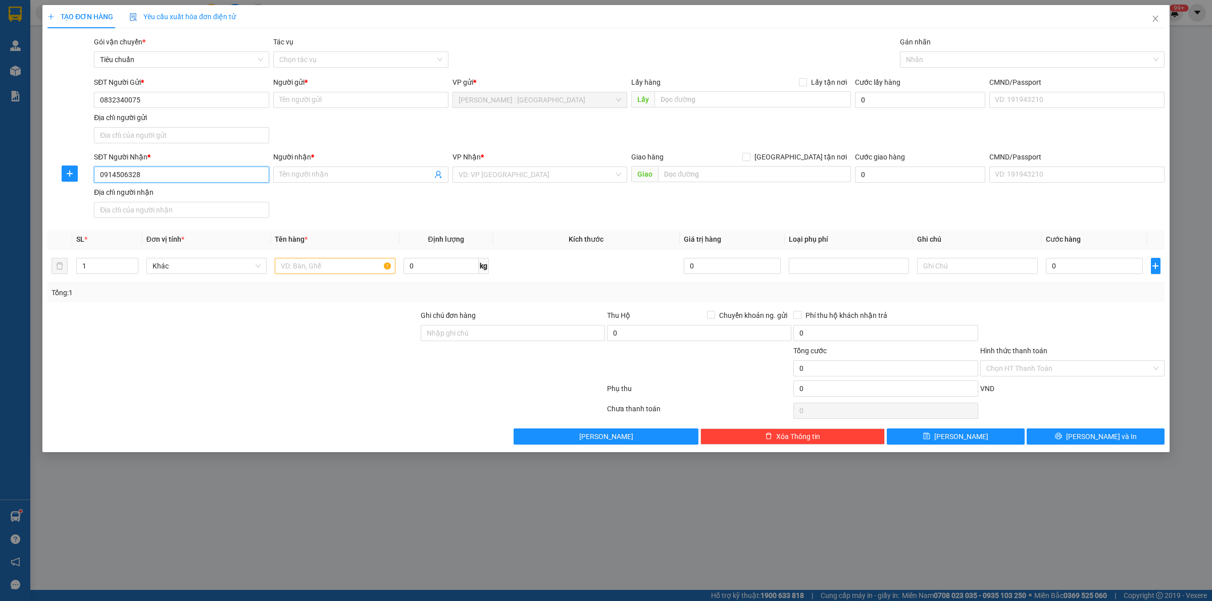
click at [150, 178] on input "0914506328" at bounding box center [181, 175] width 175 height 16
click at [683, 106] on input "text" at bounding box center [753, 99] width 196 height 16
paste input "23/29 Mai Lão Bạng phường Tân Bình, HCM"
click at [693, 178] on input "text" at bounding box center [754, 174] width 193 height 16
paste input "Bưu điện Phong Điền ( phò trạch) quốc lộ 1A huế"
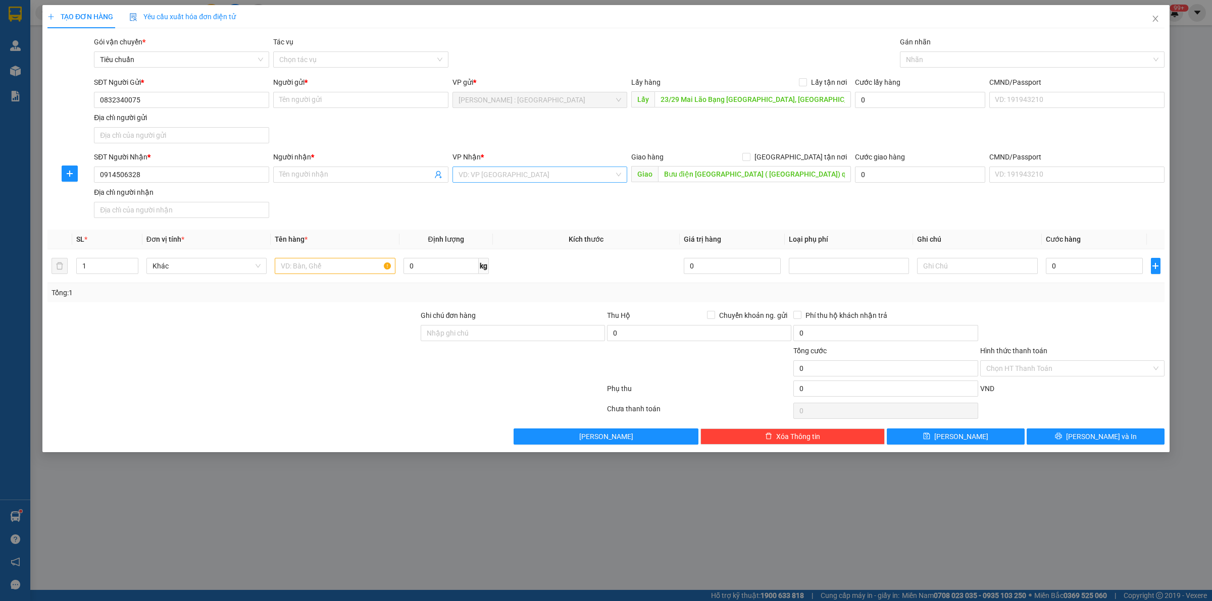
click at [494, 173] on input "search" at bounding box center [537, 174] width 156 height 15
click at [513, 200] on div "Huế" at bounding box center [540, 195] width 163 height 11
click at [329, 165] on div "Người nhận *" at bounding box center [360, 159] width 175 height 15
drag, startPoint x: 369, startPoint y: 188, endPoint x: 366, endPoint y: 167, distance: 20.9
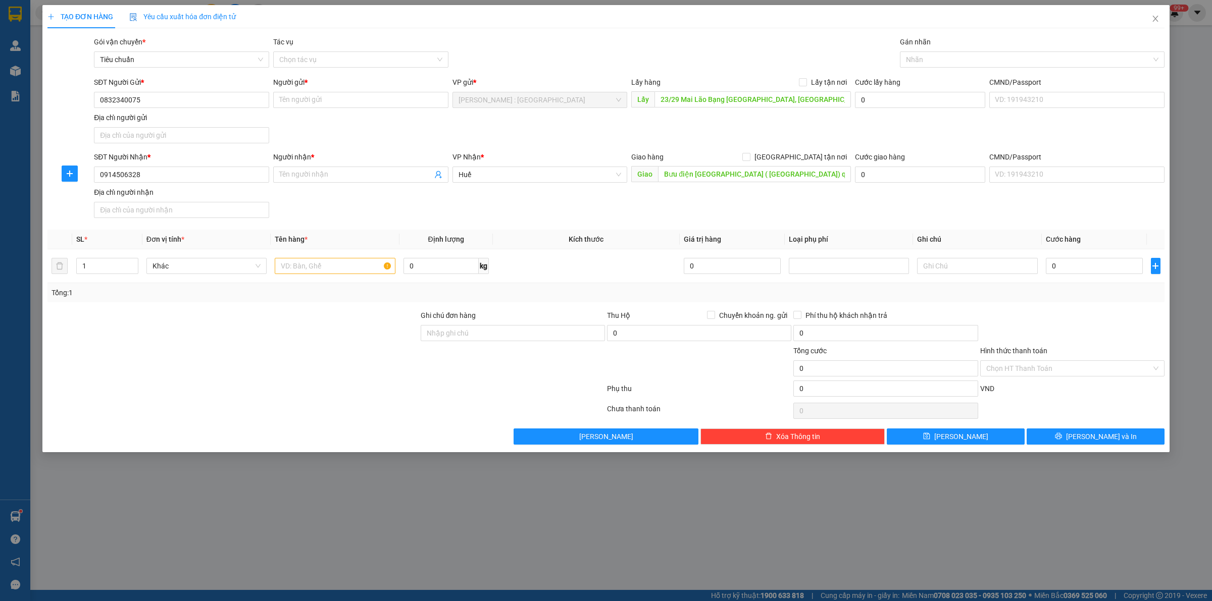
click at [369, 187] on div "SĐT Người Nhận * 0914506328 Người nhận * Tên người nhận VP Nhận * Huế Giao hàng…" at bounding box center [629, 187] width 1075 height 71
click at [366, 167] on span at bounding box center [360, 175] width 175 height 16
paste input "vân"
click at [328, 105] on input "Người gửi *" at bounding box center [360, 100] width 175 height 16
paste input "Trang"
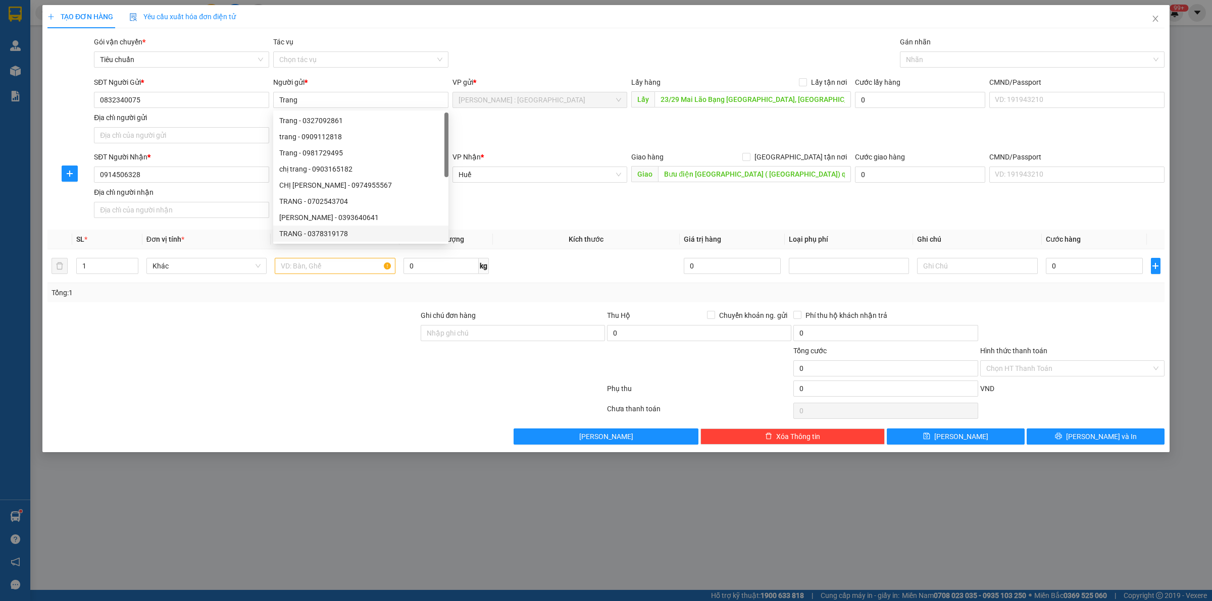
click at [519, 138] on div "SĐT Người Gửi * 0832340075 Người gửi * Trang VP gửi * Hồ Chí Minh : Kho Quận 12…" at bounding box center [629, 112] width 1075 height 71
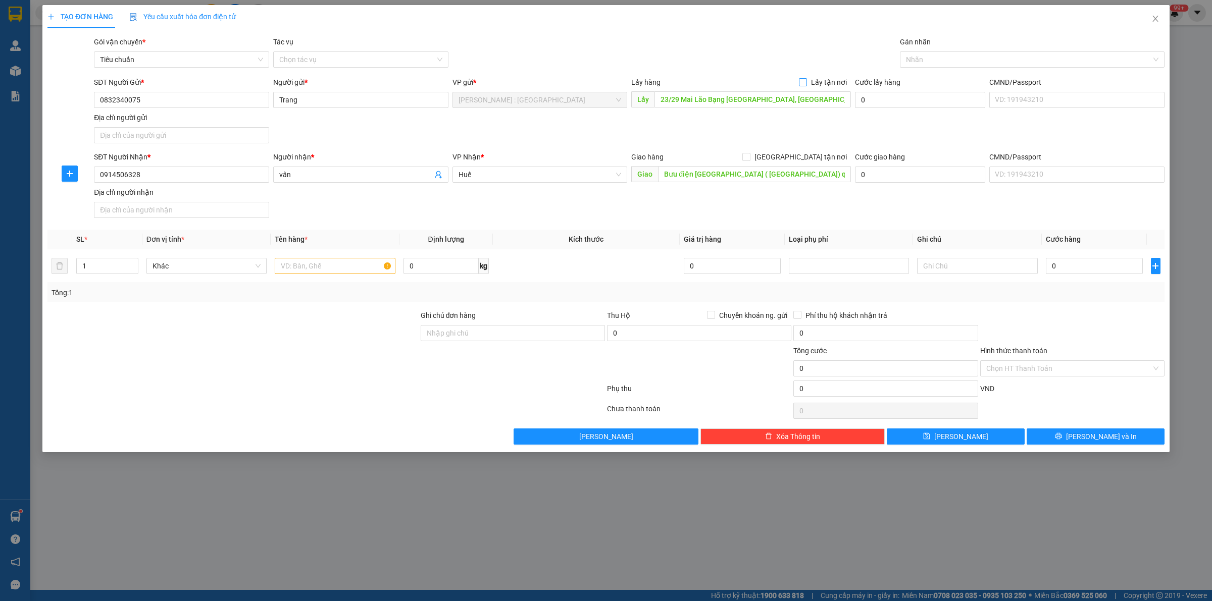
click at [802, 83] on input "Lấy tận nơi" at bounding box center [802, 81] width 7 height 7
click at [924, 57] on div at bounding box center [1026, 60] width 249 height 12
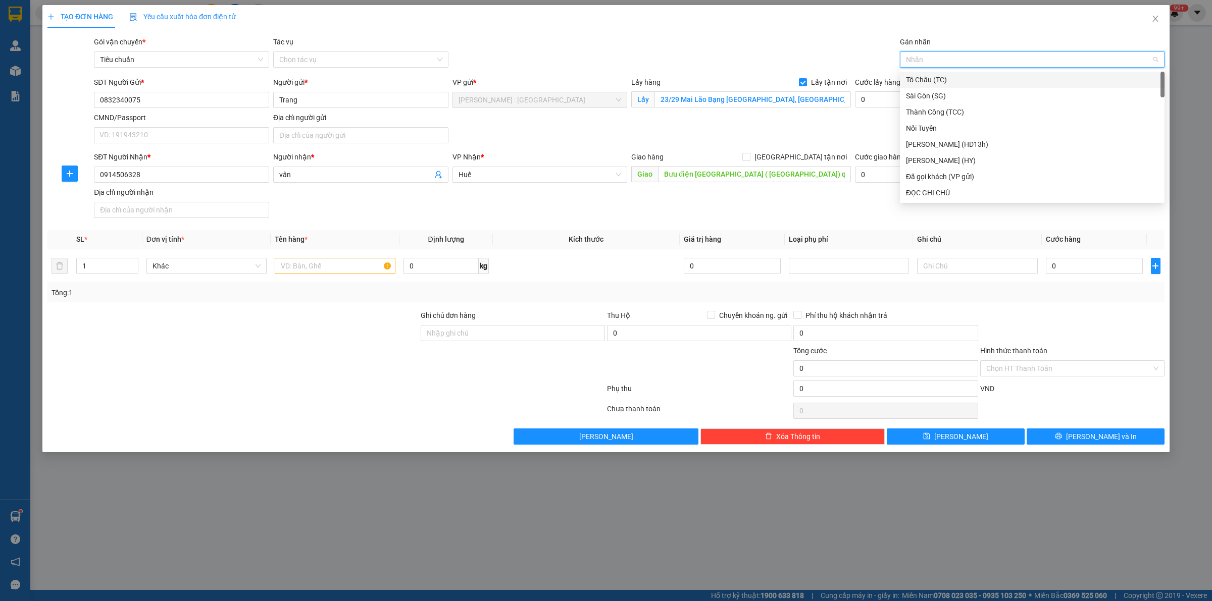
click at [609, 43] on div "Gói vận chuyển * Tiêu chuẩn Tác vụ Chọn tác vụ Gán nhãn Nhãn" at bounding box center [629, 53] width 1075 height 35
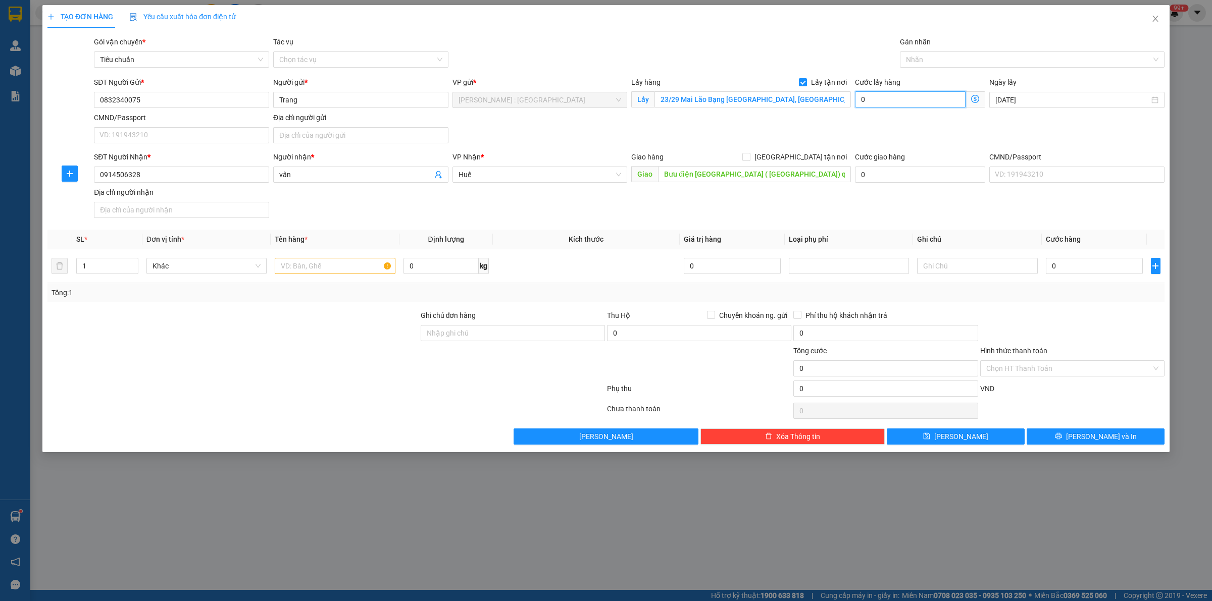
click at [903, 101] on input "0" at bounding box center [910, 99] width 111 height 16
click at [1111, 264] on input "0" at bounding box center [1094, 266] width 97 height 16
click at [1132, 214] on div "SĐT Người Nhận * 0914506328 Người nhận * vân VP Nhận * Huế Giao hàng Giao tận n…" at bounding box center [629, 187] width 1075 height 71
click at [346, 271] on input "text" at bounding box center [335, 266] width 120 height 16
paste input "4 thùng"
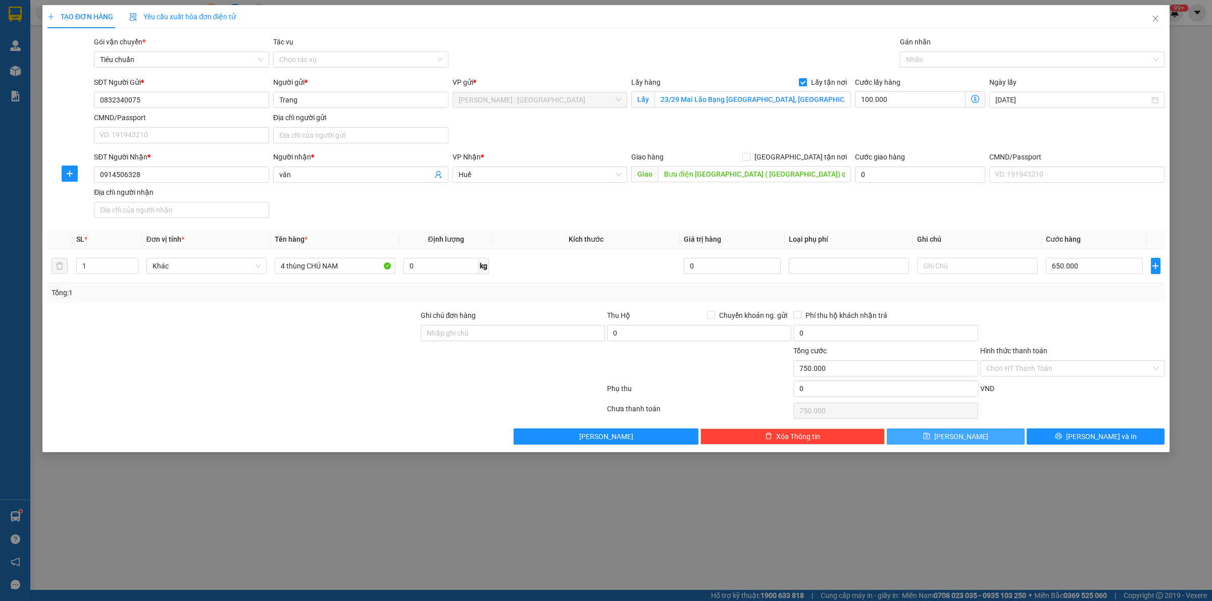
click at [971, 443] on button "Lưu" at bounding box center [956, 437] width 138 height 16
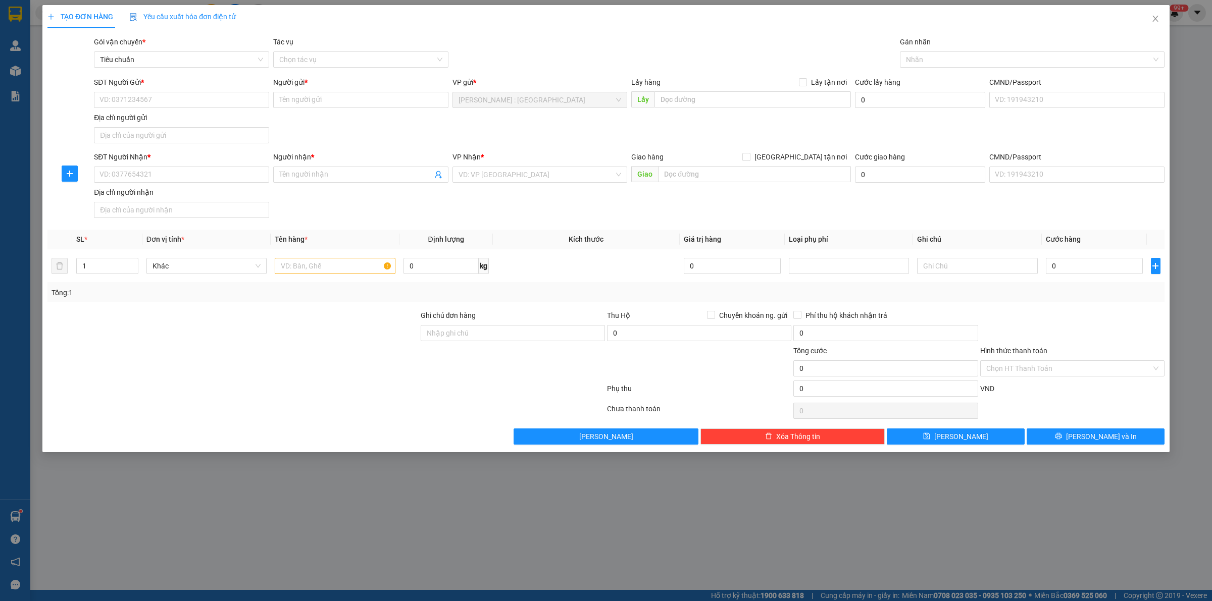
click at [223, 109] on div "SĐT Người Gửi * VD: 0371234567" at bounding box center [181, 94] width 175 height 35
click at [231, 99] on input "SĐT Người Gửi *" at bounding box center [181, 100] width 175 height 16
paste input "0938095079"
click at [215, 173] on input "SĐT Người Nhận *" at bounding box center [181, 175] width 175 height 16
paste input "0902269793"
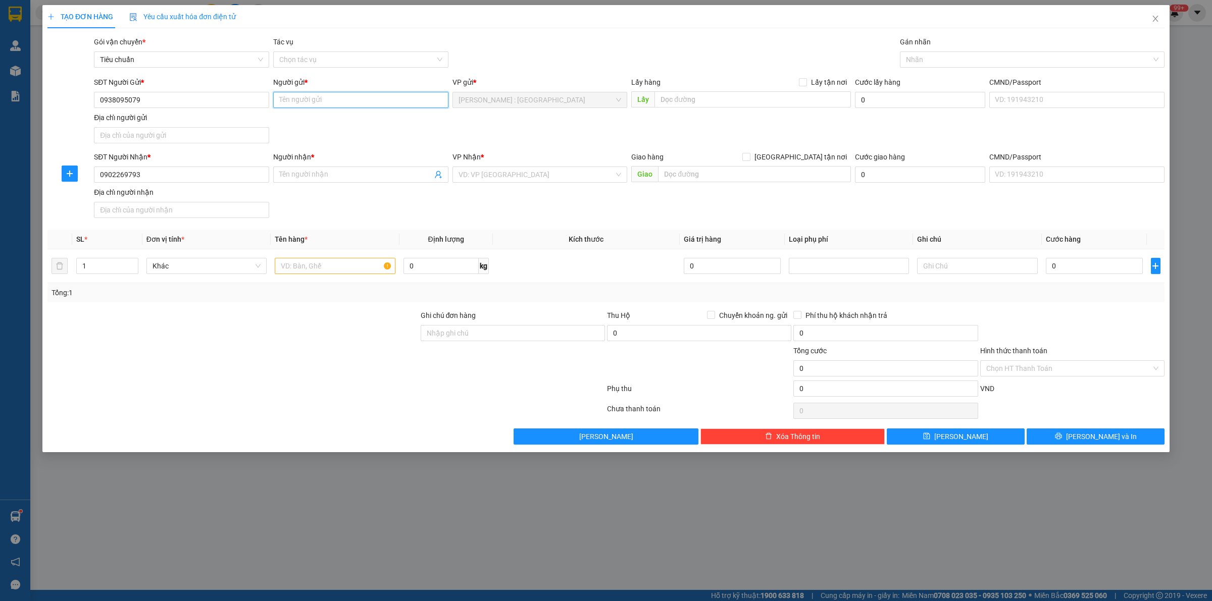
click at [332, 97] on input "Người gửi *" at bounding box center [360, 100] width 175 height 16
paste input "Trung"
click at [293, 170] on input "Người nhận *" at bounding box center [355, 174] width 153 height 11
paste input "Cúc"
click at [711, 97] on input "text" at bounding box center [753, 99] width 196 height 16
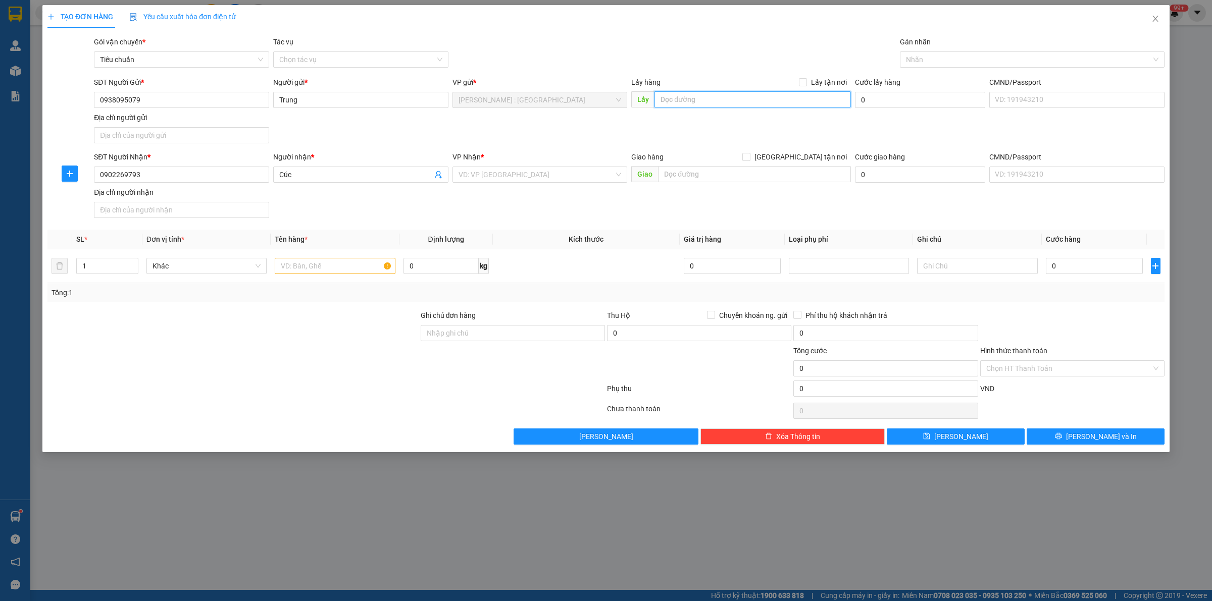
paste input "Đón: 124/50,tổ 13A,KP2, P.Trảng Dài, Tỉnh Đồng Nai."
click at [732, 174] on input "text" at bounding box center [754, 174] width 193 height 16
paste input "Trả: Khu dân cư Nội, phường Tân dân thành phố Chí Linh, tỉnh Hải Dương (cũ)"
drag, startPoint x: 801, startPoint y: 81, endPoint x: 804, endPoint y: 163, distance: 81.9
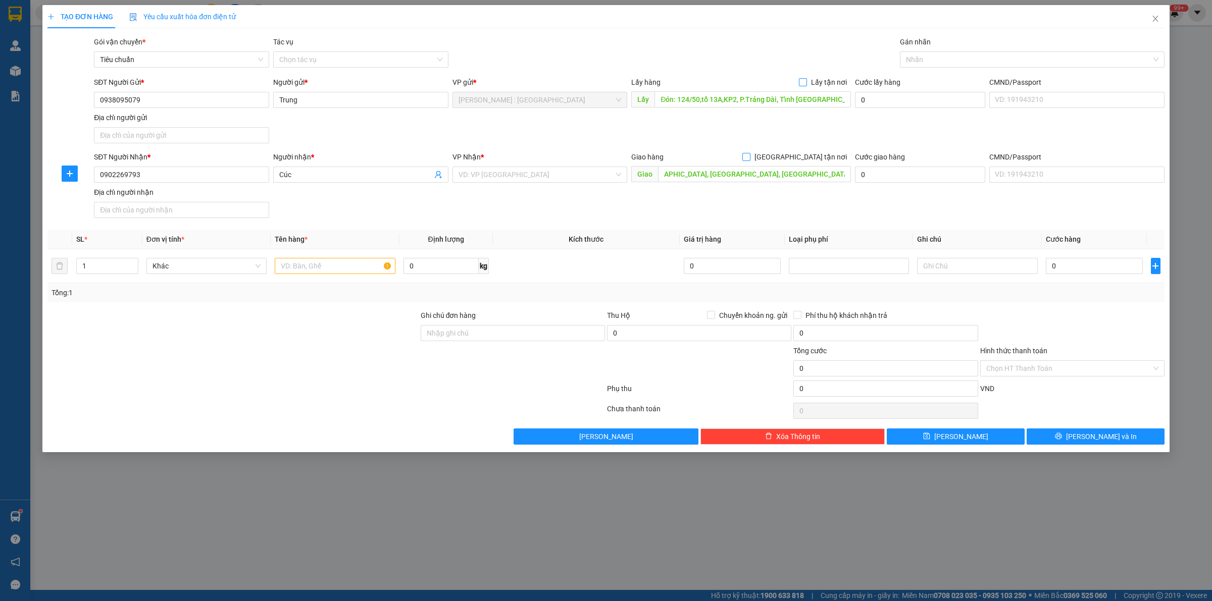
click at [801, 81] on input "Lấy tận nơi" at bounding box center [802, 81] width 7 height 7
drag, startPoint x: 801, startPoint y: 159, endPoint x: 889, endPoint y: 96, distance: 108.2
click at [749, 158] on input "[GEOGRAPHIC_DATA] tận nơi" at bounding box center [745, 156] width 7 height 7
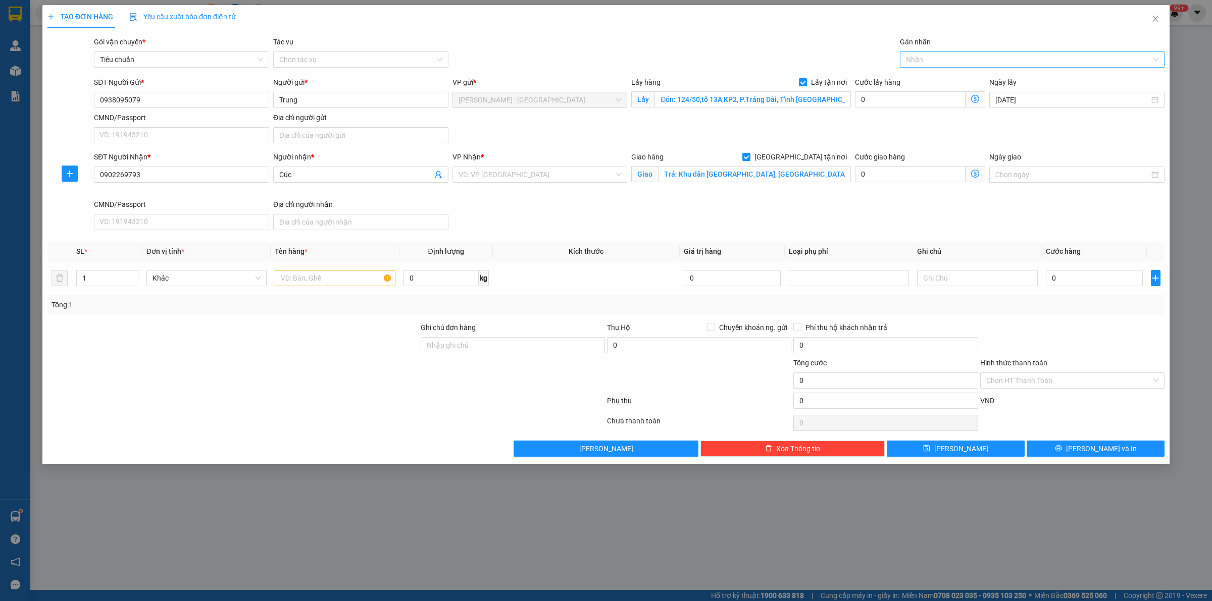
click at [916, 62] on div at bounding box center [1026, 60] width 249 height 12
click at [942, 79] on div "[GEOGRAPHIC_DATA] tận nơi" at bounding box center [1032, 79] width 253 height 11
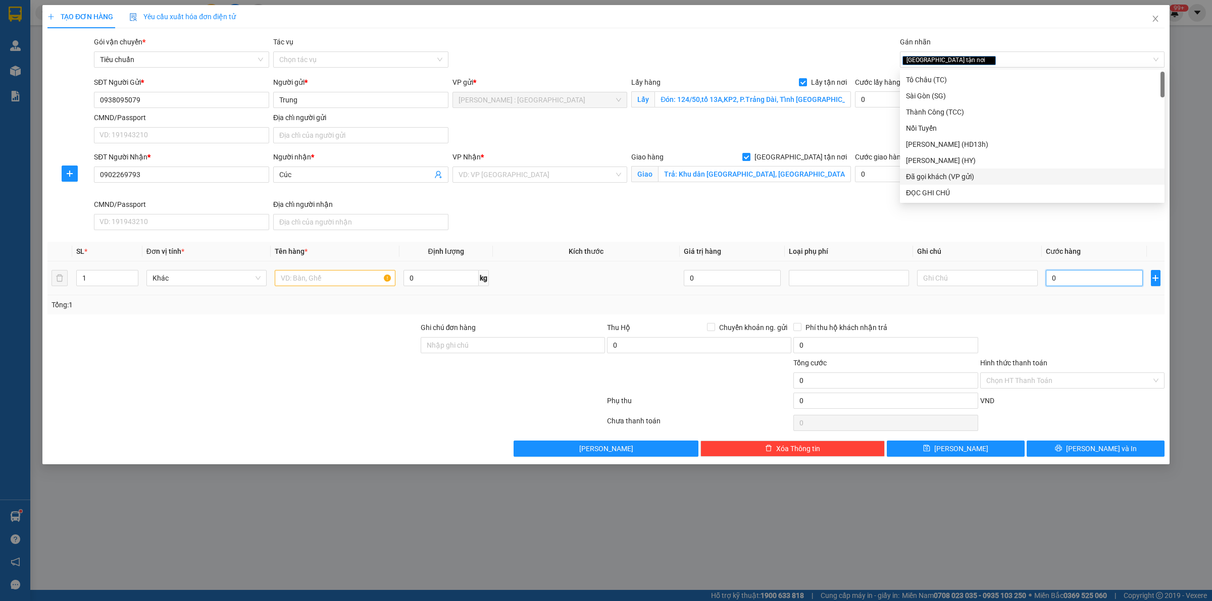
click at [1063, 279] on input "0" at bounding box center [1094, 278] width 97 height 16
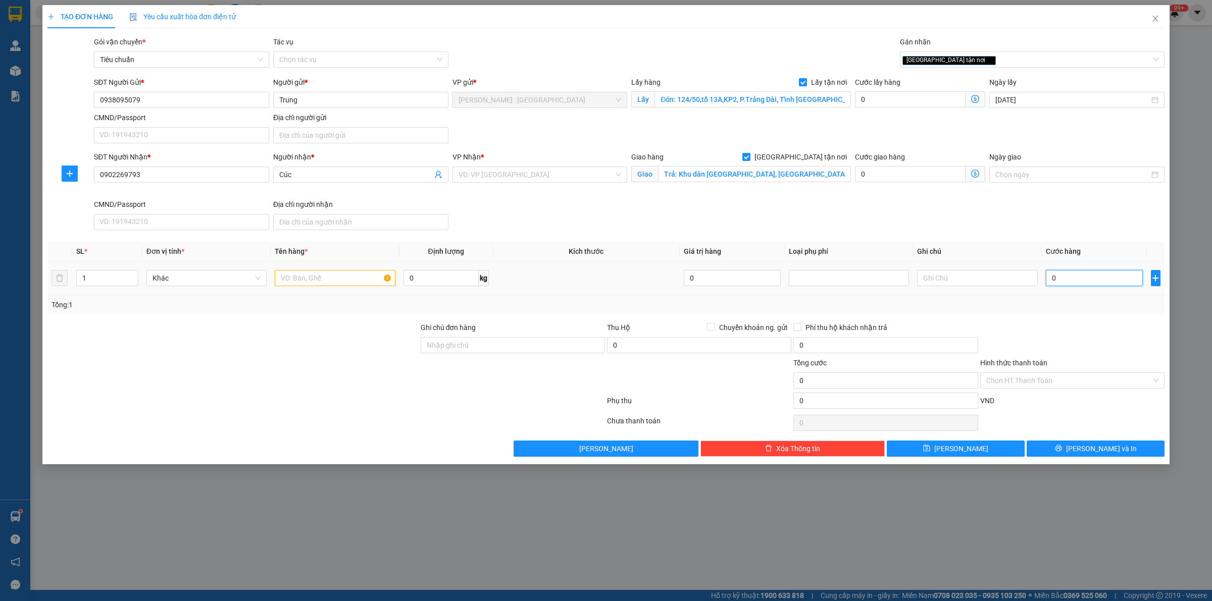
paste input "1 xe dream"
click at [352, 279] on input "text" at bounding box center [335, 278] width 120 height 16
paste input "1 xe dream"
click at [1062, 277] on input "0" at bounding box center [1094, 278] width 97 height 16
click at [1045, 220] on div "SĐT Người Nhận * 0902269793 Người nhận * Cúc VP Nhận * VD: VP Sài Gòn Giao hàng…" at bounding box center [629, 193] width 1075 height 83
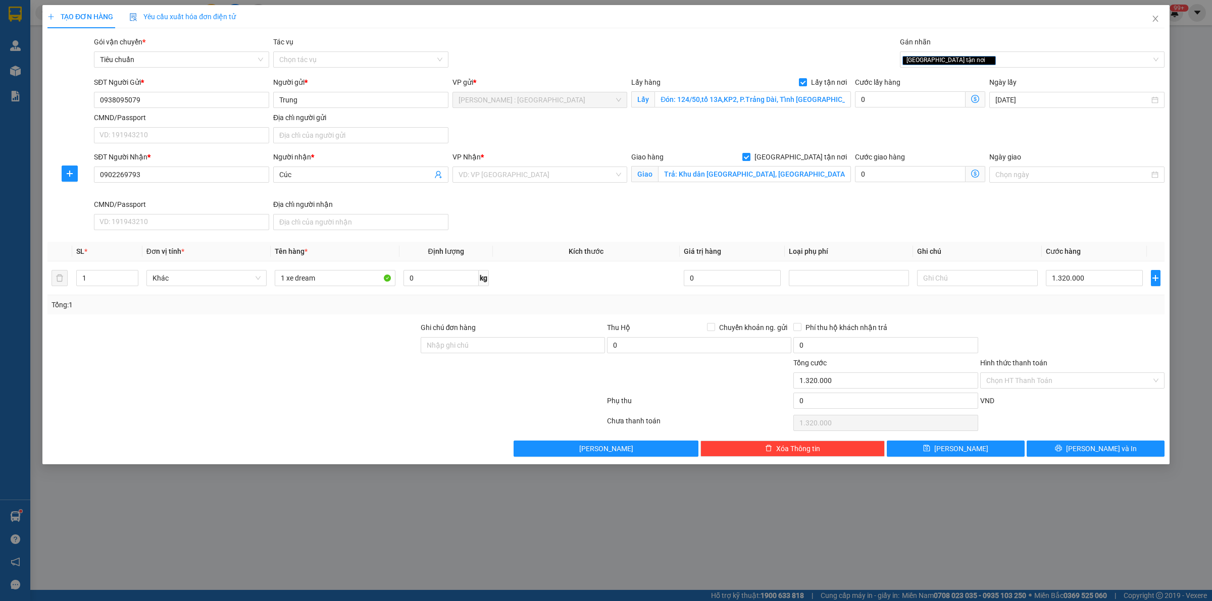
click at [594, 214] on div "SĐT Người Nhận * 0902269793 Người nhận * Cúc VP Nhận * VD: VP Sài Gòn Giao hàng…" at bounding box center [629, 193] width 1075 height 83
click at [358, 280] on input "1 xe dream" at bounding box center [335, 278] width 120 height 16
click at [967, 450] on button "Lưu" at bounding box center [956, 449] width 138 height 16
click at [544, 180] on input "search" at bounding box center [537, 174] width 156 height 15
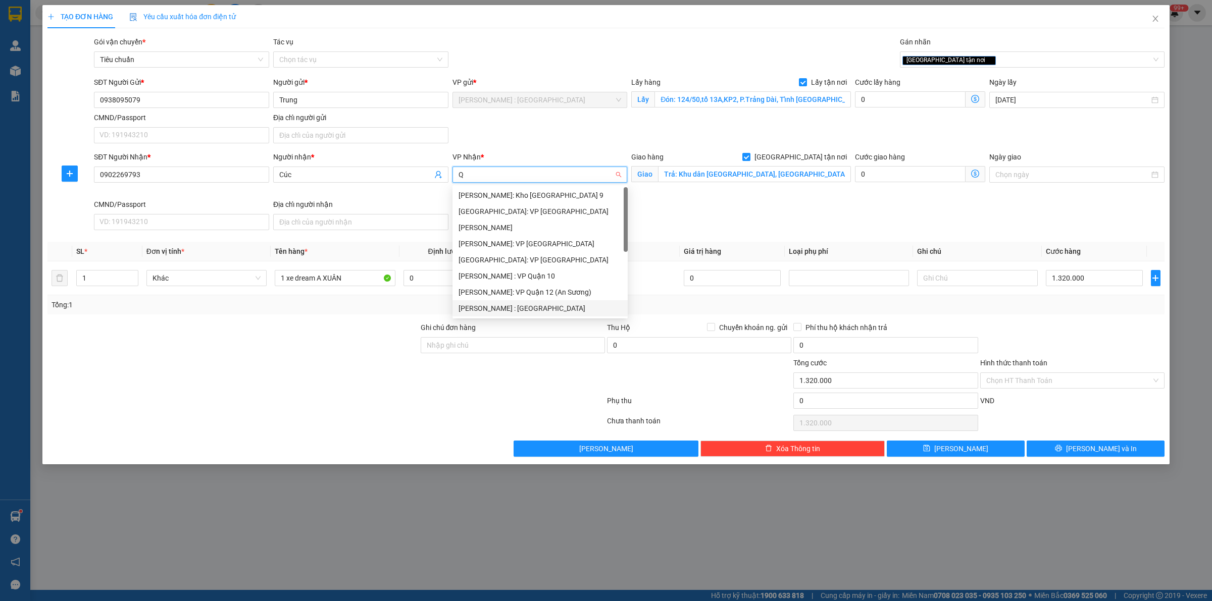
click at [557, 311] on div "[PERSON_NAME] : [GEOGRAPHIC_DATA]" at bounding box center [540, 308] width 163 height 11
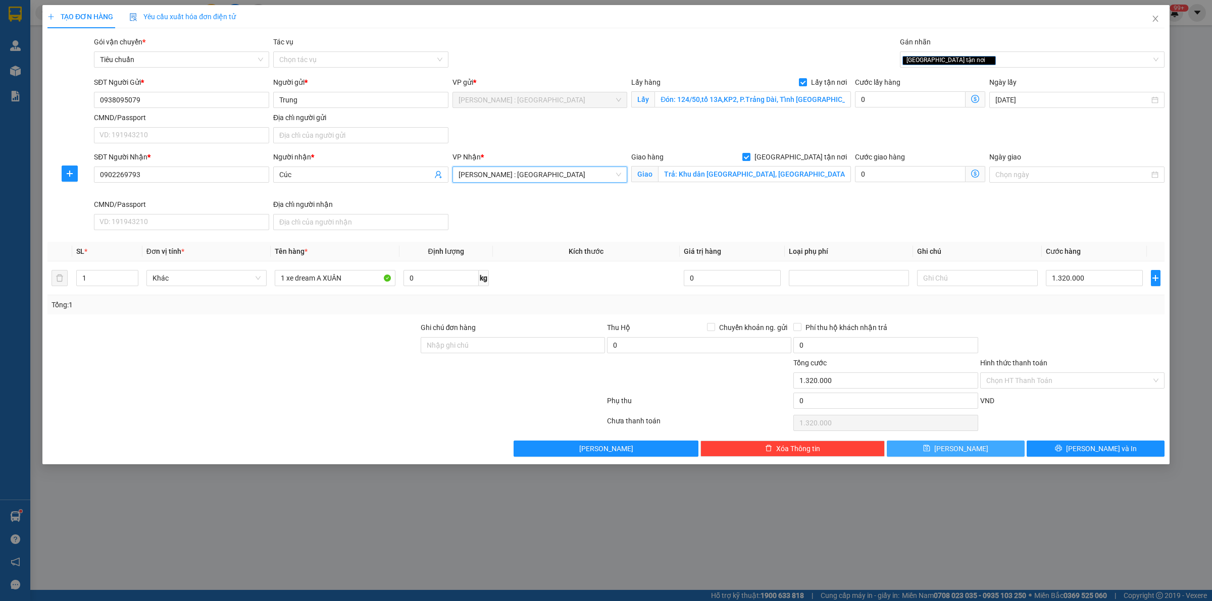
click at [980, 449] on button "Lưu" at bounding box center [956, 449] width 138 height 16
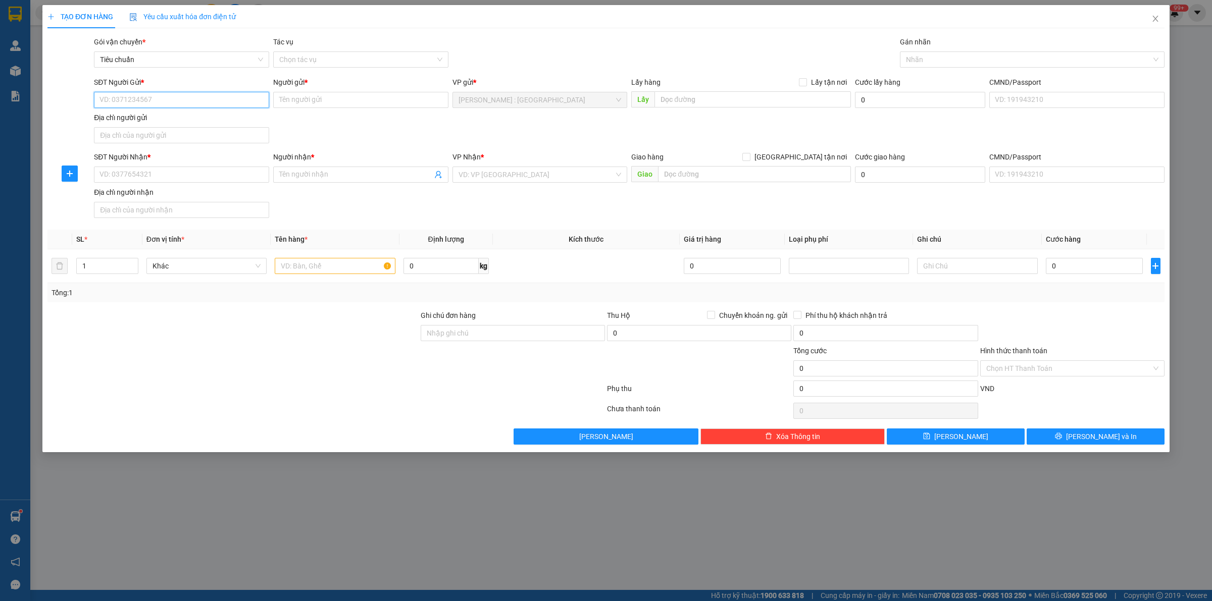
click at [235, 102] on input "SĐT Người Gửi *" at bounding box center [181, 100] width 175 height 16
paste input "0523280888"
click at [221, 163] on div "SĐT Người Nhận *" at bounding box center [181, 159] width 175 height 15
click at [223, 175] on input "SĐT Người Nhận *" at bounding box center [181, 175] width 175 height 16
paste input "0822992003"
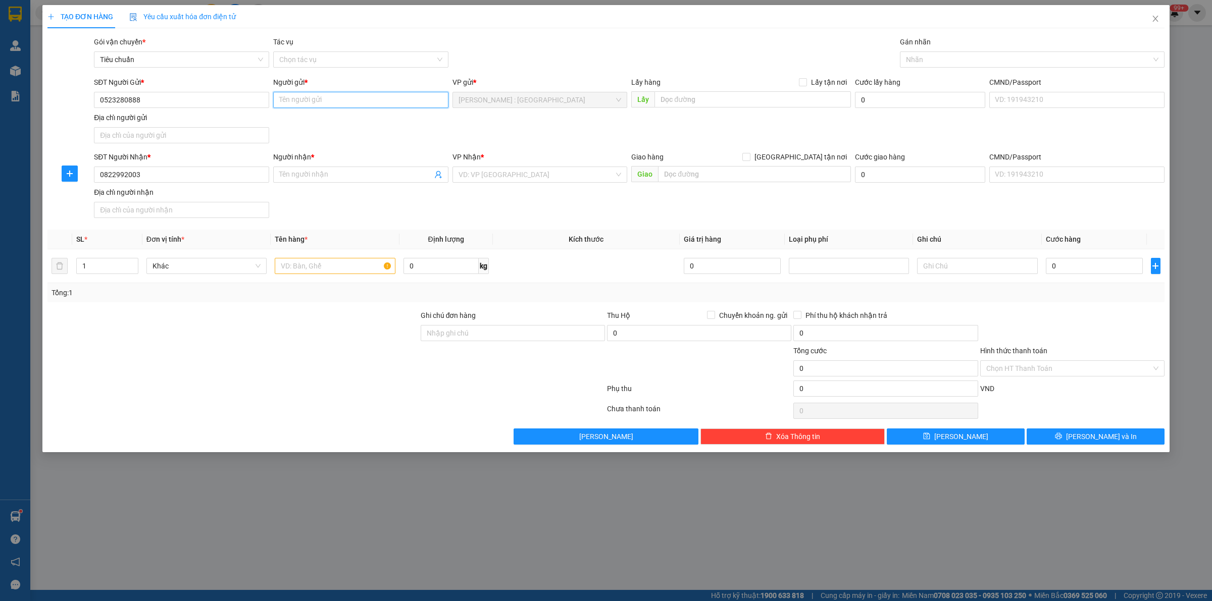
click at [392, 100] on input "Người gửi *" at bounding box center [360, 100] width 175 height 16
paste input "Anh Hải"
click at [750, 99] on input "text" at bounding box center [753, 99] width 196 height 16
paste input "17k3 TTTM NGUYỄN THÁI HỌC, Phường 7, TP VŨNG TÀU"
click at [802, 78] on input "Lấy tận nơi" at bounding box center [802, 81] width 7 height 7
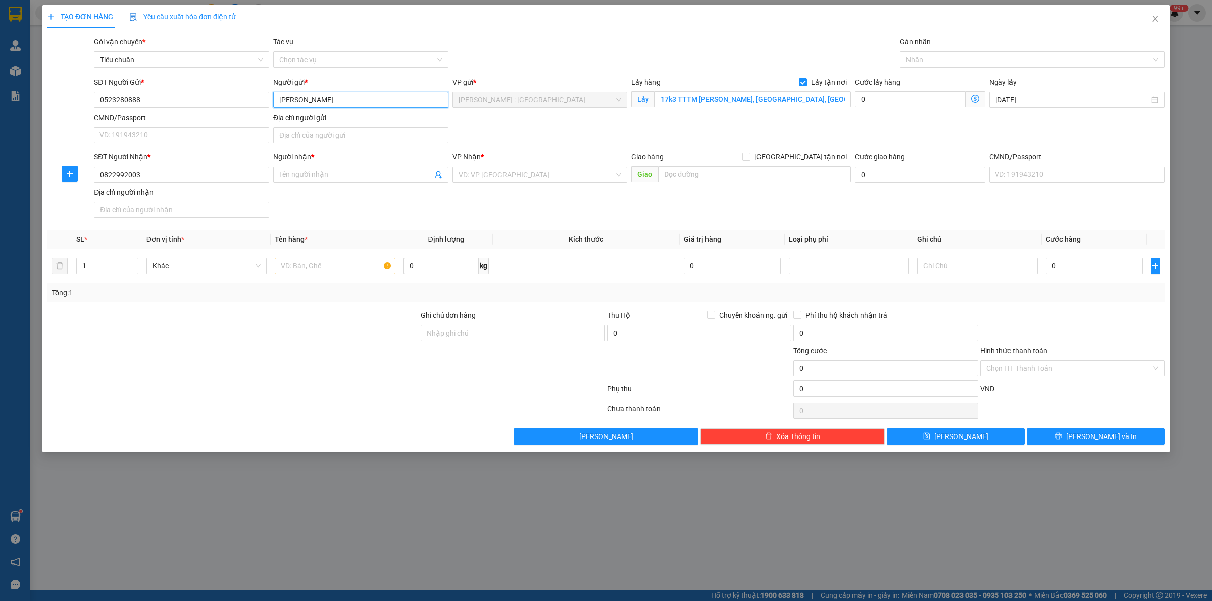
click at [370, 103] on input "Anh Hải" at bounding box center [360, 100] width 175 height 16
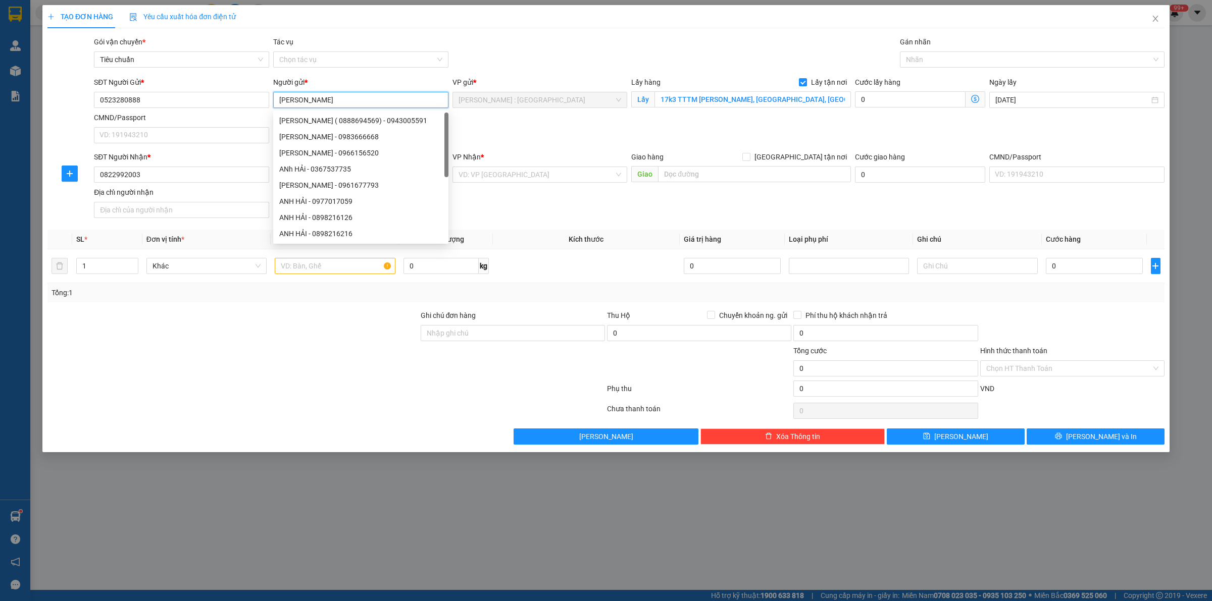
paste input "0918914046- Thanh"
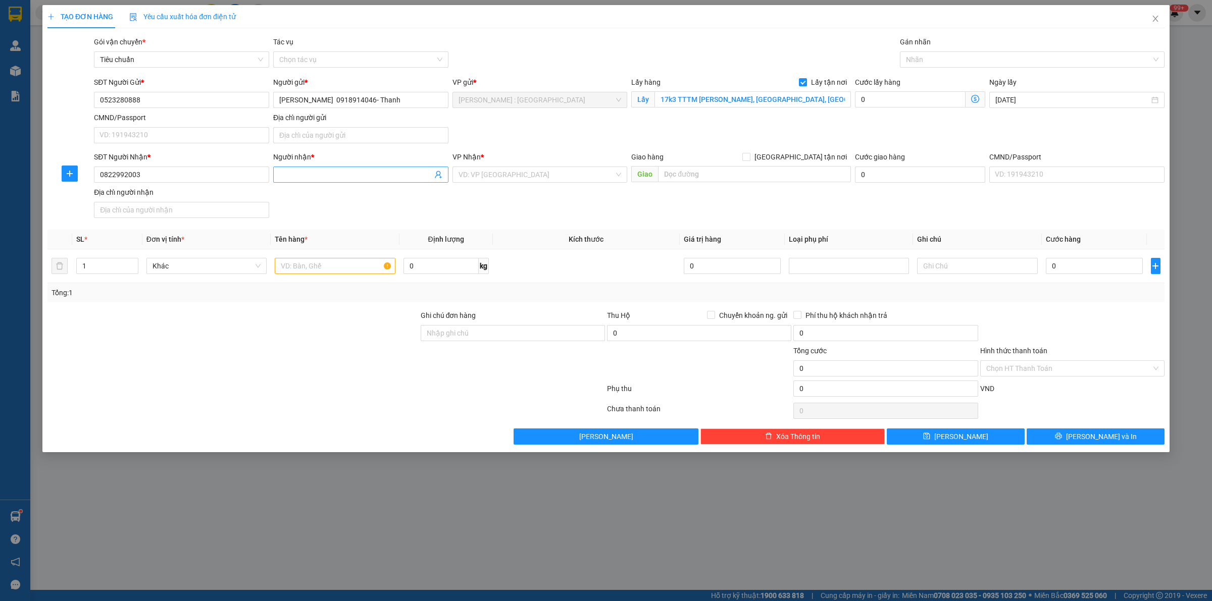
click at [380, 179] on input "Người nhận *" at bounding box center [355, 174] width 153 height 11
paste input "Đức"
click at [670, 169] on input "text" at bounding box center [754, 174] width 193 height 16
paste input "Khu đô thị đô nghĩa lk79 dv4,hà đông , hà nội"
click at [749, 155] on input "[GEOGRAPHIC_DATA] tận nơi" at bounding box center [745, 156] width 7 height 7
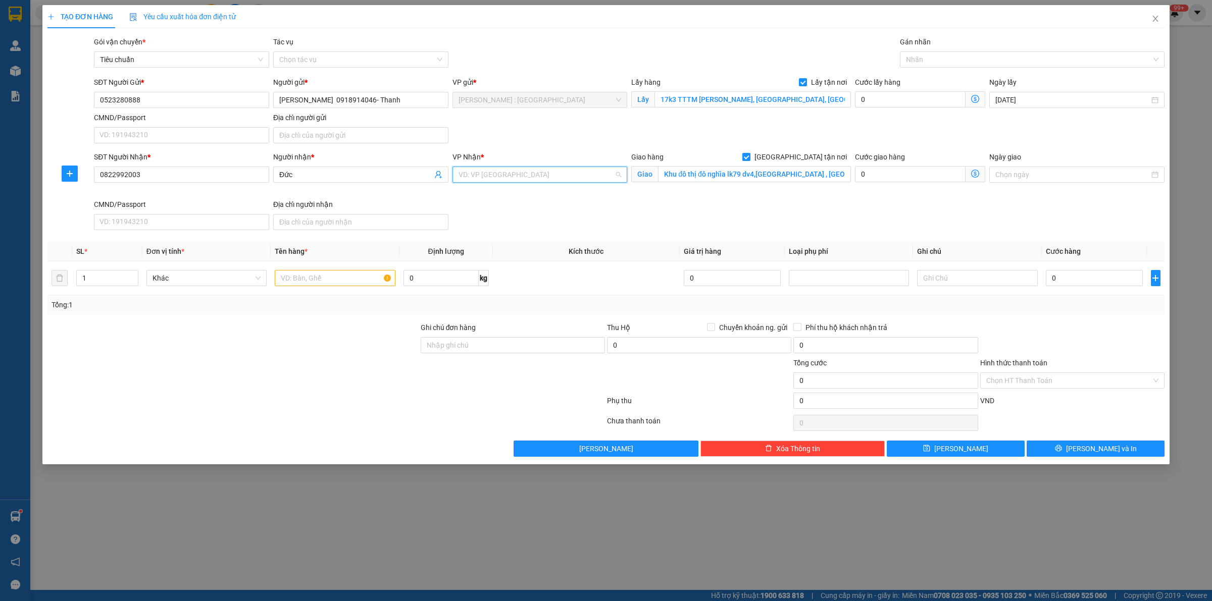
click at [541, 171] on input "search" at bounding box center [537, 174] width 156 height 15
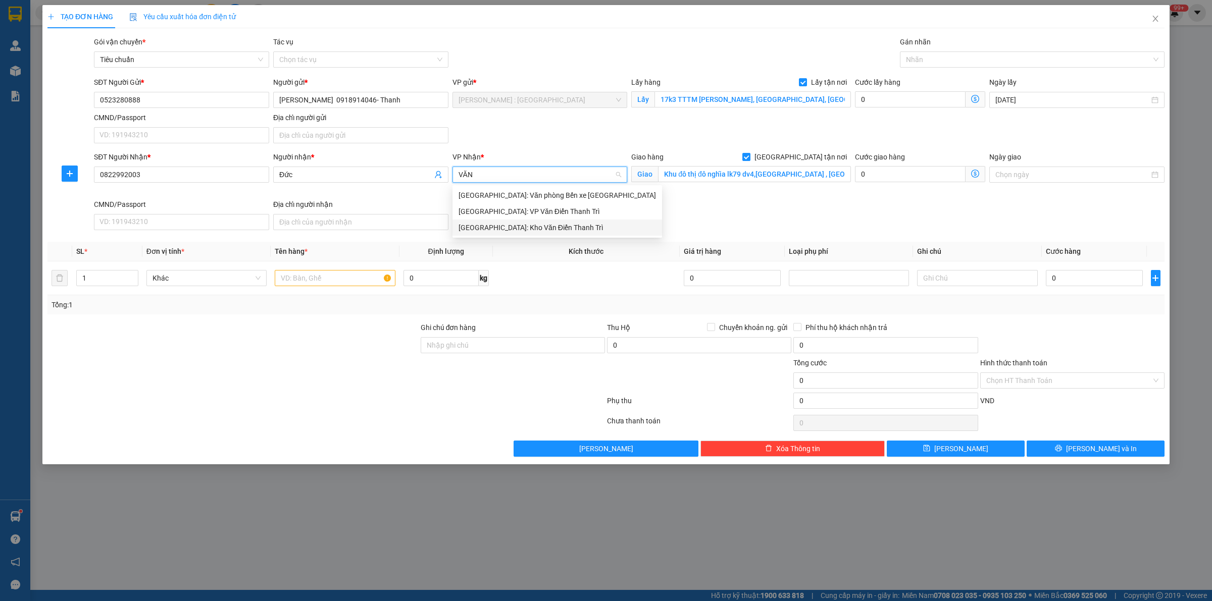
click at [569, 226] on div "[GEOGRAPHIC_DATA]: Kho Văn Điển Thanh Trì" at bounding box center [557, 227] width 197 height 11
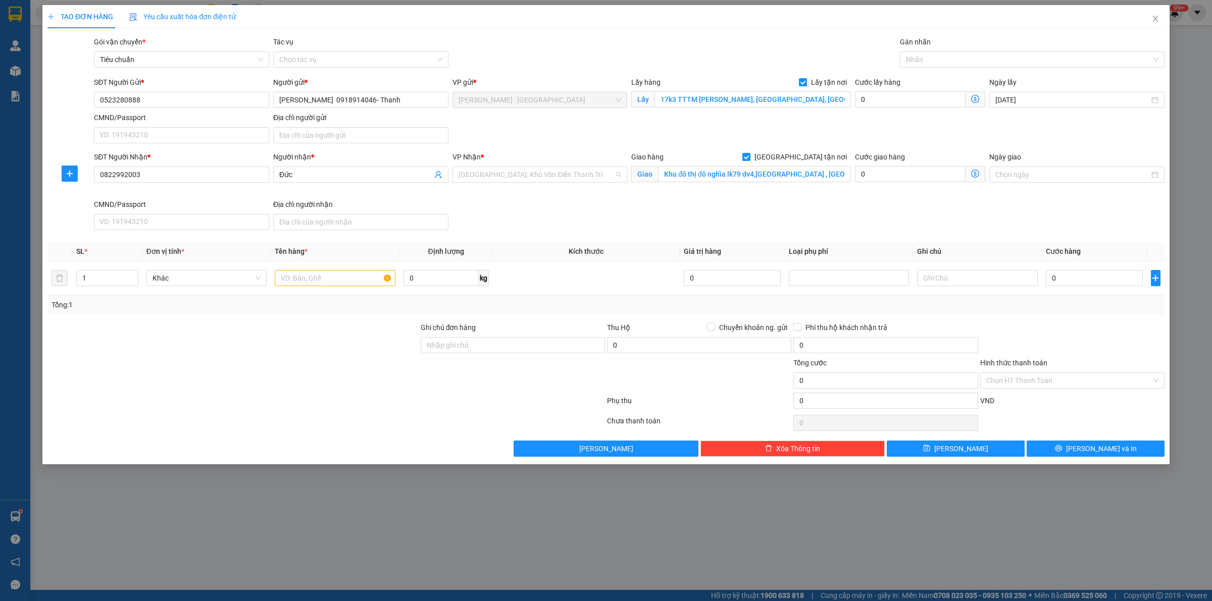
scroll to position [307, 0]
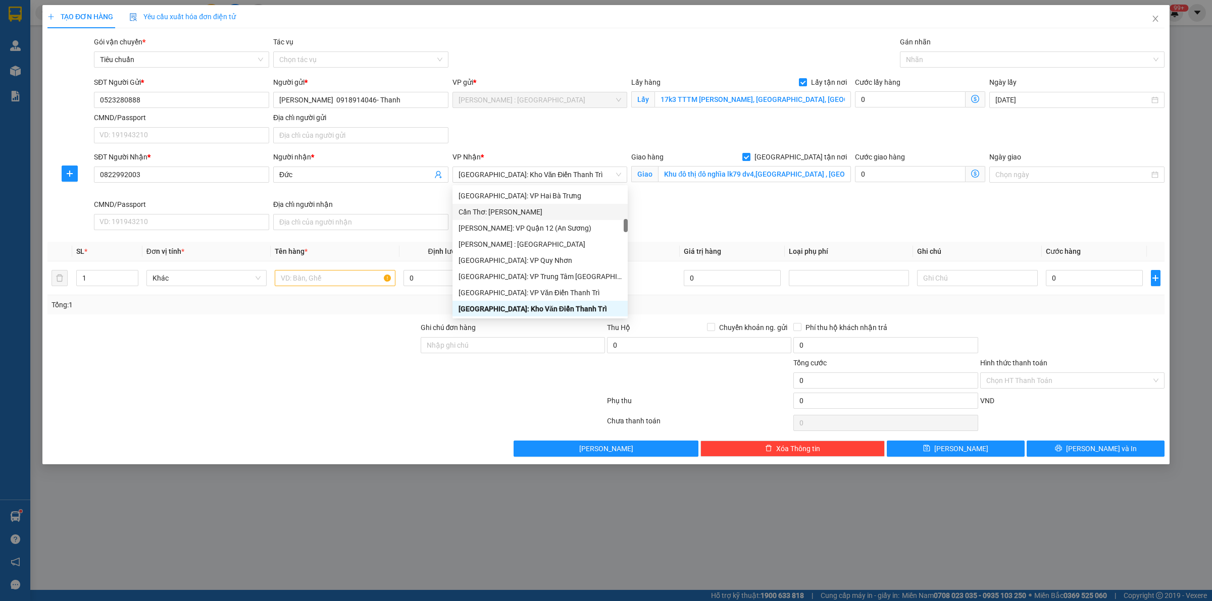
click at [709, 234] on div "SĐT Người Nhận * 0822992003 Người nhận * Đức VP Nhận * Hà Nội: Kho Văn Điển Tha…" at bounding box center [629, 193] width 1075 height 83
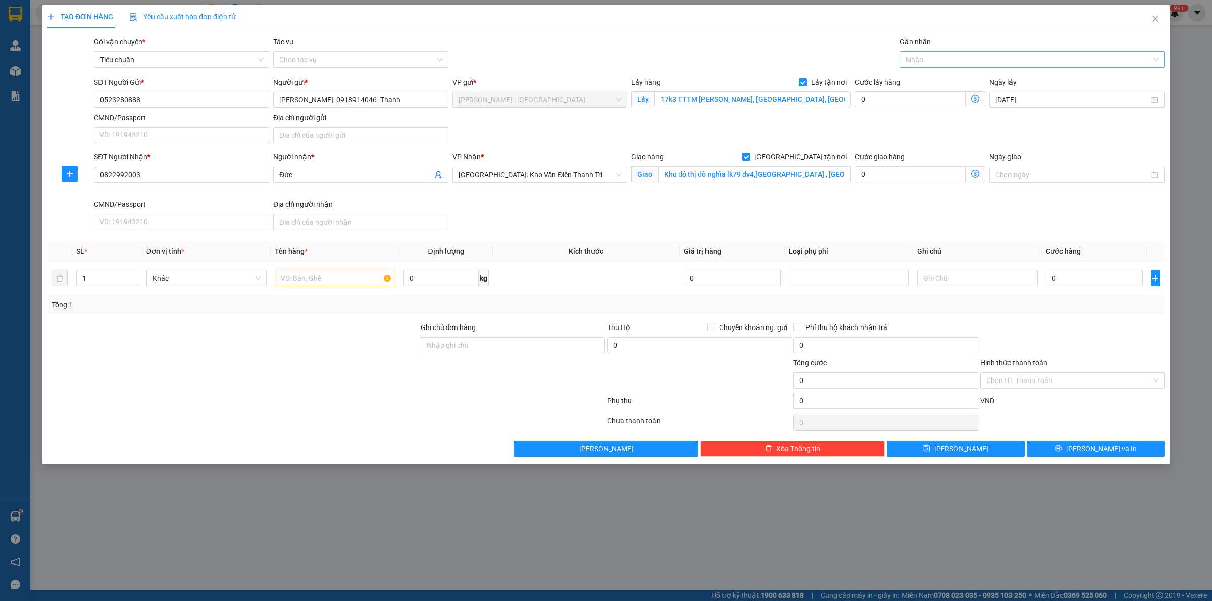
click at [989, 62] on div at bounding box center [1026, 60] width 249 height 12
click at [986, 79] on div "[GEOGRAPHIC_DATA] tận nơi" at bounding box center [1032, 79] width 253 height 11
drag, startPoint x: 357, startPoint y: 266, endPoint x: 358, endPoint y: 282, distance: 15.7
click at [356, 266] on td at bounding box center [335, 279] width 128 height 34
click at [358, 282] on input "text" at bounding box center [335, 278] width 120 height 16
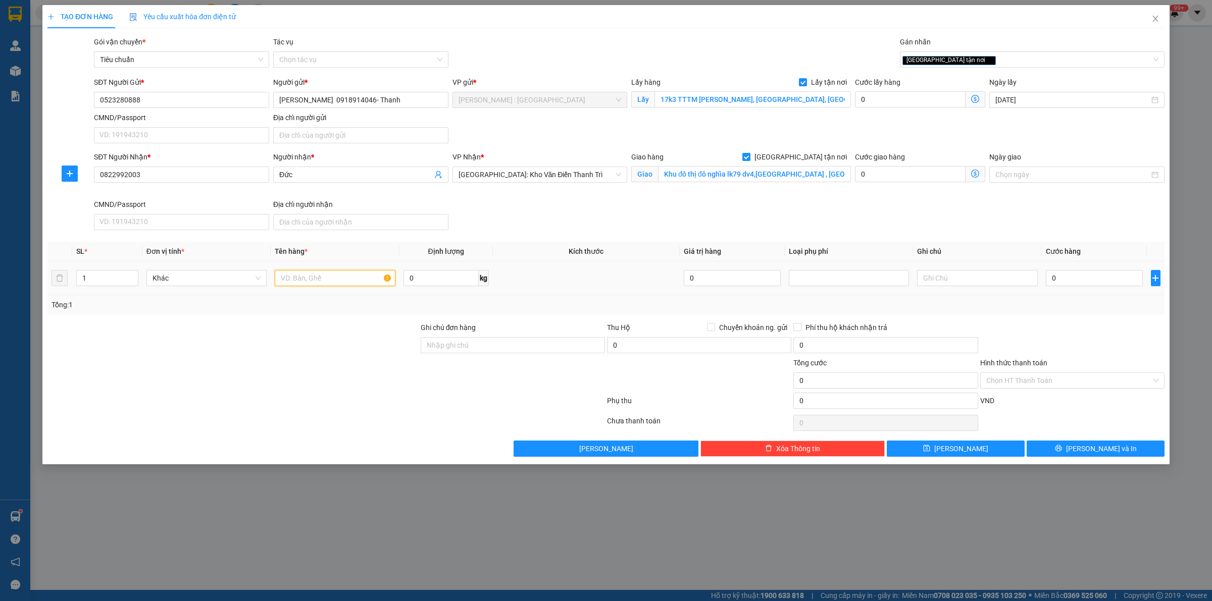
paste input "1 xe máy sh + 1 vali + 1 túi đồ"
click at [315, 365] on div at bounding box center [232, 375] width 373 height 35
click at [380, 282] on input "1 xe máy sh + 1 vali + 1 túi đồ" at bounding box center [335, 278] width 120 height 16
click at [1079, 274] on input "0" at bounding box center [1094, 278] width 97 height 16
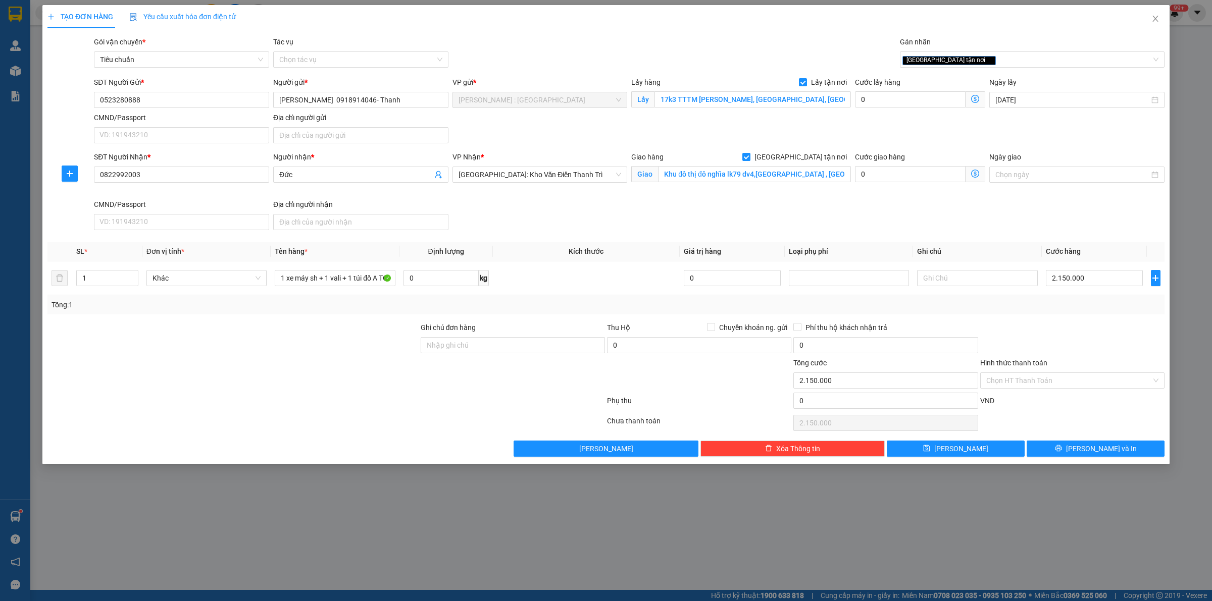
click at [1054, 203] on div "SĐT Người Nhận * 0822992003 Người nhận * Đức VP Nhận * Hà Nội: Kho Văn Điển Tha…" at bounding box center [629, 193] width 1075 height 83
click at [984, 453] on button "Lưu" at bounding box center [956, 449] width 138 height 16
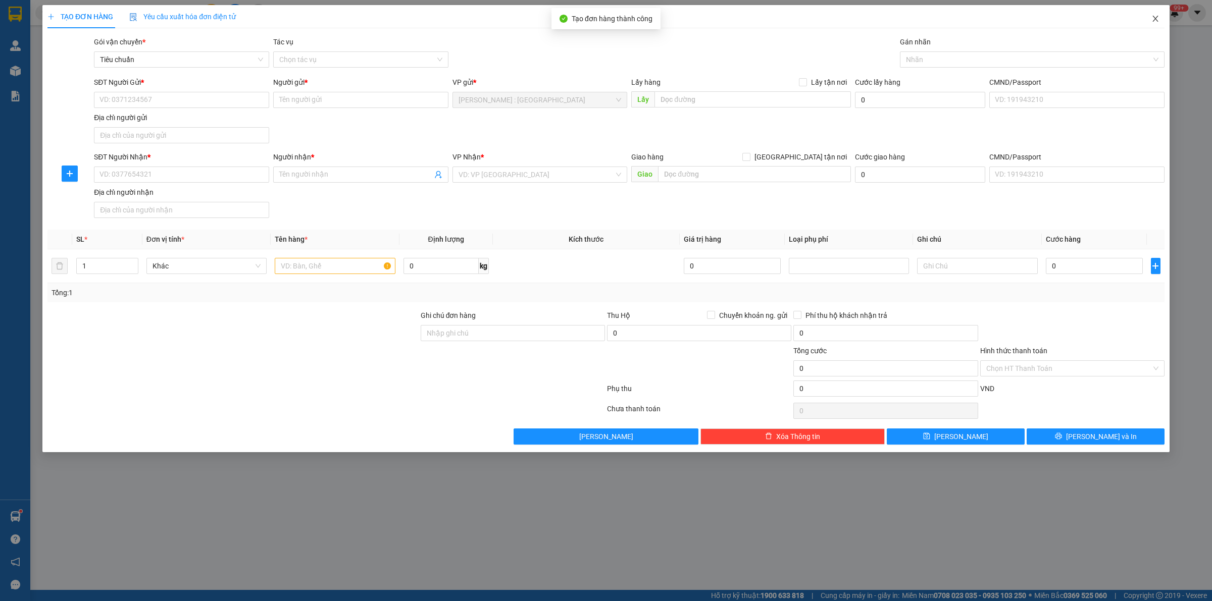
click at [1158, 18] on icon "close" at bounding box center [1155, 19] width 8 height 8
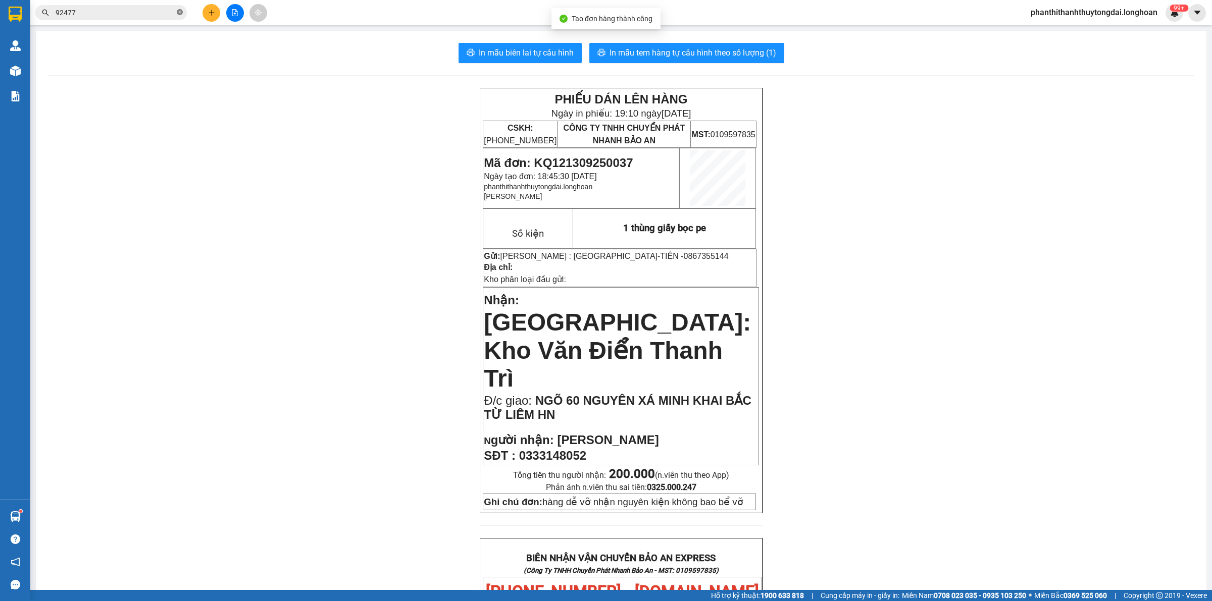
click at [180, 9] on span at bounding box center [180, 13] width 6 height 10
click at [112, 13] on input "text" at bounding box center [115, 12] width 119 height 11
paste input "0982641216"
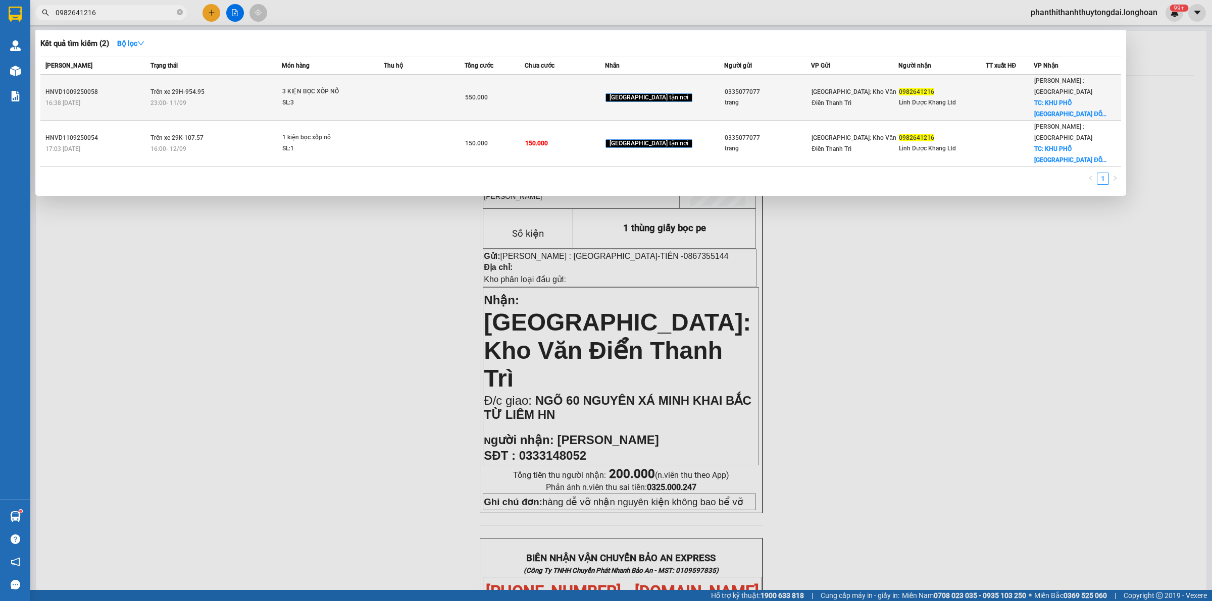
click at [248, 97] on div "23:00 - 11/09" at bounding box center [216, 102] width 131 height 11
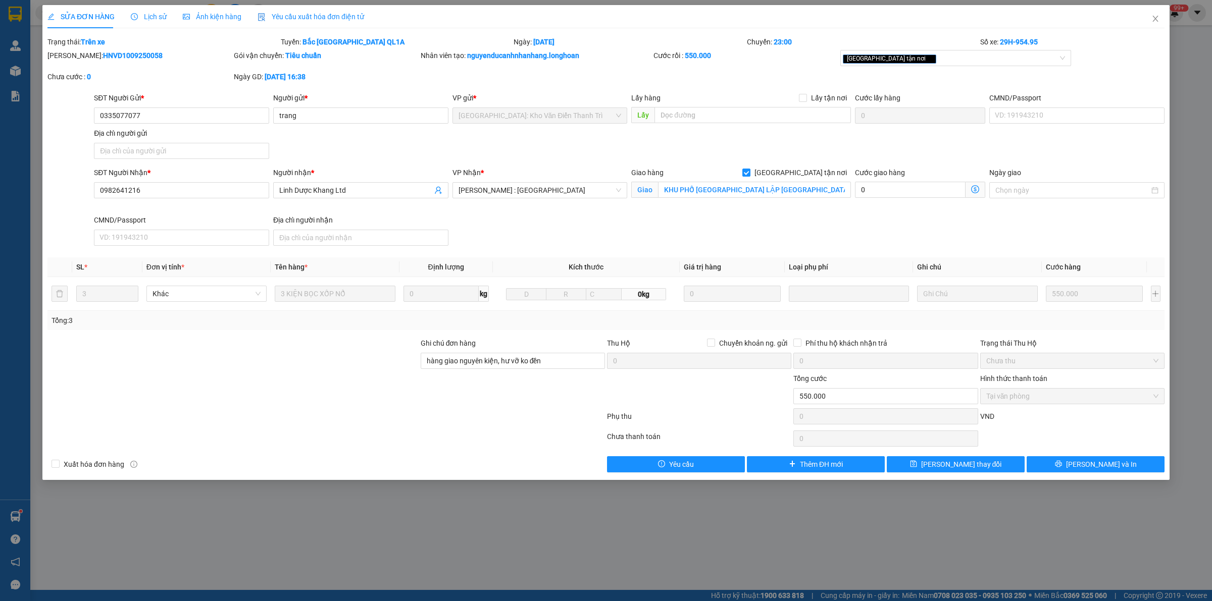
click at [153, 16] on span "Lịch sử" at bounding box center [149, 17] width 36 height 8
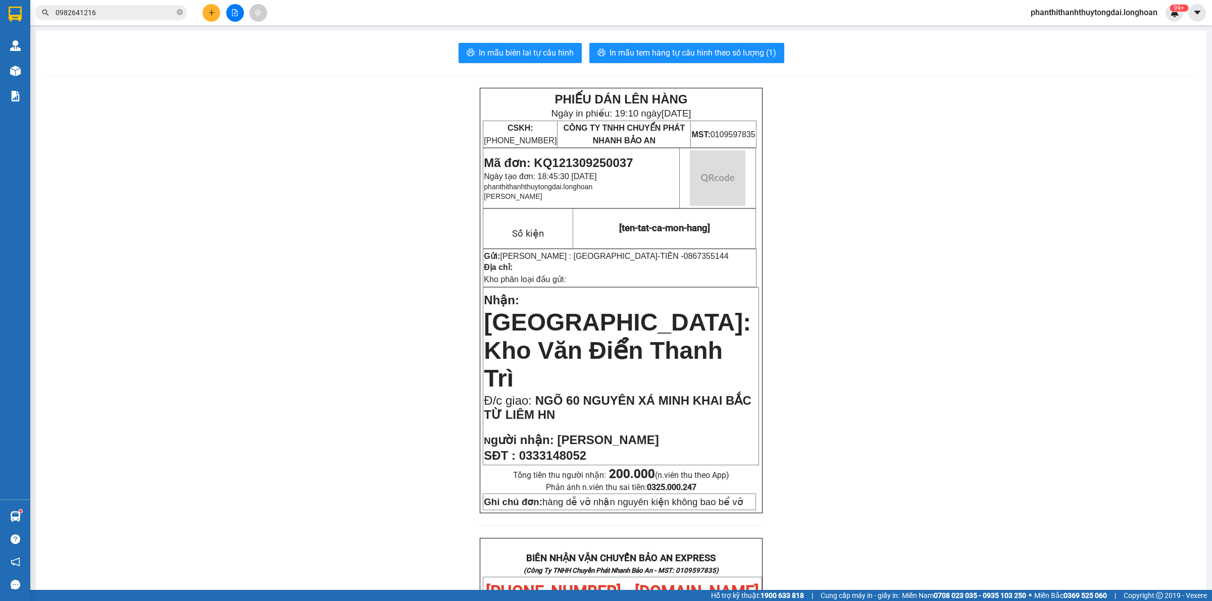
click at [94, 16] on input "0982641216" at bounding box center [115, 12] width 119 height 11
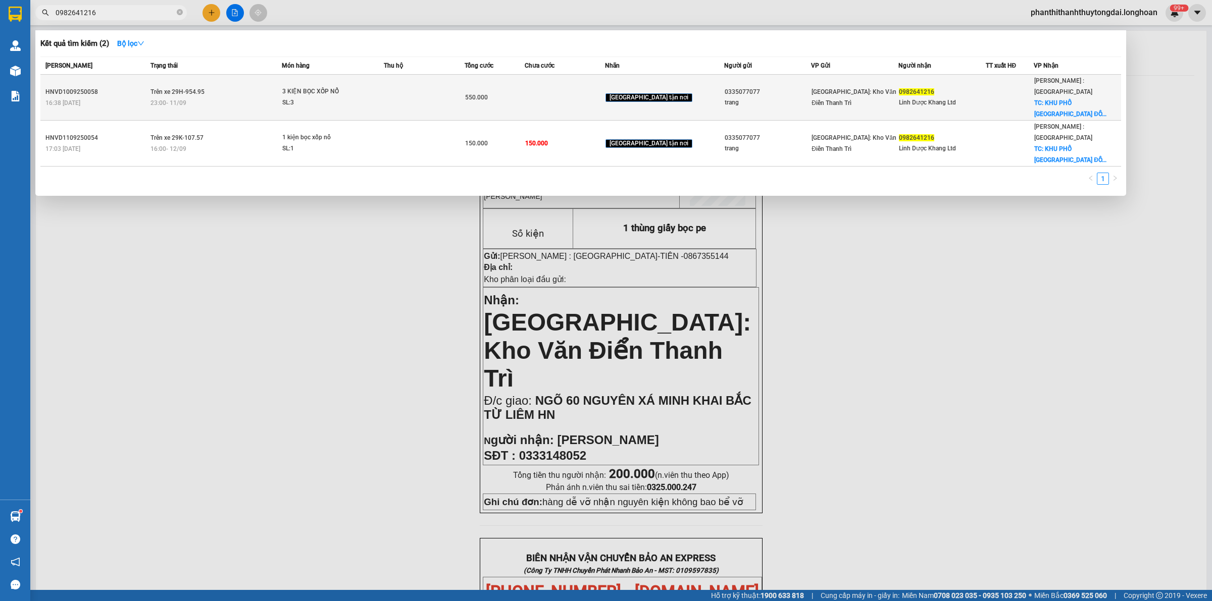
click at [383, 95] on span "3 KIỆN BỌC XỐP NỔ SL: 3" at bounding box center [332, 97] width 101 height 22
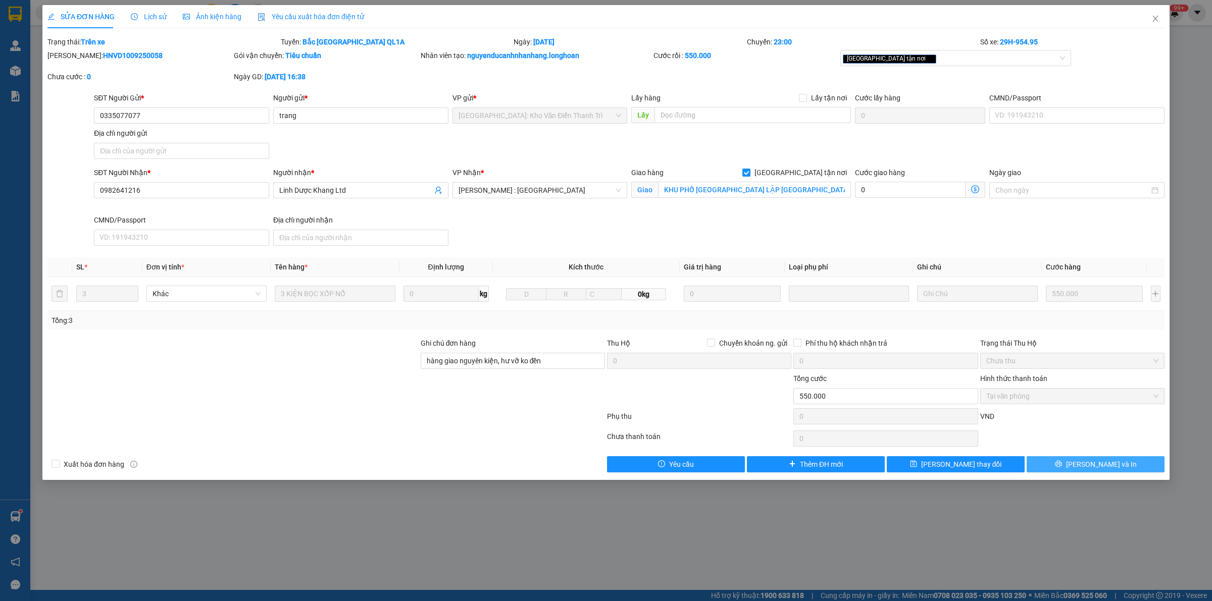
click at [1062, 468] on icon "printer" at bounding box center [1058, 464] width 7 height 7
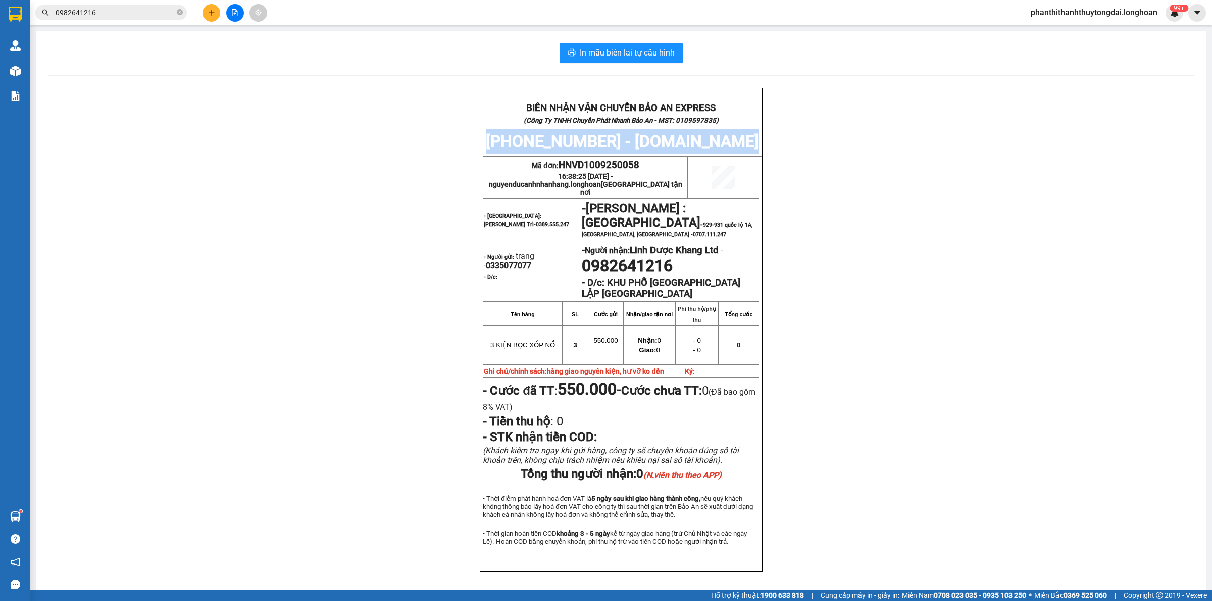
drag, startPoint x: 336, startPoint y: 165, endPoint x: 358, endPoint y: 217, distance: 56.2
click at [336, 151] on div "BIÊN NHẬN VẬN CHUYỂN BẢO AN EXPRESS (Công Ty TNHH Chuyển Phát Nhanh Bảo An - MS…" at bounding box center [621, 342] width 1146 height 509
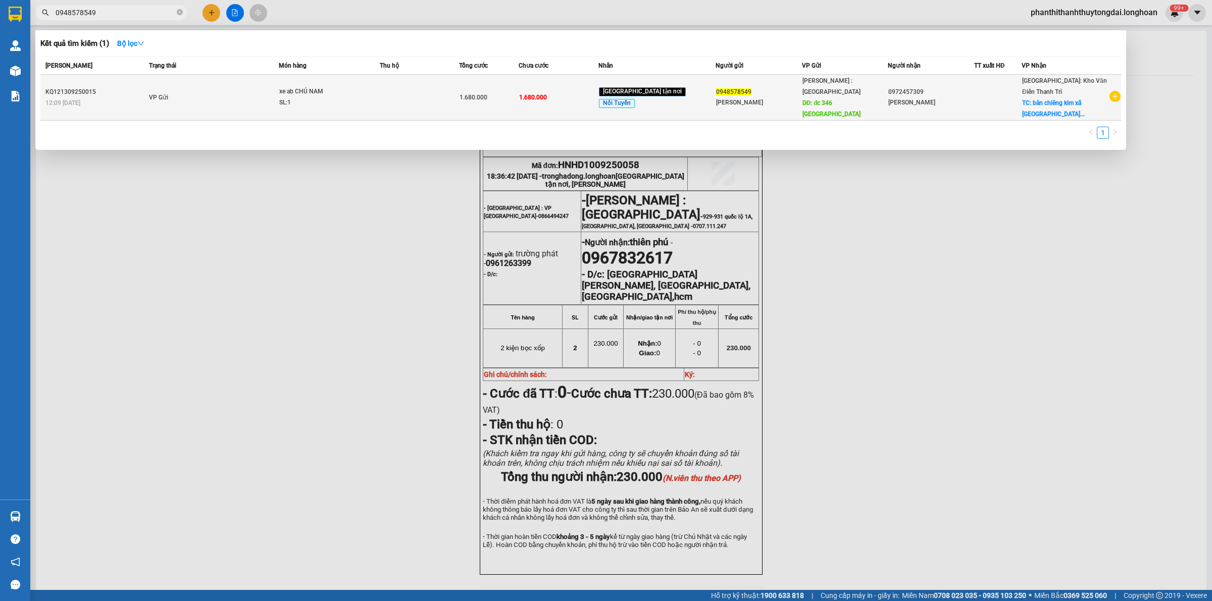
type input "0948578549"
click at [229, 99] on td "VP Gửi" at bounding box center [212, 98] width 132 height 46
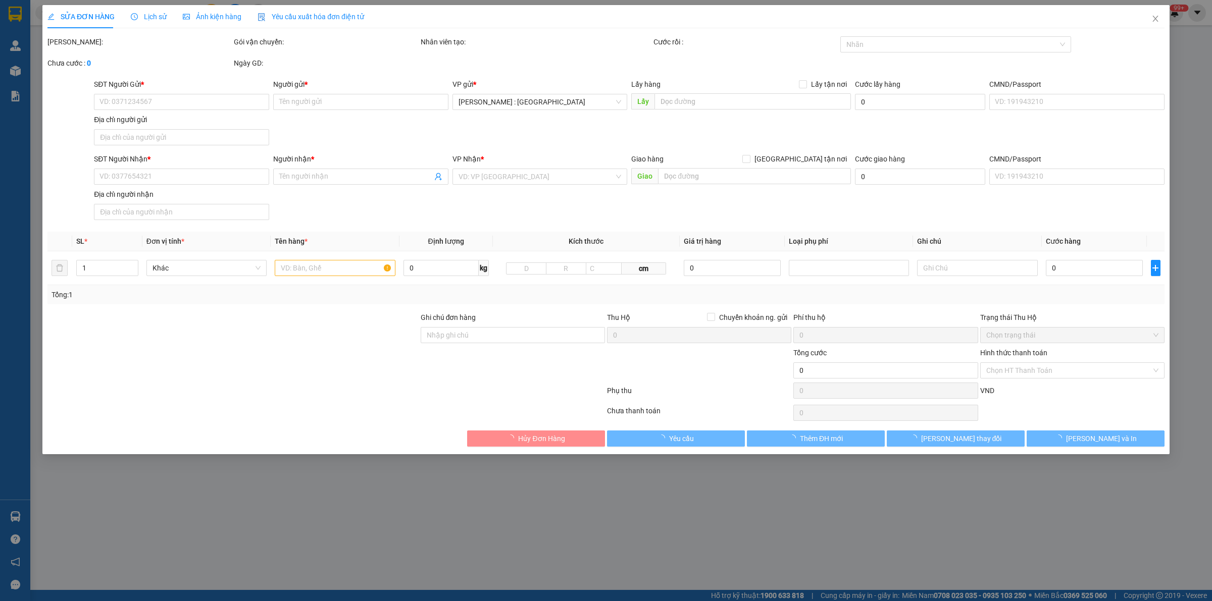
type input "0948578549"
type input "[PERSON_NAME]"
type input "đc [GEOGRAPHIC_DATA]"
type input "150.000"
type input "0972457309"
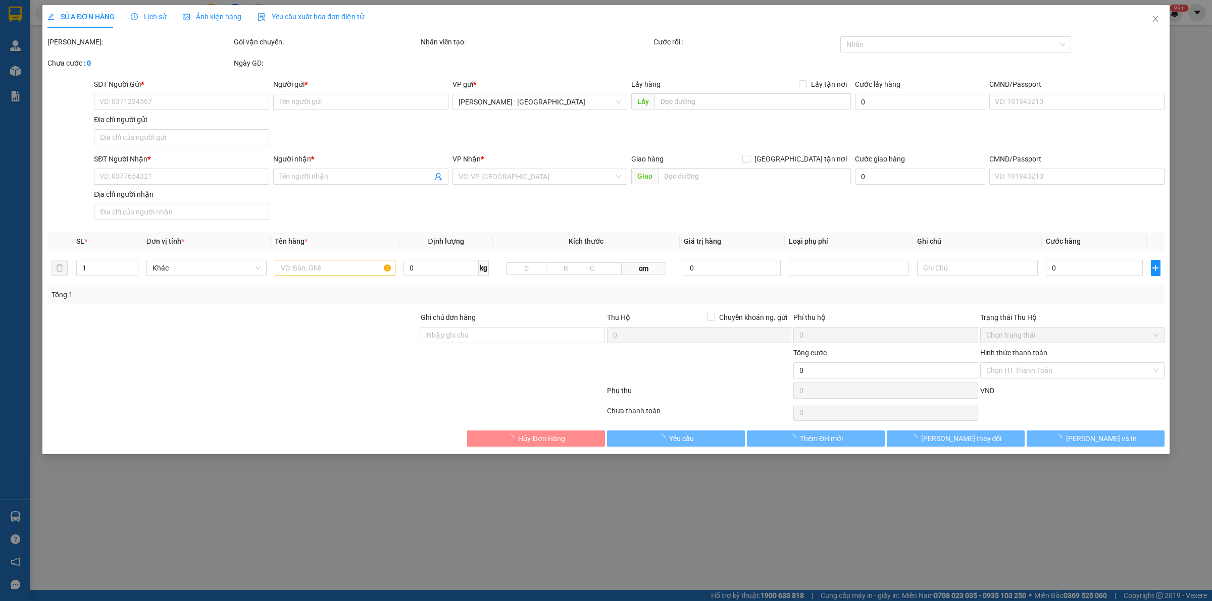
type input "[PERSON_NAME]"
checkbox input "true"
type input "bản chiêng kim xã [GEOGRAPHIC_DATA], [GEOGRAPHIC_DATA]"
type input "KHÁCH RA VP GỬI"
type input "1.680.000"
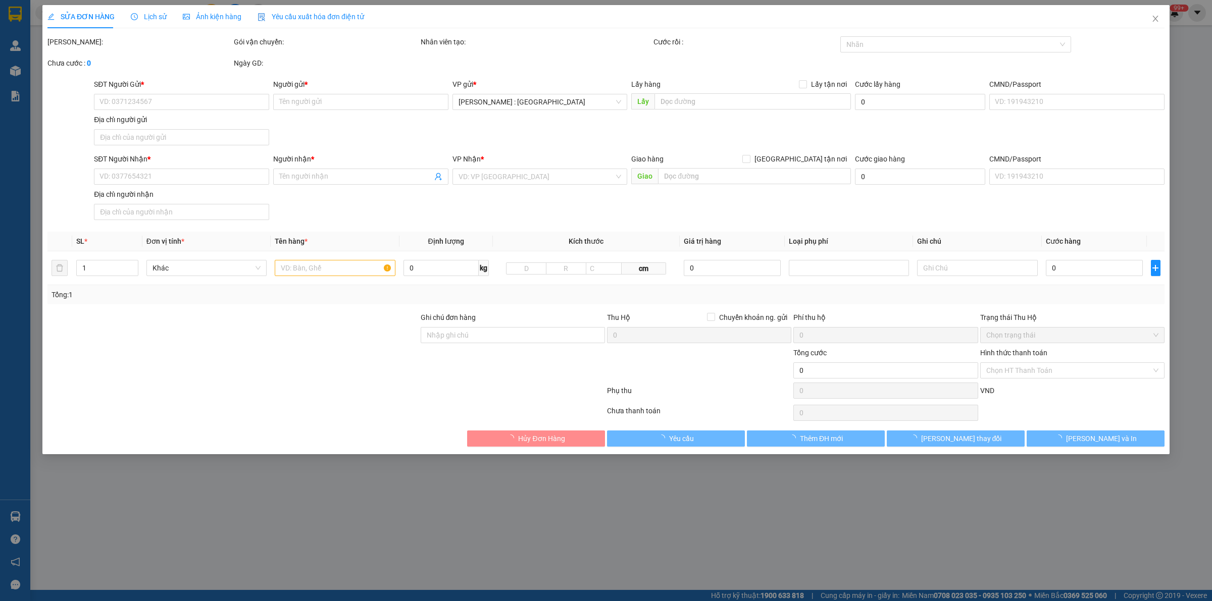
type input "1.680.000"
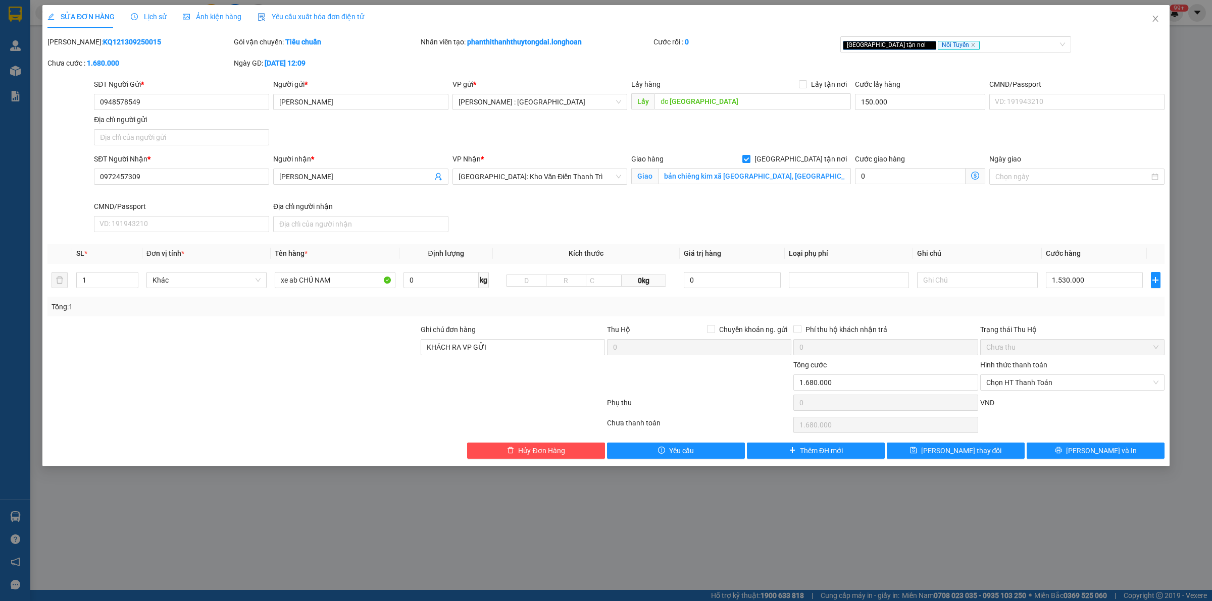
click at [157, 13] on span "Lịch sử" at bounding box center [149, 17] width 36 height 8
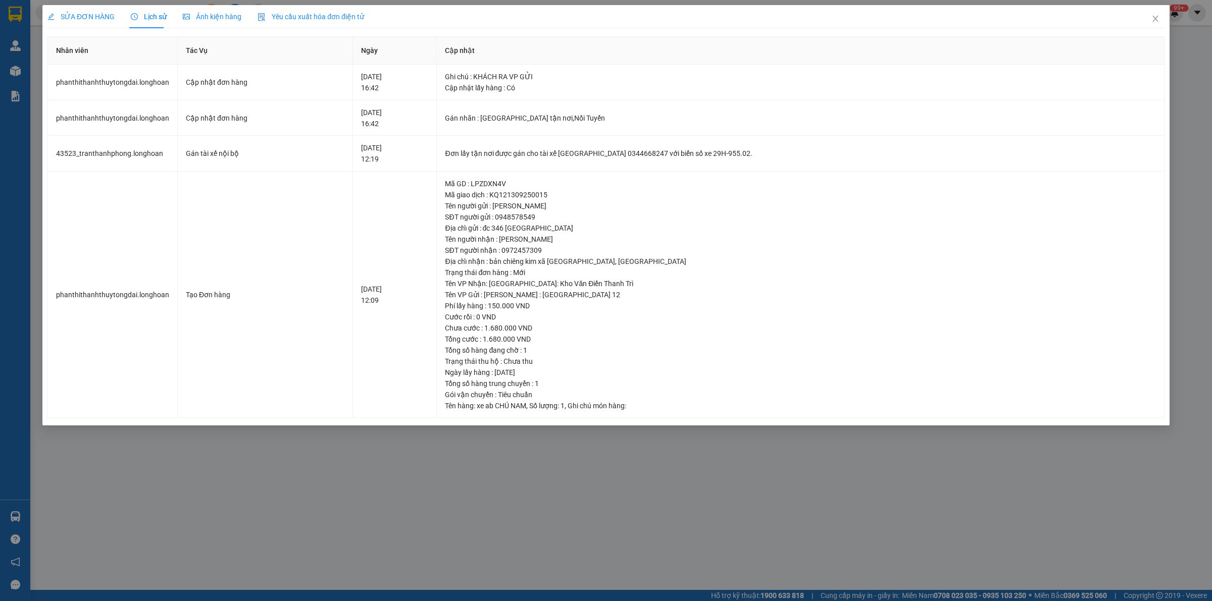
click at [89, 18] on span "SỬA ĐƠN HÀNG" at bounding box center [80, 17] width 67 height 8
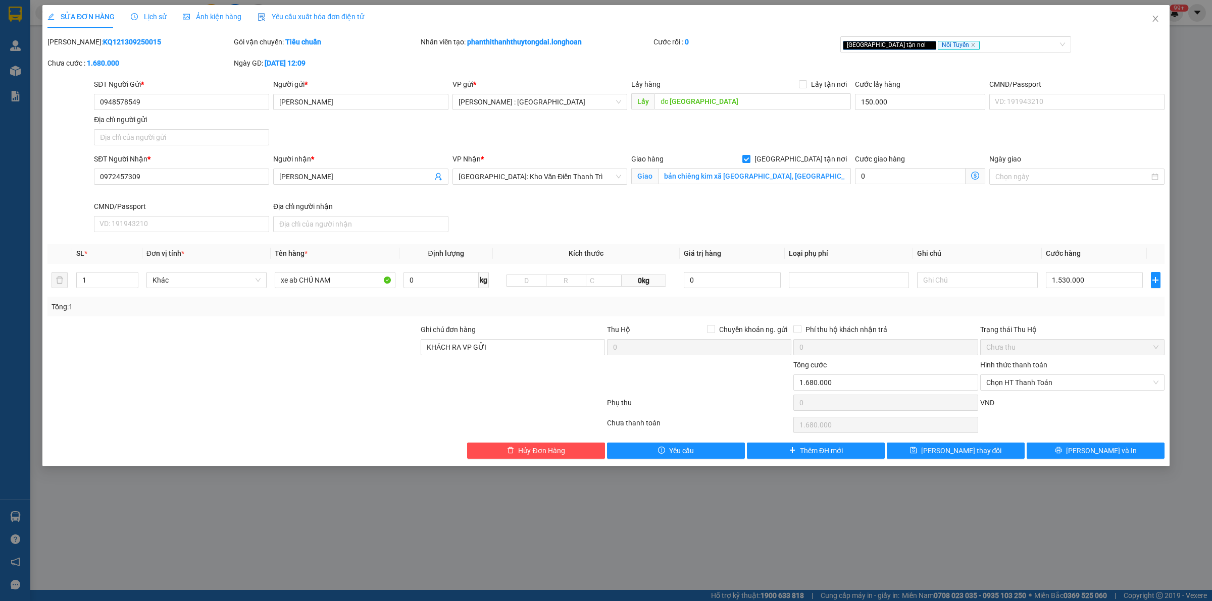
click at [117, 40] on b "KQ121309250015" at bounding box center [132, 42] width 58 height 8
copy b "KQ121309250015"
click at [140, 16] on span "Lịch sử" at bounding box center [149, 17] width 36 height 8
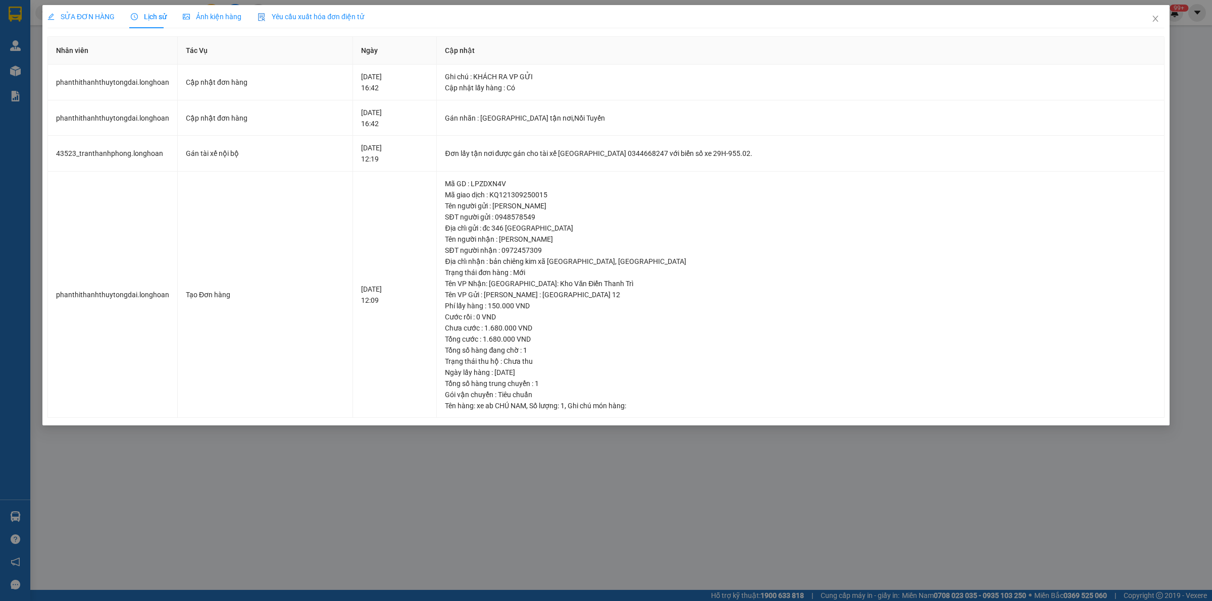
drag, startPoint x: 71, startPoint y: 14, endPoint x: 62, endPoint y: 6, distance: 11.4
click at [68, 14] on span "SỬA ĐƠN HÀNG" at bounding box center [80, 17] width 67 height 8
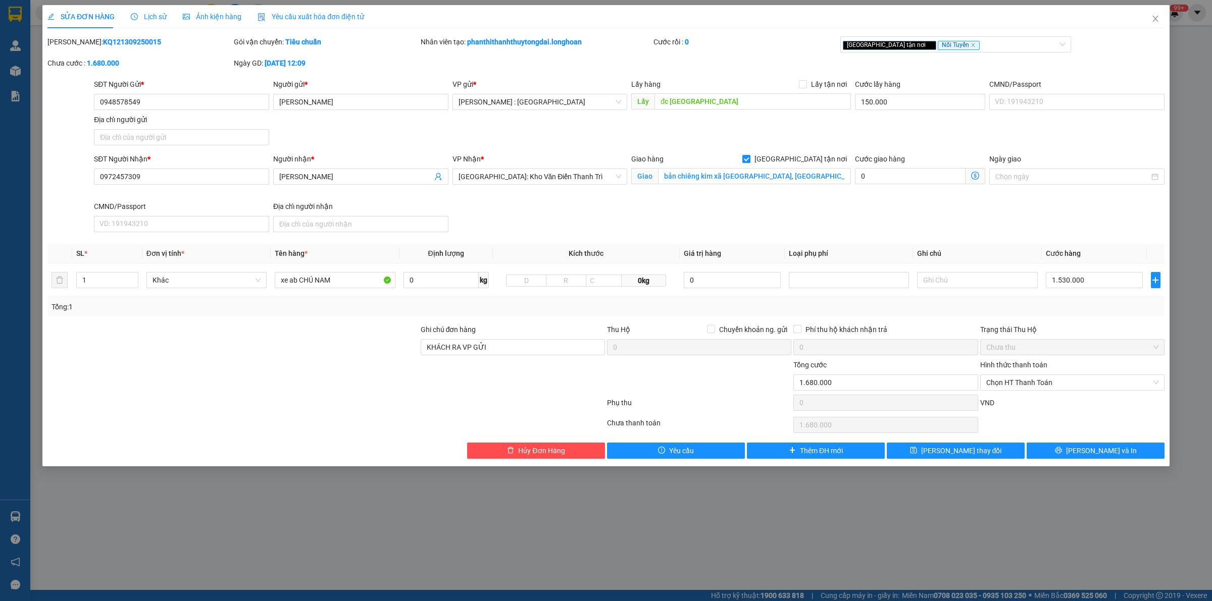
click at [96, 36] on div "Mã ĐH: KQ121309250015" at bounding box center [139, 41] width 184 height 11
copy b "KQ121309250015"
click at [1159, 19] on icon "close" at bounding box center [1155, 19] width 8 height 8
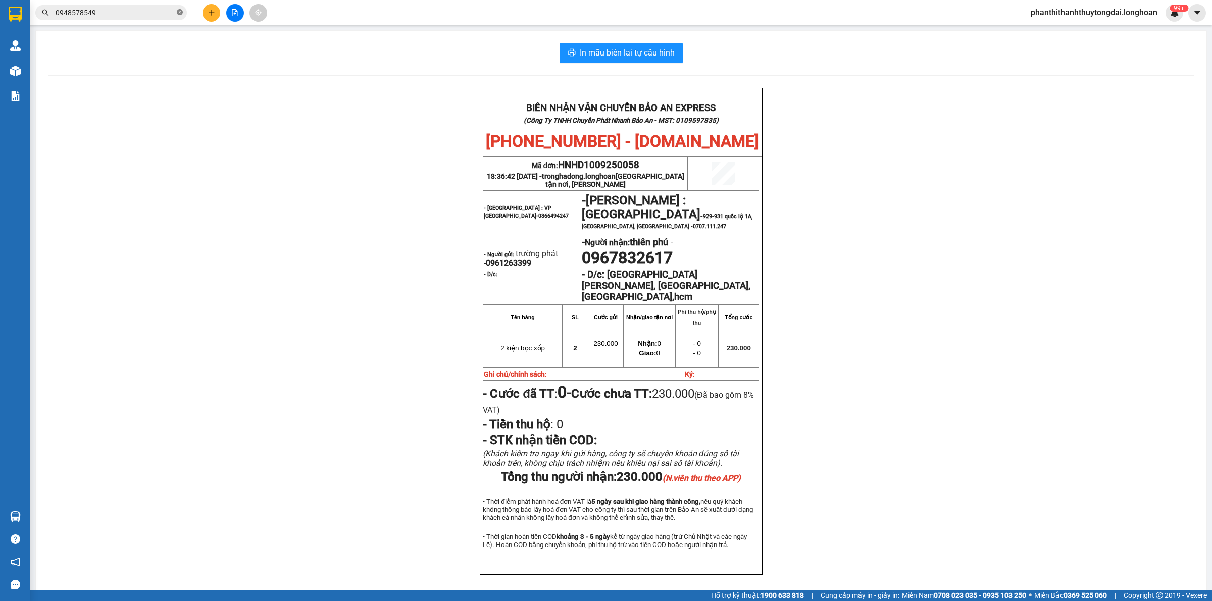
click at [179, 15] on icon "close-circle" at bounding box center [180, 12] width 6 height 6
click at [99, 15] on input "text" at bounding box center [115, 12] width 119 height 11
paste input "KQ121309250015"
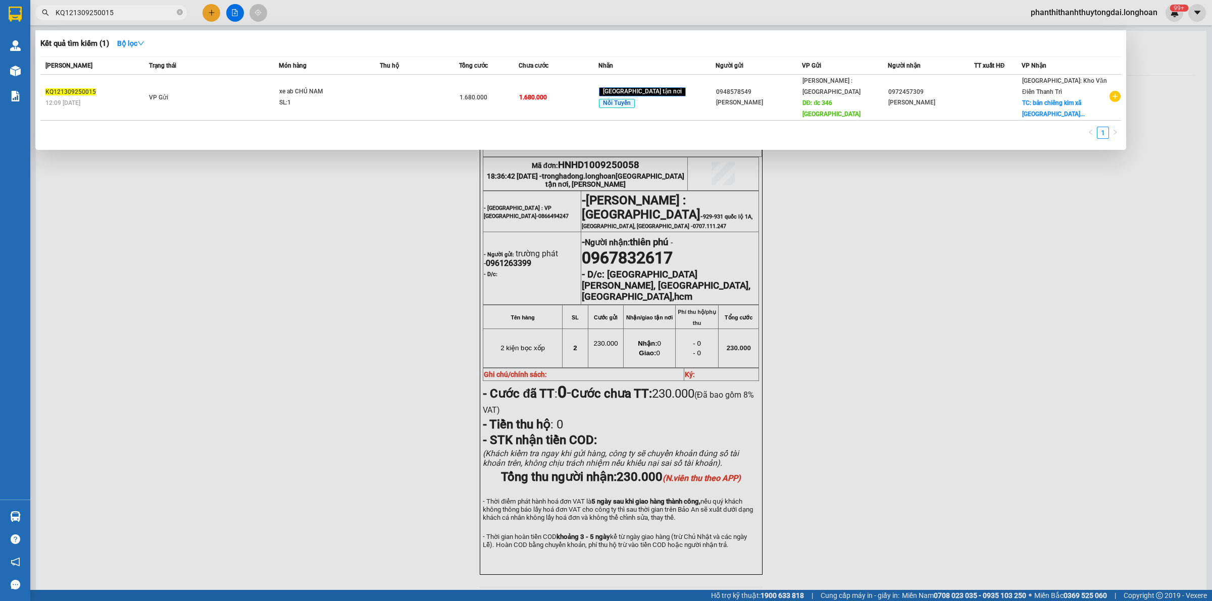
type input "KQ121309250015"
drag, startPoint x: 266, startPoint y: 234, endPoint x: 233, endPoint y: 210, distance: 40.8
click at [266, 234] on div at bounding box center [606, 300] width 1212 height 601
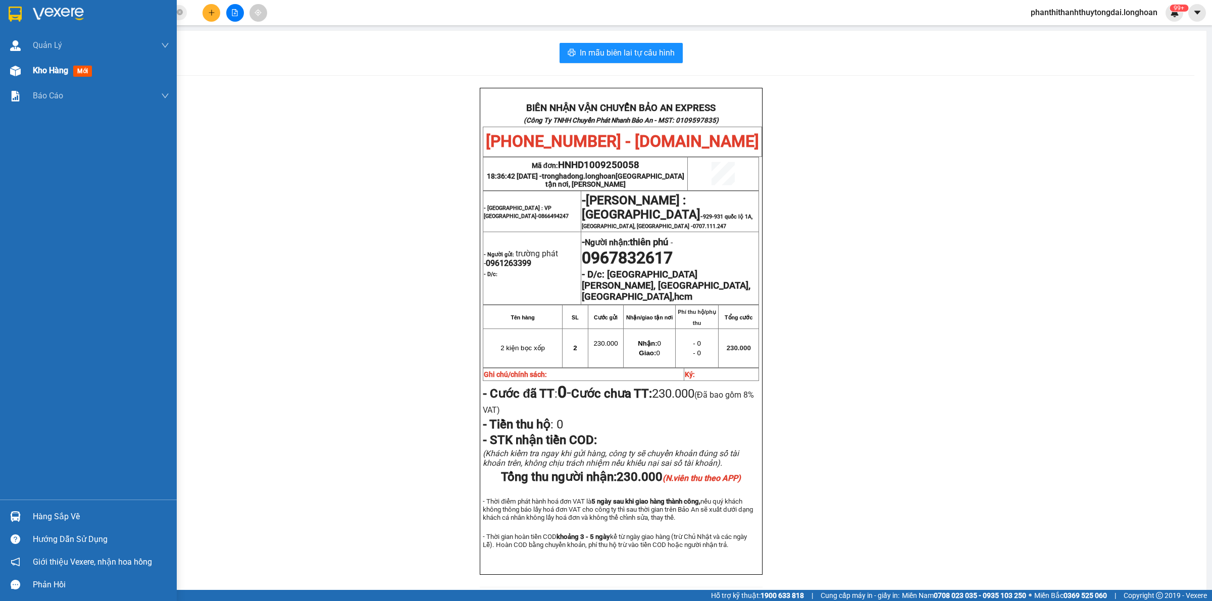
click at [24, 72] on div "Kho hàng mới" at bounding box center [88, 70] width 177 height 25
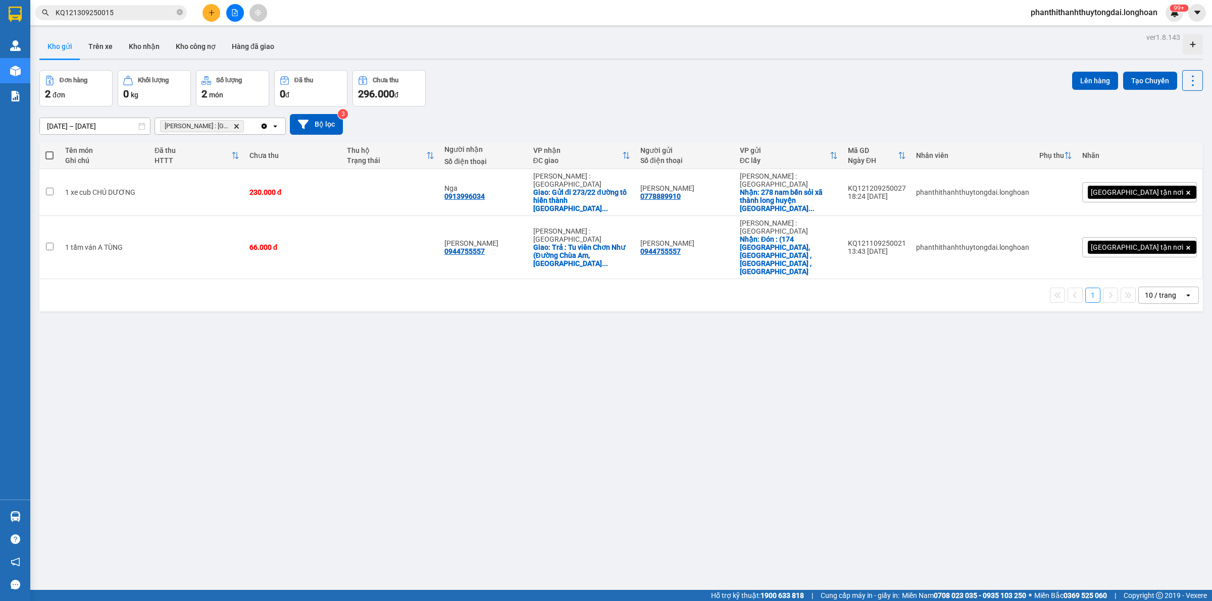
click at [239, 127] on span "Hồ Chí Minh : Kho Quận 12 Delete" at bounding box center [202, 126] width 84 height 12
click at [236, 126] on icon "Hồ Chí Minh : Kho Quận 12, close by backspace" at bounding box center [236, 126] width 5 height 5
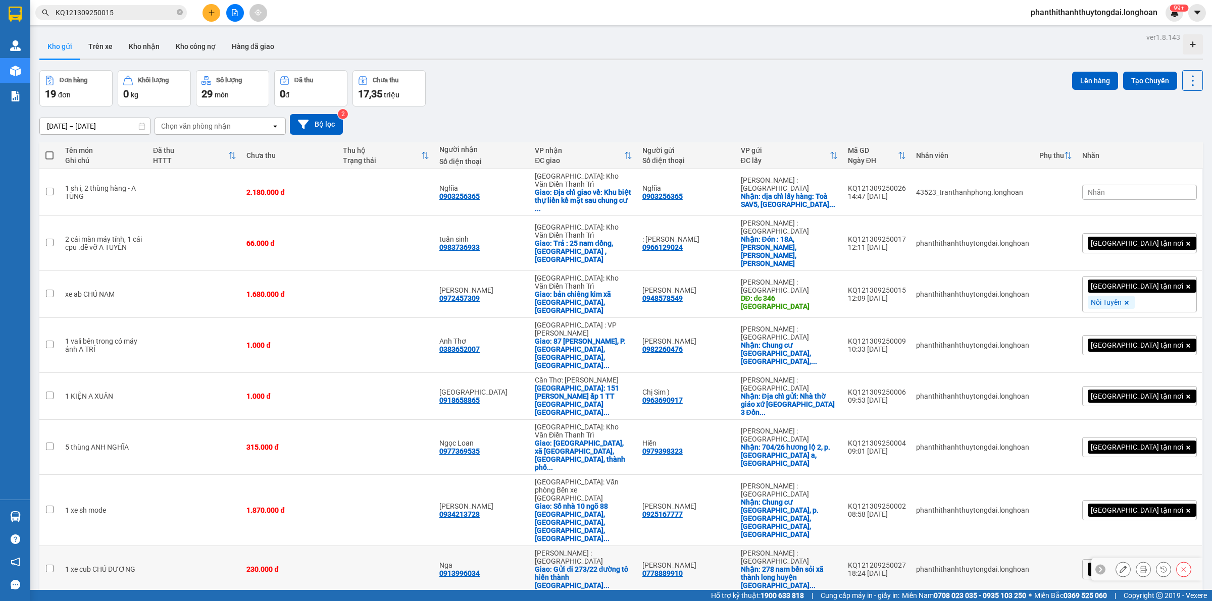
scroll to position [46, 0]
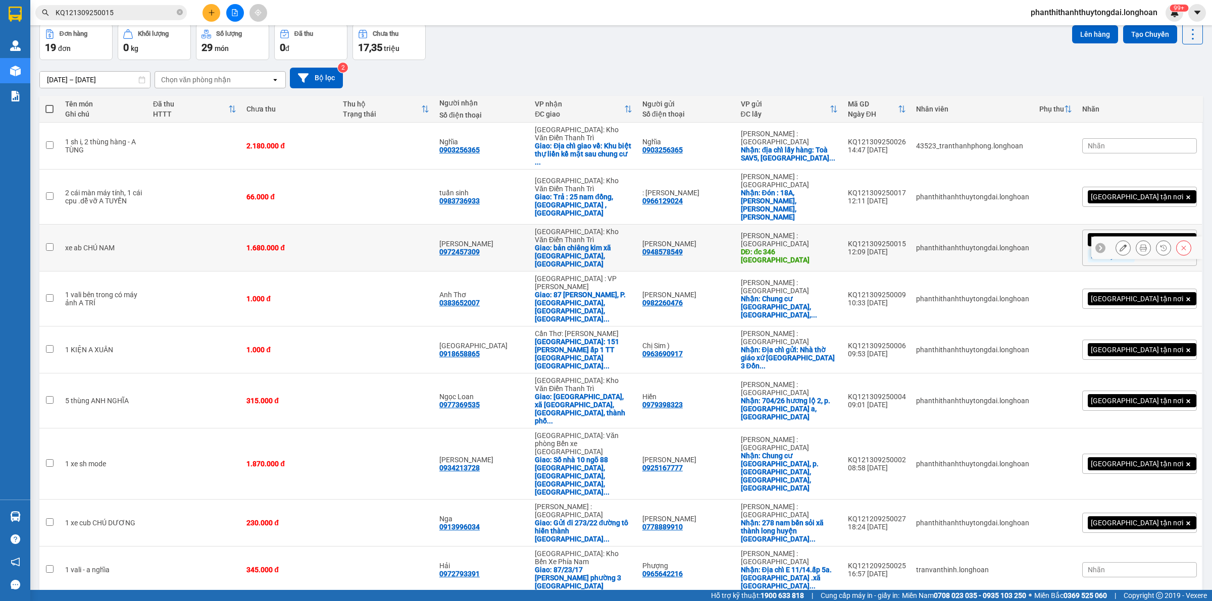
click at [1180, 244] on icon at bounding box center [1183, 247] width 7 height 7
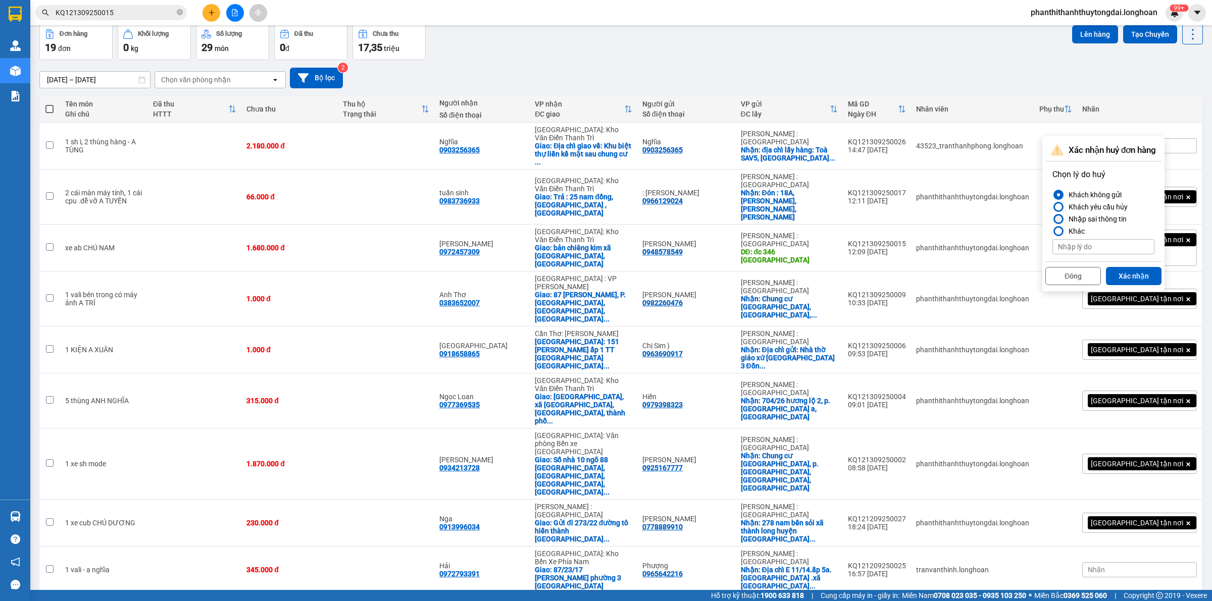
click at [1114, 221] on div "Nhập sai thông tin" at bounding box center [1096, 219] width 62 height 12
click at [1052, 219] on input "Nhập sai thông tin" at bounding box center [1052, 219] width 0 height 0
click at [1093, 232] on label "Khác" at bounding box center [1103, 231] width 102 height 12
click at [1052, 231] on input "Khác" at bounding box center [1052, 231] width 0 height 0
type input "KHÁCH RA VP GỬI"
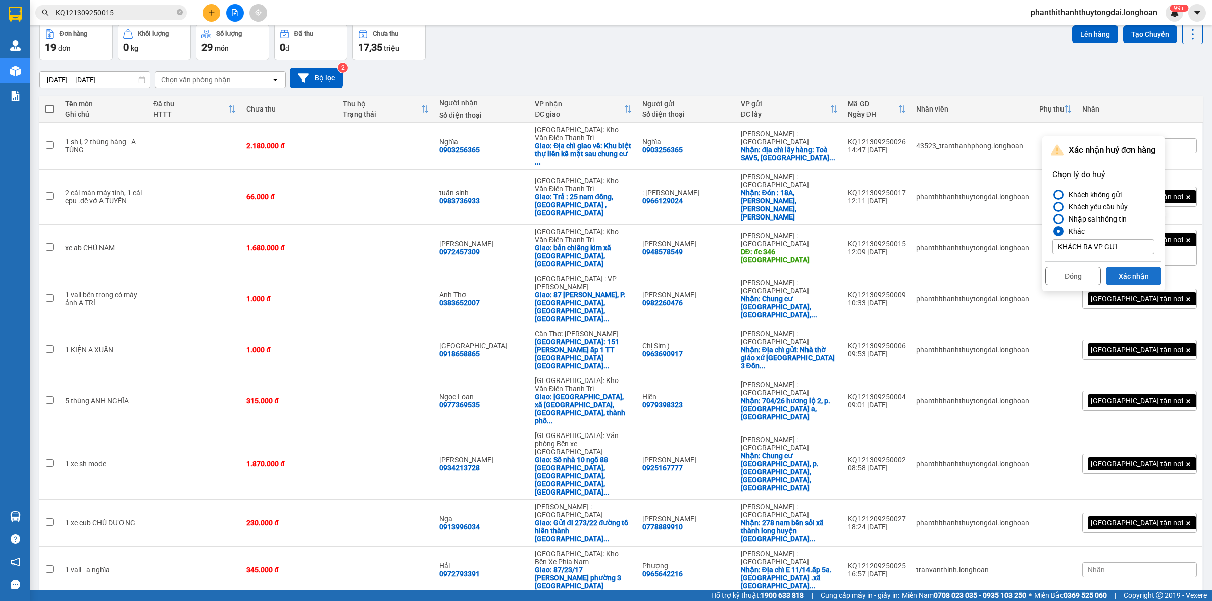
click at [1131, 279] on button "Xác nhận" at bounding box center [1134, 276] width 56 height 18
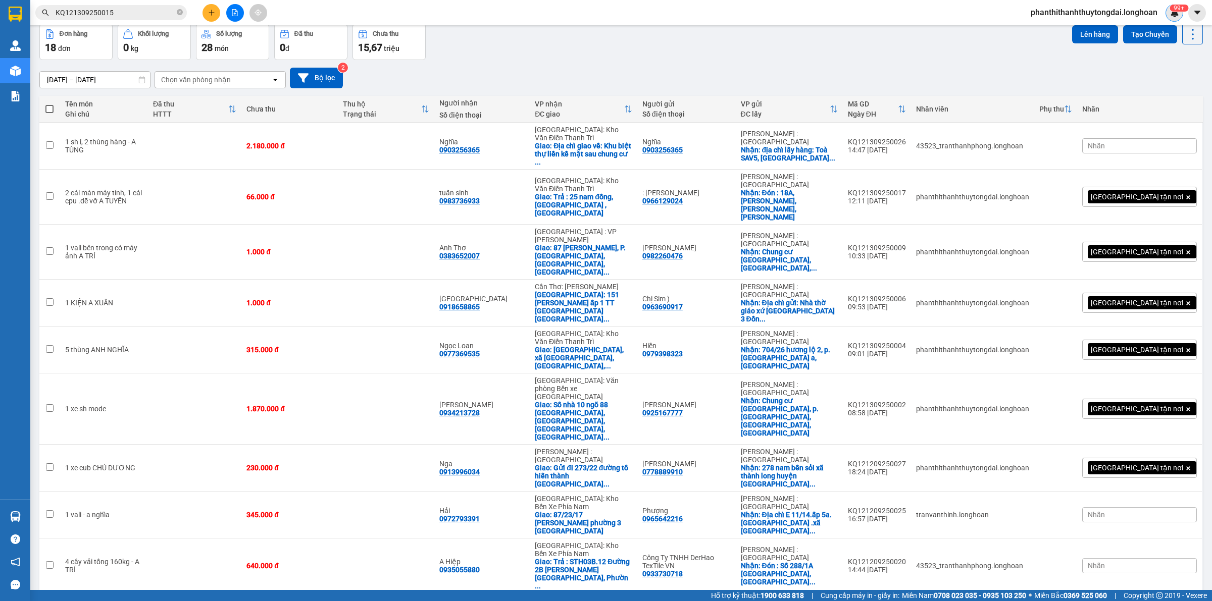
scroll to position [0, 0]
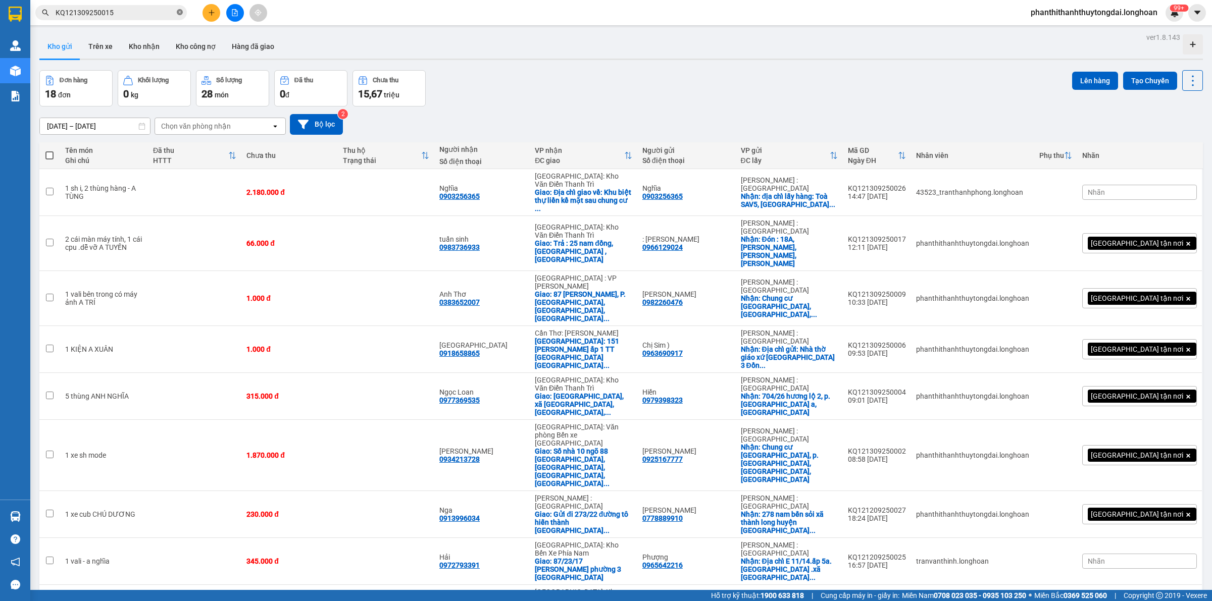
click at [180, 11] on icon "close-circle" at bounding box center [180, 12] width 6 height 6
click at [170, 13] on input "text" at bounding box center [115, 12] width 119 height 11
click at [172, 14] on input "text" at bounding box center [115, 12] width 119 height 11
drag, startPoint x: 173, startPoint y: 5, endPoint x: 176, endPoint y: 12, distance: 7.2
click at [172, 6] on span at bounding box center [111, 12] width 152 height 15
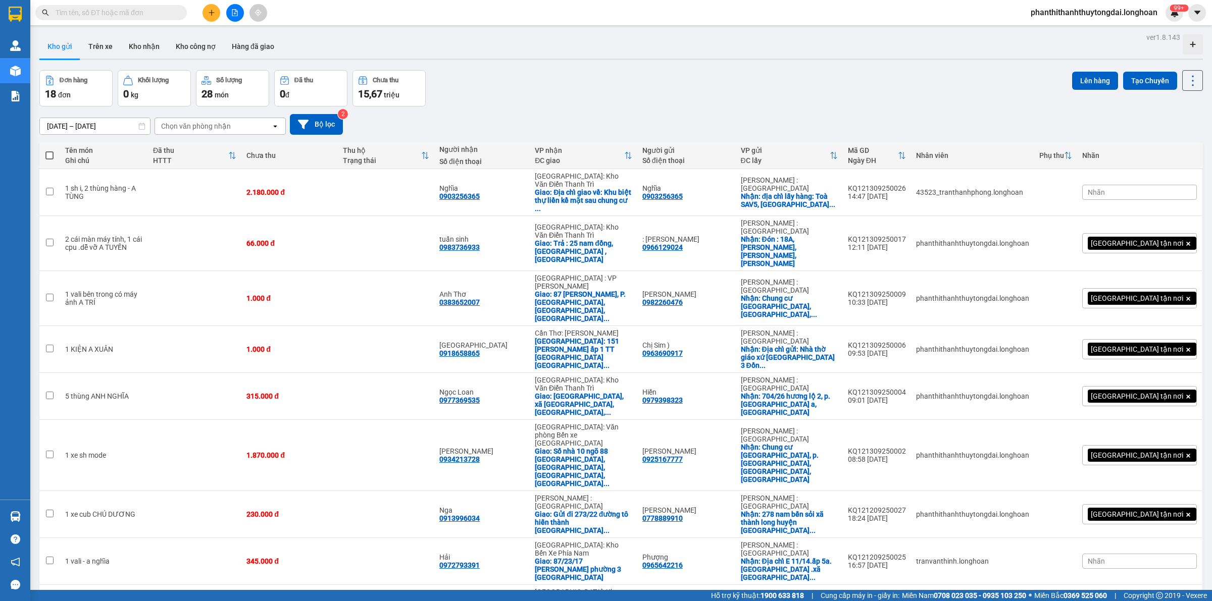
click at [168, 11] on input "text" at bounding box center [115, 12] width 119 height 11
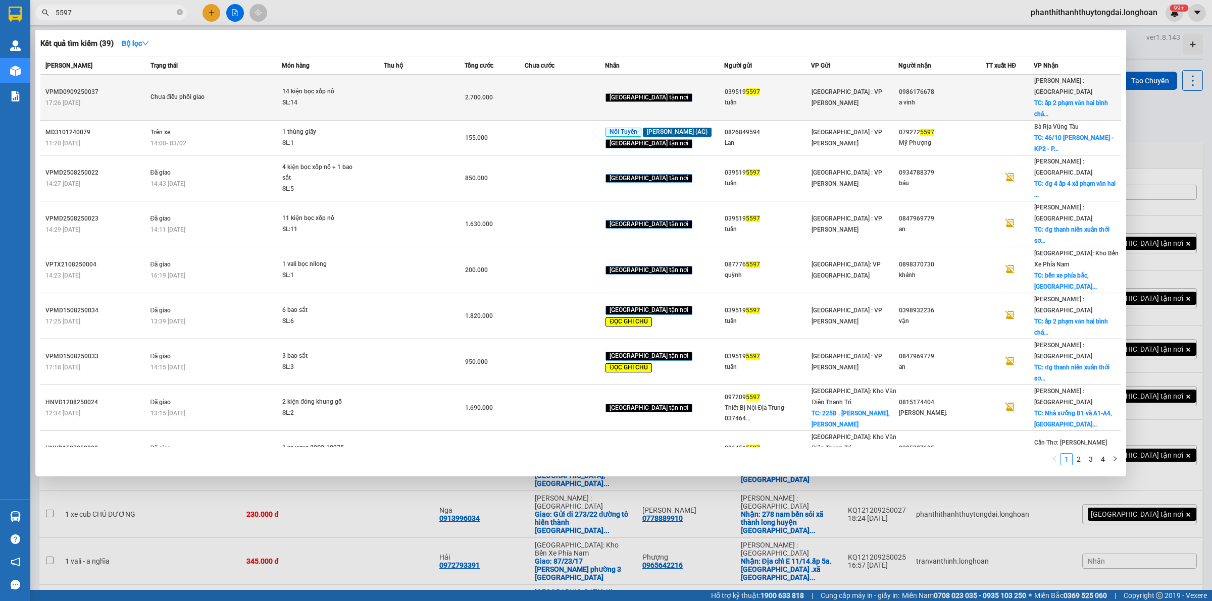
type input "5597"
click at [358, 86] on div "14 kiện bọc xốp nổ" at bounding box center [320, 91] width 76 height 11
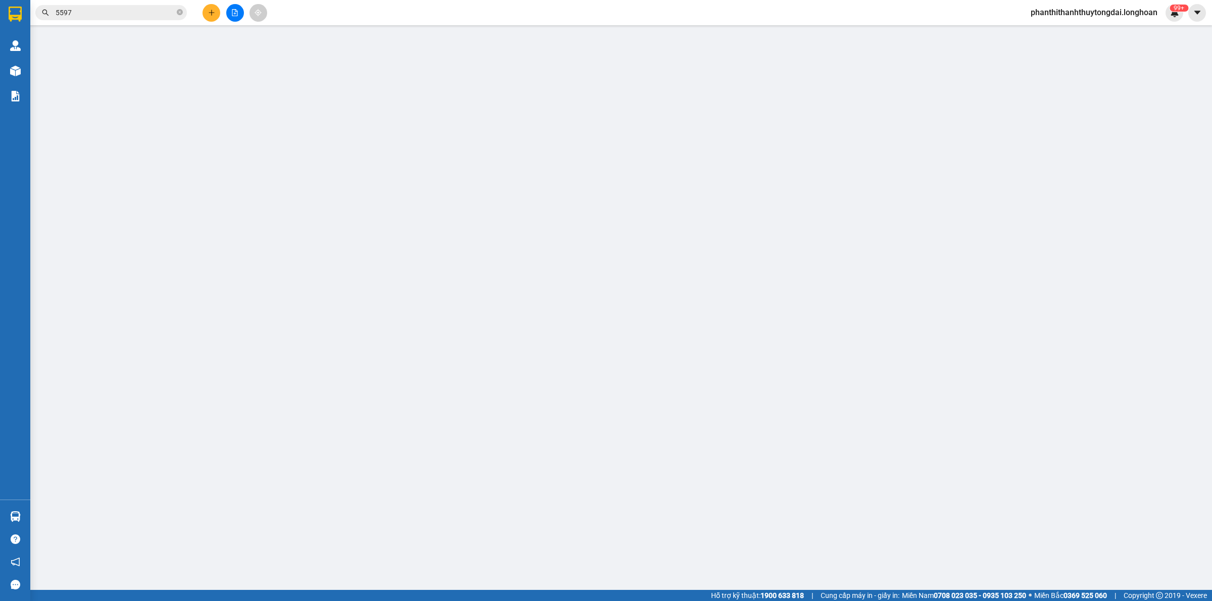
type input "0395195597"
type input "tuấn"
type input "0986176678"
type input "a vinh"
checkbox input "true"
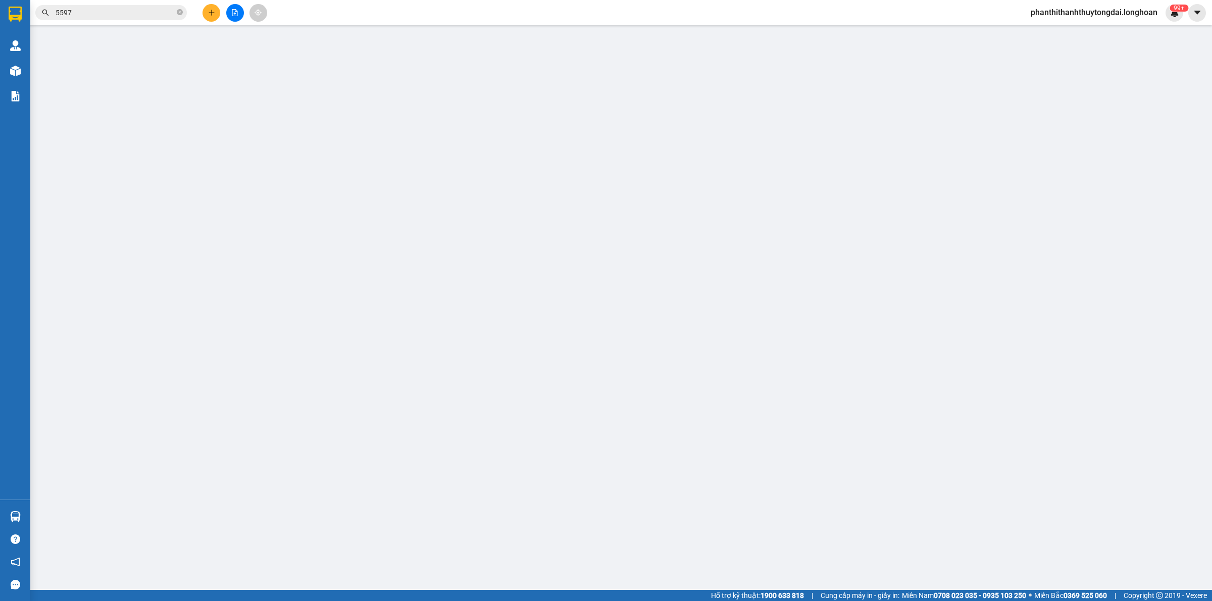
type input "ấp 2 phạm văn hai bình chánh hcm"
type input "hàng ko đồng kiểm giao nguyên kiện hư vỡ k đền ( đã báo khách gửi )"
type input "2.700.000"
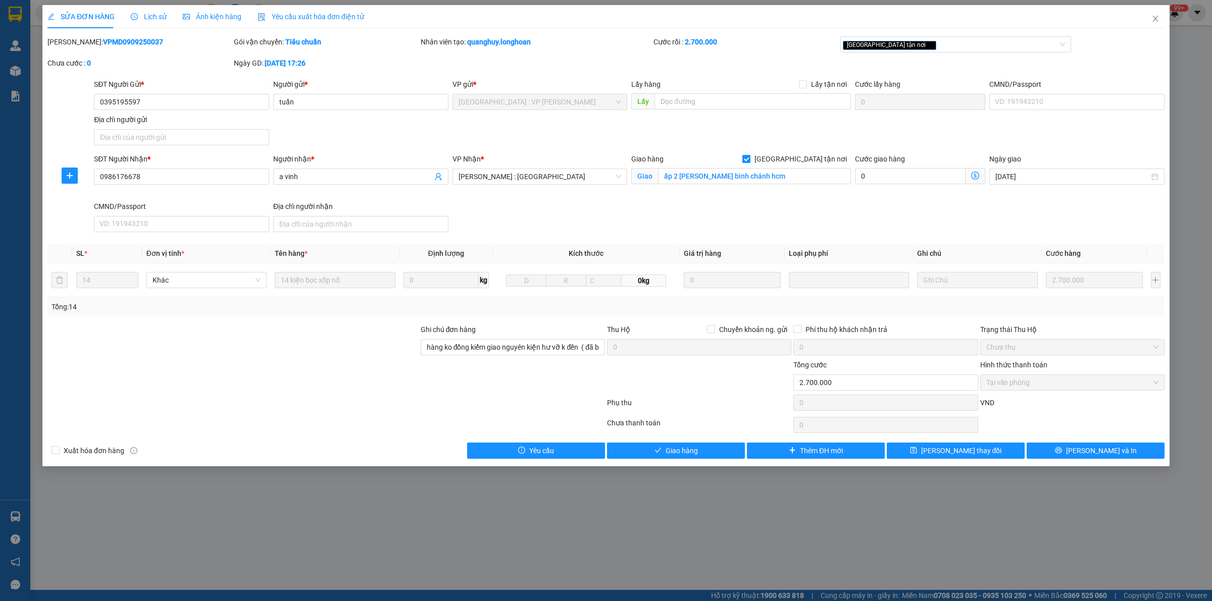
click at [144, 14] on span "Lịch sử" at bounding box center [149, 17] width 36 height 8
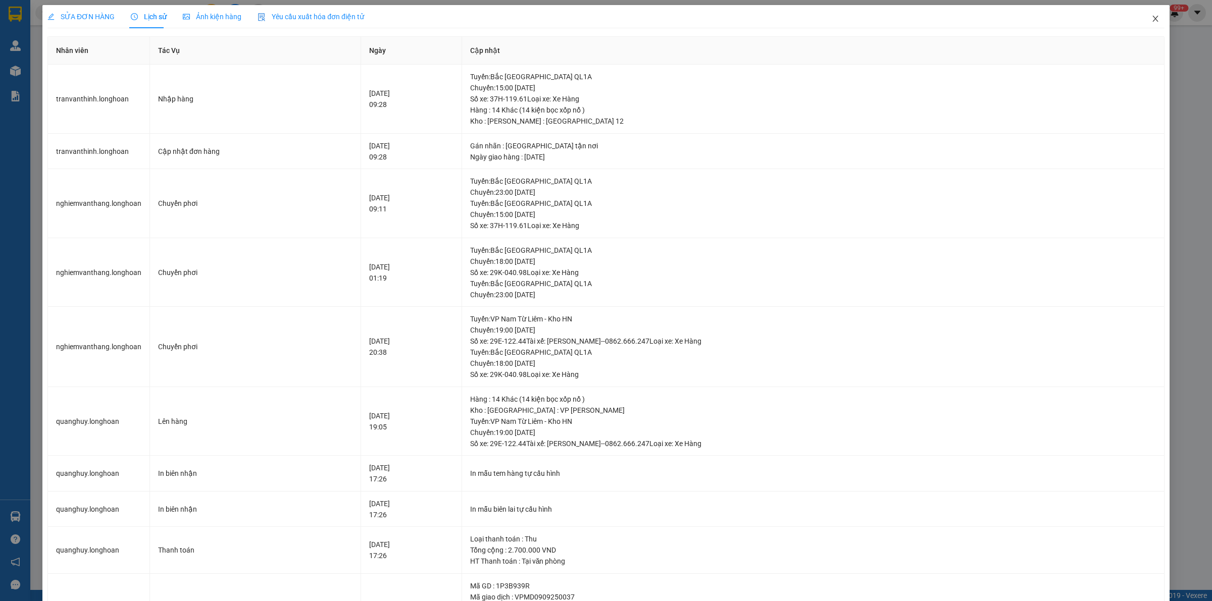
click at [1151, 17] on icon "close" at bounding box center [1155, 19] width 8 height 8
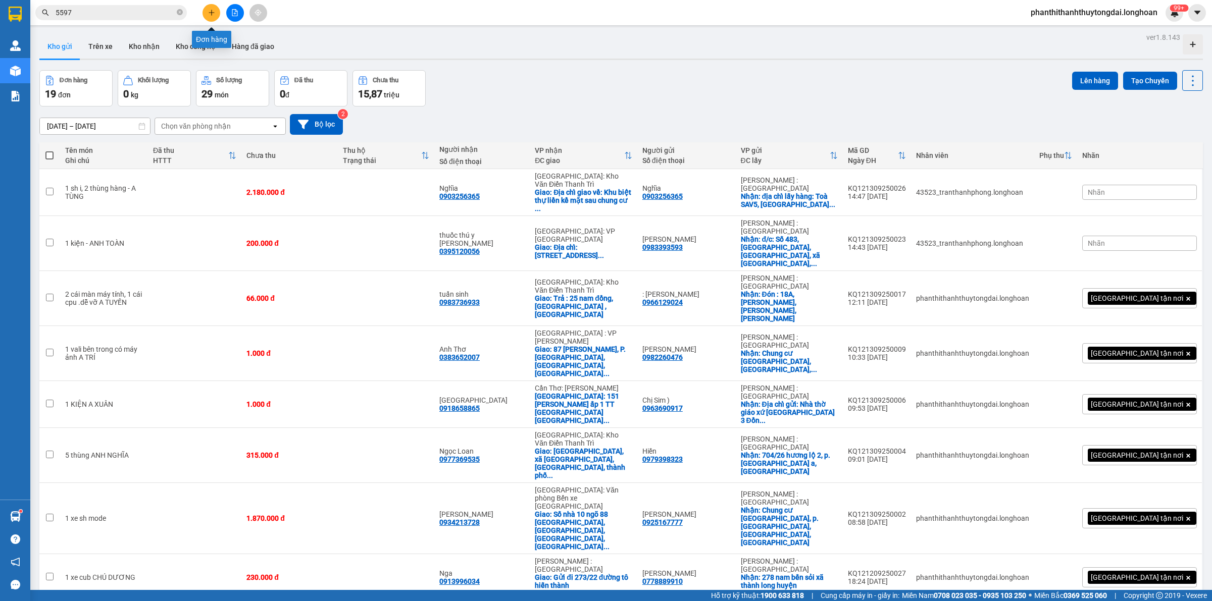
click at [216, 13] on button at bounding box center [212, 13] width 18 height 18
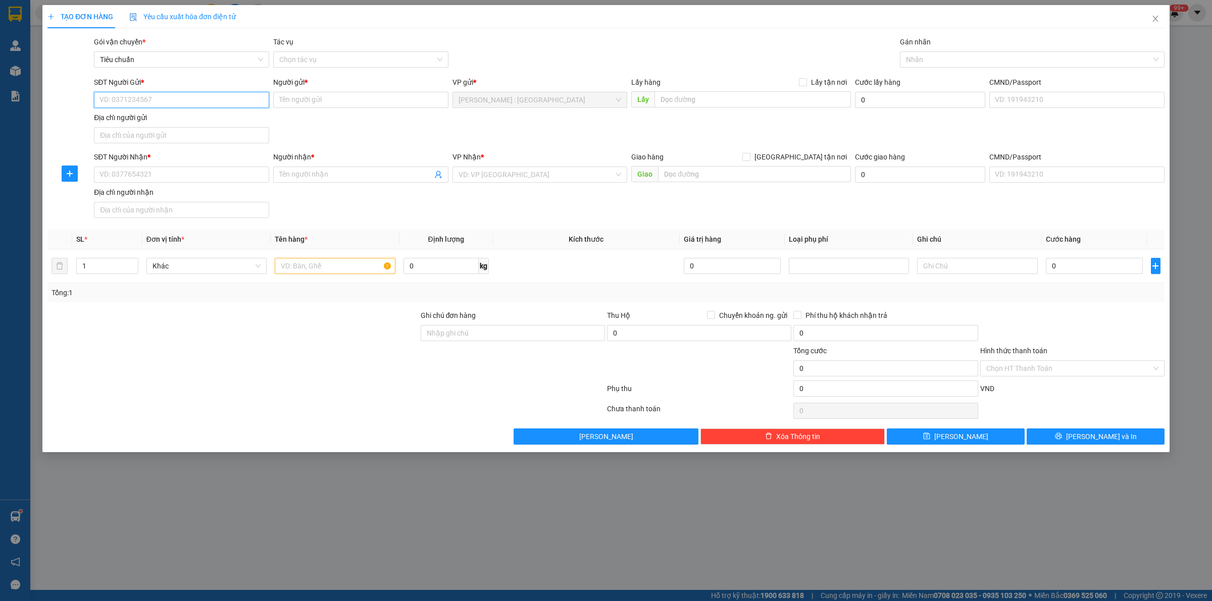
click at [227, 99] on input "SĐT Người Gửi *" at bounding box center [181, 100] width 175 height 16
type input "0904645964"
click at [240, 118] on div "0904645964 - phạm ngọc yến" at bounding box center [181, 120] width 163 height 11
type input "phạm ngọc yến"
type input "0904645964"
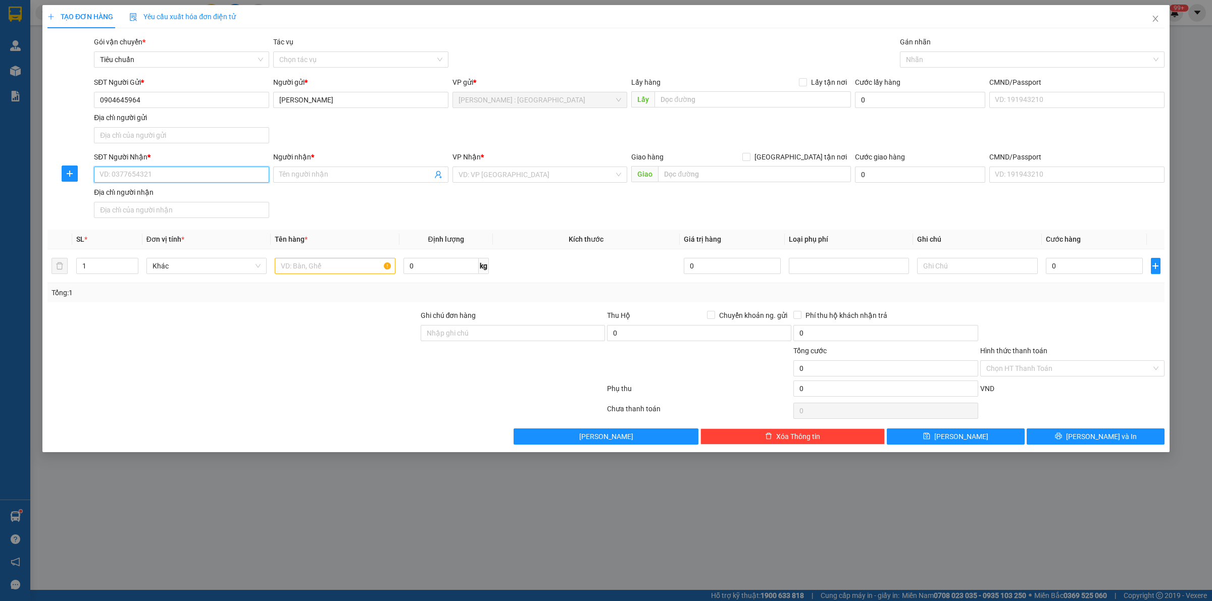
click at [211, 183] on input "SĐT Người Nhận *" at bounding box center [181, 175] width 175 height 16
type input "0837100332"
click at [218, 192] on div "0837100332 - ANH CẢNH" at bounding box center [181, 195] width 163 height 11
type input "ANH CẢNH"
checkbox input "true"
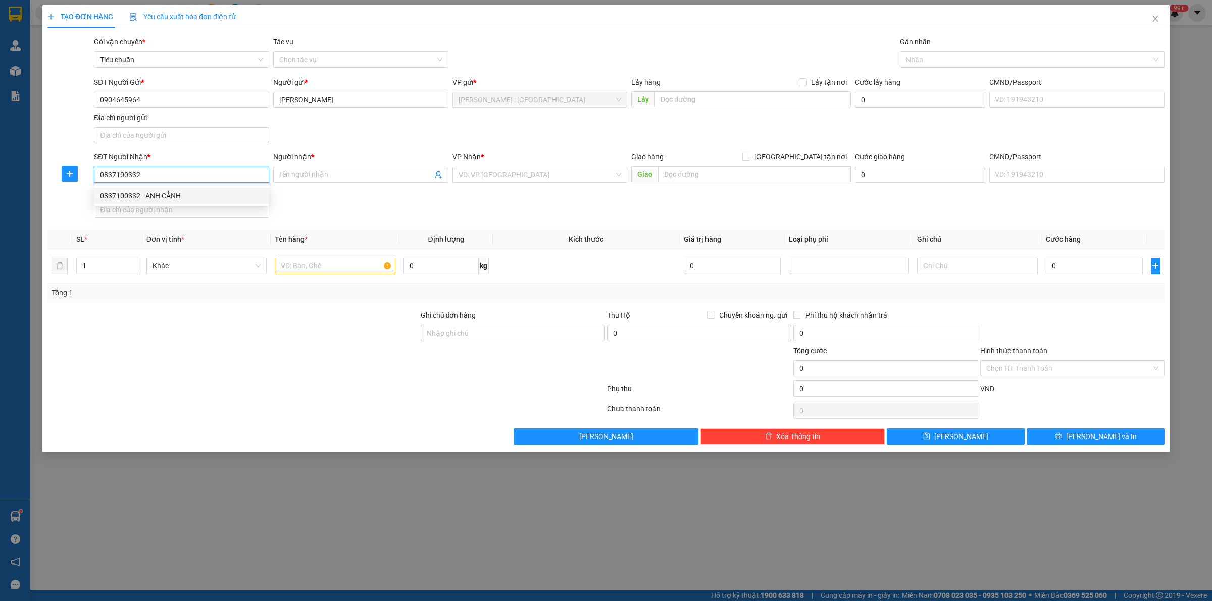
type input "255 HÙNG VƯƠNG, TP ĐÀ NẴNG"
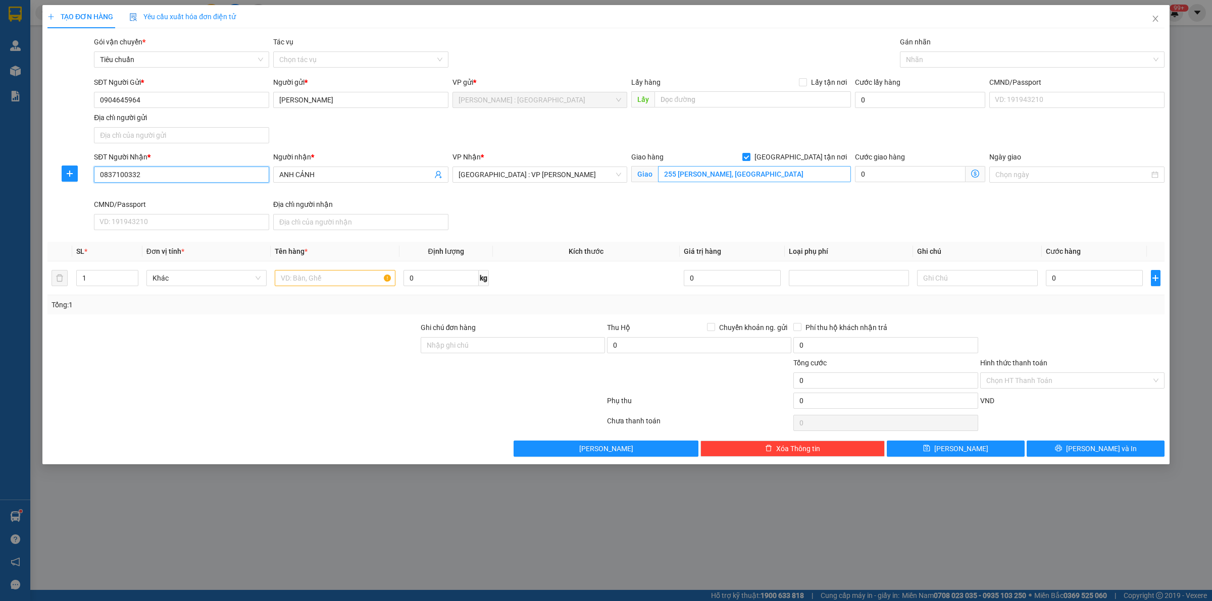
type input "0837100332"
click at [801, 176] on input "255 HÙNG VƯƠNG, TP ĐÀ NẴNG" at bounding box center [754, 174] width 193 height 16
type input "KÌ ANH HÀ TĨNH QL1A"
click at [749, 157] on input "[GEOGRAPHIC_DATA] tận nơi" at bounding box center [745, 156] width 7 height 7
checkbox input "false"
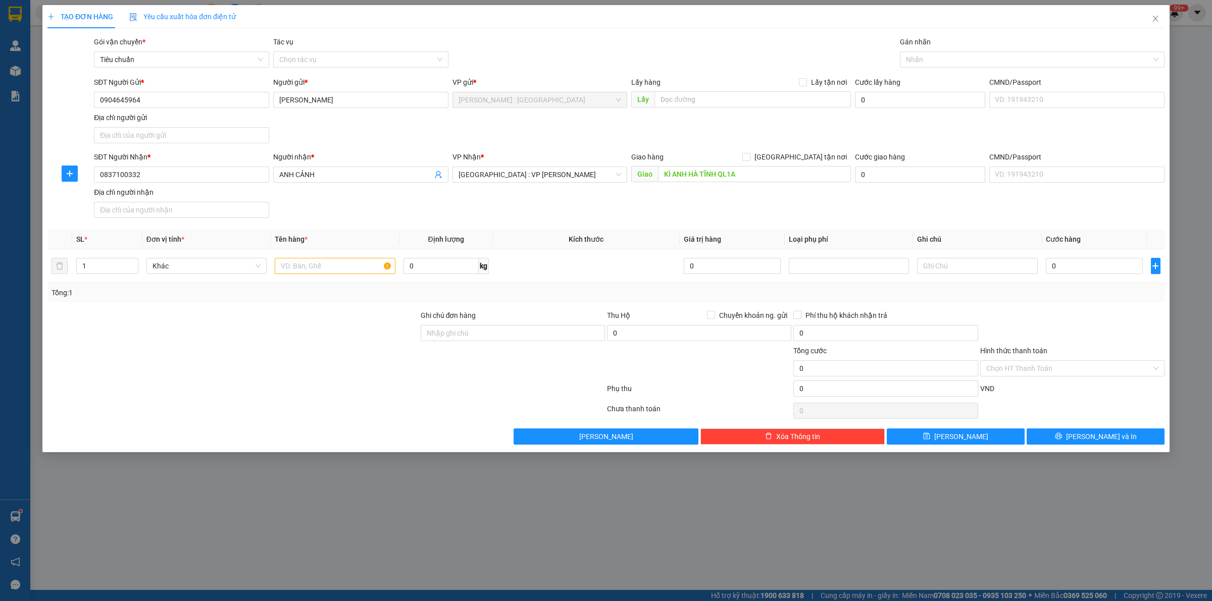
click at [723, 225] on div "Transit Pickup Surcharge Ids Transit Deliver Surcharge Ids Transit Deliver Surc…" at bounding box center [605, 240] width 1117 height 409
click at [298, 265] on input "text" at bounding box center [335, 266] width 120 height 16
type input "2 KIỆN SẮT VUÔNG DÀI BỌC PE"
click at [562, 180] on span "Đà Nẵng : VP Thanh Khê" at bounding box center [540, 174] width 163 height 15
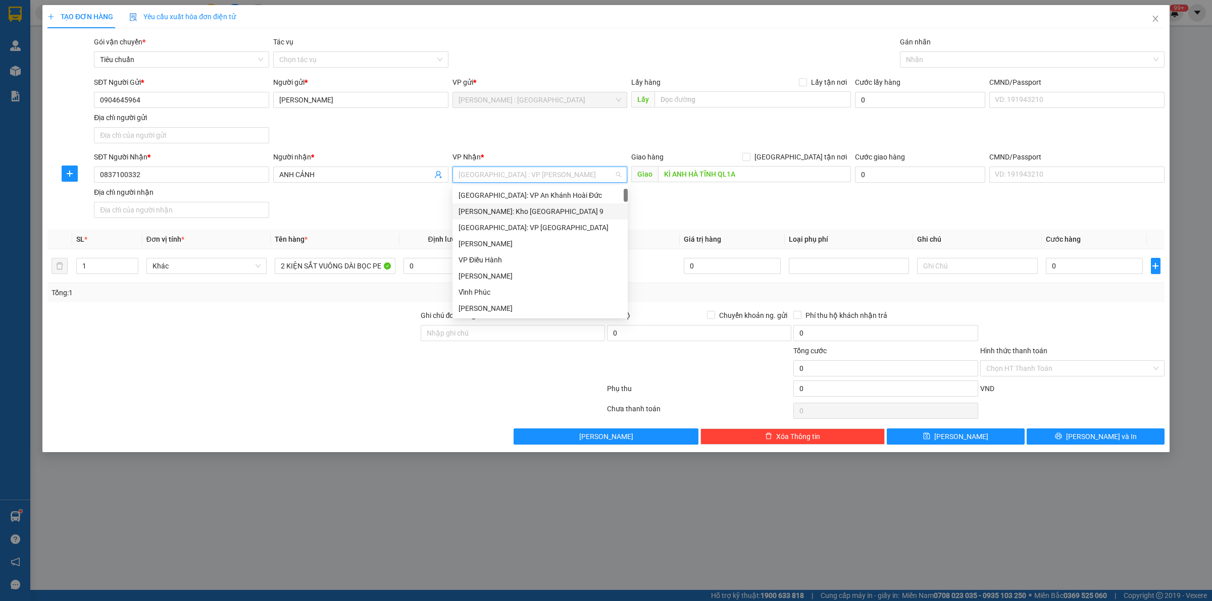
scroll to position [16, 0]
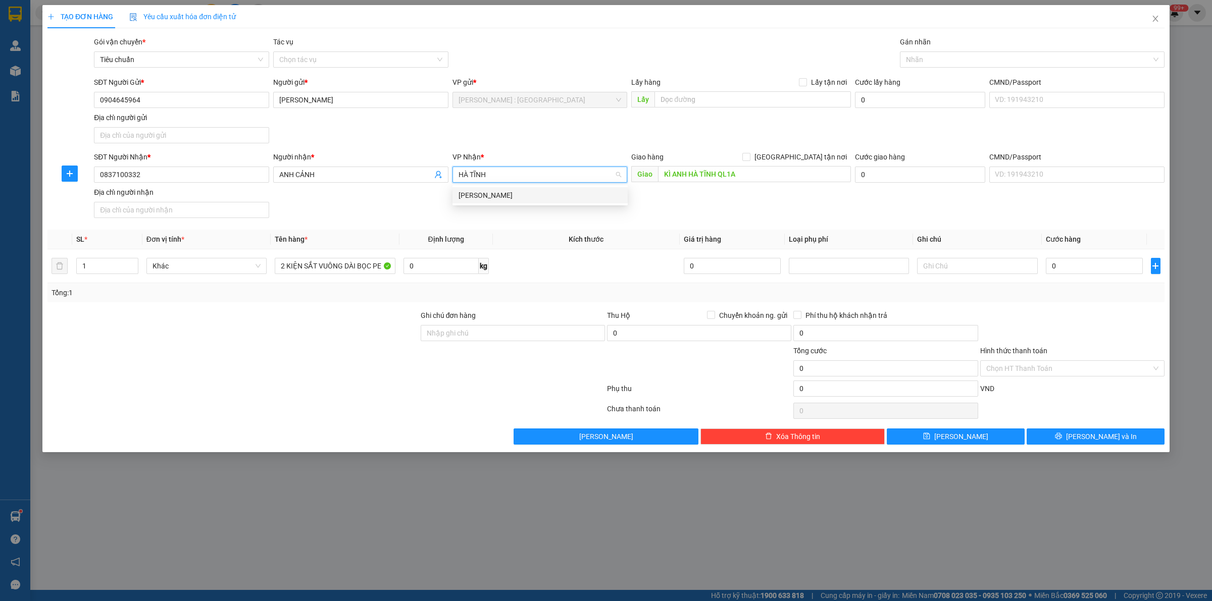
type input "HÀ TĨNH"
click at [528, 194] on div "Hà Tĩnh" at bounding box center [540, 195] width 163 height 11
click at [1078, 258] on div "0" at bounding box center [1094, 266] width 97 height 20
click at [1112, 261] on input "0" at bounding box center [1094, 266] width 97 height 16
type input "2"
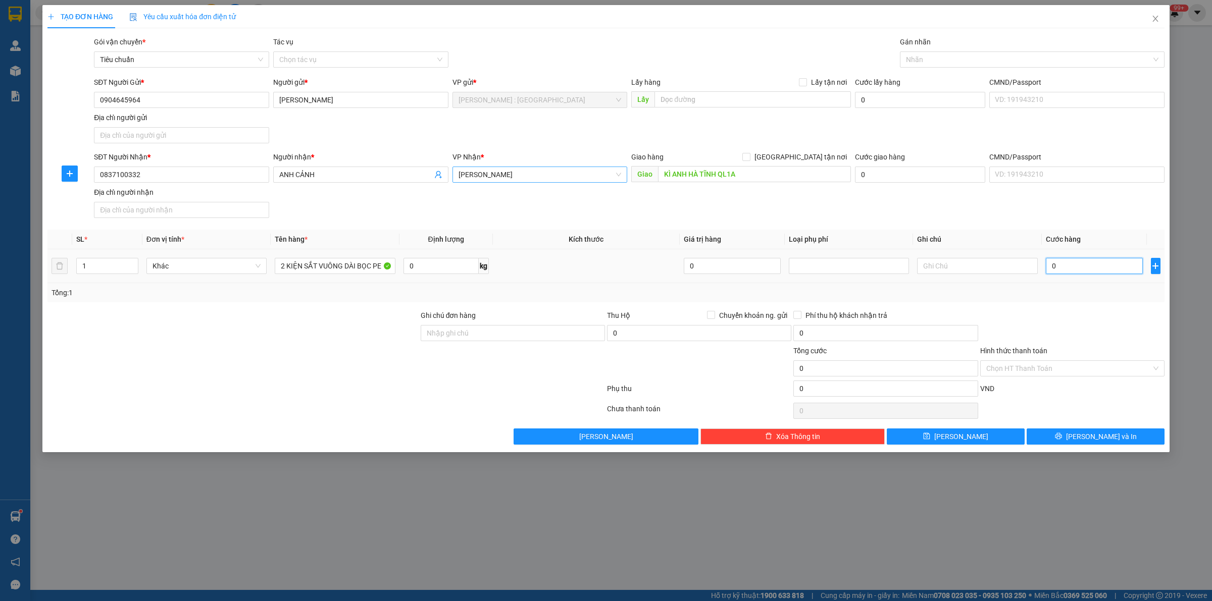
type input "2"
type input "21"
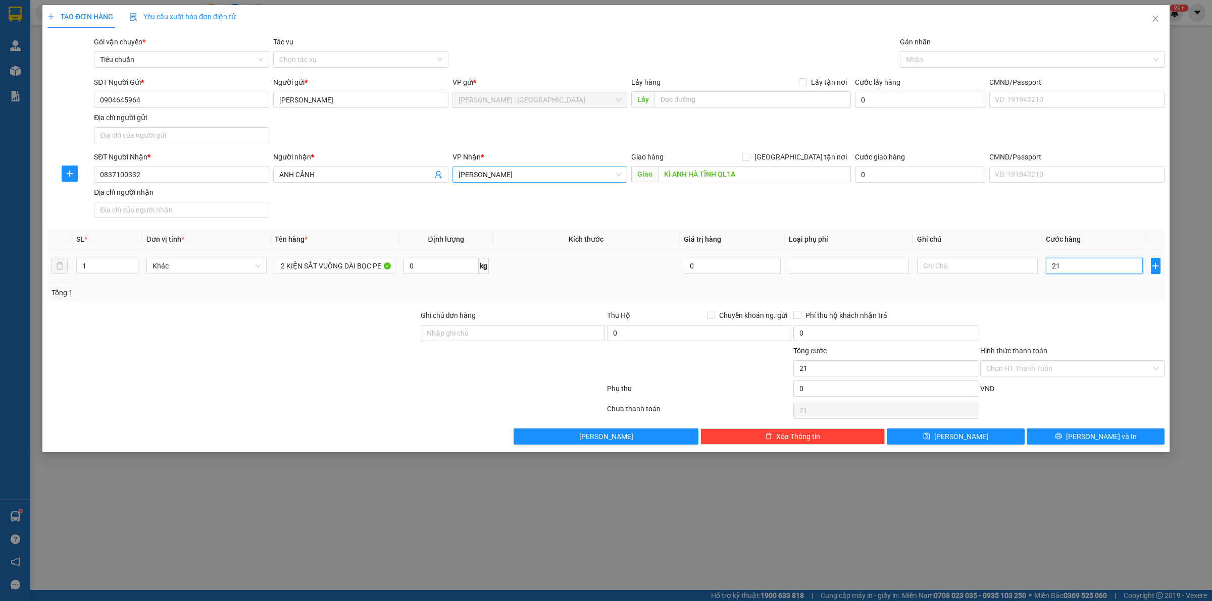
type input "215"
type input "215.000"
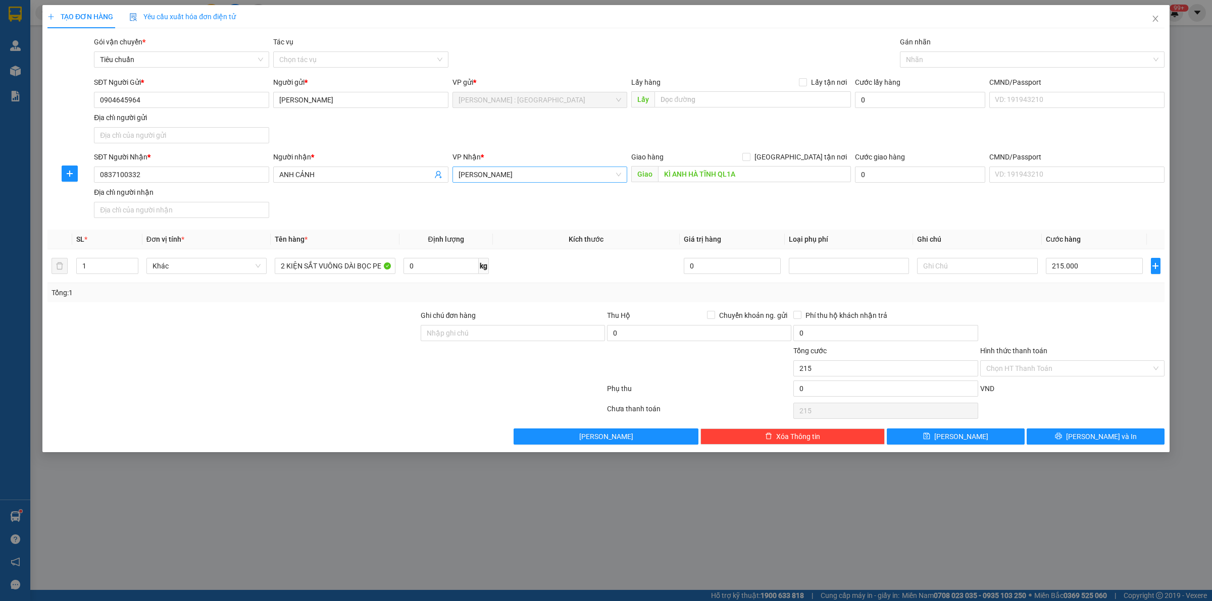
type input "215.000"
click at [1084, 331] on div at bounding box center [1072, 327] width 186 height 35
click at [950, 55] on div at bounding box center [1026, 60] width 249 height 12
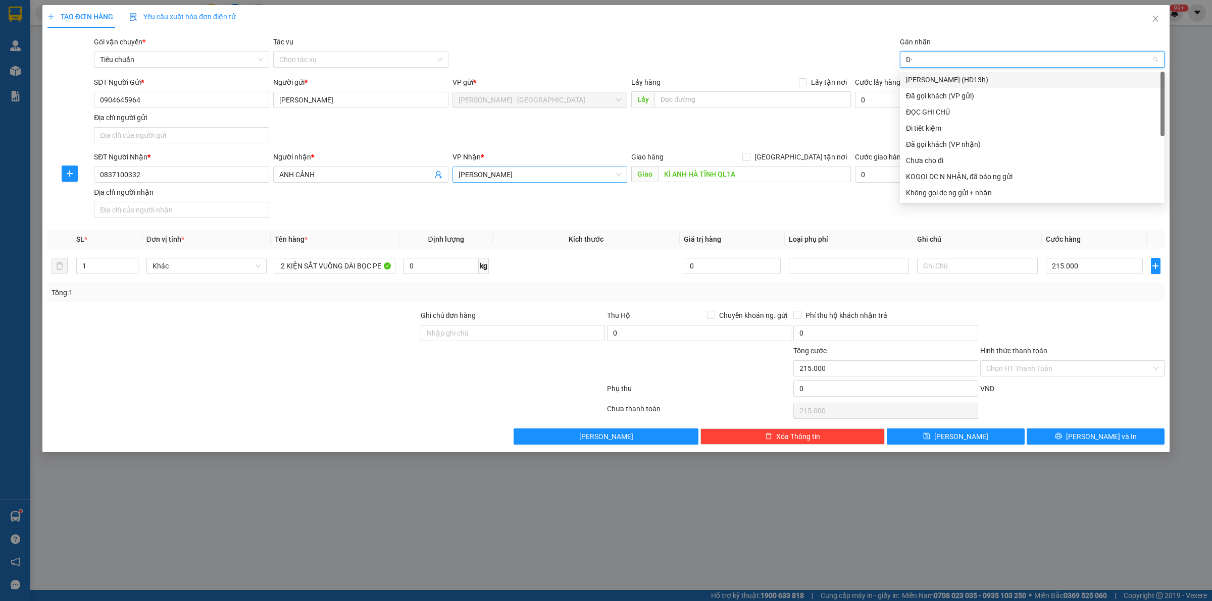
type input "D"
type input "ĐÃ"
click at [960, 82] on div "Đã gọi khách (VP gửi)" at bounding box center [1032, 79] width 253 height 11
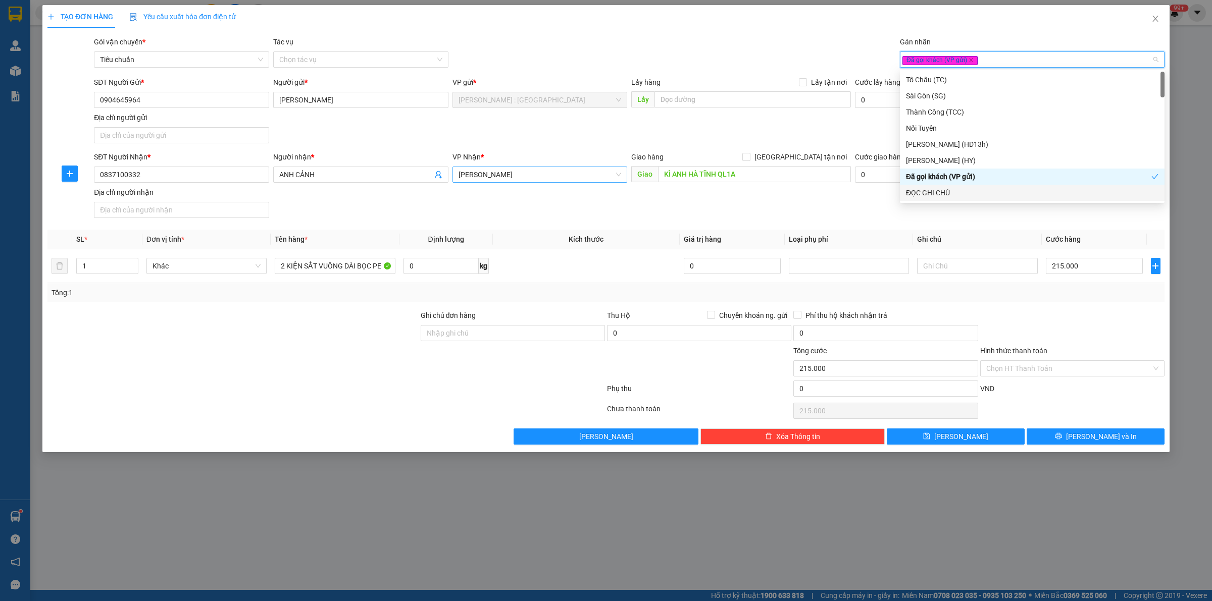
click at [1002, 222] on div "SĐT Người Nhận * 0837100332 Người nhận * ANH CẢNH VP Nhận * Hà Tĩnh Giao hàng G…" at bounding box center [629, 187] width 1075 height 71
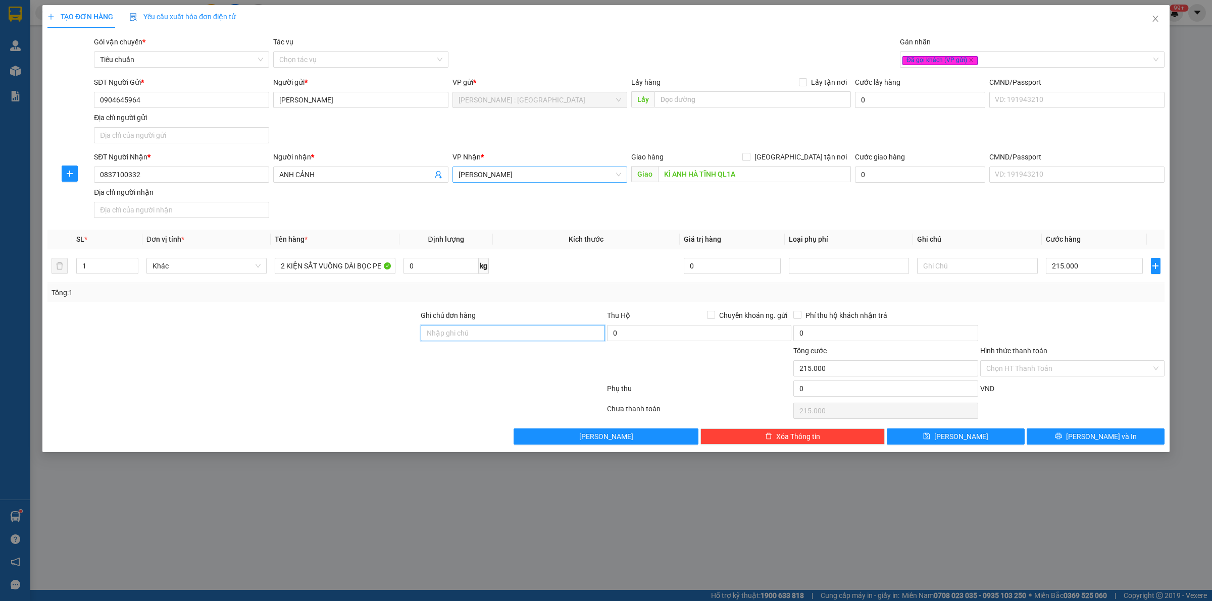
click at [496, 334] on input "Ghi chú đơn hàng" at bounding box center [513, 333] width 184 height 16
type input "HÀNG KHÔNG BAO MỐP MÉO"
click at [518, 535] on div "TẠO ĐƠN HÀNG Yêu cầu xuất hóa đơn điện tử Transit Pickup Surcharge Ids Transit …" at bounding box center [606, 300] width 1212 height 601
click at [556, 336] on input "HÀNG KHÔNG BAO MỐP MÉO" at bounding box center [513, 333] width 184 height 16
click at [1076, 433] on button "[PERSON_NAME] và In" at bounding box center [1096, 437] width 138 height 16
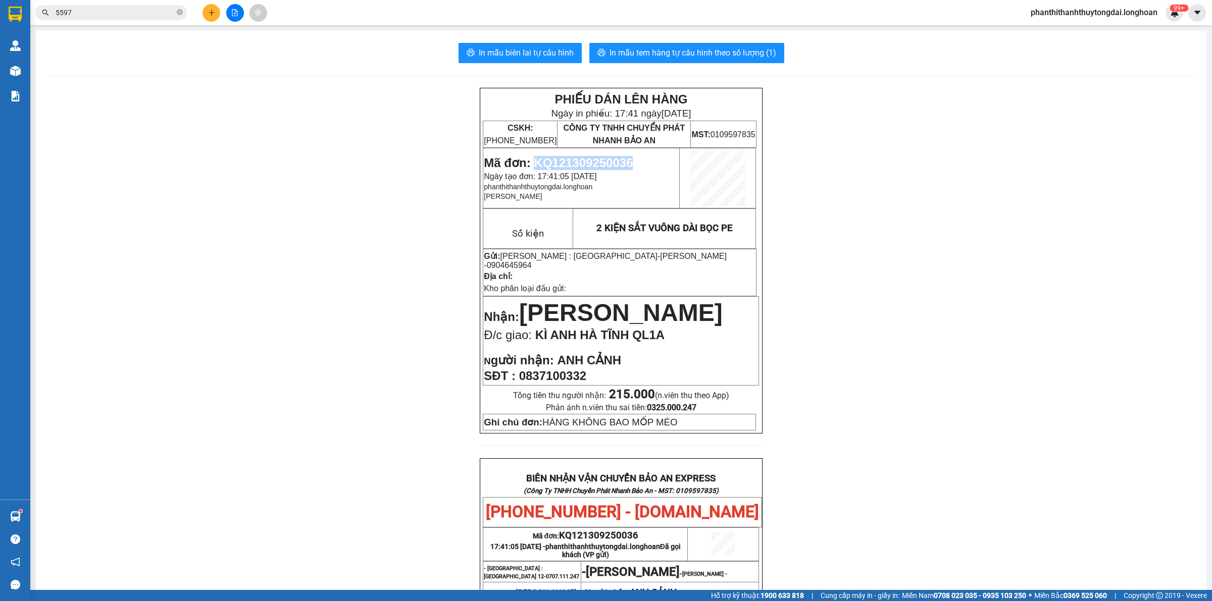
drag, startPoint x: 531, startPoint y: 164, endPoint x: 668, endPoint y: 161, distance: 136.9
click at [668, 161] on p "Mã đơn: KQ121309250036" at bounding box center [581, 163] width 195 height 14
copy span "KQ121309250036"
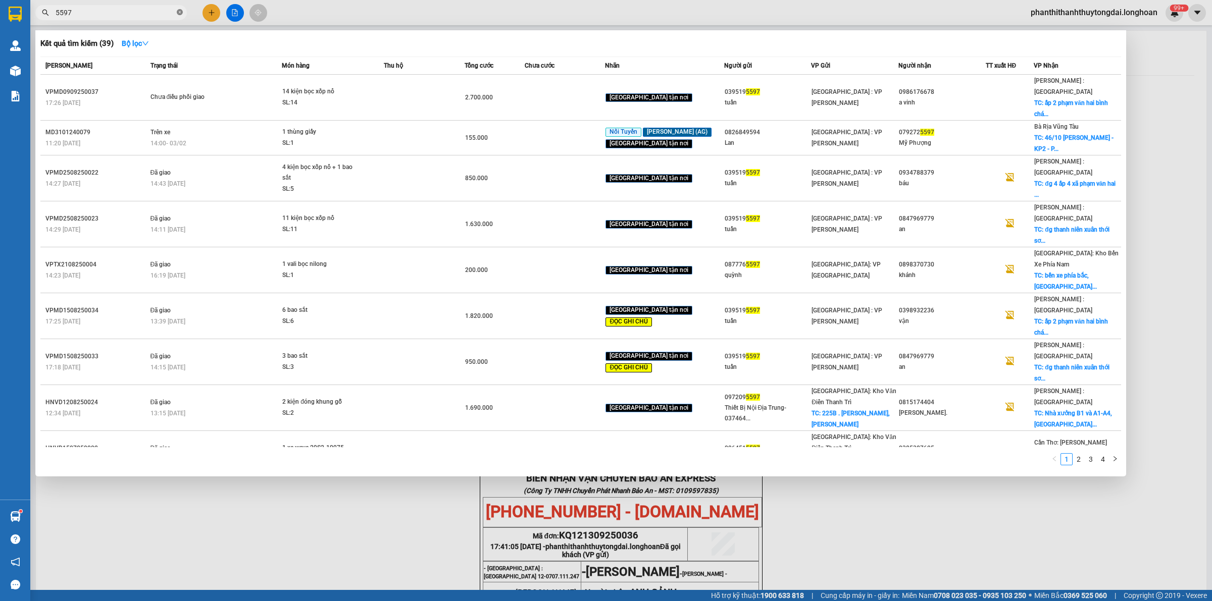
click at [178, 13] on icon "close-circle" at bounding box center [180, 12] width 6 height 6
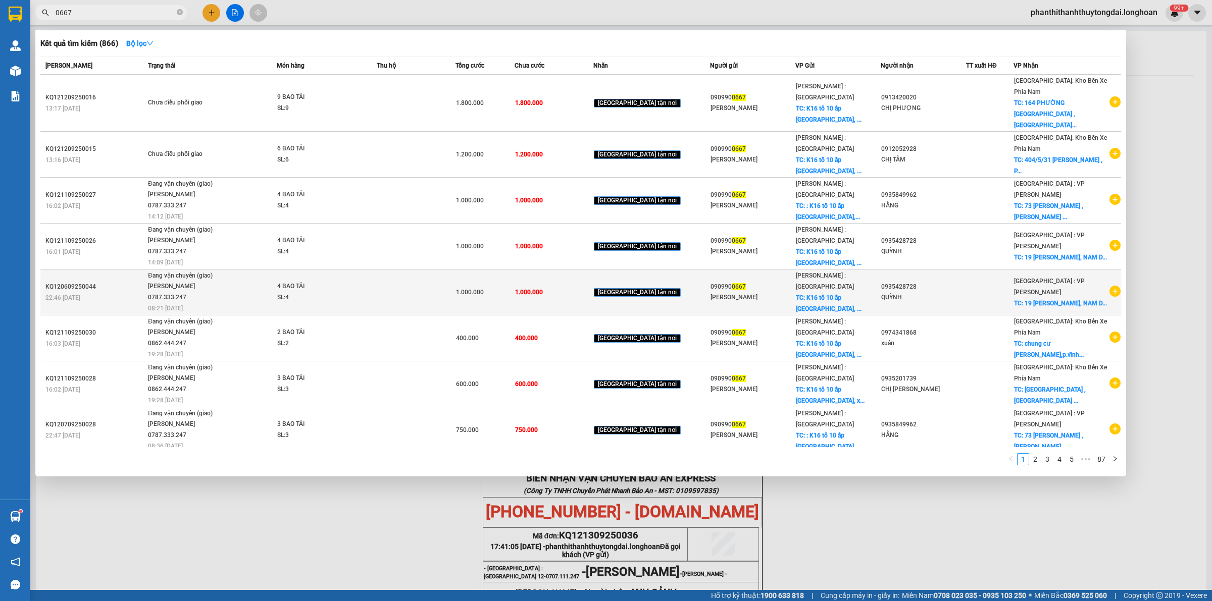
scroll to position [73, 0]
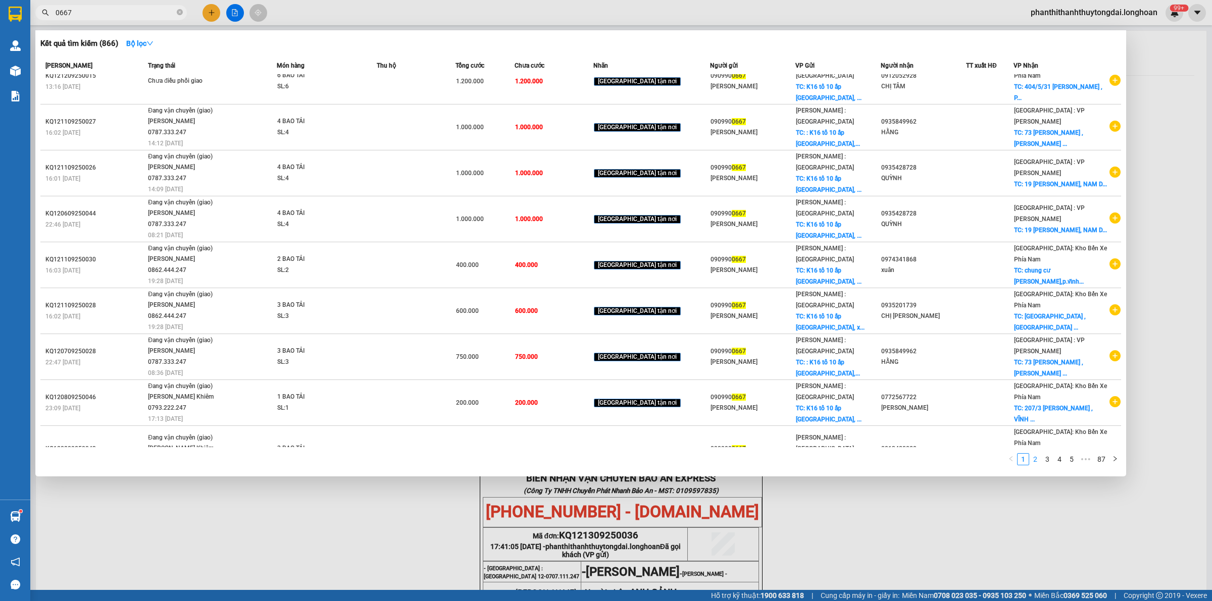
type input "0667"
click at [1038, 459] on link "2" at bounding box center [1035, 459] width 11 height 11
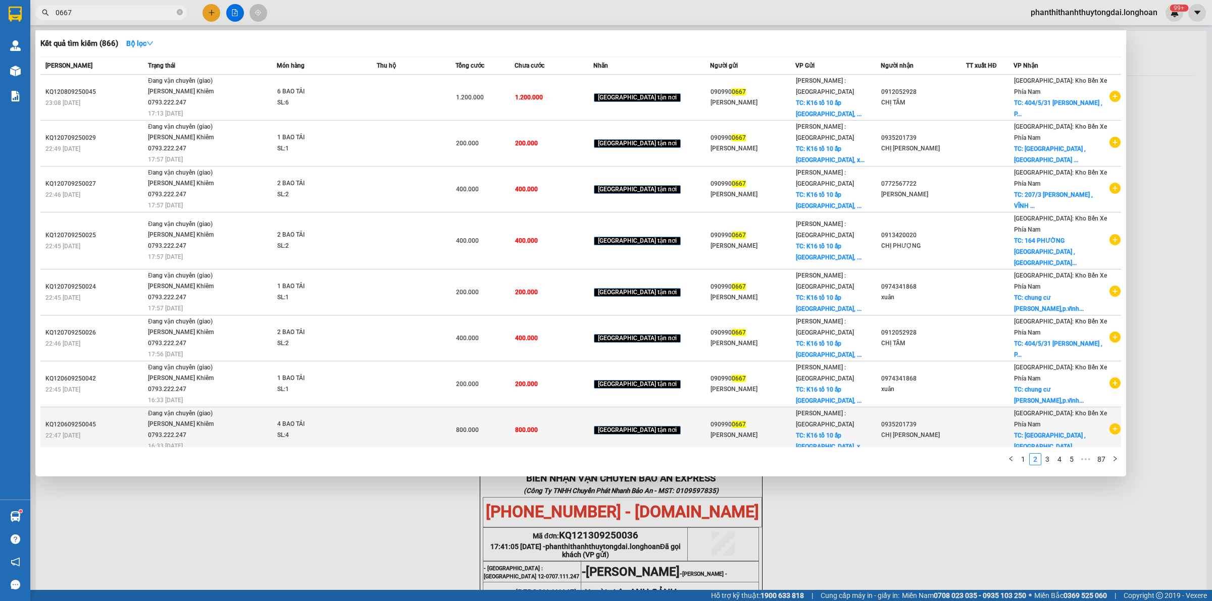
scroll to position [77, 0]
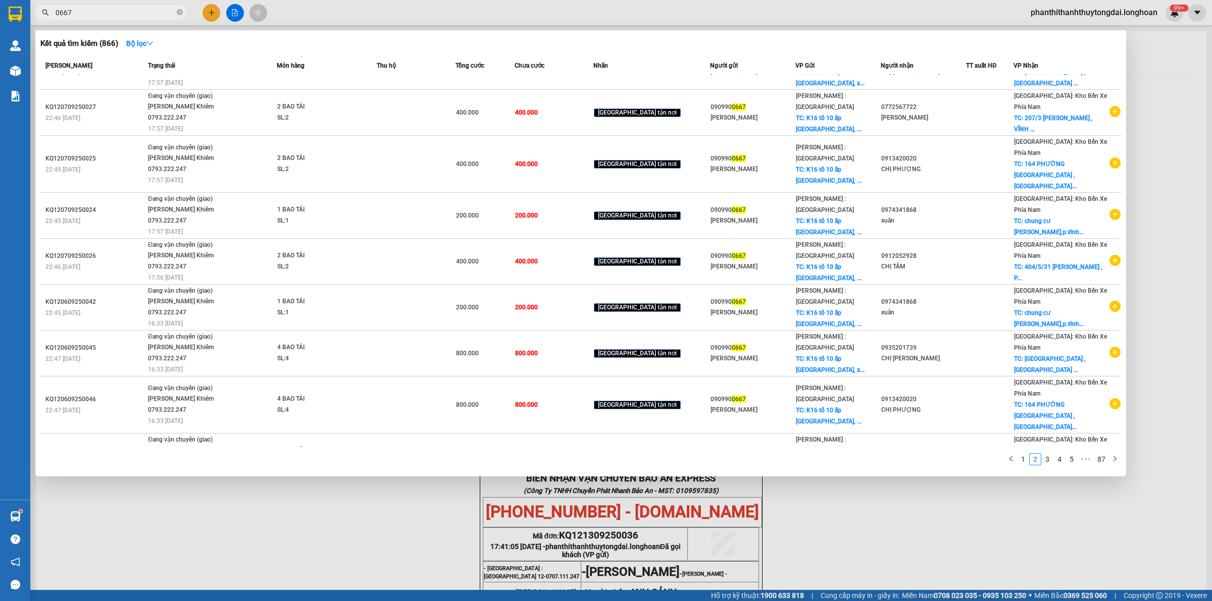
click at [1050, 460] on link "3" at bounding box center [1047, 459] width 11 height 11
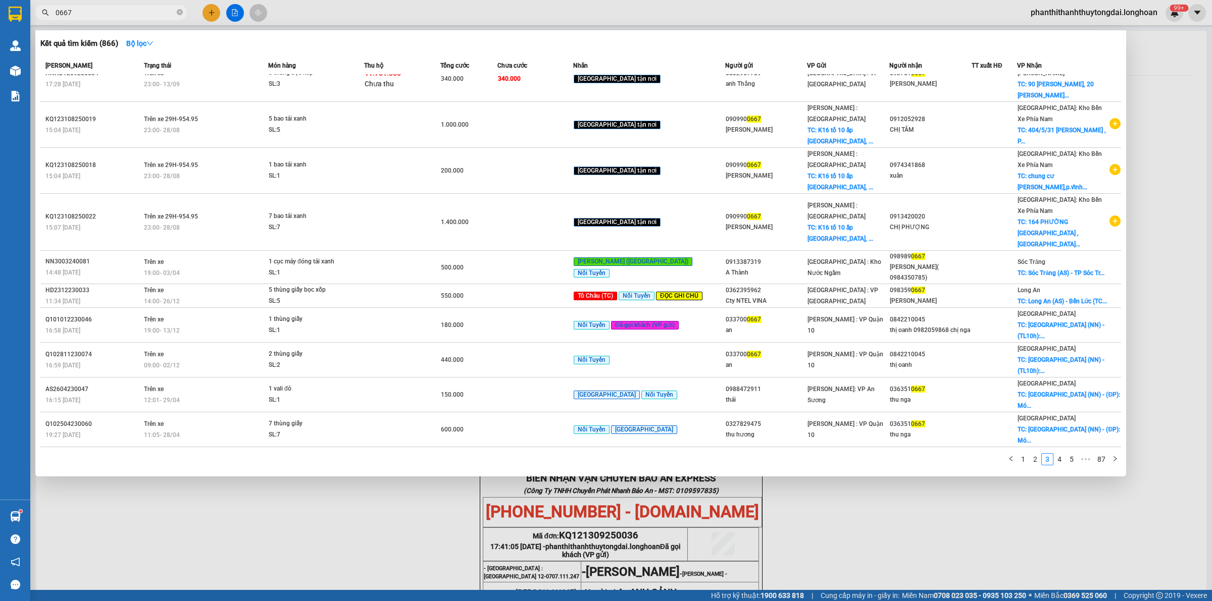
scroll to position [0, 0]
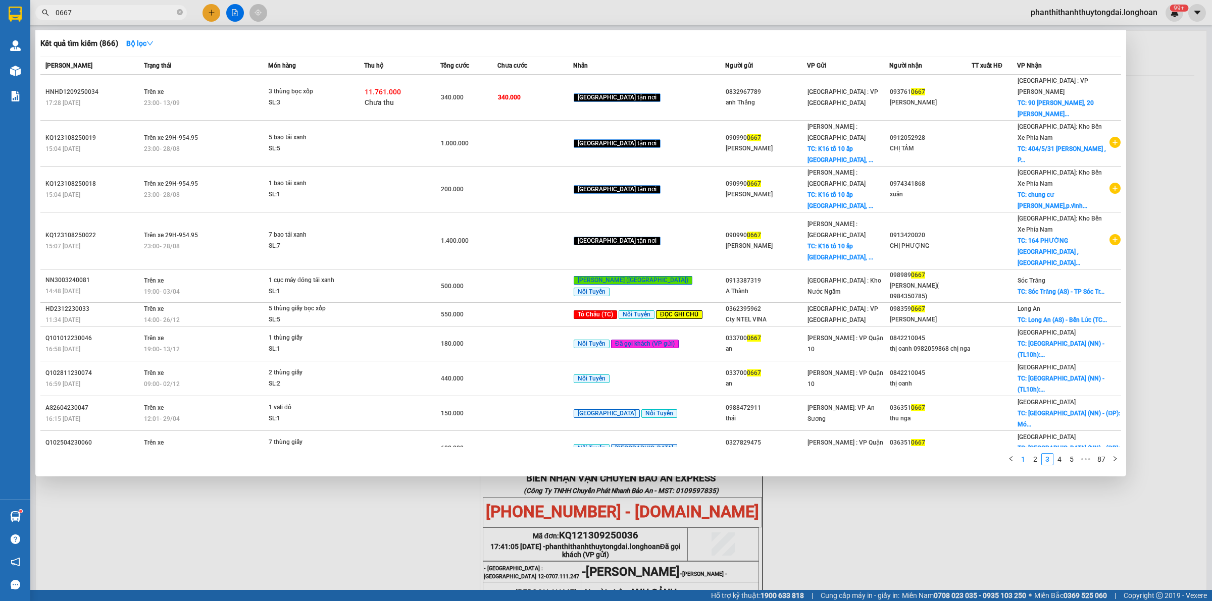
click at [1023, 454] on link "1" at bounding box center [1023, 459] width 11 height 11
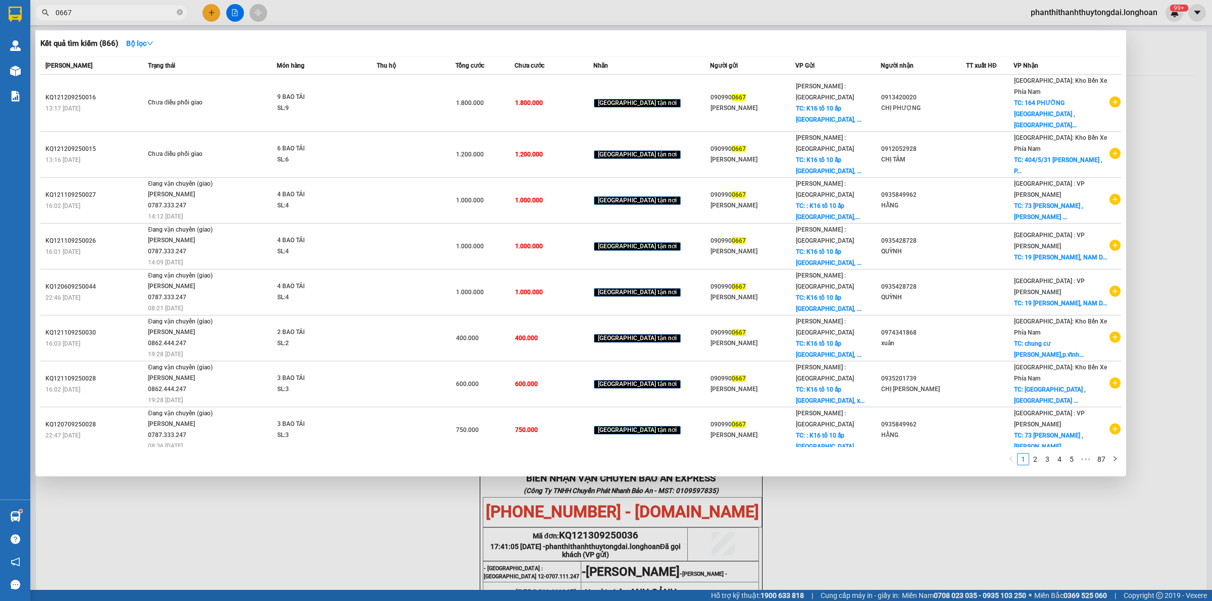
click at [953, 511] on div at bounding box center [606, 300] width 1212 height 601
click at [178, 13] on icon "close-circle" at bounding box center [180, 12] width 6 height 6
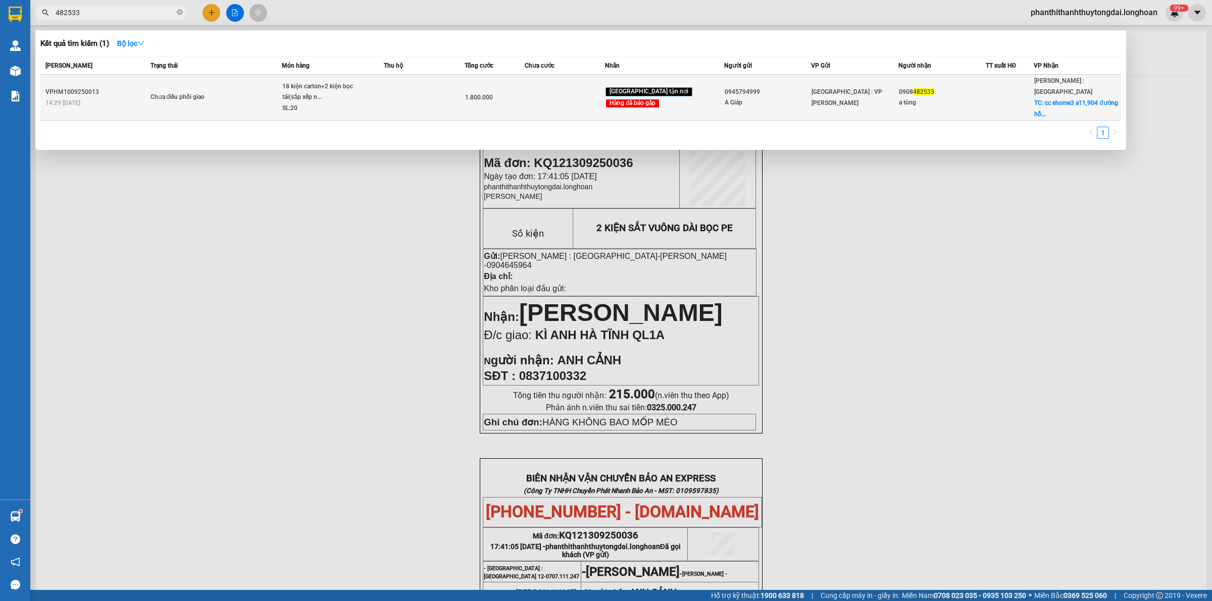
type input "482533"
click at [991, 96] on div at bounding box center [1009, 97] width 47 height 11
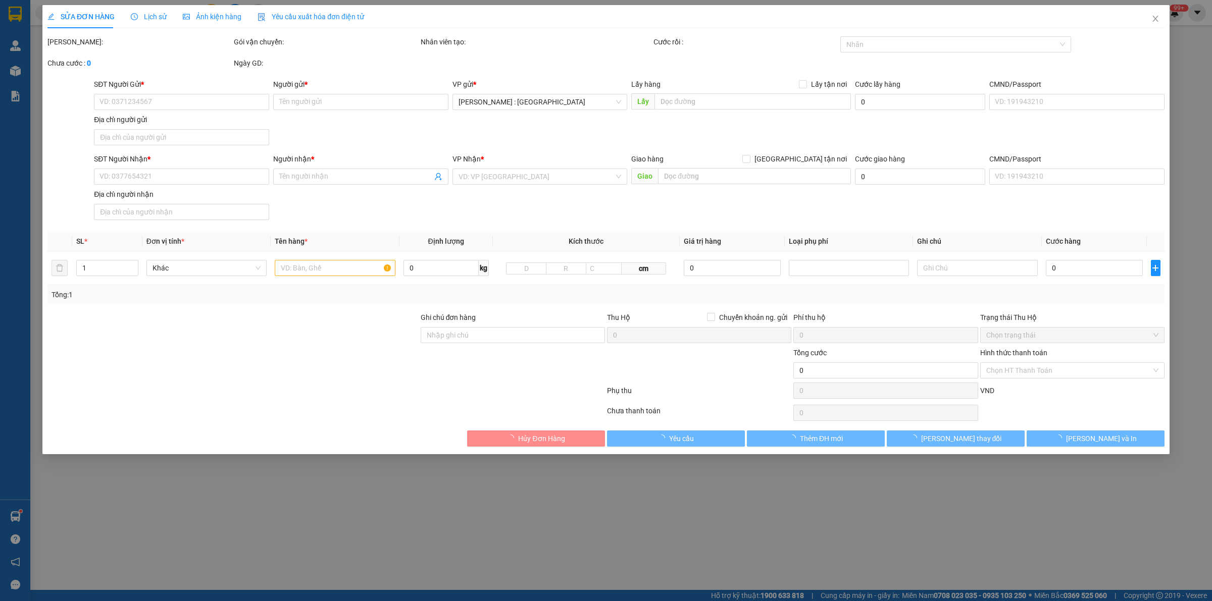
type input "0945794999"
type input "A Giáp"
type input "0908482533"
type input "a tùng"
checkbox input "true"
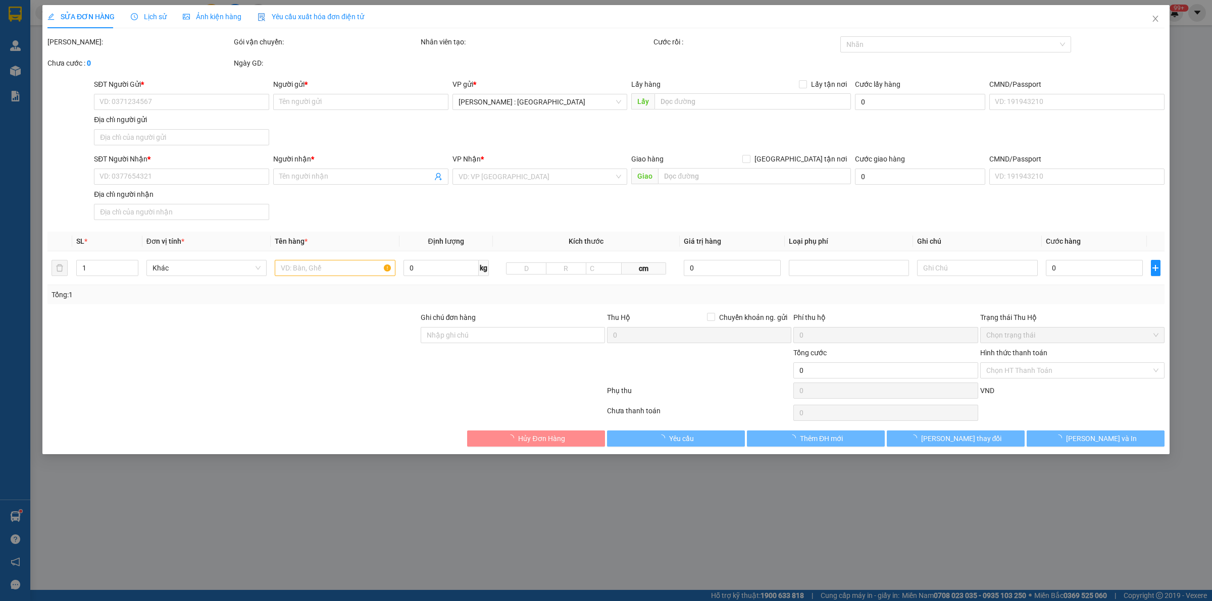
type input "cc ehome3 a11,904 đường hồ ngọc lãm,p an lạc,bình tân,hcm"
type input "nhận nguyên kiện,giao nguyên kiện,bể vỡ k đền"
type input "1.800.000"
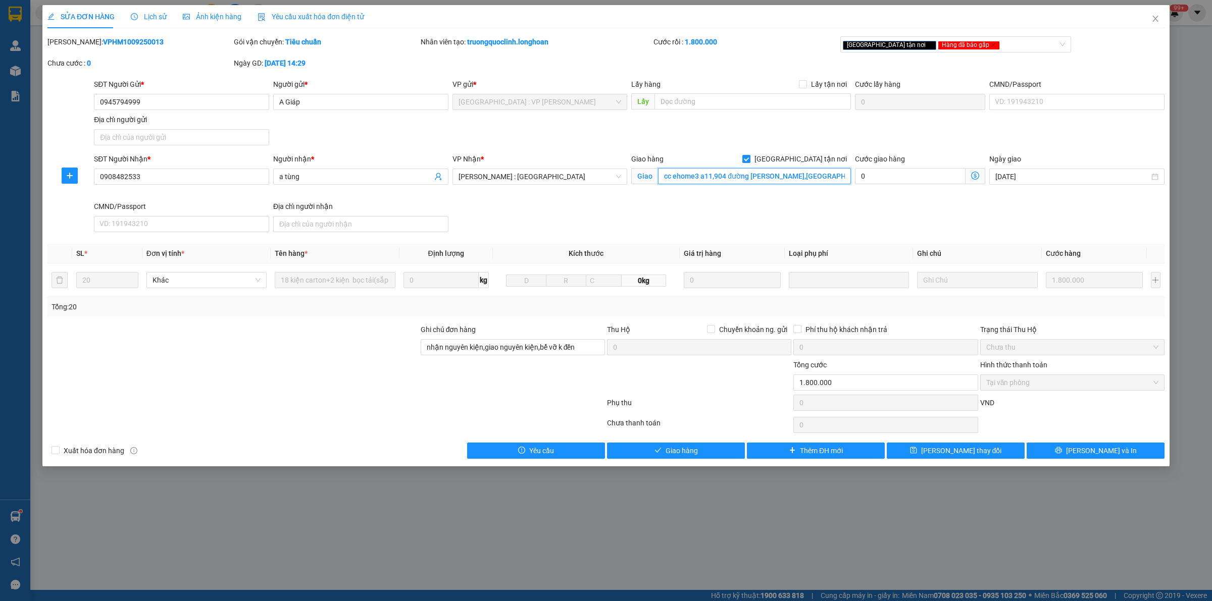
click at [797, 178] on input "cc ehome3 a11,904 đường hồ ngọc lãm,p an lạc,bình tân,hcm" at bounding box center [754, 176] width 193 height 16
click at [823, 179] on input "cc ehome3 a11,904 đường hồ ngọc lãm,p an lạc,bình tân,hcm" at bounding box center [754, 176] width 193 height 16
click at [1153, 16] on icon "close" at bounding box center [1155, 19] width 6 height 6
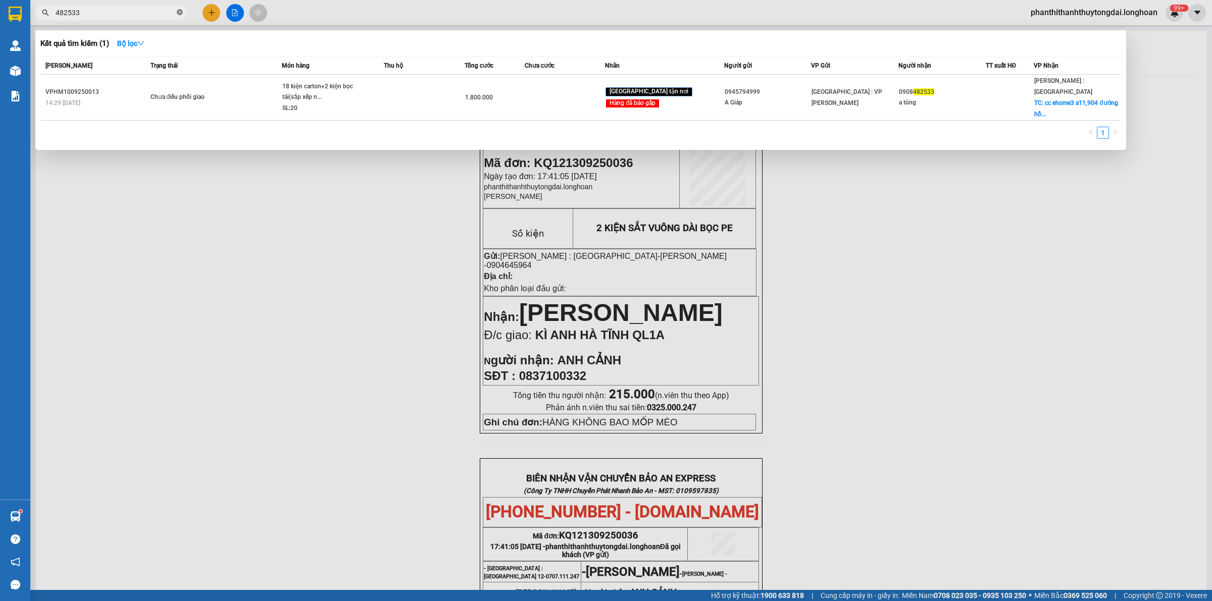
click at [178, 11] on icon "close-circle" at bounding box center [180, 12] width 6 height 6
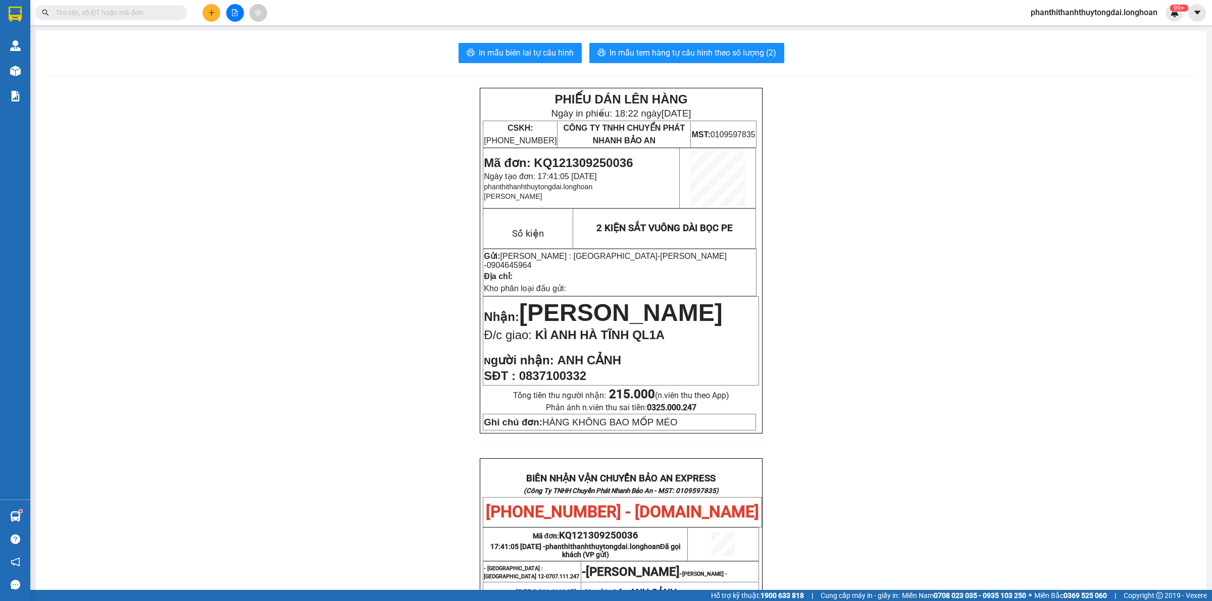
click at [132, 11] on input "text" at bounding box center [115, 12] width 119 height 11
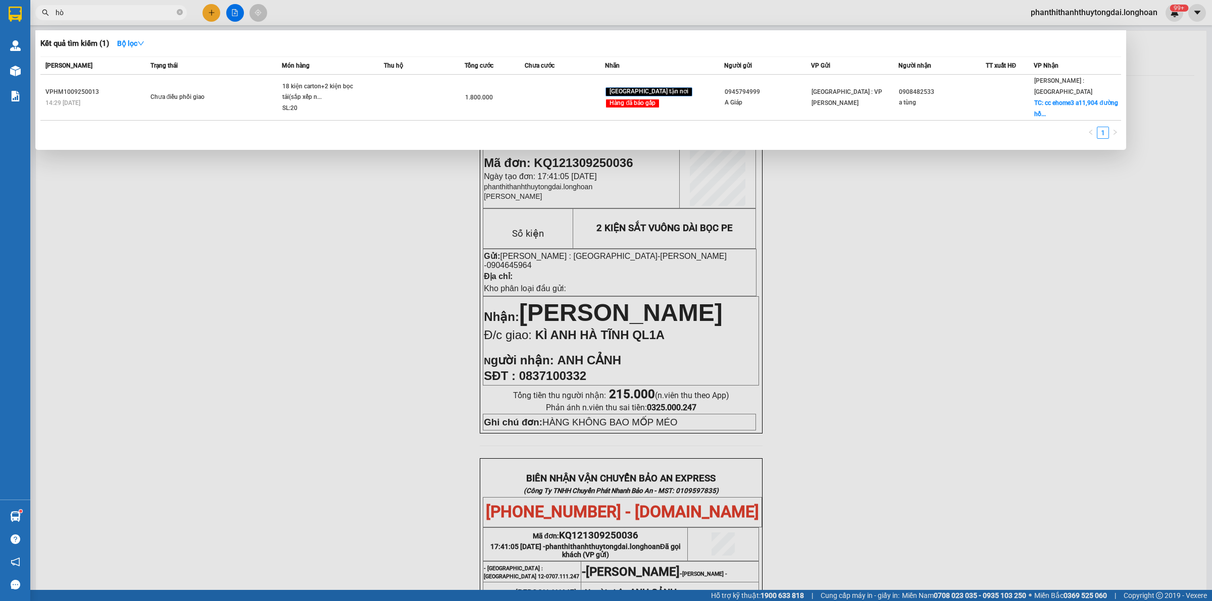
type input "hòa"
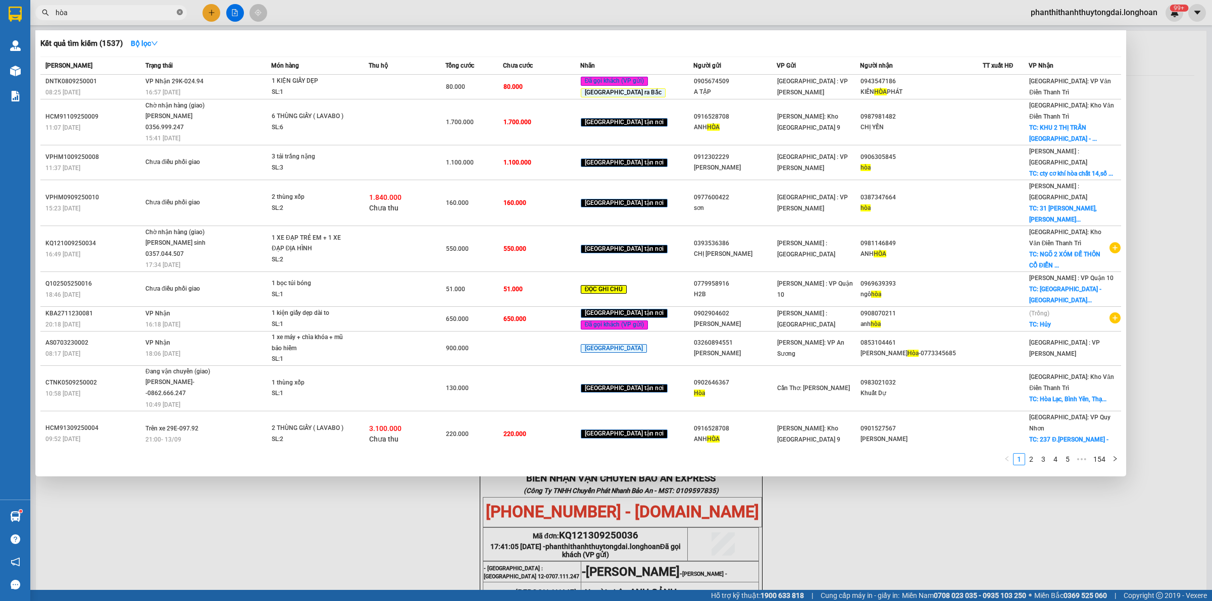
drag, startPoint x: 181, startPoint y: 13, endPoint x: 154, endPoint y: 16, distance: 26.9
click at [180, 14] on icon "close-circle" at bounding box center [180, 12] width 6 height 6
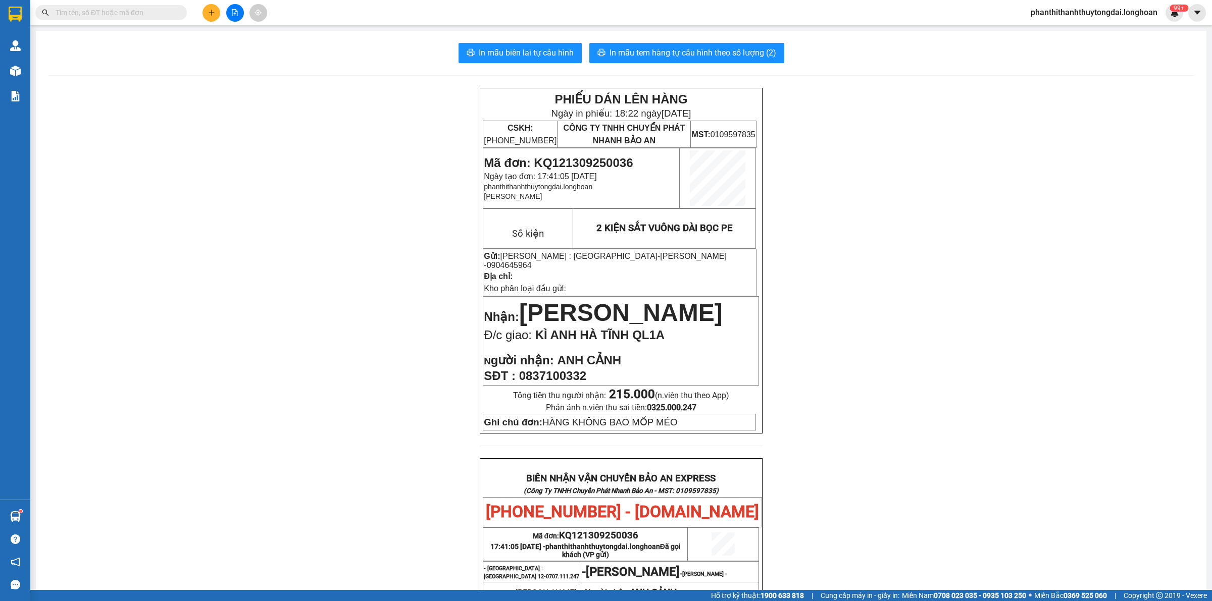
click at [154, 16] on input "text" at bounding box center [115, 12] width 119 height 11
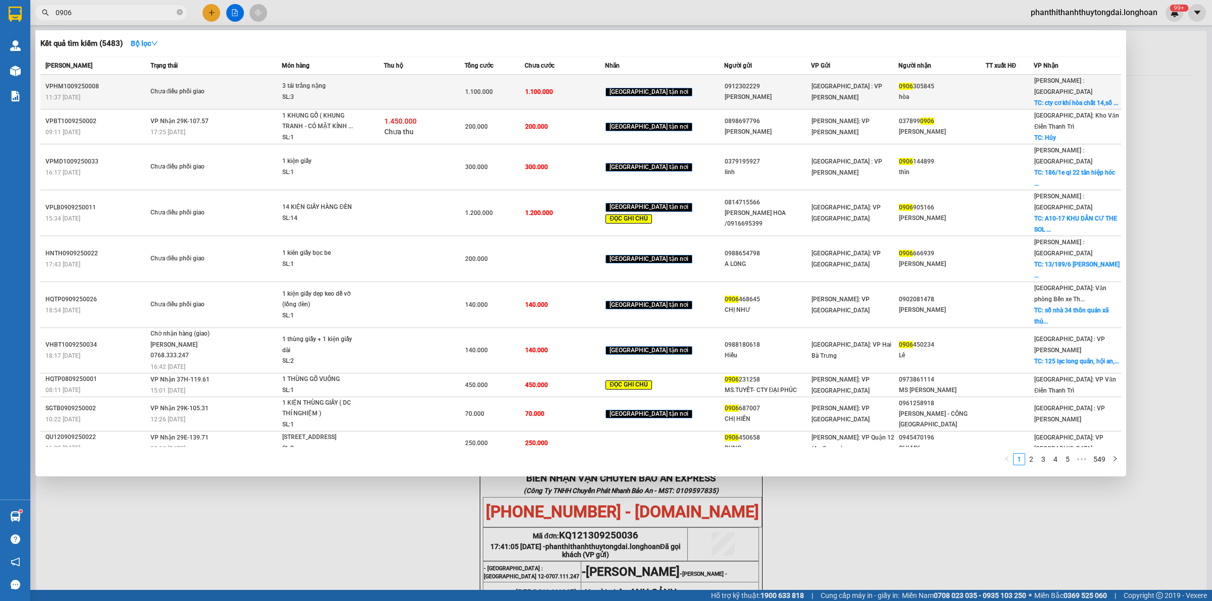
type input "0906"
click at [382, 89] on span "3 tải trắng nặng SL: 3" at bounding box center [332, 92] width 101 height 22
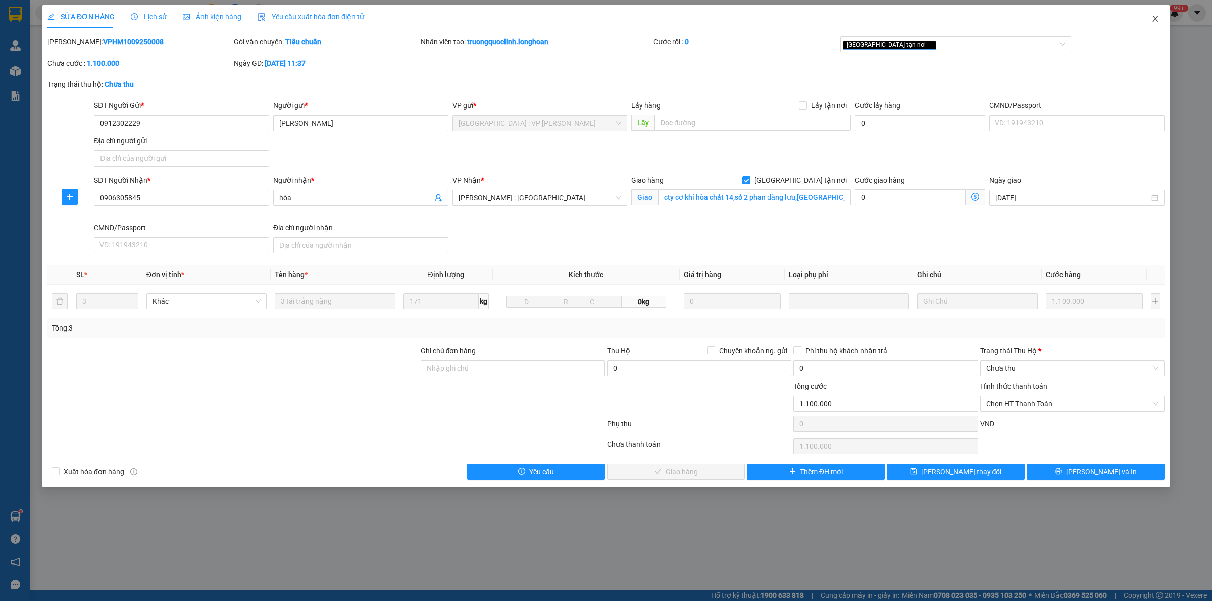
click at [1155, 18] on icon "close" at bounding box center [1155, 19] width 6 height 6
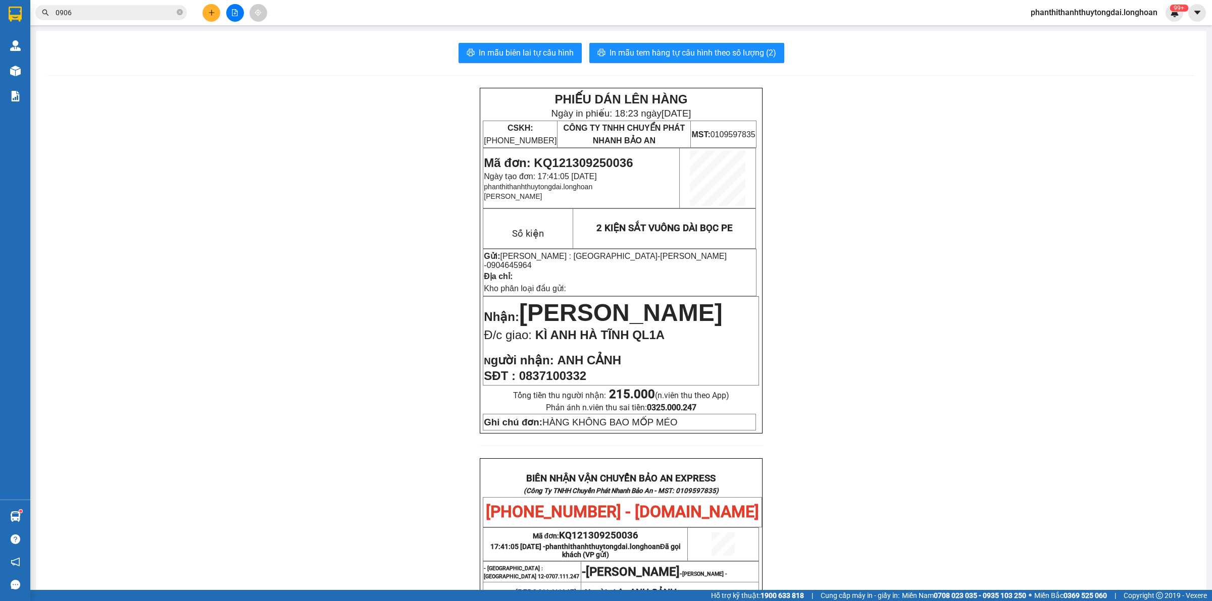
click at [109, 13] on input "0906" at bounding box center [115, 12] width 119 height 11
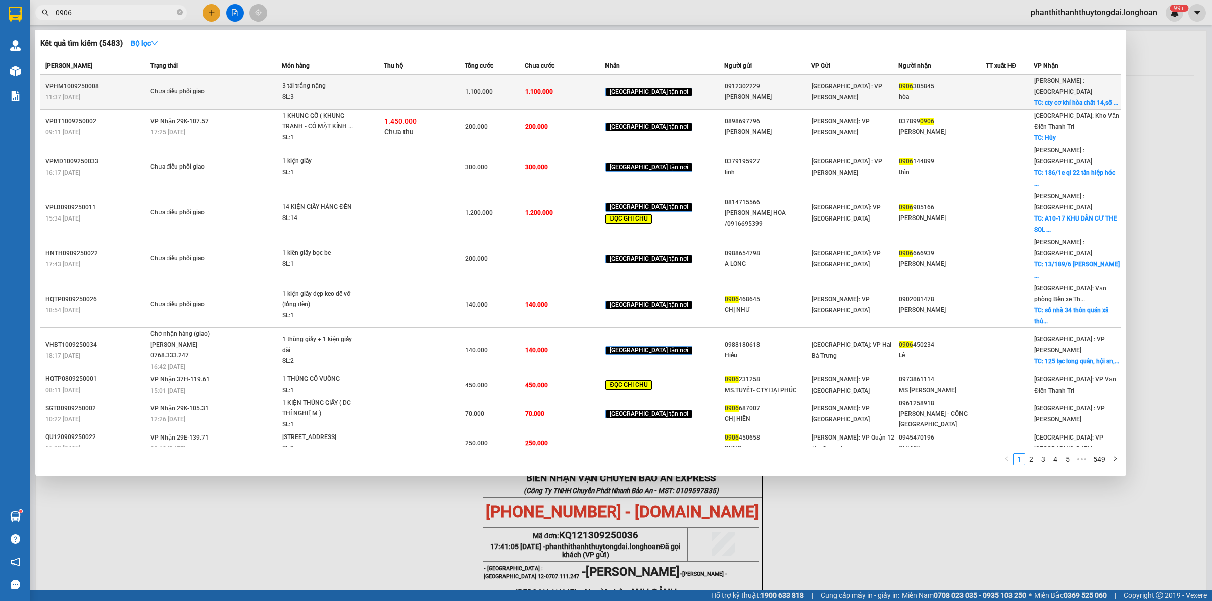
click at [600, 86] on td "1.100.000" at bounding box center [565, 92] width 80 height 35
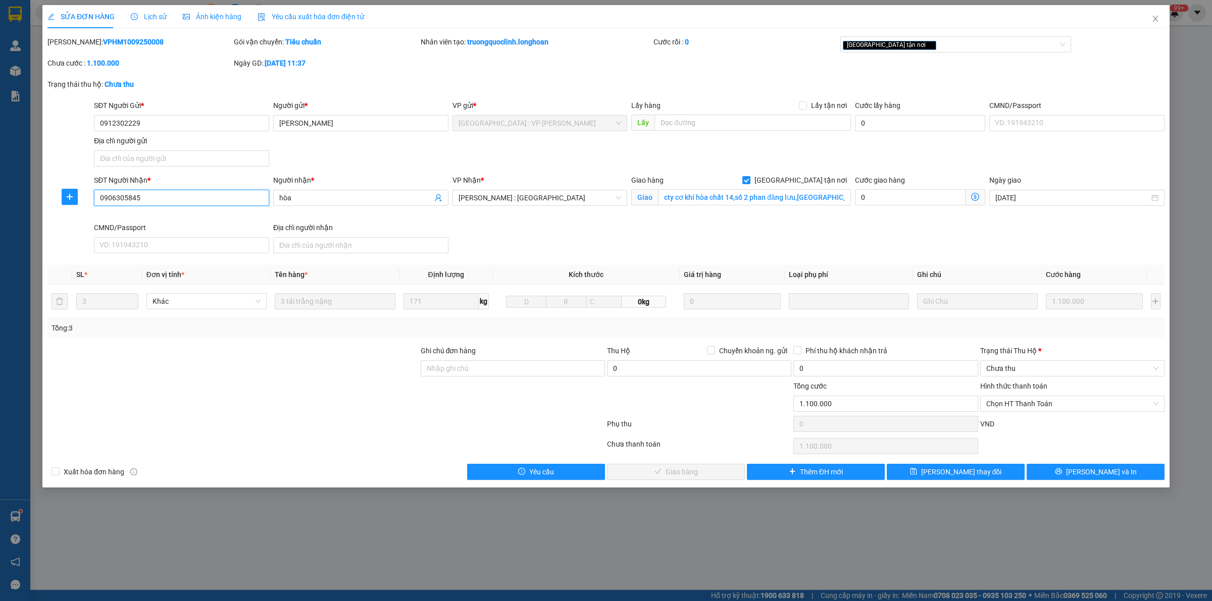
click at [221, 197] on input "0906305845" at bounding box center [181, 198] width 175 height 16
drag, startPoint x: 1152, startPoint y: 19, endPoint x: 1123, endPoint y: 26, distance: 30.0
click at [1152, 21] on icon "close" at bounding box center [1155, 19] width 8 height 8
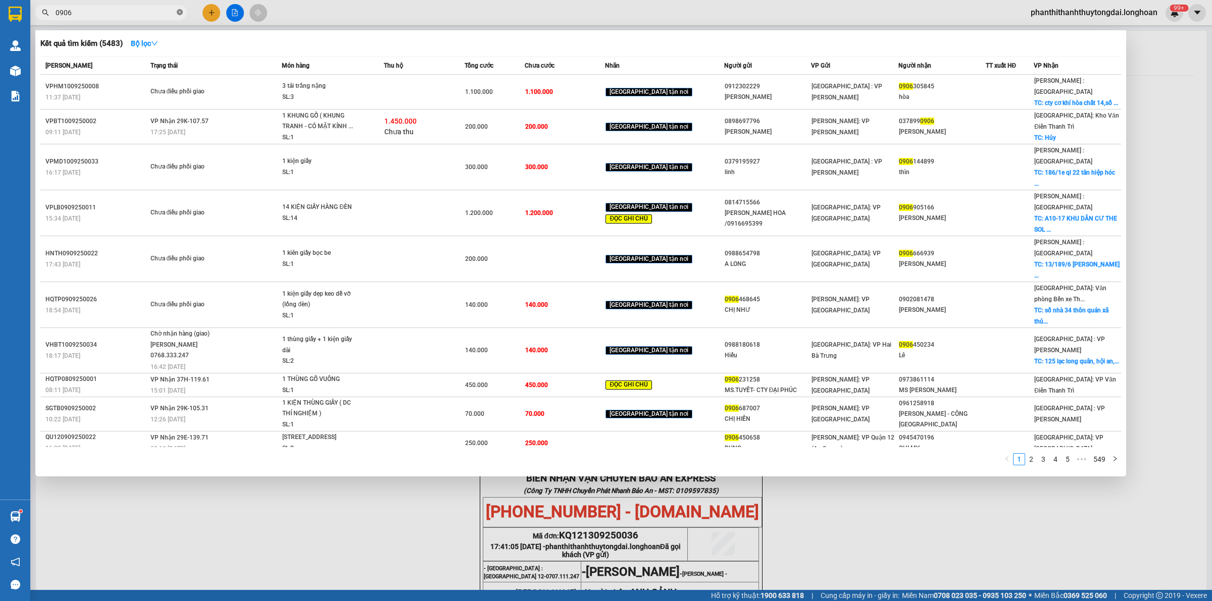
click at [178, 14] on icon "close-circle" at bounding box center [180, 12] width 6 height 6
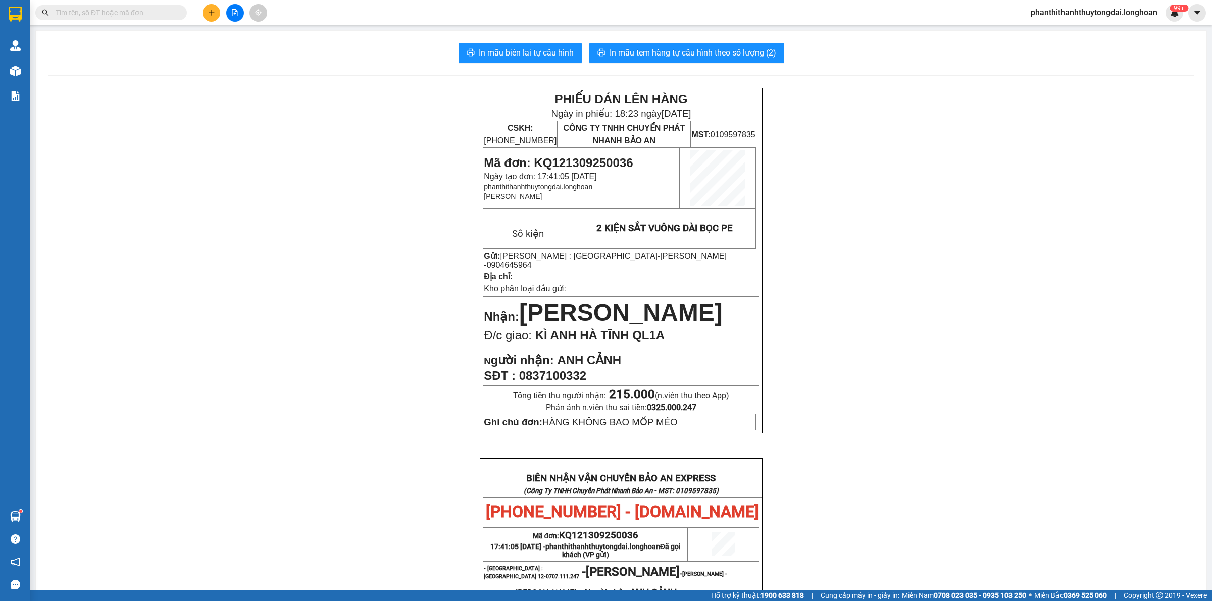
click at [135, 17] on input "text" at bounding box center [115, 12] width 119 height 11
paste input "0906305845"
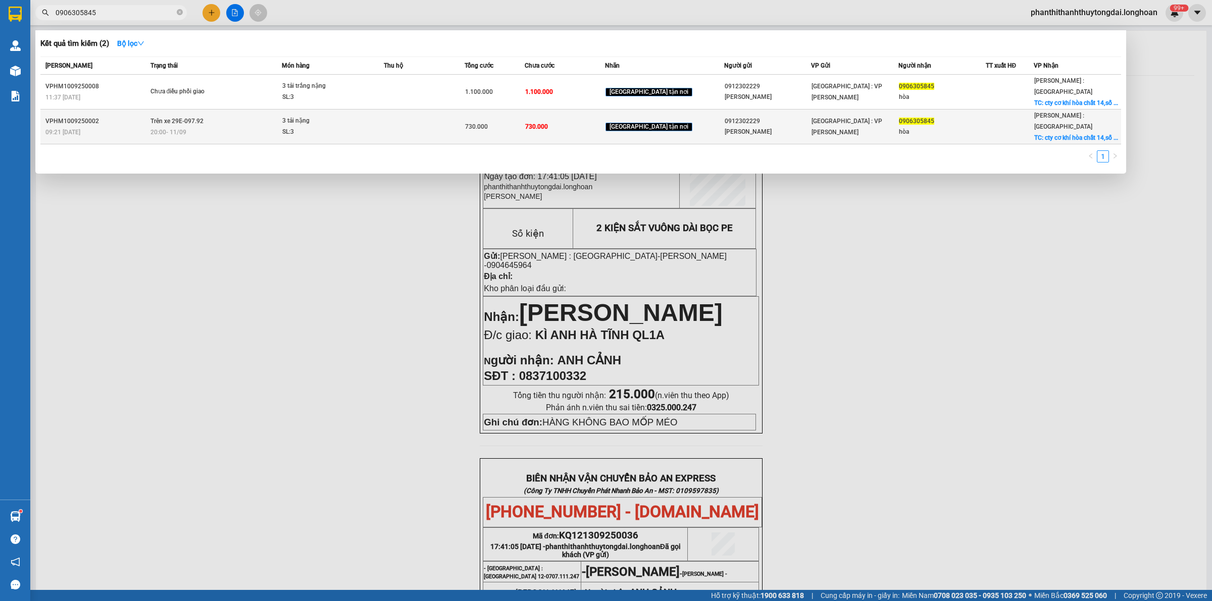
type input "0906305845"
click at [248, 127] on div "20:00 - 11/09" at bounding box center [216, 132] width 131 height 11
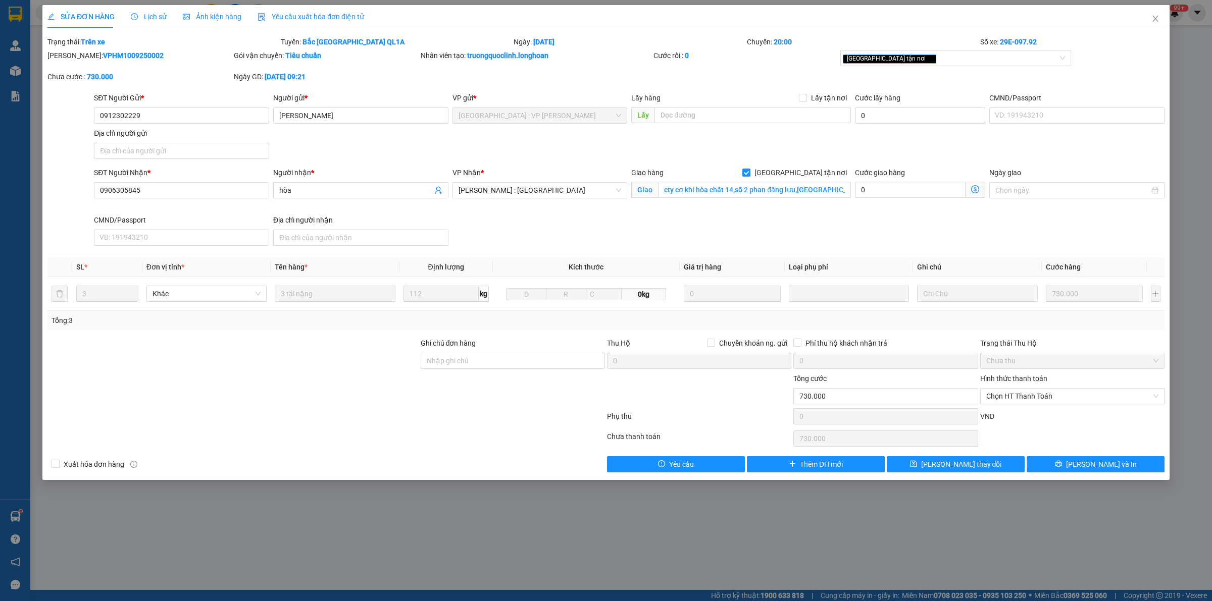
click at [134, 13] on icon "clock-circle" at bounding box center [134, 16] width 7 height 7
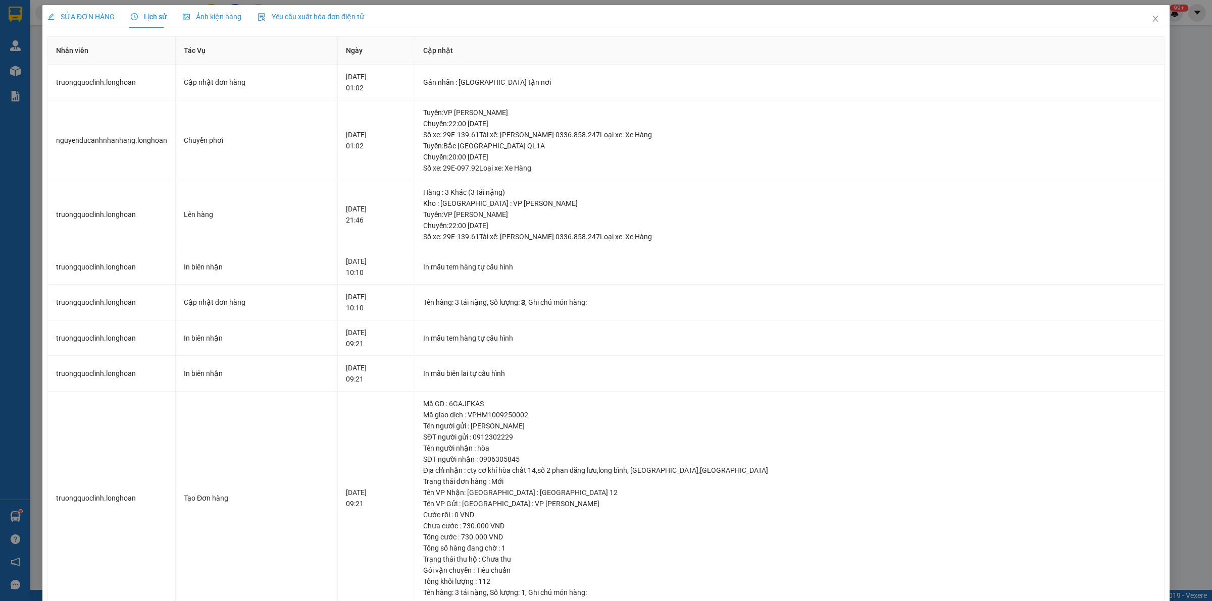
click at [84, 14] on span "SỬA ĐƠN HÀNG" at bounding box center [80, 17] width 67 height 8
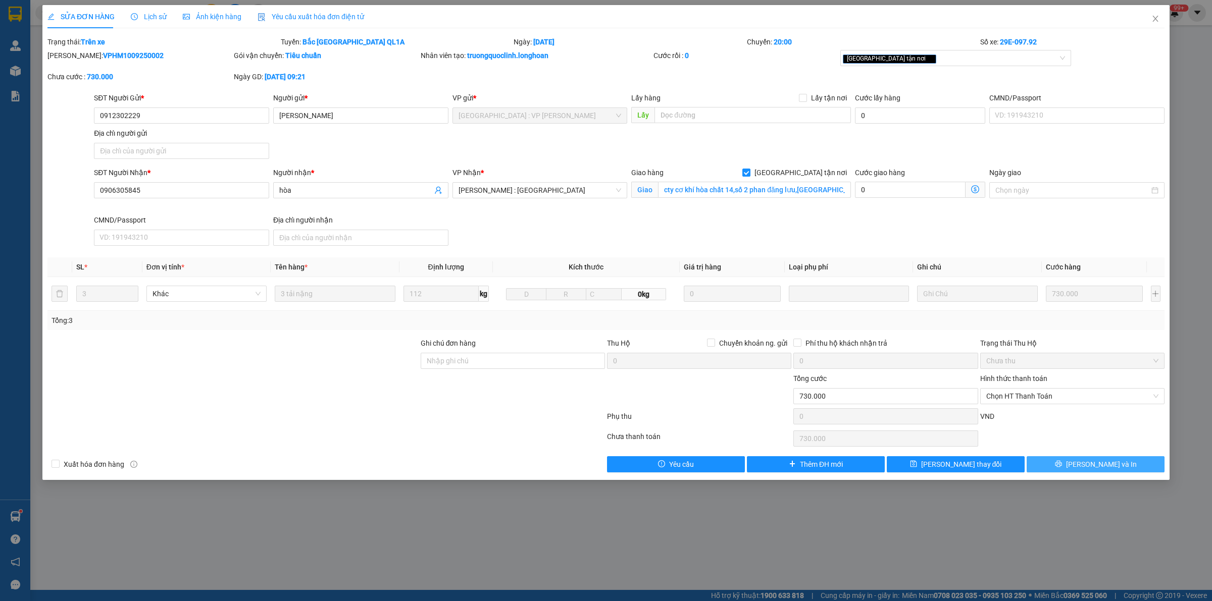
click at [1110, 468] on span "[PERSON_NAME] và In" at bounding box center [1101, 464] width 71 height 11
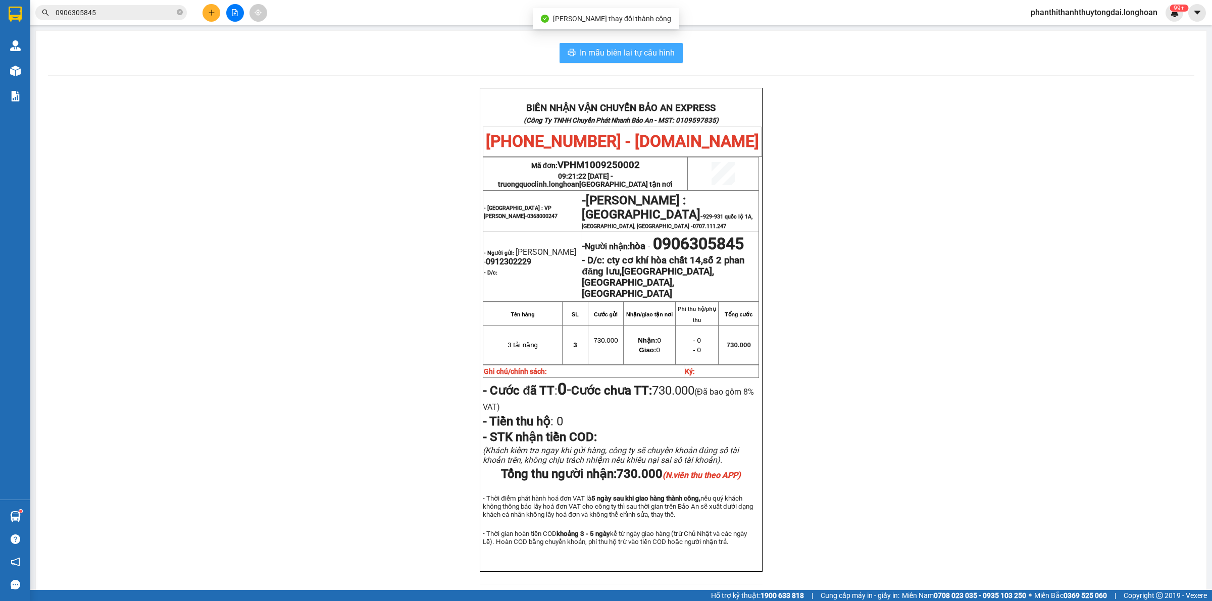
click at [601, 46] on button "In mẫu biên lai tự cấu hình" at bounding box center [621, 53] width 123 height 20
click at [634, 47] on span "In mẫu biên lai tự cấu hình" at bounding box center [627, 52] width 95 height 13
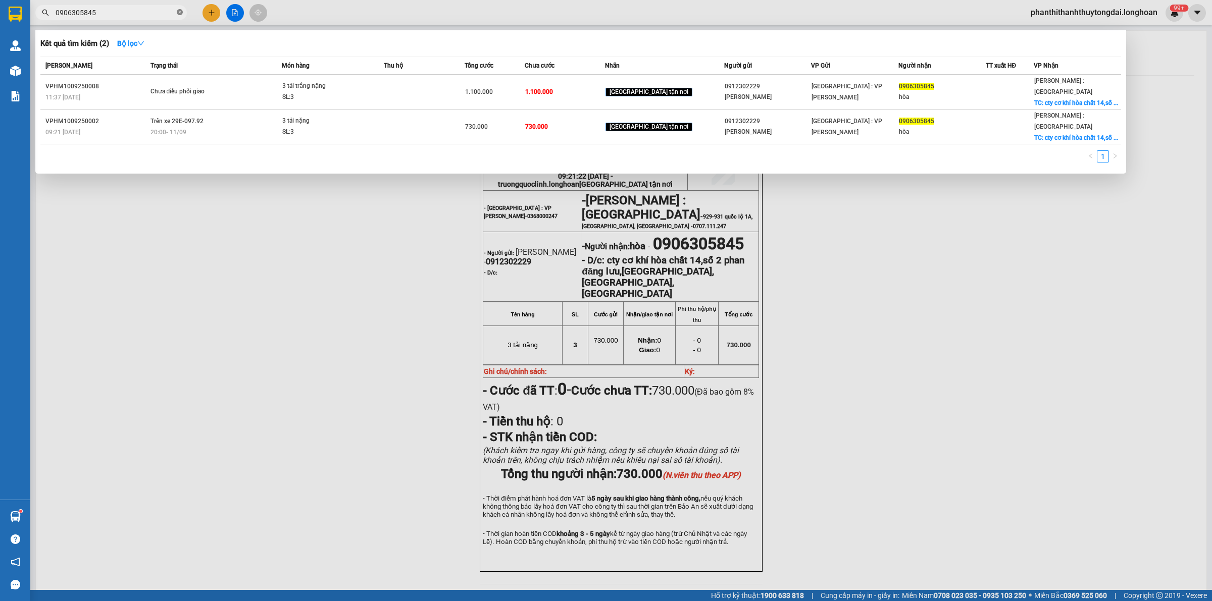
click at [178, 12] on icon "close-circle" at bounding box center [180, 12] width 6 height 6
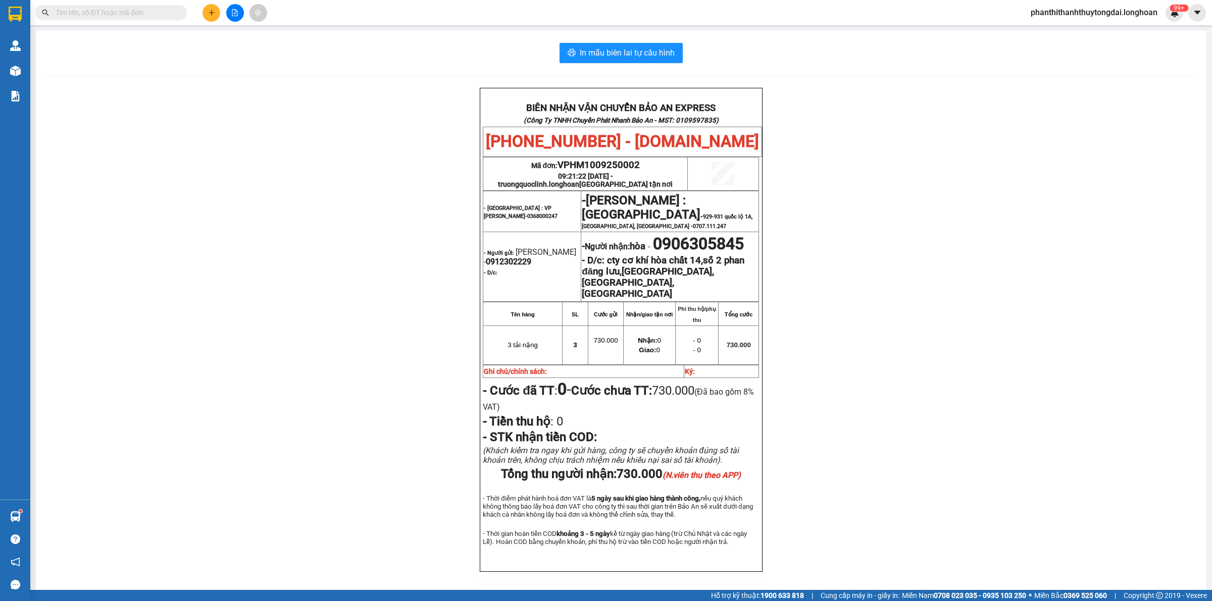
click at [872, 332] on div "BIÊN NHẬN VẬN CHUYỂN BẢO AN EXPRESS (Công Ty TNHH Chuyển Phát Nhanh Bảo An - MS…" at bounding box center [621, 342] width 1146 height 509
click at [201, 16] on div at bounding box center [235, 13] width 76 height 18
click at [208, 17] on button at bounding box center [212, 13] width 18 height 18
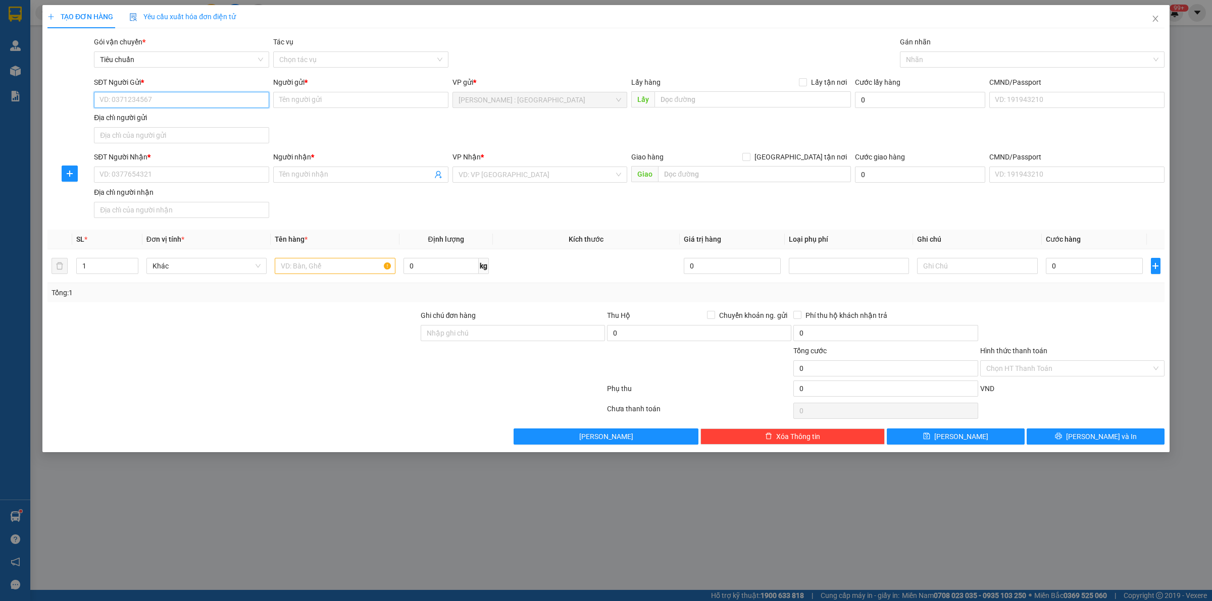
click at [202, 105] on input "SĐT Người Gửi *" at bounding box center [181, 100] width 175 height 16
type input "0964616202"
click at [233, 122] on div "0964616202 - TOÀN" at bounding box center [181, 120] width 163 height 11
type input "TOÀN"
type input "0964616202"
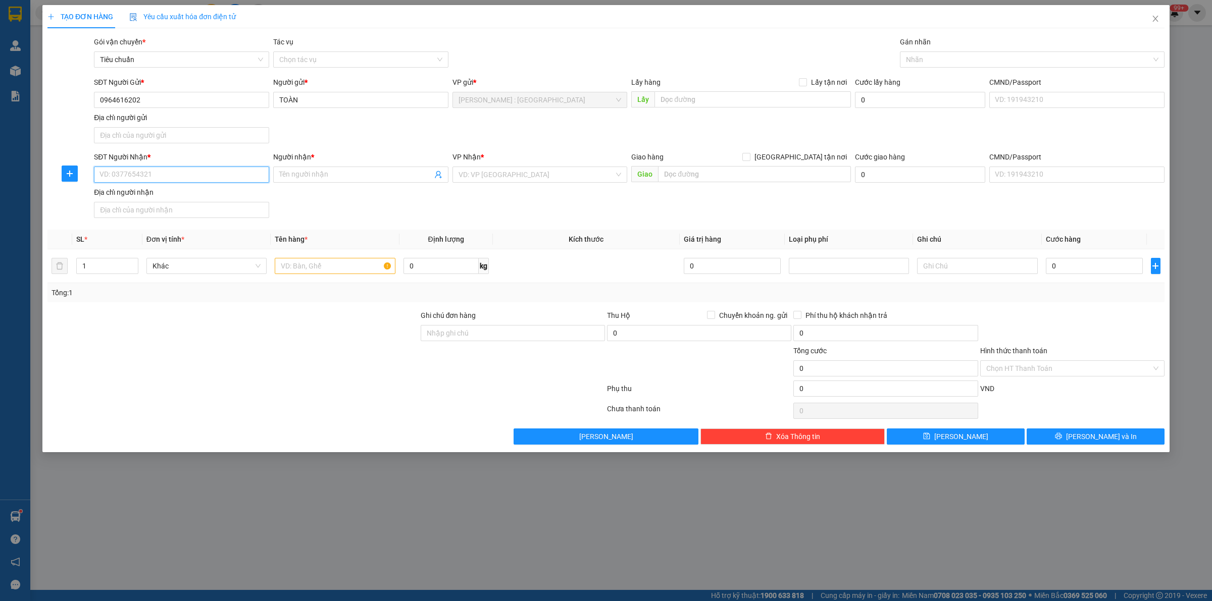
click at [177, 180] on input "SĐT Người Nhận *" at bounding box center [181, 175] width 175 height 16
click at [157, 104] on input "0964616202" at bounding box center [181, 100] width 175 height 16
click at [200, 170] on input "SĐT Người Nhận *" at bounding box center [181, 175] width 175 height 16
click at [210, 173] on input "0387456627" at bounding box center [181, 175] width 175 height 16
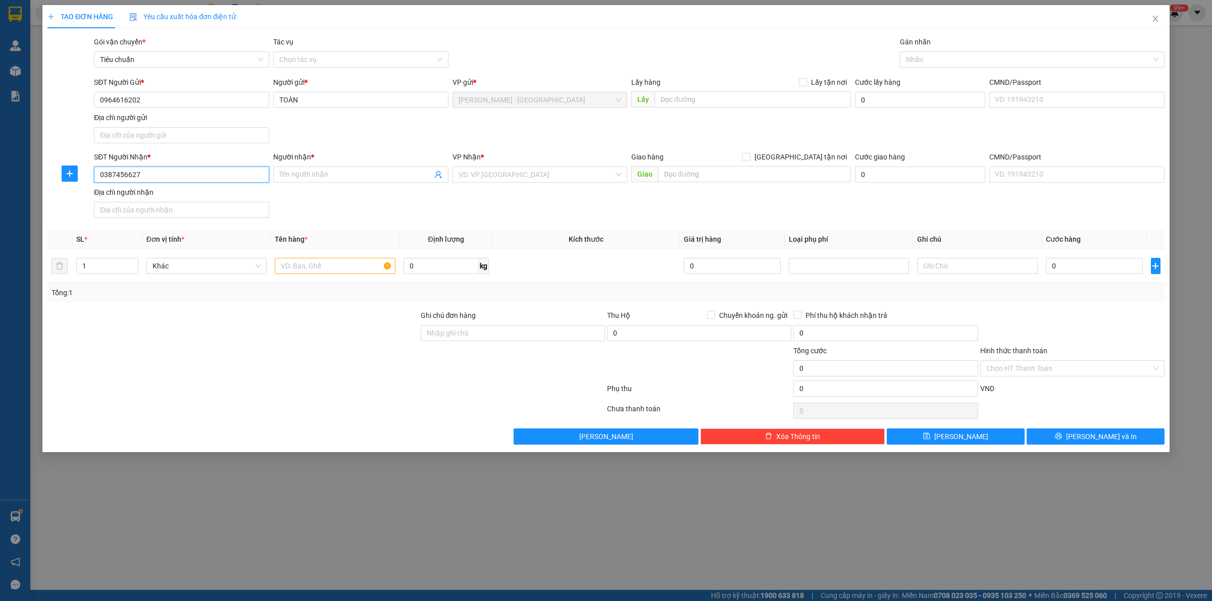
click at [210, 173] on input "0387456627" at bounding box center [181, 175] width 175 height 16
type input "0387456627"
click at [316, 172] on input "Người nhận *" at bounding box center [355, 174] width 153 height 11
type input "m"
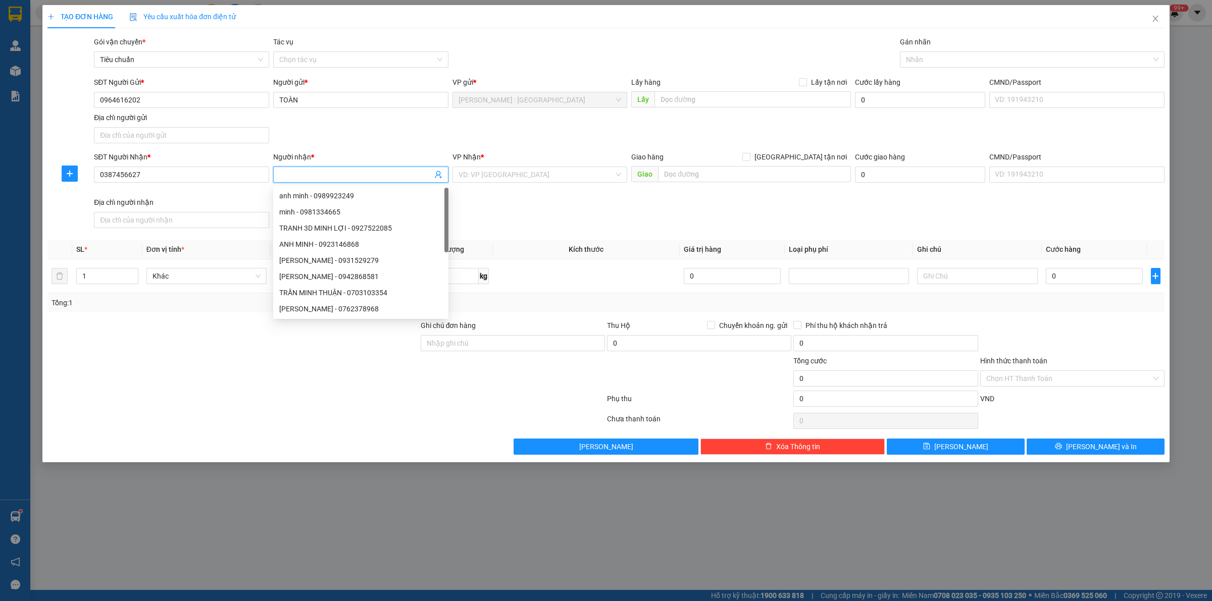
type input "N"
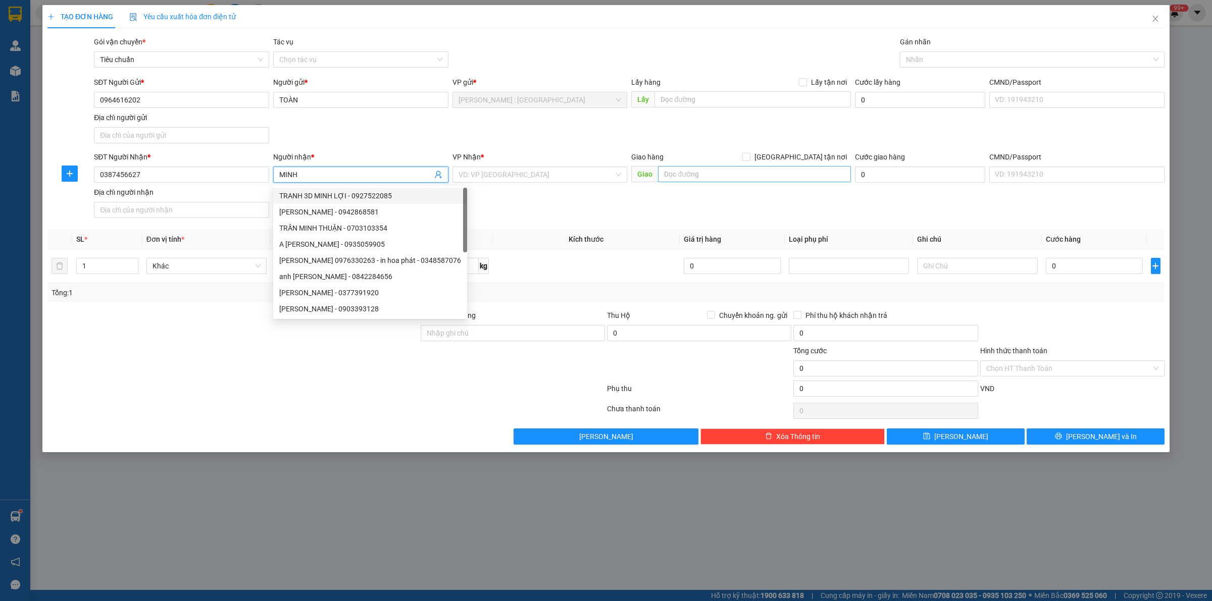
type input "MINH"
click at [708, 177] on input "text" at bounding box center [754, 174] width 193 height 16
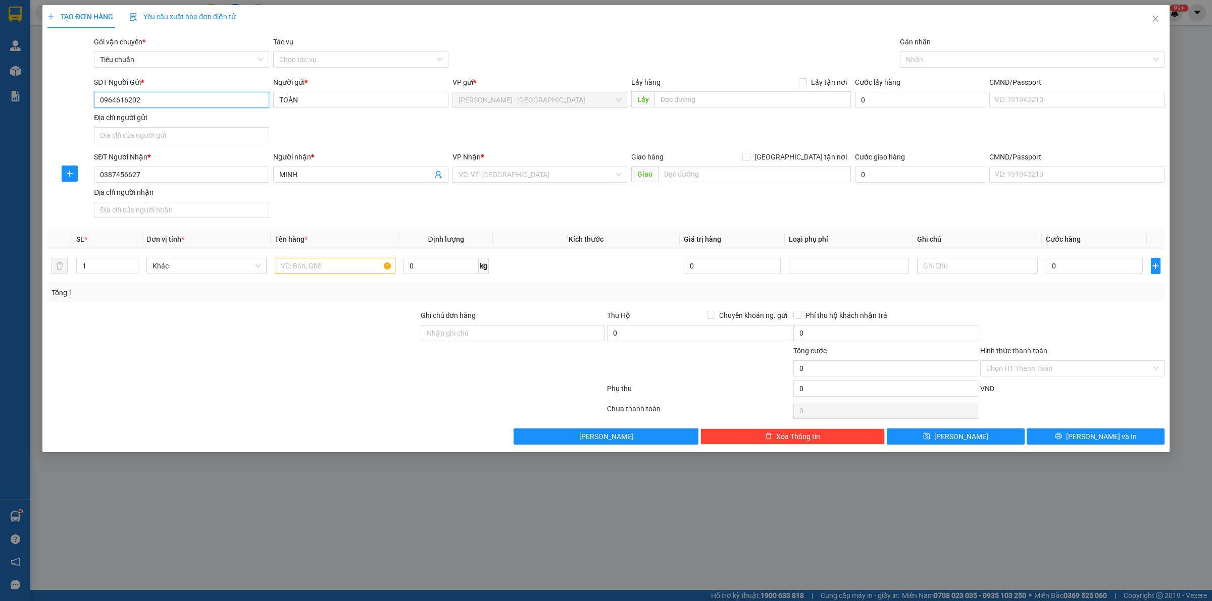
click at [211, 101] on input "0964616202" at bounding box center [181, 100] width 175 height 16
click at [1152, 17] on icon "close" at bounding box center [1155, 19] width 8 height 8
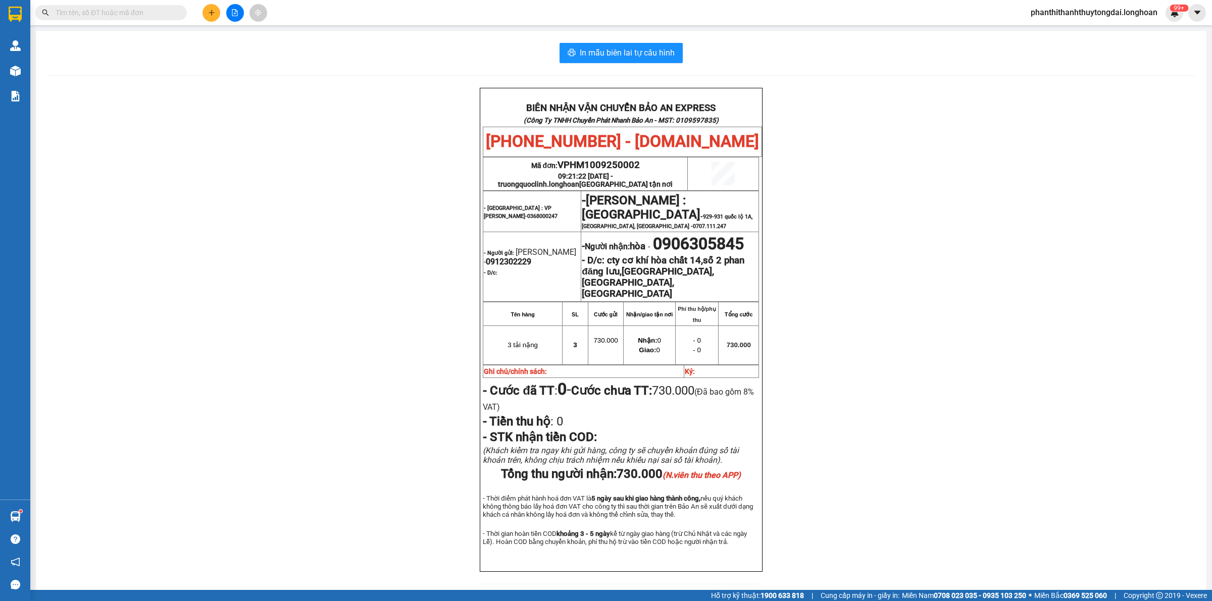
click at [157, 9] on input "text" at bounding box center [115, 12] width 119 height 11
paste input "0867355144"
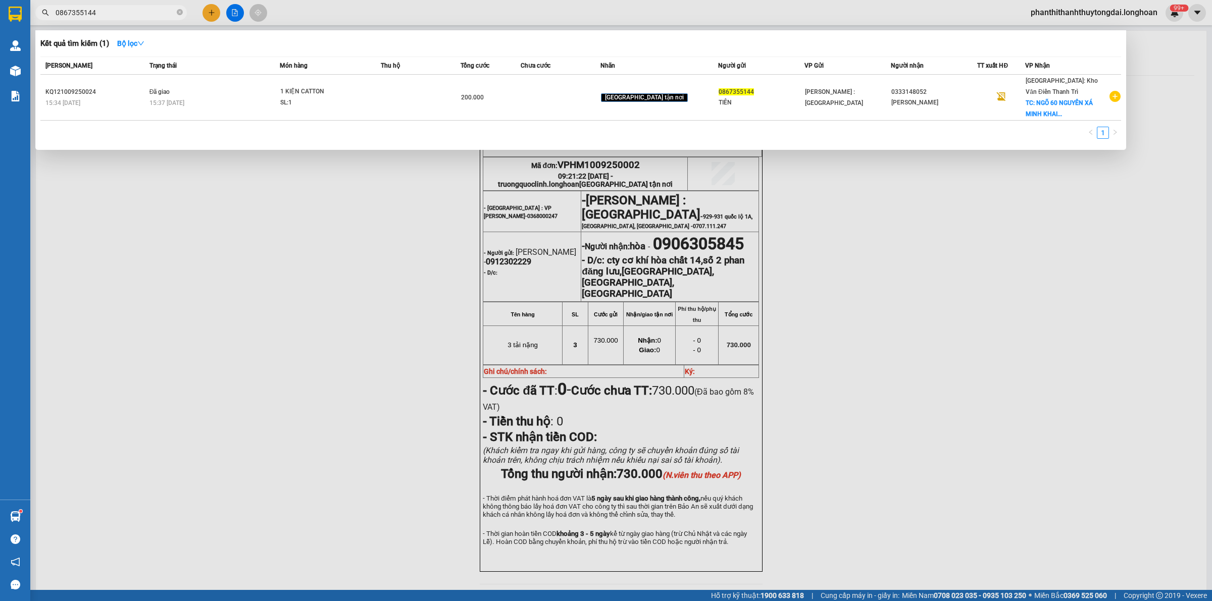
type input "0867355144"
click at [374, 274] on div at bounding box center [606, 300] width 1212 height 601
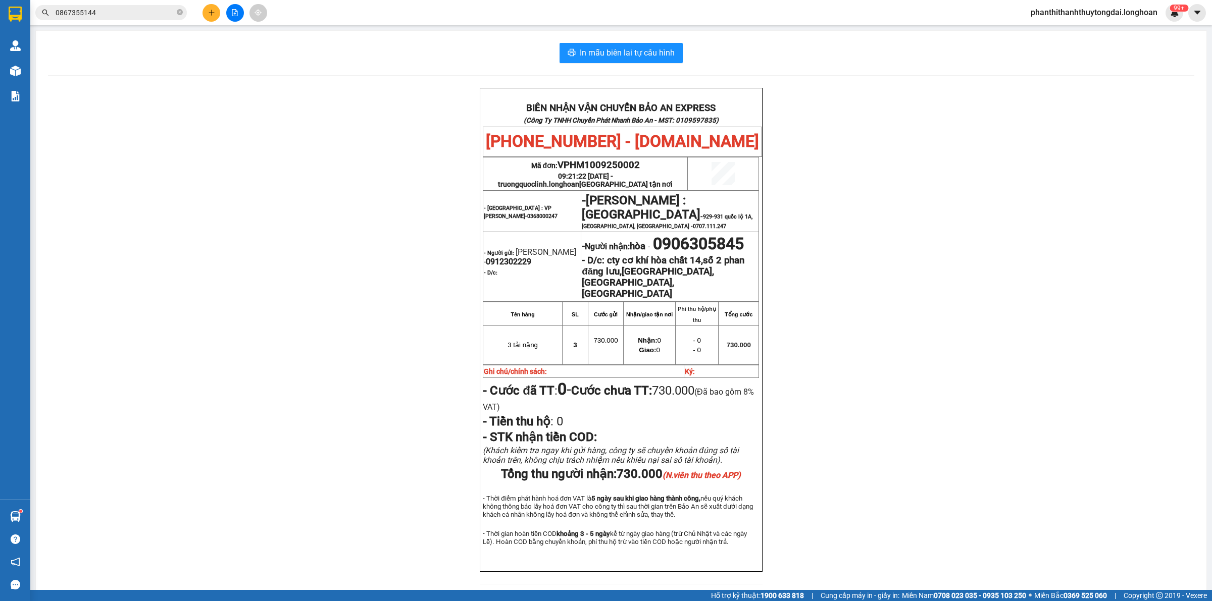
click at [212, 16] on button at bounding box center [212, 13] width 18 height 18
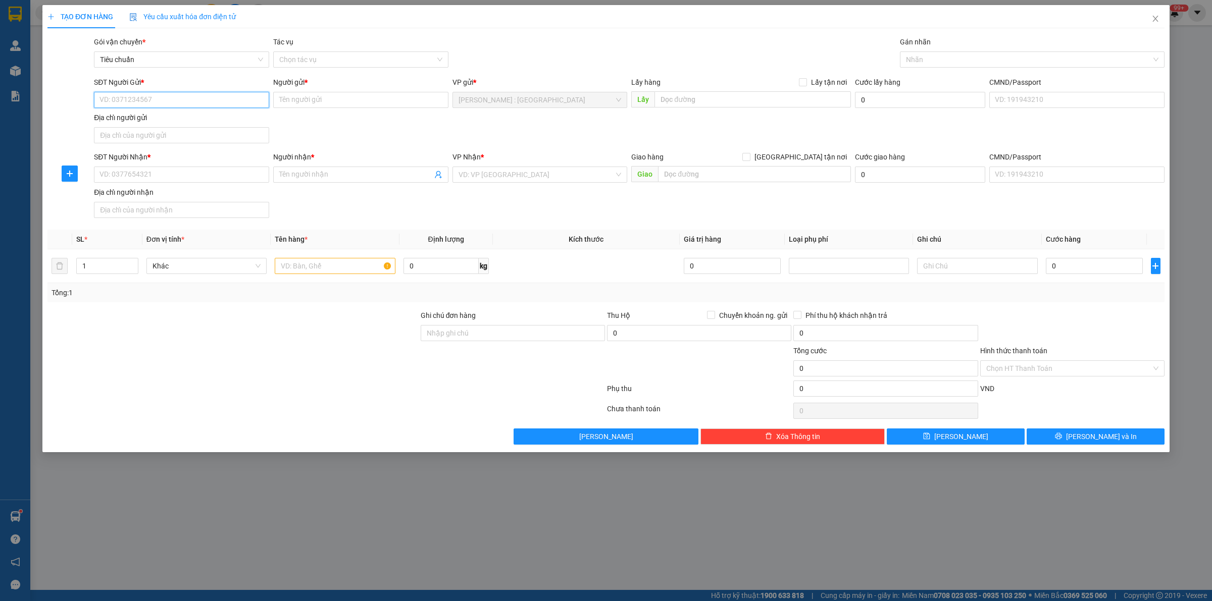
click at [225, 104] on input "SĐT Người Gửi *" at bounding box center [181, 100] width 175 height 16
paste input "0964616202"
type input "0964616202"
click at [201, 182] on input "SĐT Người Nhận *" at bounding box center [181, 175] width 175 height 16
paste input "0387456627"
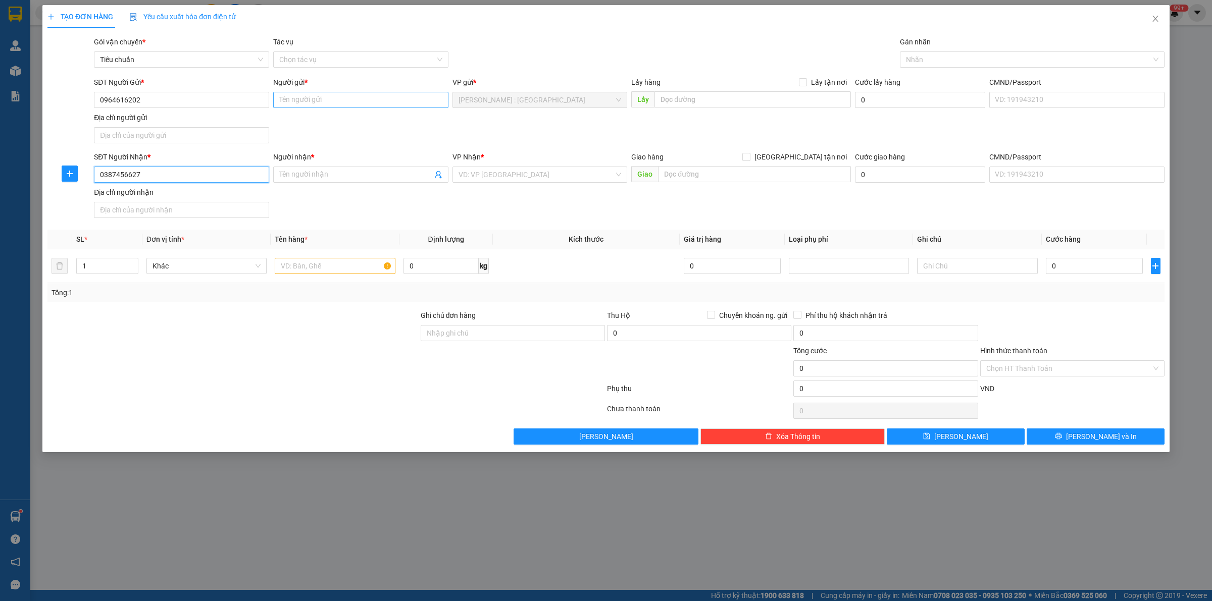
type input "0387456627"
click at [336, 105] on input "Người gửi *" at bounding box center [360, 100] width 175 height 16
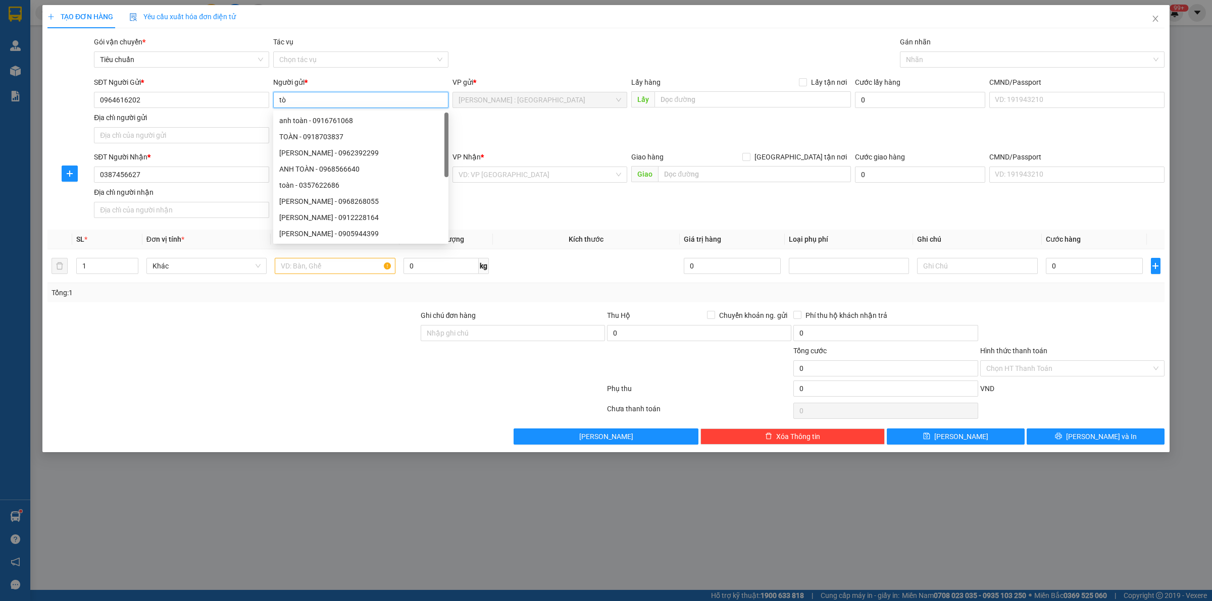
type input "t"
type input "TOÀN"
click at [523, 193] on div "SĐT Người Nhận * 0387456627 Người nhận * Tên người nhận VP Nhận * VD: VP Sài Gò…" at bounding box center [629, 187] width 1075 height 71
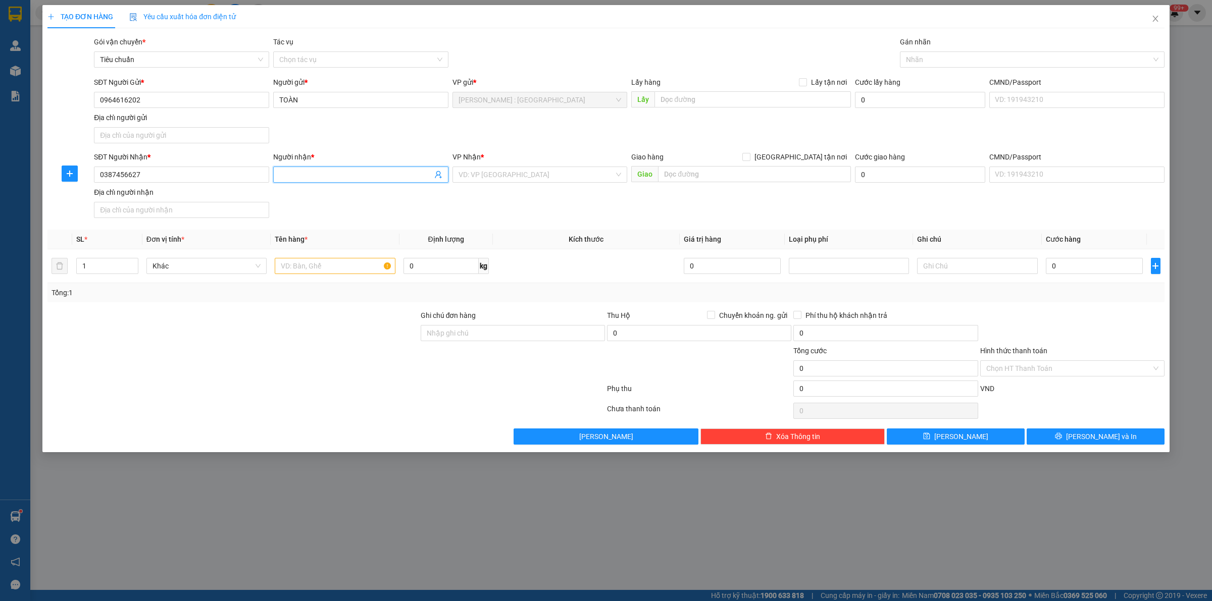
click at [359, 177] on input "Người nhận *" at bounding box center [355, 174] width 153 height 11
type input "MINH MINH"
click at [715, 169] on input "text" at bounding box center [754, 174] width 193 height 16
paste input "Bê tông Sông Đà Trường Thịnh, tổ 1 ấp Rạch Hàm, Hàm Ninh, Phú Quốc"
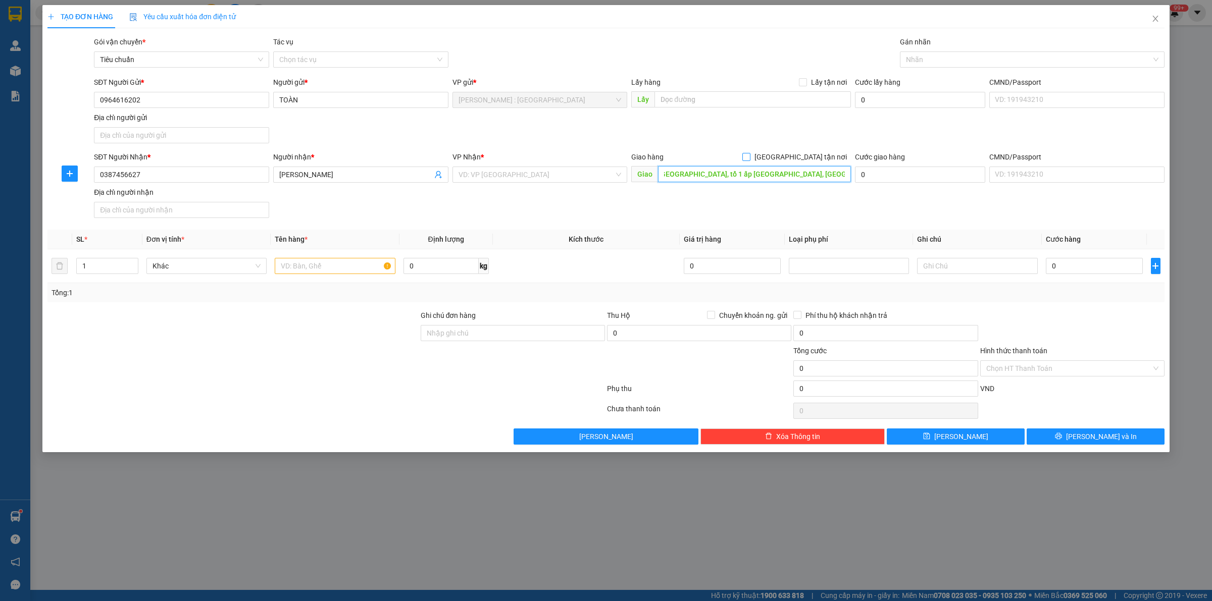
type input "Bê tông Sông Đà Trường Thịnh, tổ 1 ấp Rạch Hàm, Hàm Ninh, Phú Quốc"
click at [749, 159] on input "[GEOGRAPHIC_DATA] tận nơi" at bounding box center [745, 156] width 7 height 7
checkbox input "true"
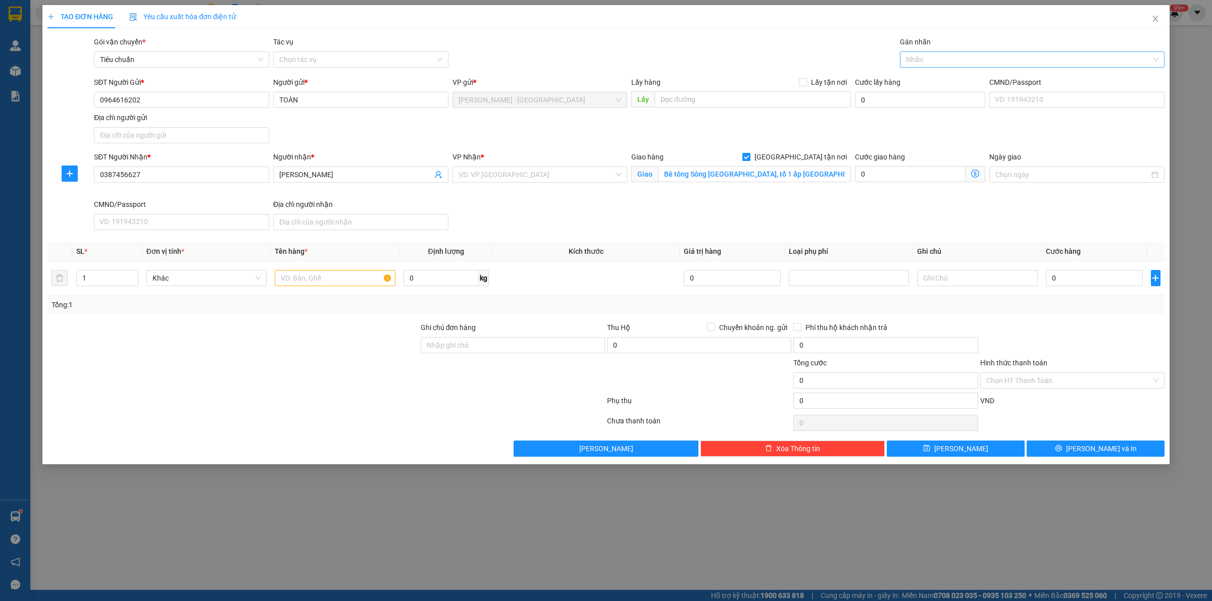
click at [959, 57] on div at bounding box center [1026, 60] width 249 height 12
type input "GIAO"
click at [918, 84] on div "[GEOGRAPHIC_DATA] tận nơi" at bounding box center [1032, 79] width 253 height 11
click at [539, 178] on input "search" at bounding box center [537, 174] width 156 height 15
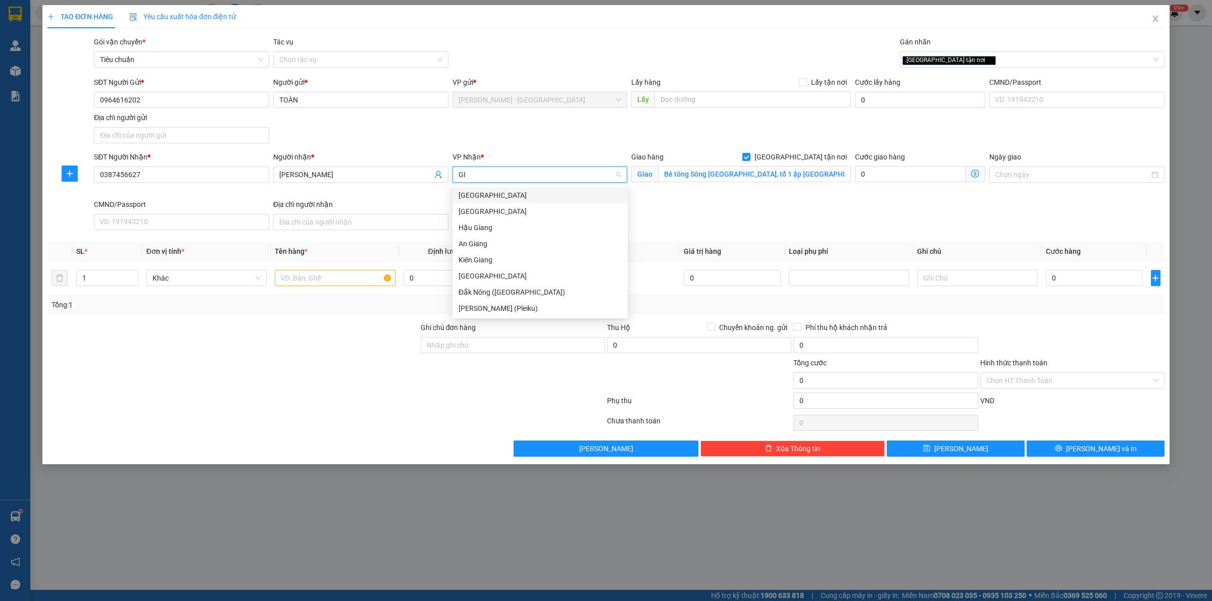
type input "G"
type input "CẦN THƠ"
drag, startPoint x: 548, startPoint y: 192, endPoint x: 533, endPoint y: 199, distance: 16.3
click at [548, 193] on div "Cần Thơ: Kho Ninh Kiều" at bounding box center [540, 195] width 163 height 11
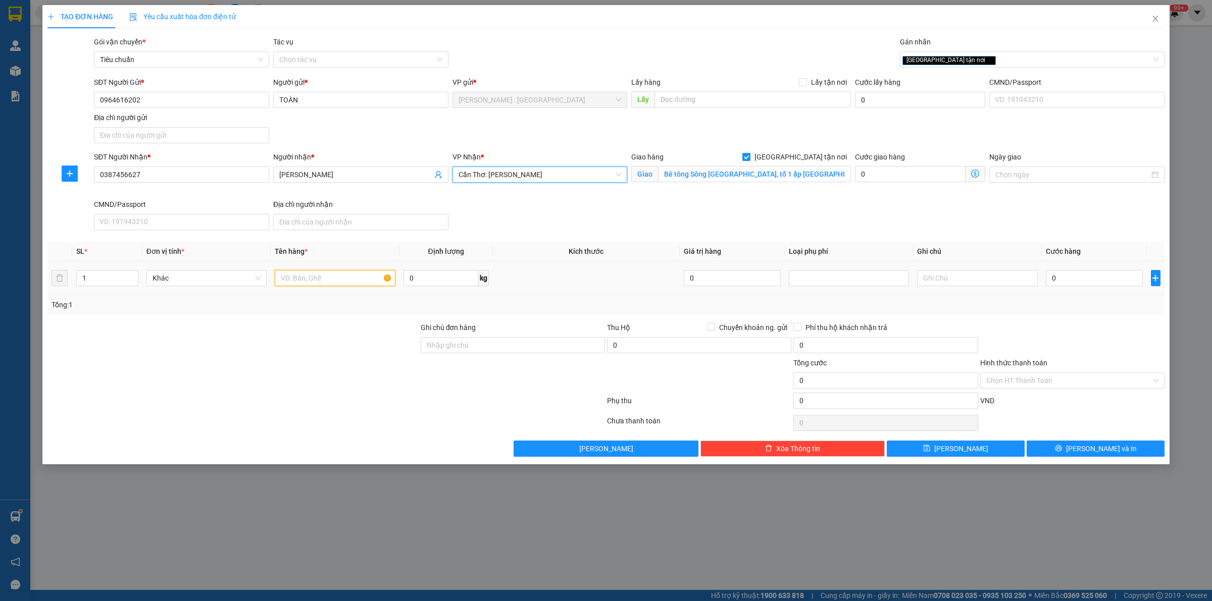
click at [329, 277] on input "text" at bounding box center [335, 278] width 120 height 16
click at [358, 279] on input "30 KIỆN ỐNG + 8 THÙNG + 1 BAO" at bounding box center [335, 278] width 120 height 16
type input "30 KIỆN ỐNG + 8 THÙNG GIẤY + 1 BAO"
click at [111, 278] on input "1" at bounding box center [107, 278] width 61 height 15
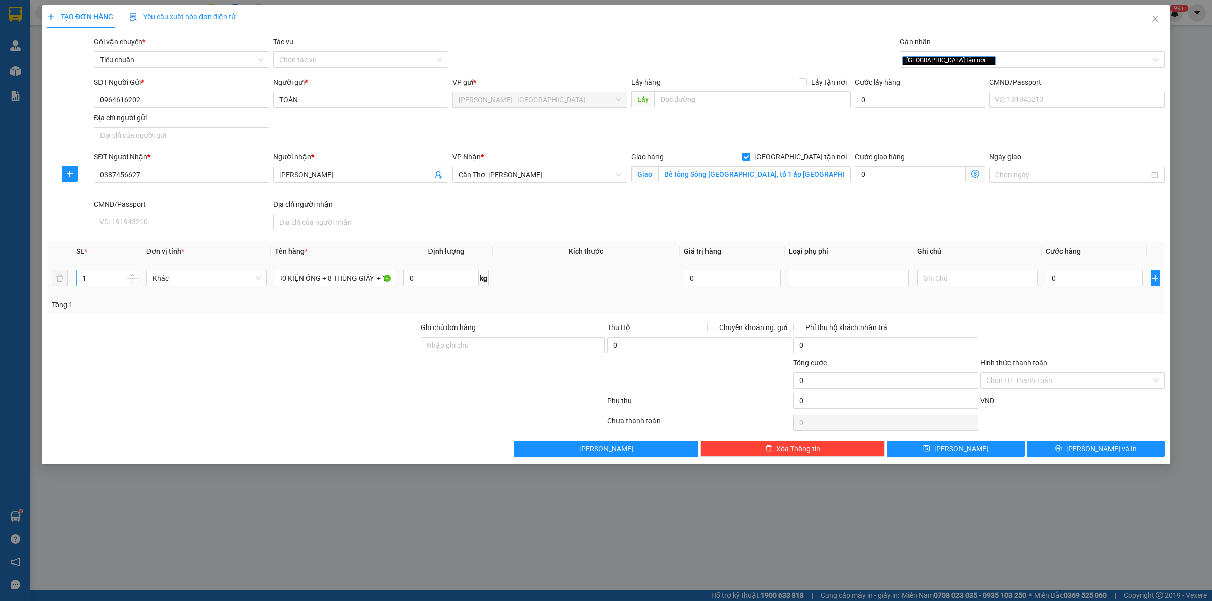
scroll to position [0, 0]
type input "39"
click at [338, 362] on div at bounding box center [232, 375] width 373 height 35
click at [517, 390] on div at bounding box center [513, 375] width 186 height 35
click at [1065, 277] on input "0" at bounding box center [1094, 278] width 97 height 16
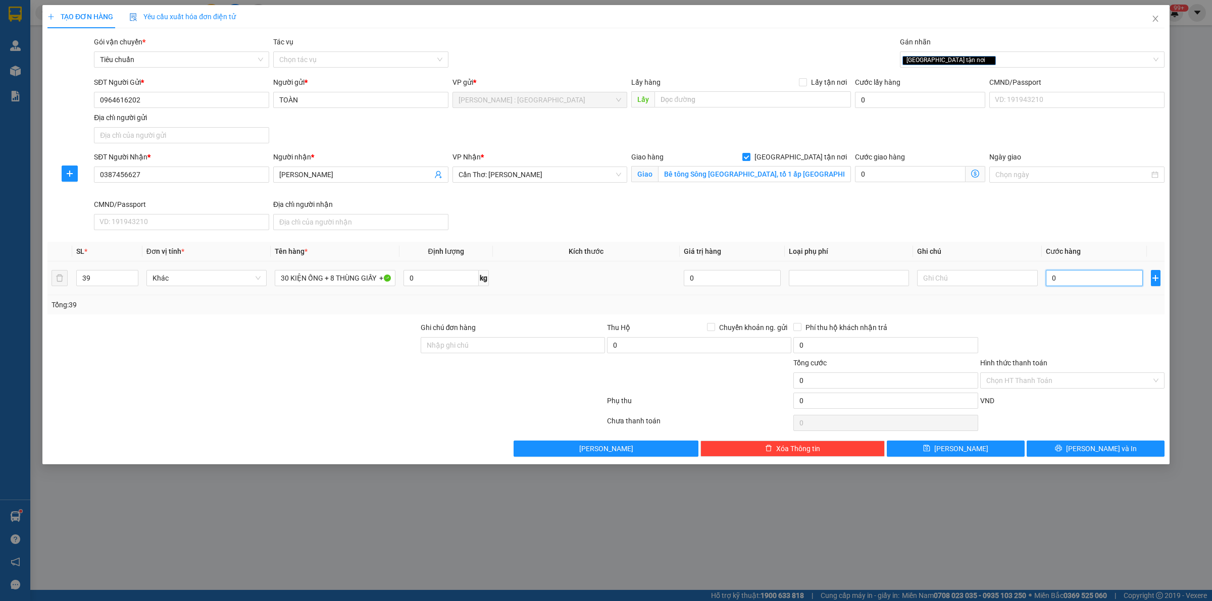
type input "3"
type input "36"
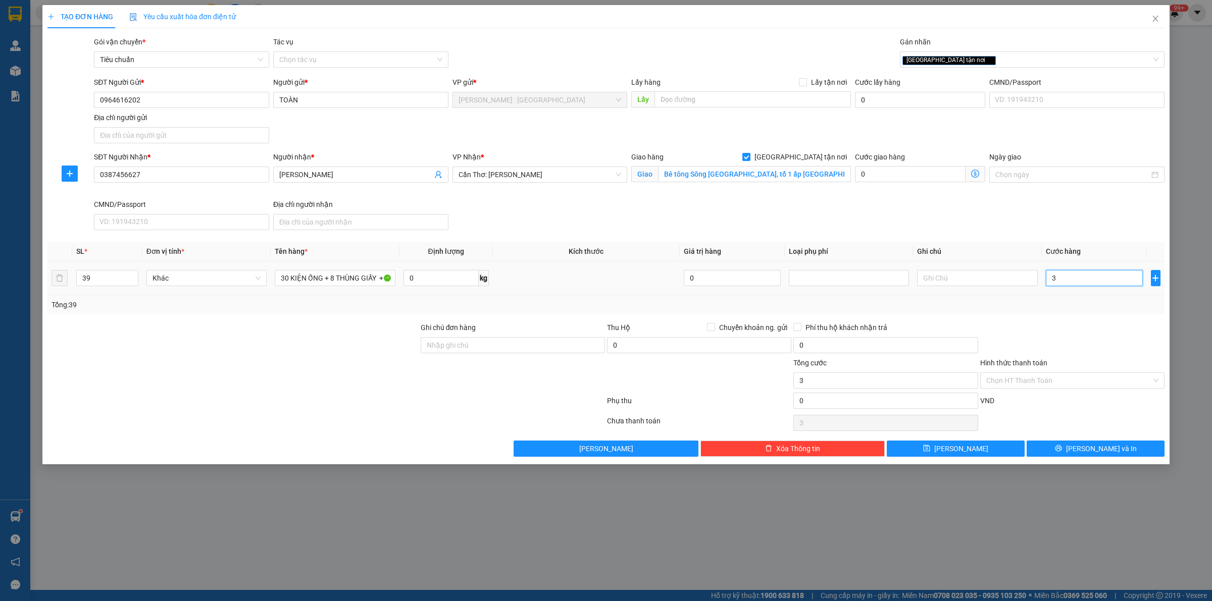
type input "36"
type input "367"
type input "3.670"
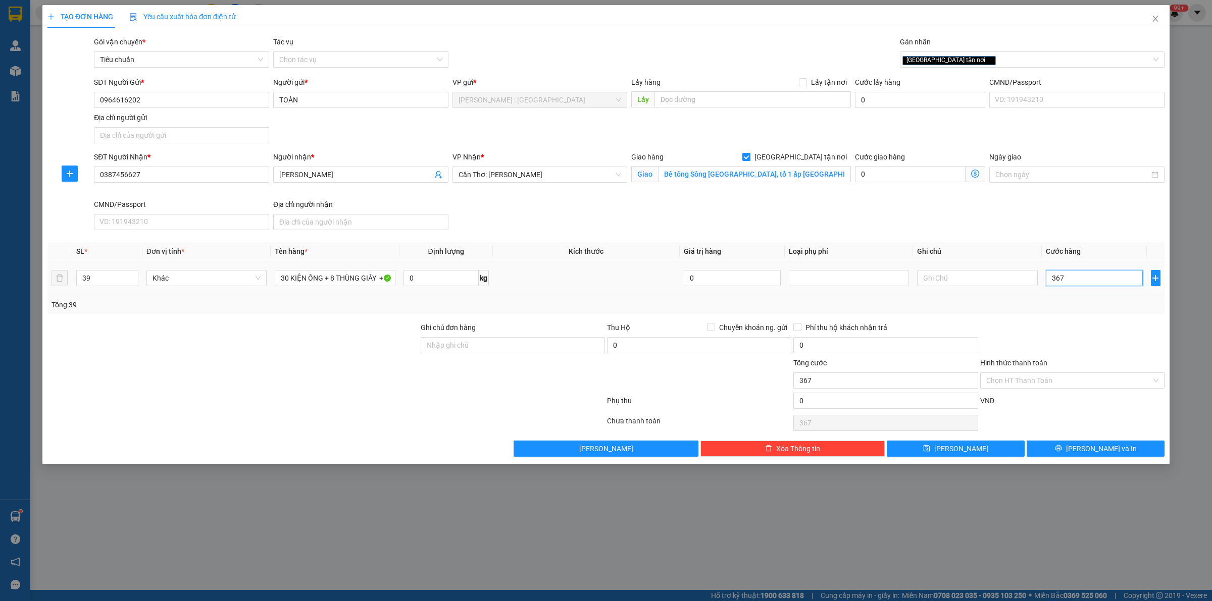
type input "3.670"
type input "367"
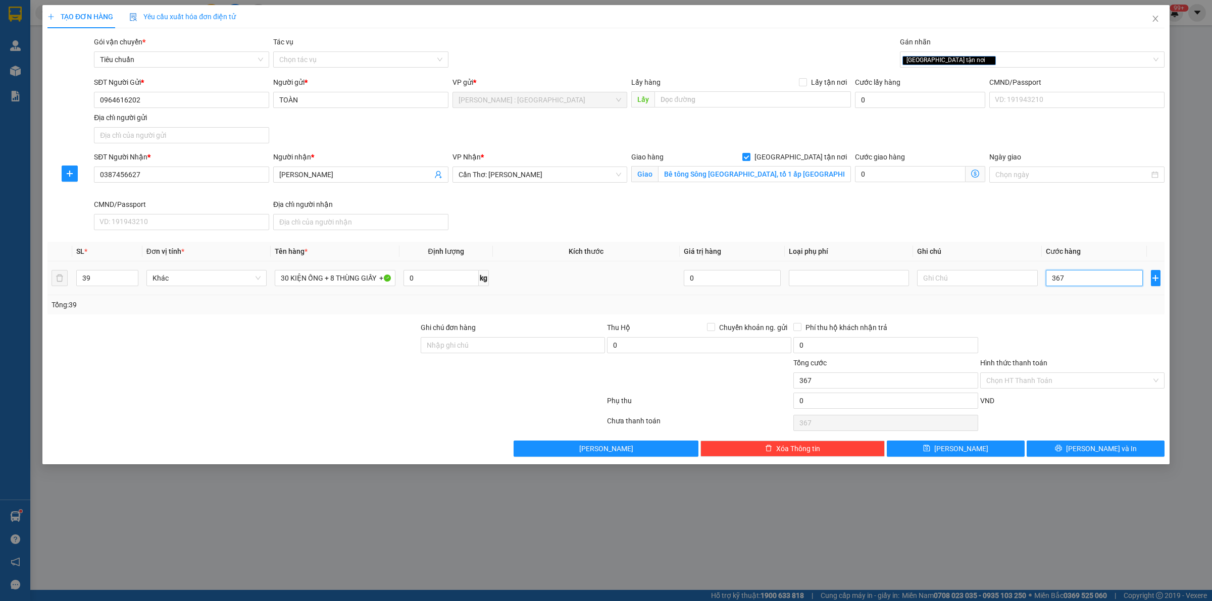
type input "36"
type input "3"
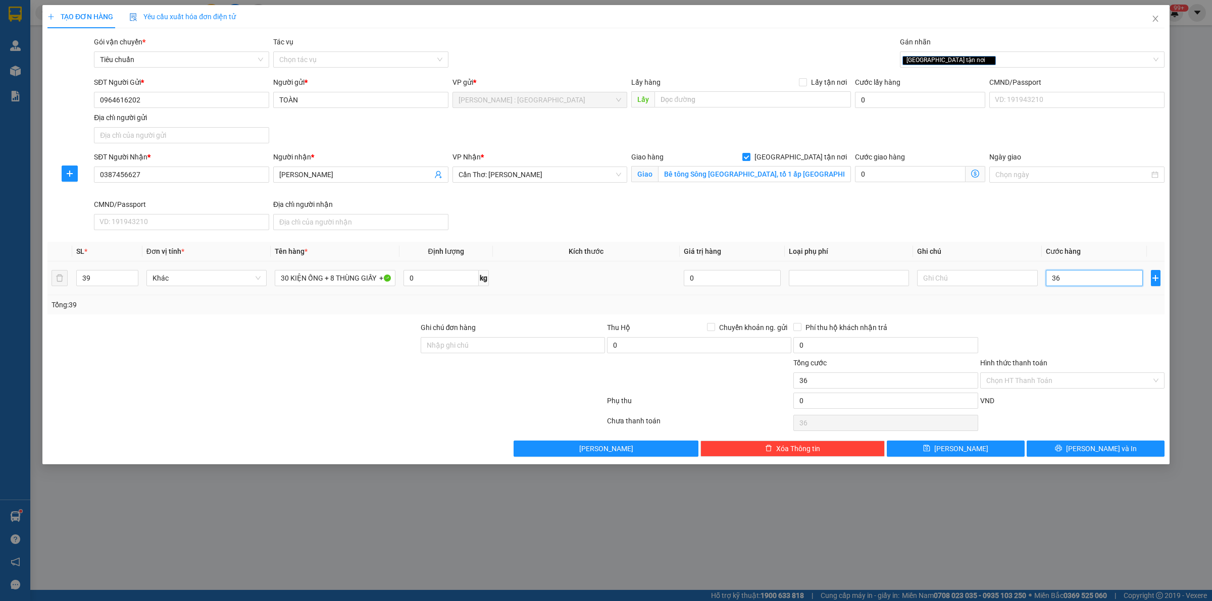
type input "3"
type input "37"
type input "370"
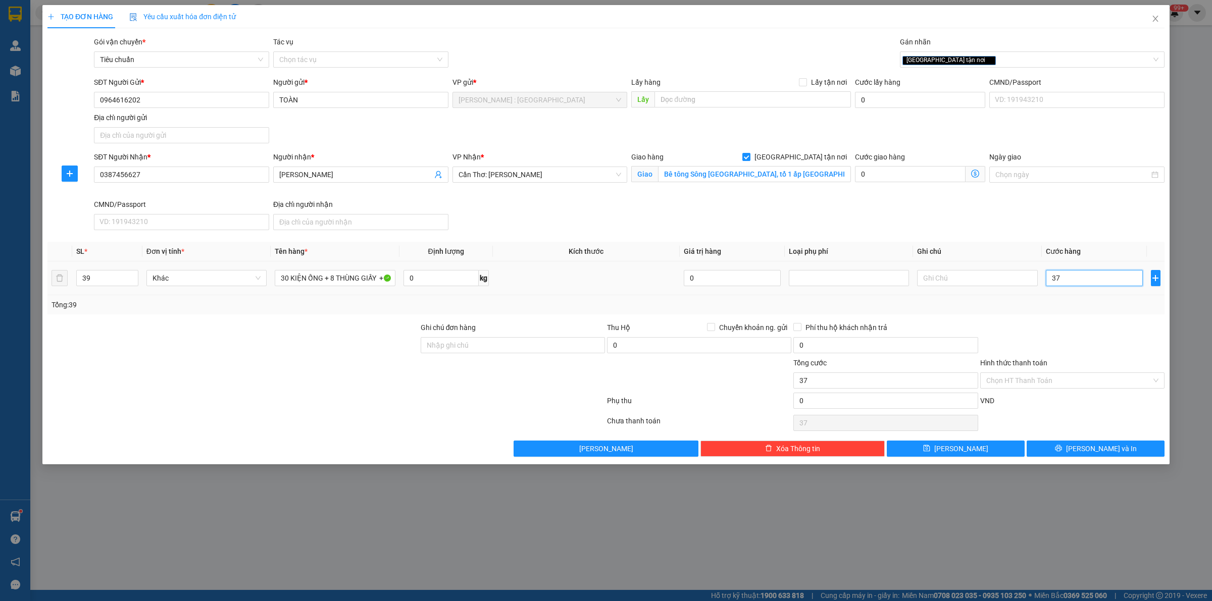
type input "370"
type input "3.700"
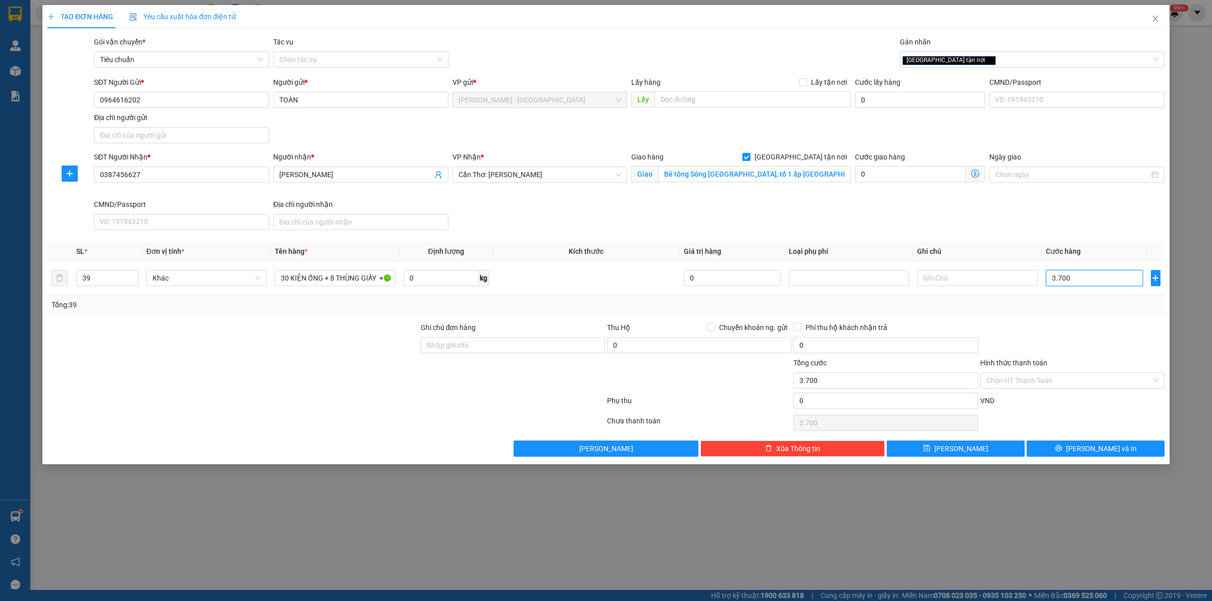
type input "370"
type input "37"
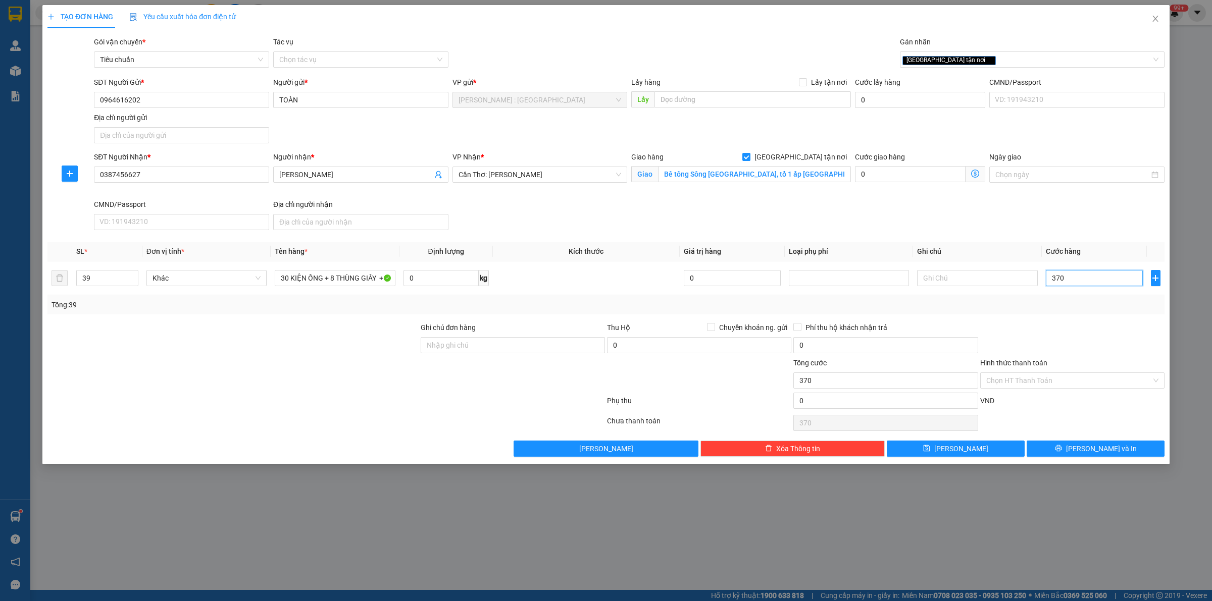
type input "37"
type input "3"
type input "37"
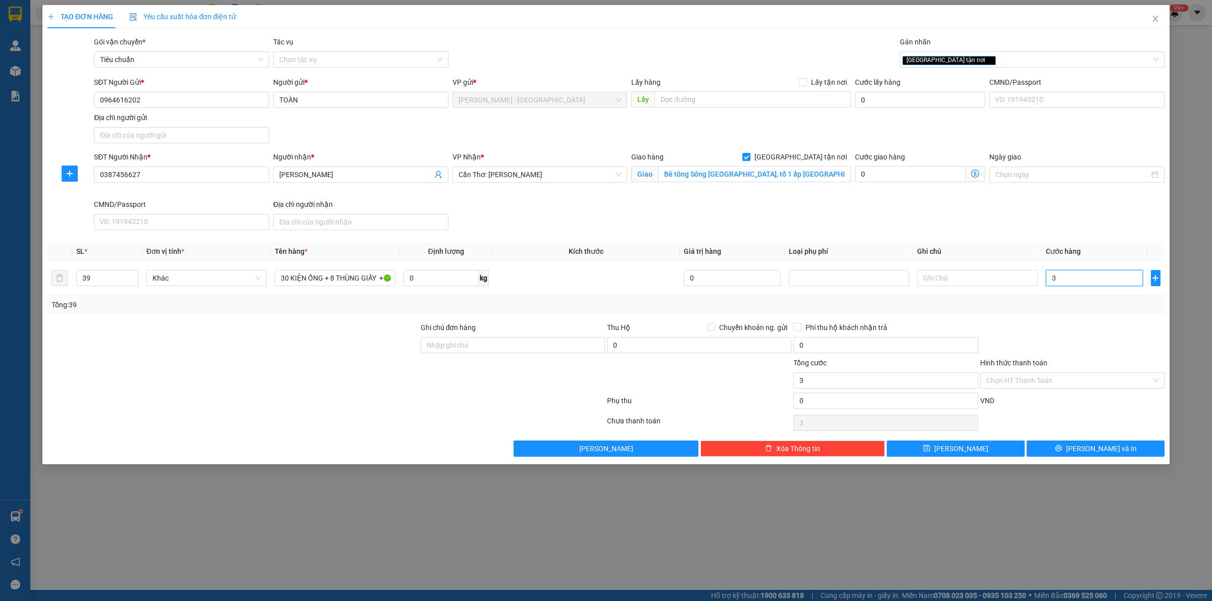
type input "37"
type input "370"
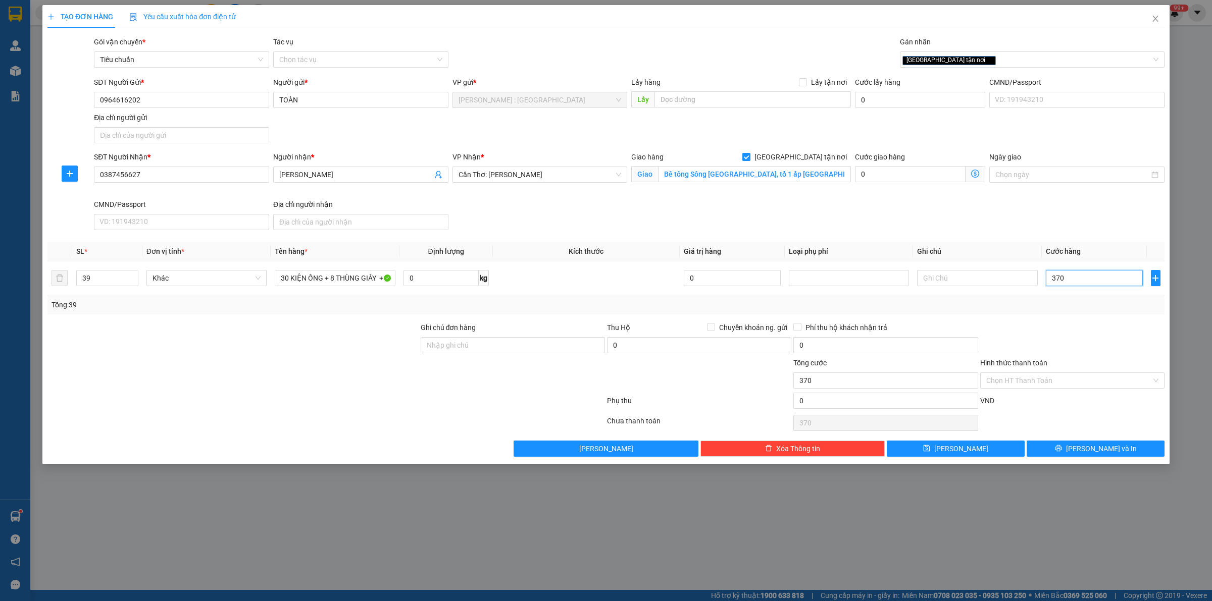
type input "3.700"
type input "3.700.000"
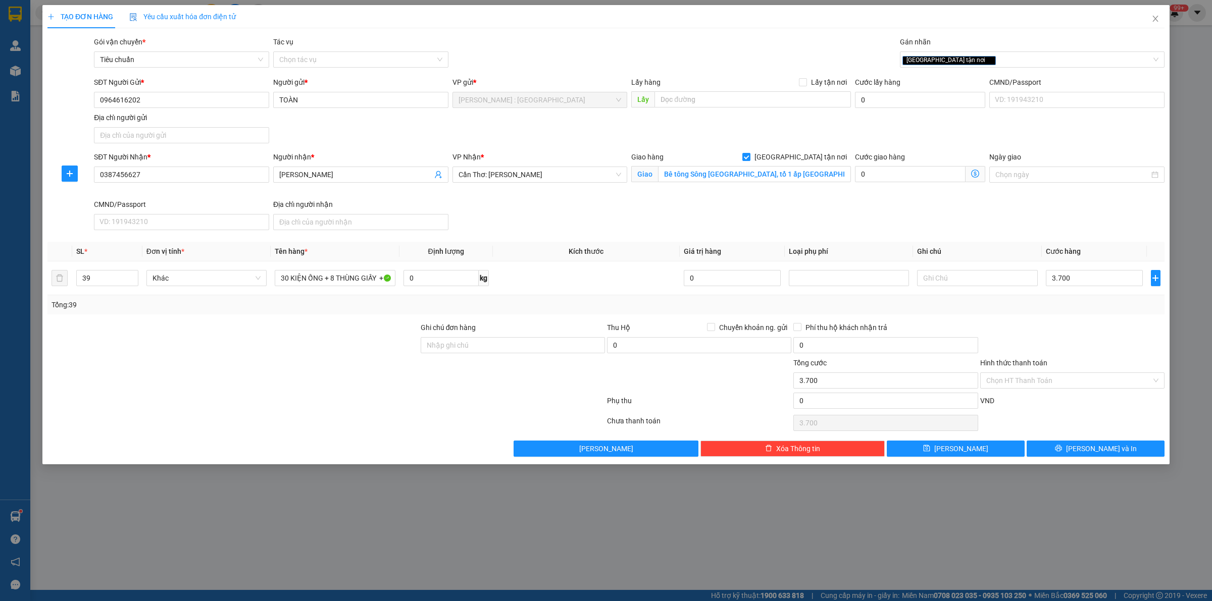
type input "3.700.000"
click at [1082, 344] on div at bounding box center [1072, 339] width 186 height 35
click at [1062, 448] on icon "printer" at bounding box center [1058, 448] width 7 height 7
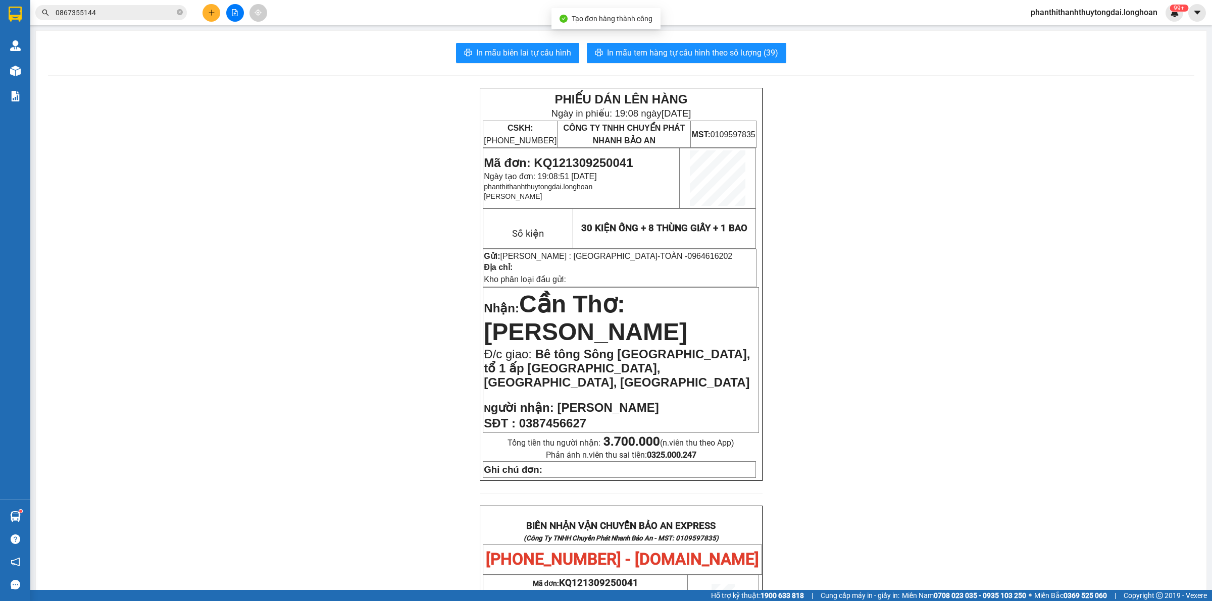
scroll to position [421, 0]
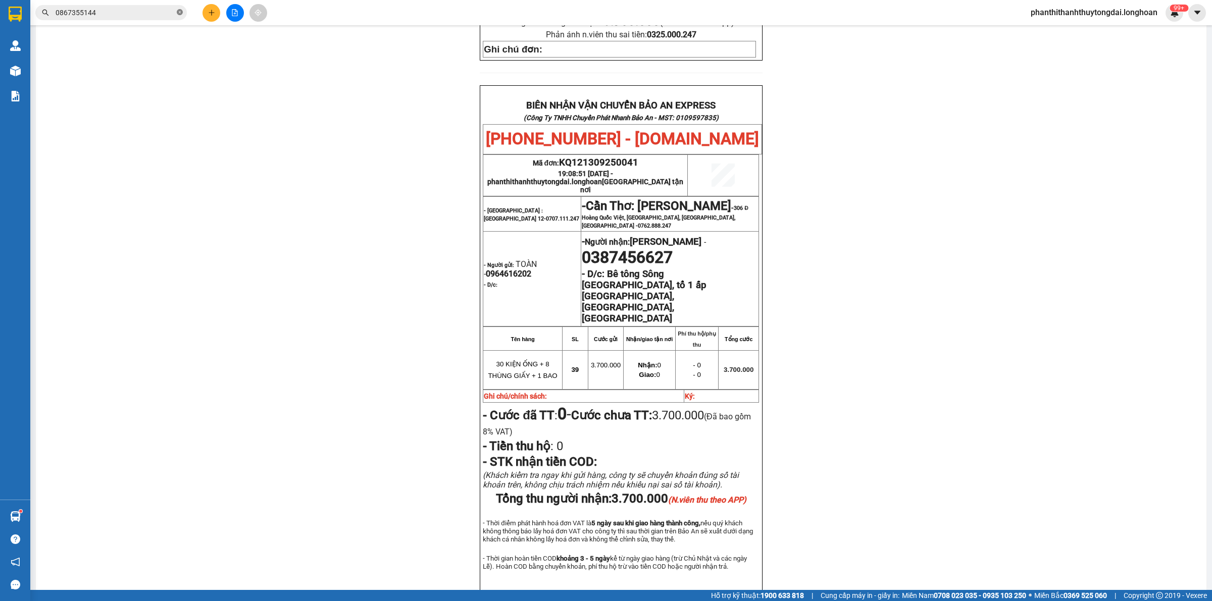
click at [180, 11] on icon "close-circle" at bounding box center [180, 12] width 6 height 6
click at [153, 14] on input "text" at bounding box center [115, 12] width 119 height 11
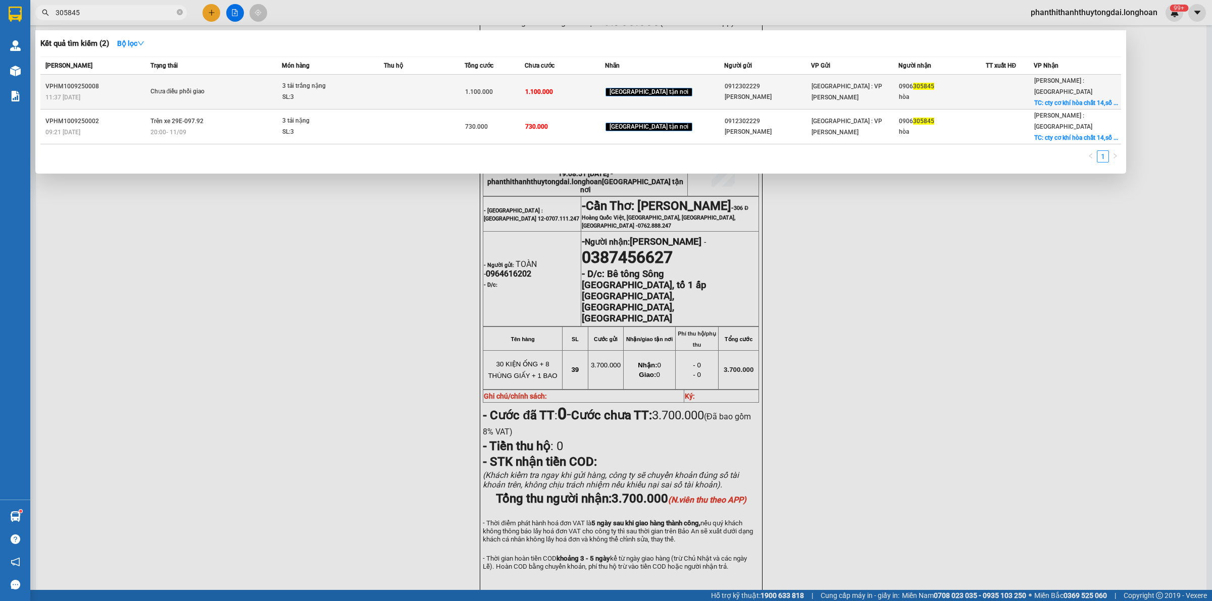
type input "305845"
click at [273, 87] on span "Chưa điều phối giao" at bounding box center [216, 91] width 131 height 11
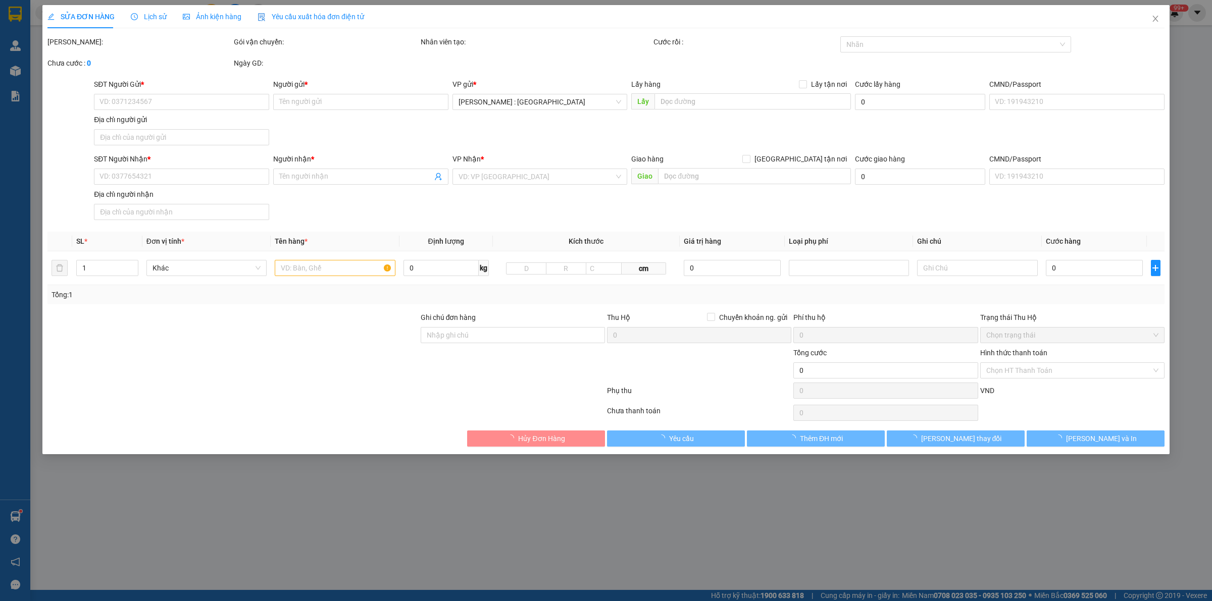
type input "0912302229"
type input "Anh Hải"
type input "0906305845"
type input "hòa"
checkbox input "true"
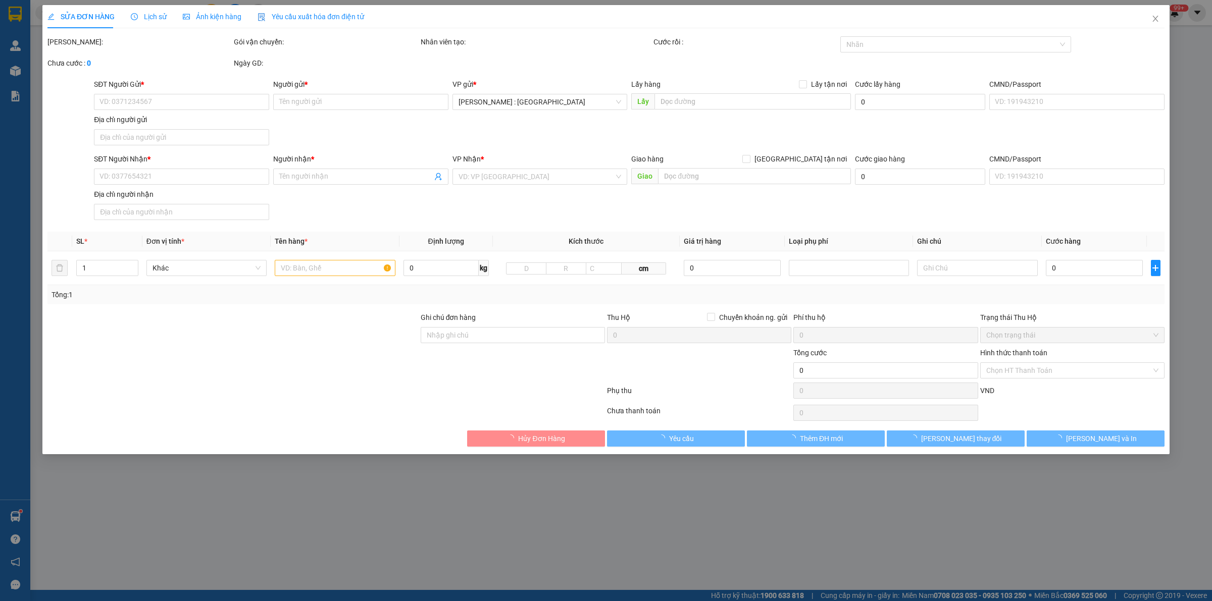
type input "cty cơ khí hòa chất 14,số 2 phan đăng lưu,long bình, biên hòa,đồng nai"
type input "1.100.000"
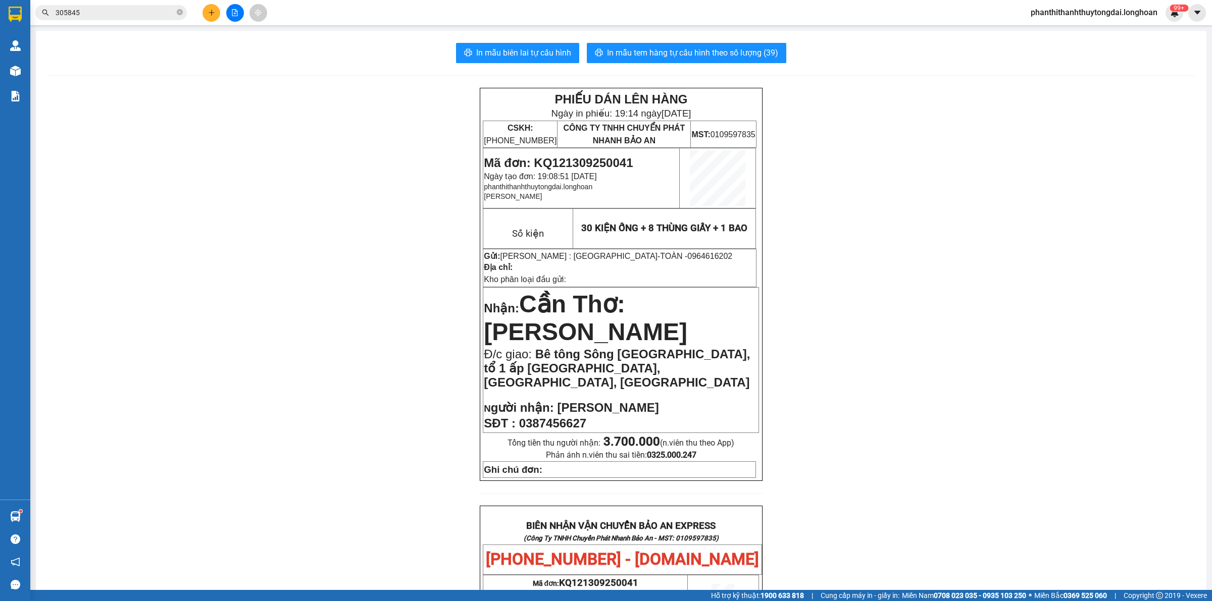
click at [117, 13] on input "305845" at bounding box center [115, 12] width 119 height 11
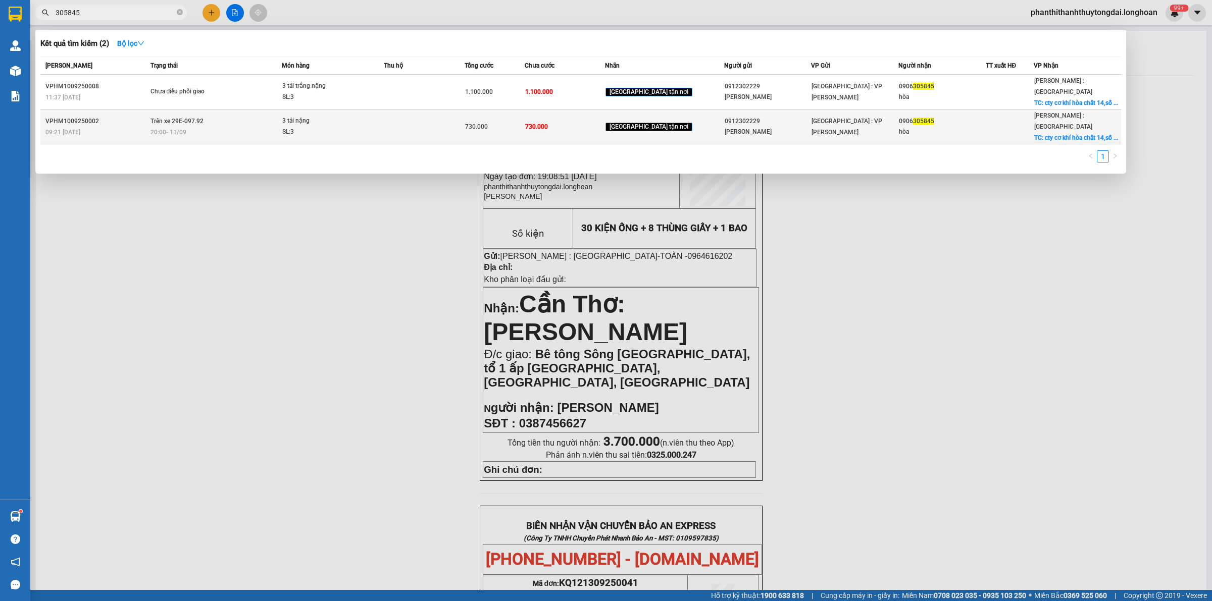
click at [211, 110] on td "Trên xe 29E-097.92 20:00 - 11/09" at bounding box center [215, 127] width 134 height 35
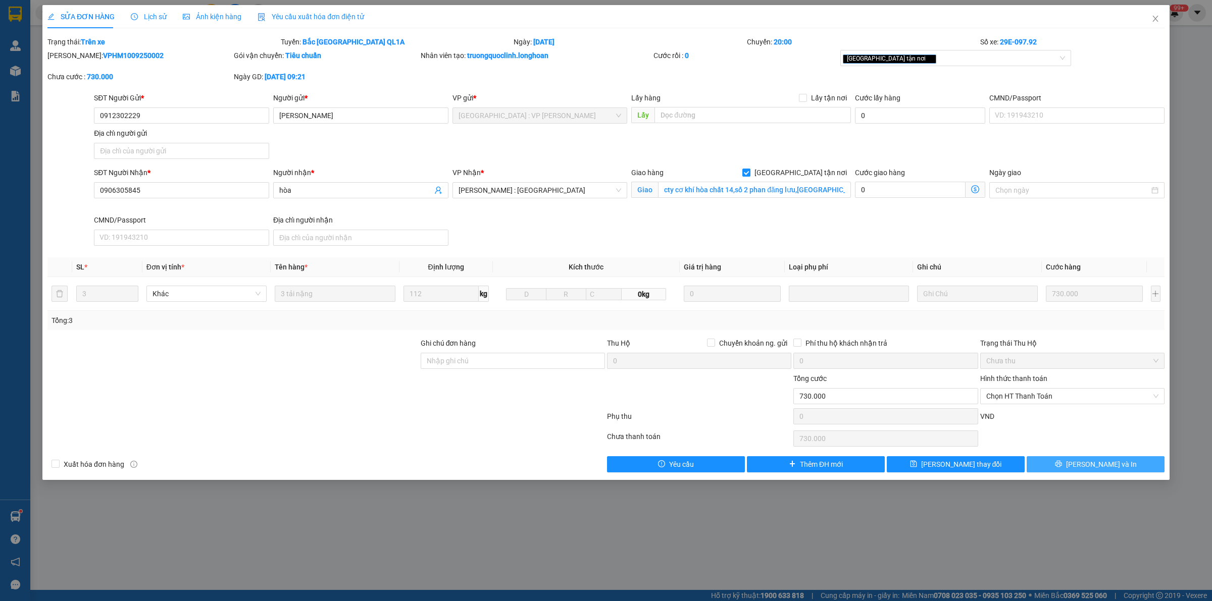
click at [1100, 463] on span "[PERSON_NAME] và In" at bounding box center [1101, 464] width 71 height 11
